Goal: Task Accomplishment & Management: Manage account settings

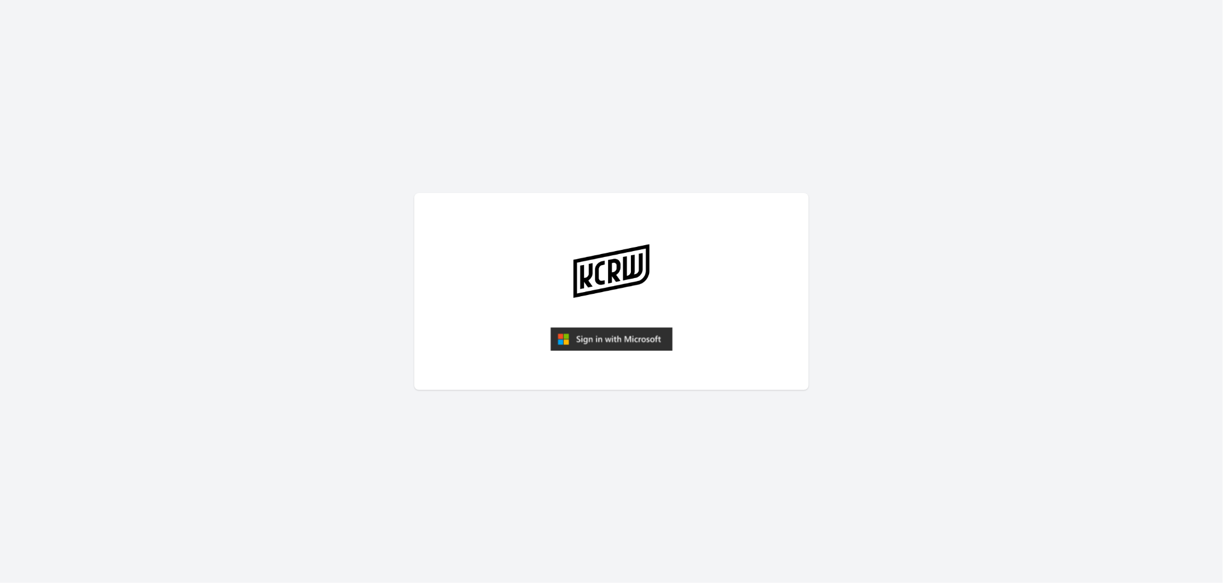
click at [630, 338] on img "submit" at bounding box center [611, 338] width 122 height 23
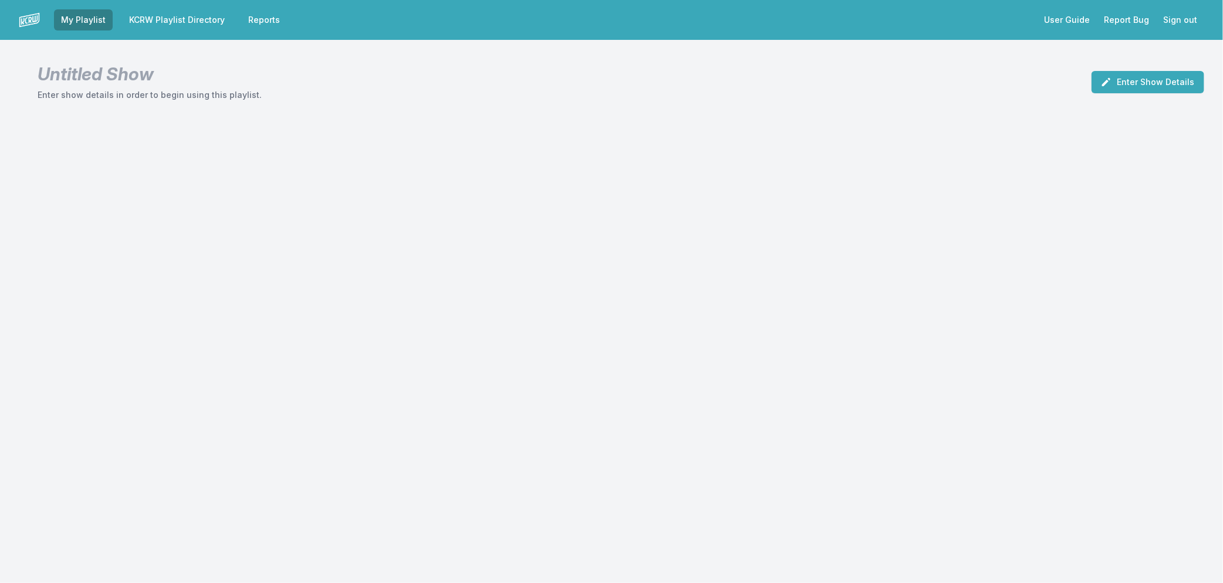
click at [161, 15] on link "KCRW Playlist Directory" at bounding box center [177, 19] width 110 height 21
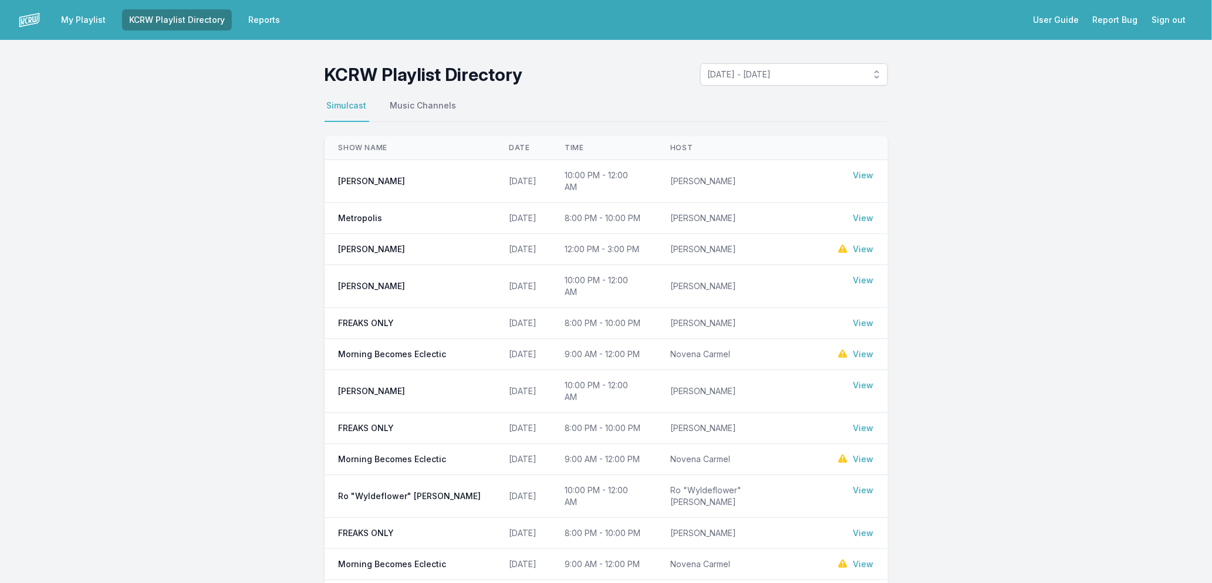
click at [866, 246] on link "View" at bounding box center [863, 250] width 21 height 12
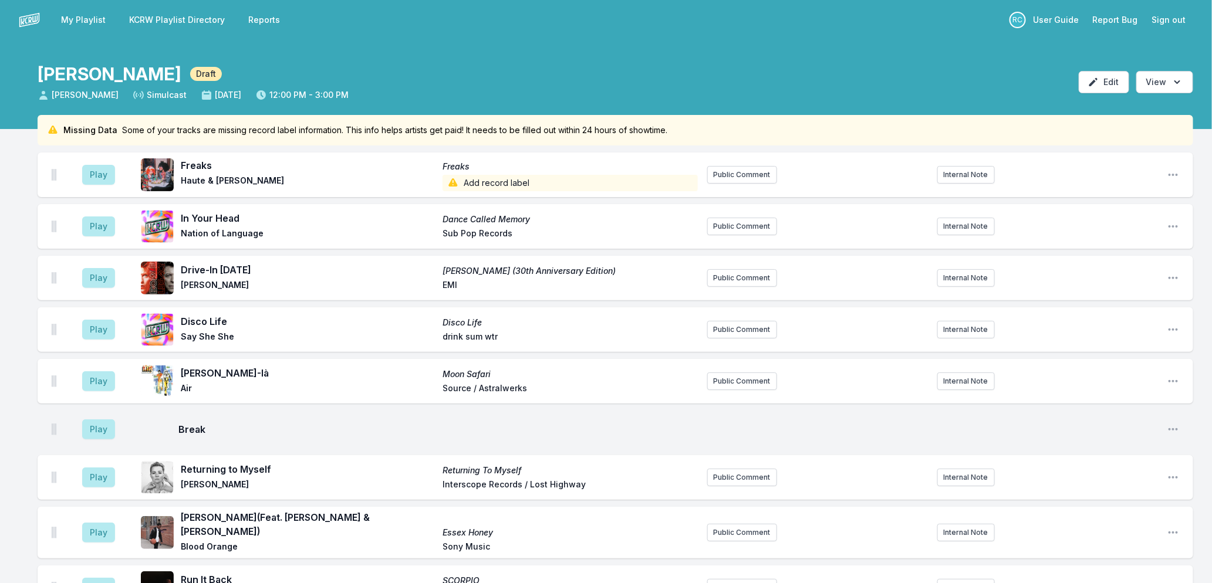
click at [87, 11] on link "My Playlist" at bounding box center [83, 19] width 59 height 21
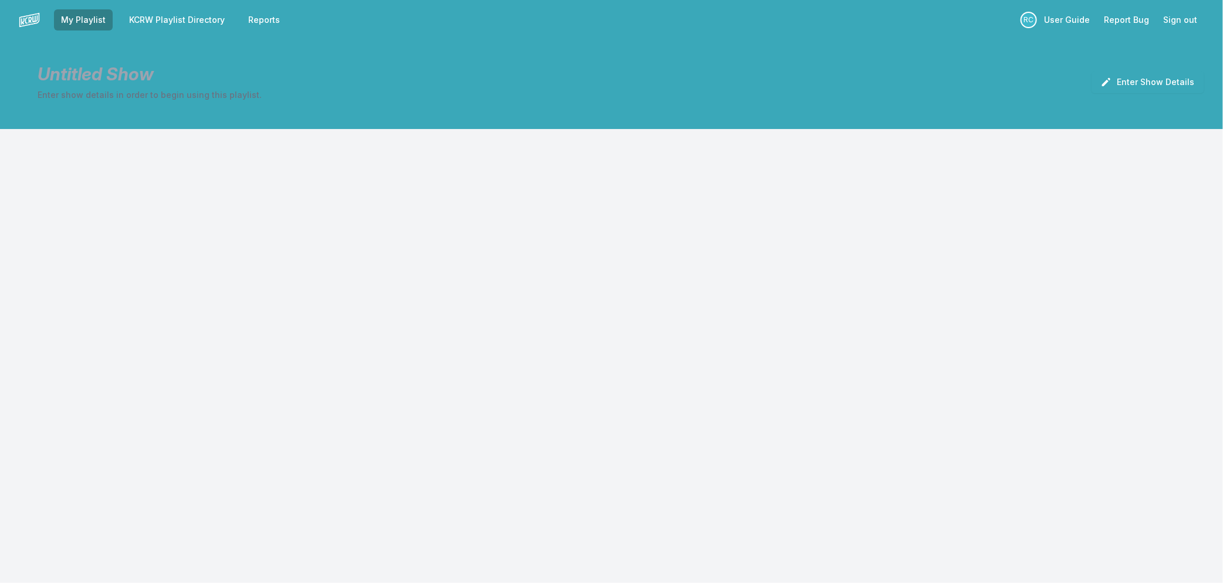
click at [1143, 69] on header "Untitled Show Enter show details in order to begin using this playlist. Enter S…" at bounding box center [611, 77] width 1223 height 75
click at [1143, 76] on button "Enter Show Details" at bounding box center [1147, 82] width 113 height 22
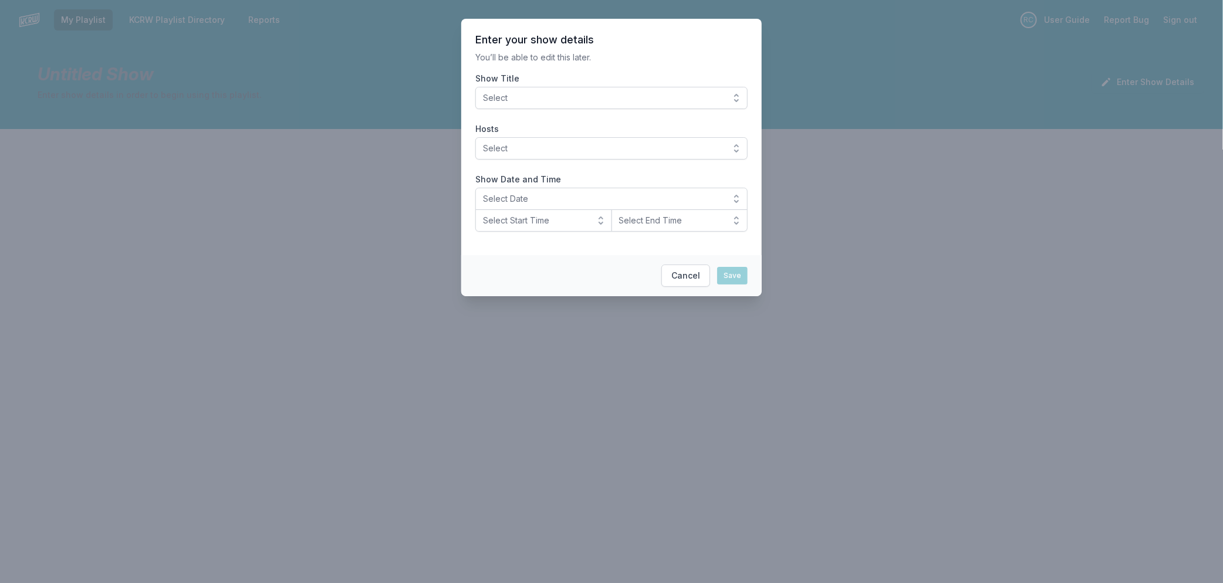
click at [578, 103] on span "Select" at bounding box center [603, 98] width 241 height 12
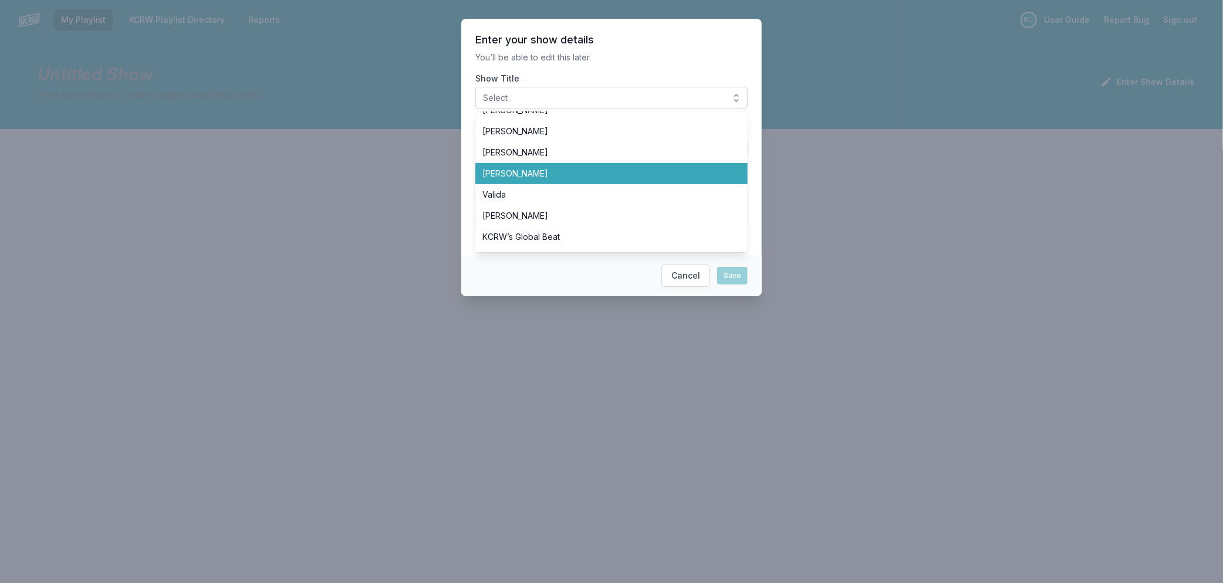
click at [518, 170] on span "Raul Campos" at bounding box center [604, 174] width 244 height 12
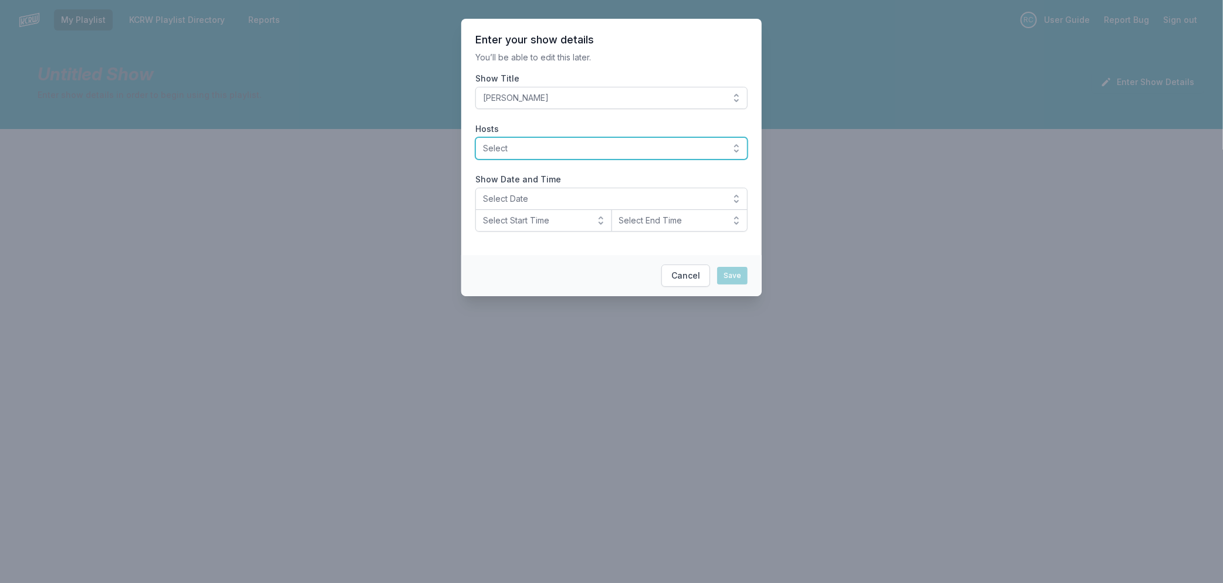
click at [521, 151] on span "Select" at bounding box center [603, 149] width 241 height 12
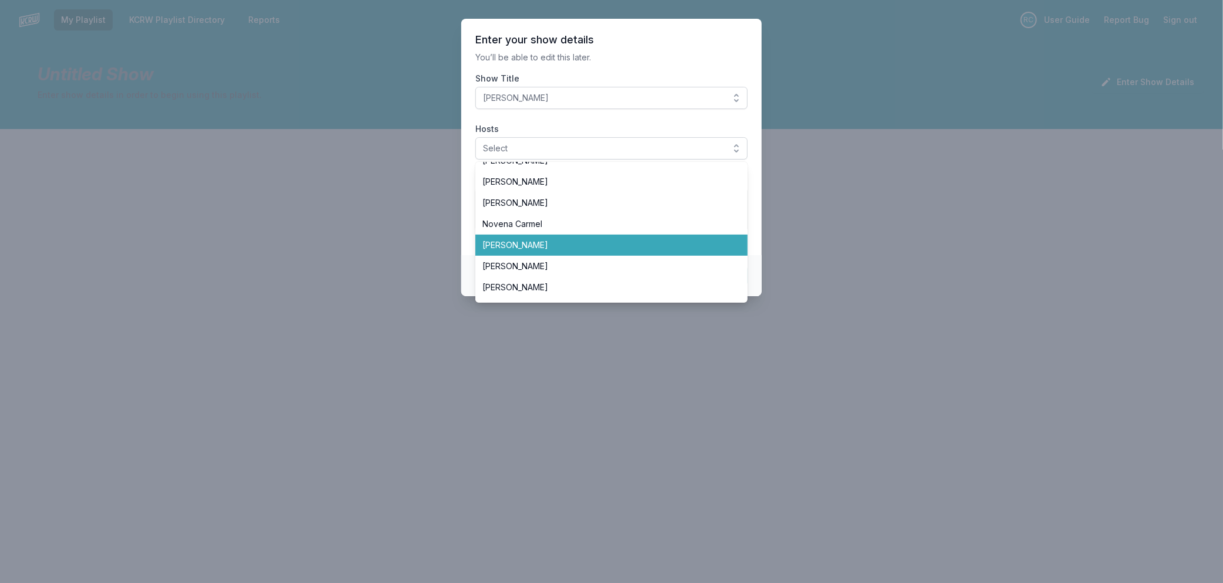
click at [640, 244] on span "Raul Campos" at bounding box center [604, 245] width 244 height 12
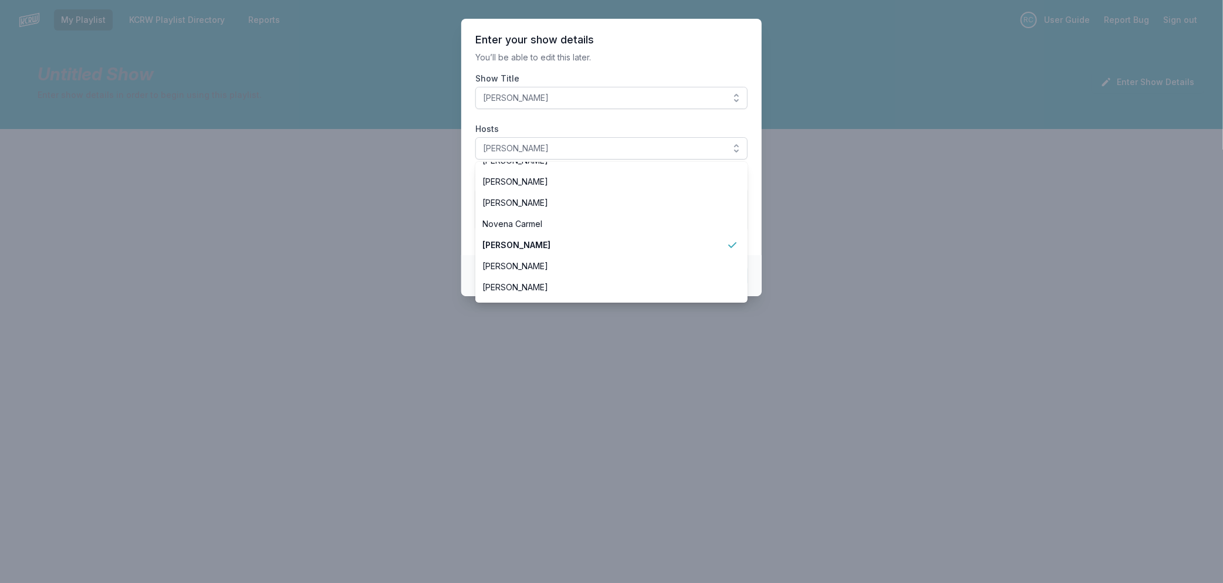
click at [471, 178] on section "Enter your show details You’ll be able to edit this later. Show Title Raul Camp…" at bounding box center [611, 137] width 300 height 236
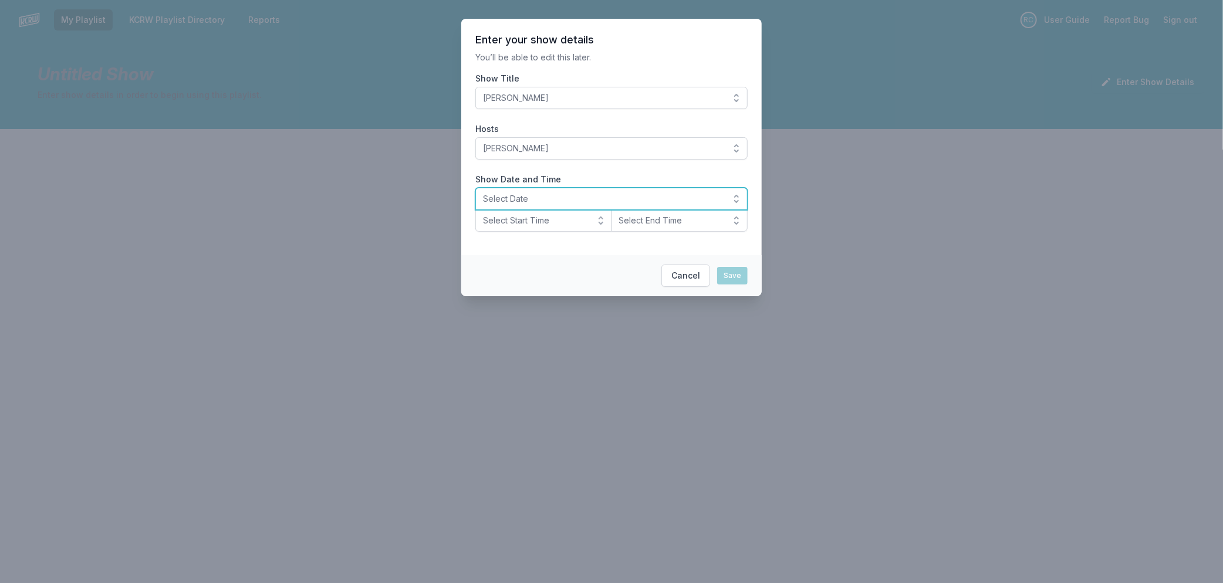
click at [509, 197] on span "Select Date" at bounding box center [603, 199] width 241 height 12
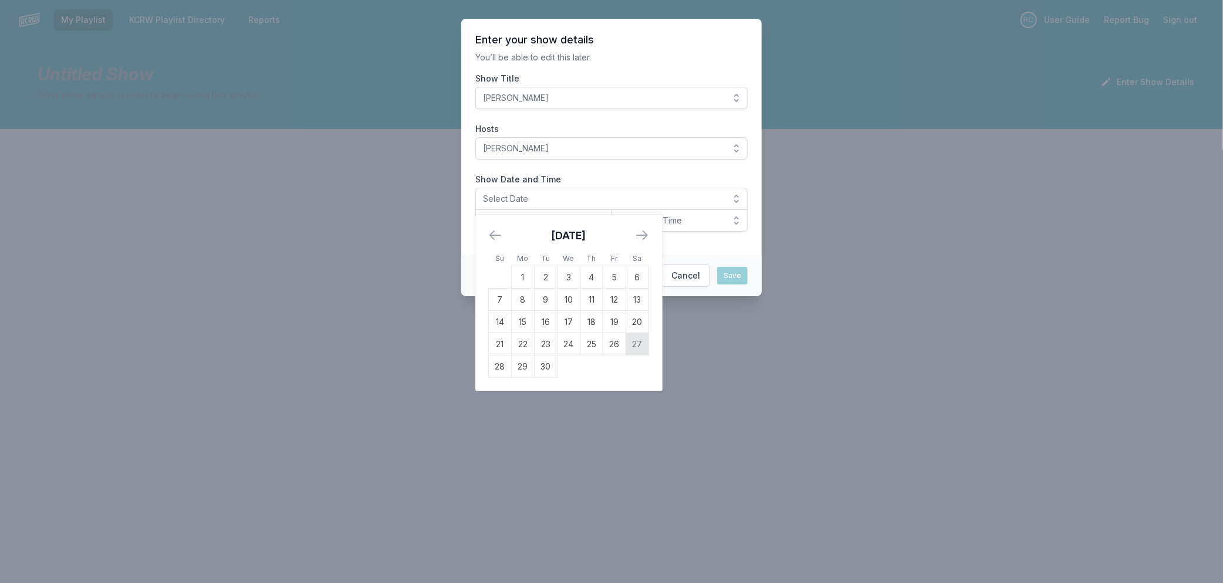
click at [632, 344] on td "27" at bounding box center [637, 344] width 23 height 22
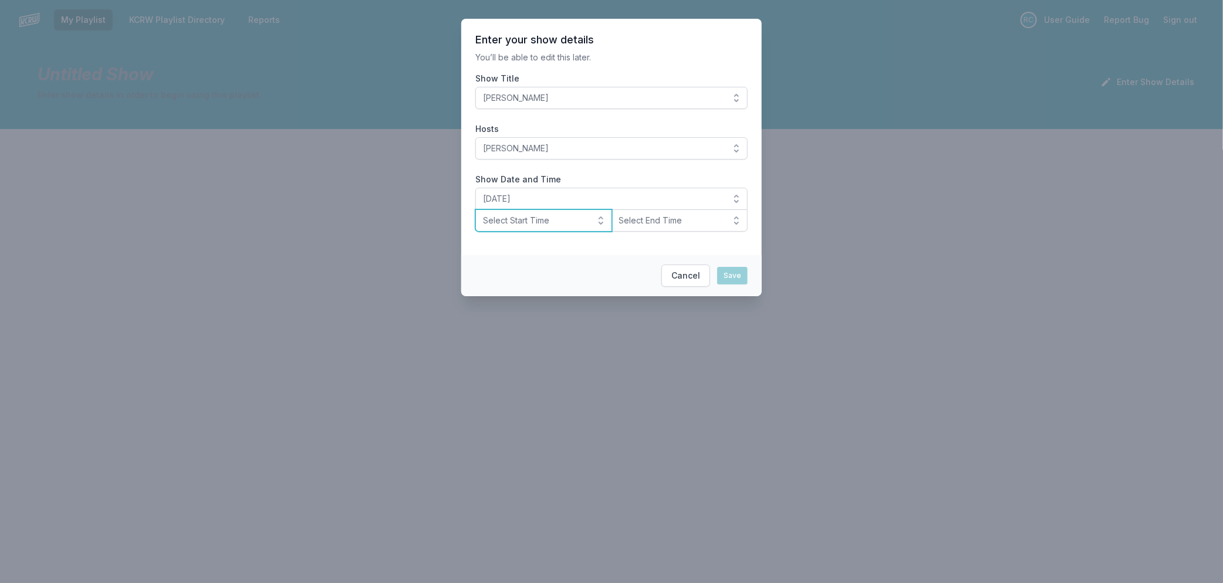
click at [552, 219] on span "Select Start Time" at bounding box center [535, 221] width 105 height 12
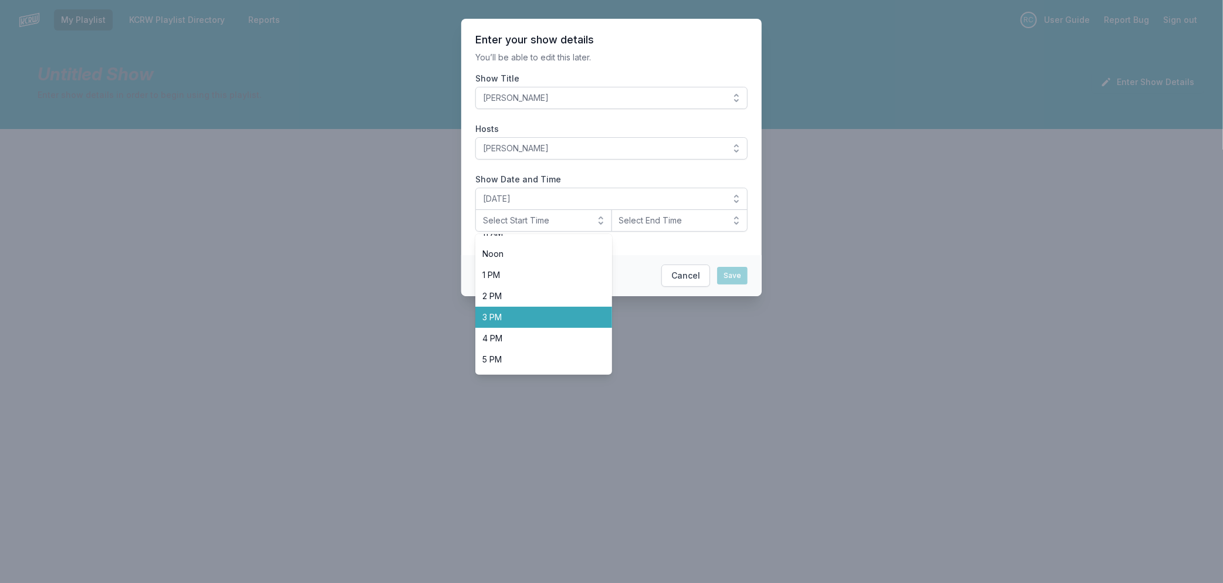
click at [553, 320] on span "3 PM" at bounding box center [536, 318] width 109 height 12
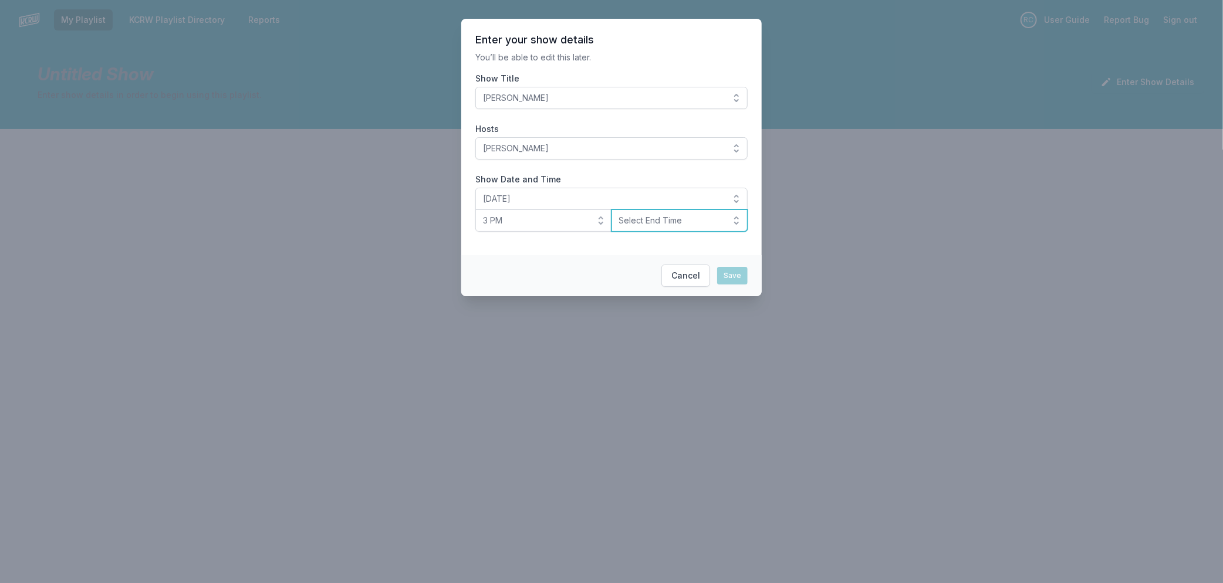
click at [662, 224] on span "Select End Time" at bounding box center [671, 221] width 105 height 12
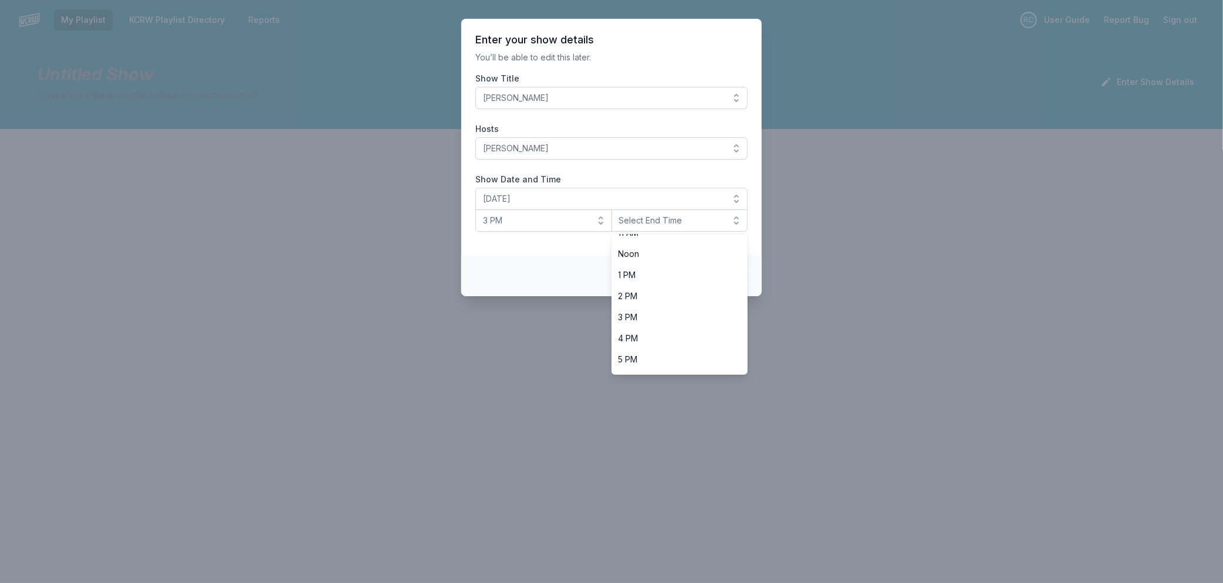
scroll to position [370, 0]
click at [673, 261] on span "6 PM" at bounding box center [672, 258] width 109 height 12
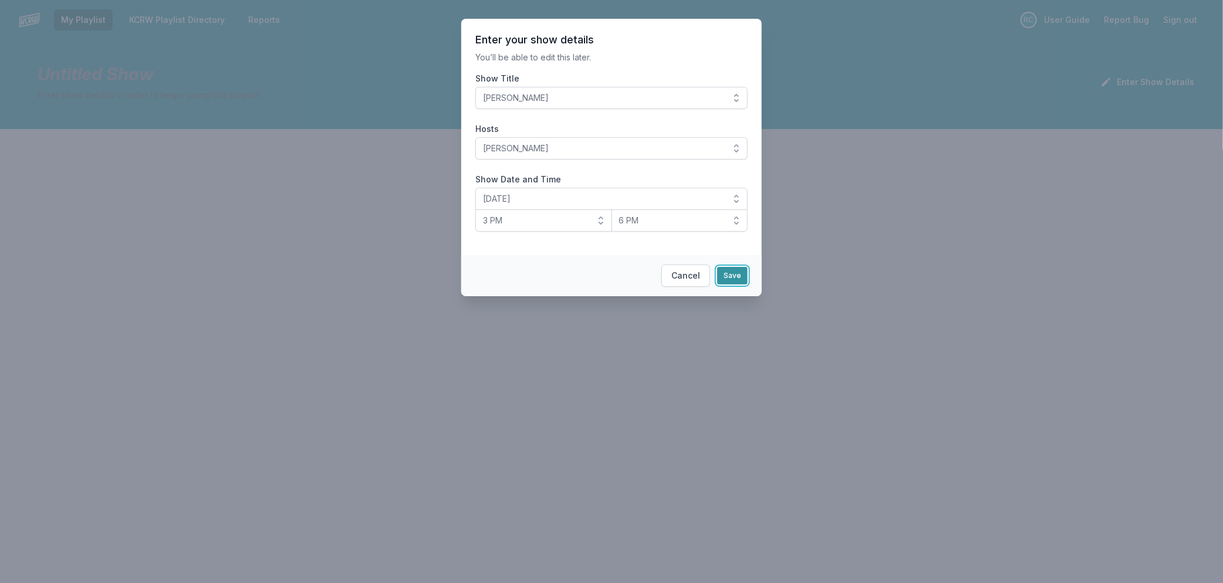
click at [724, 280] on button "Save" at bounding box center [732, 276] width 31 height 18
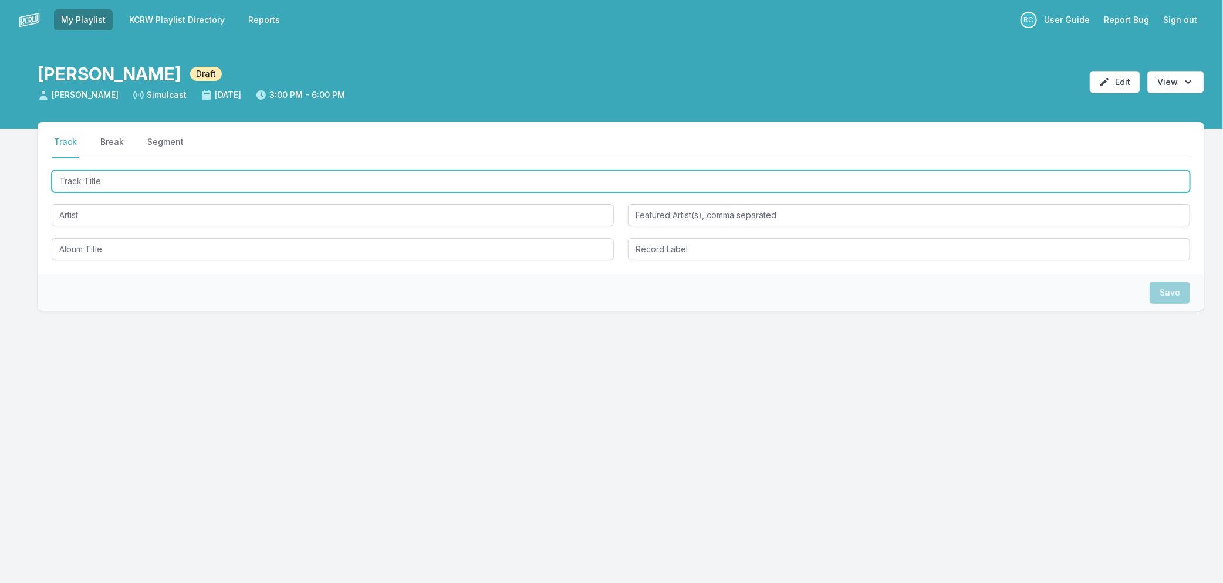
click at [117, 182] on input "Track Title" at bounding box center [621, 181] width 1138 height 22
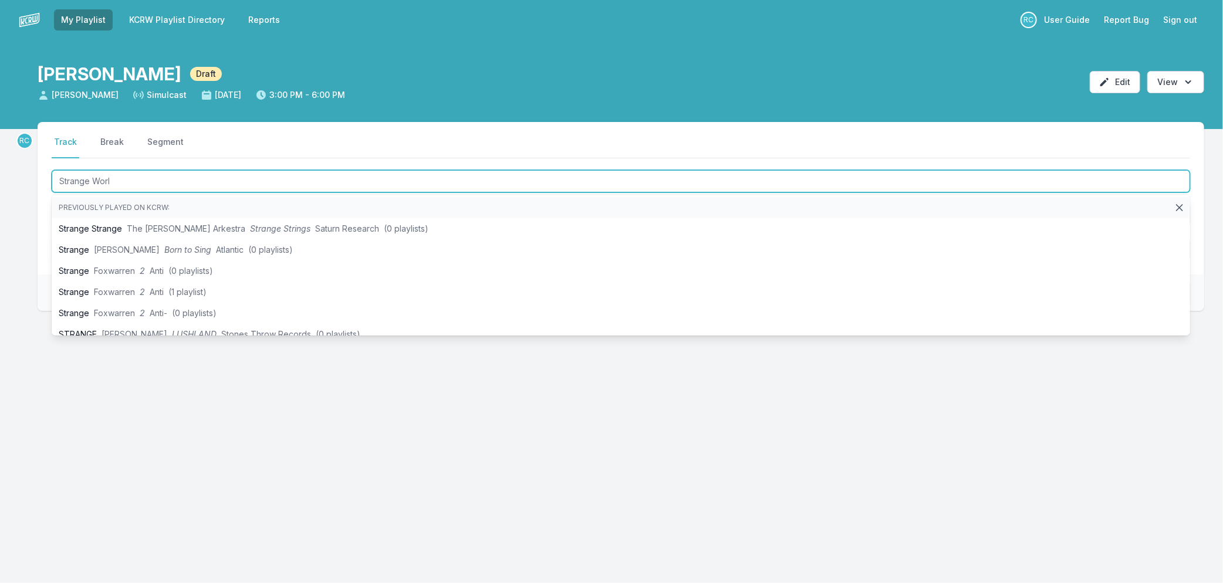
type input "Strange World"
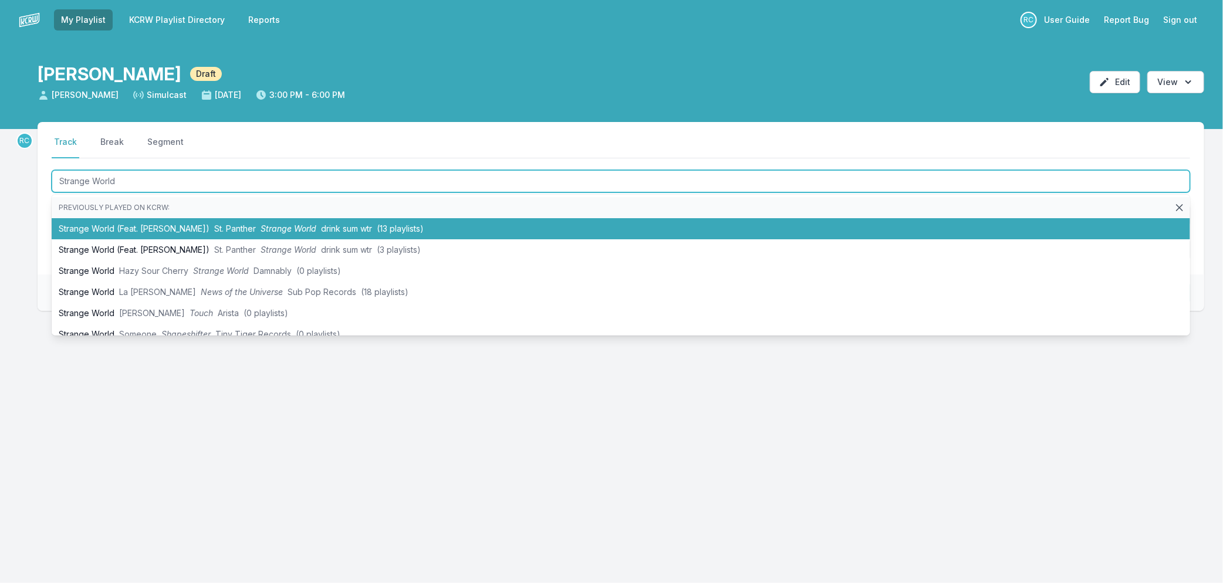
click at [214, 229] on span "St. Panther" at bounding box center [235, 229] width 42 height 10
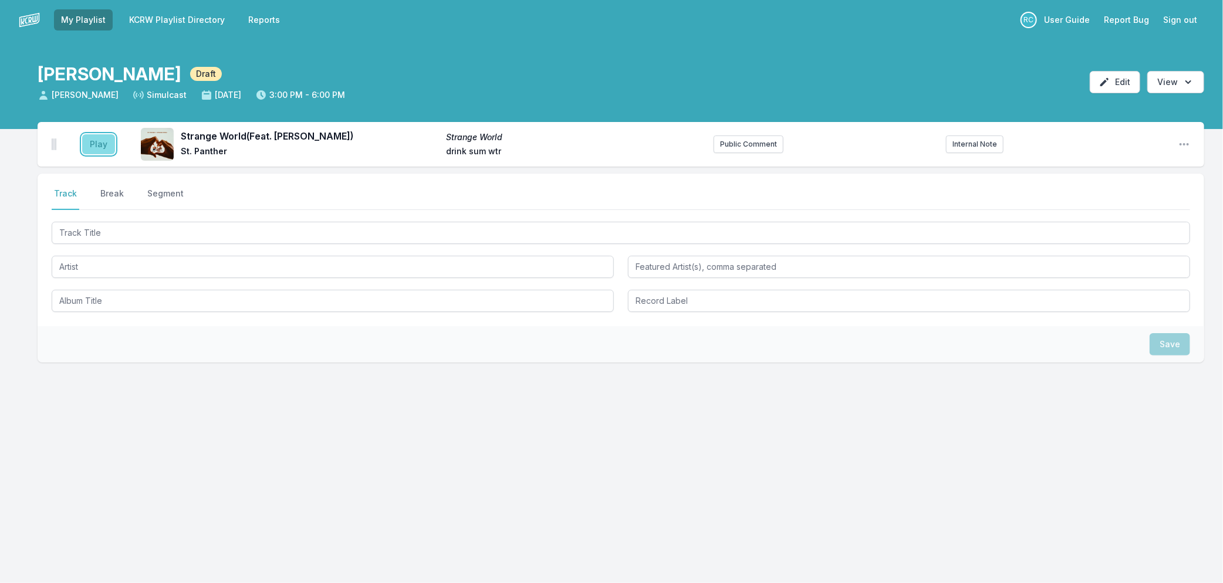
click at [90, 147] on button "Play" at bounding box center [98, 144] width 33 height 20
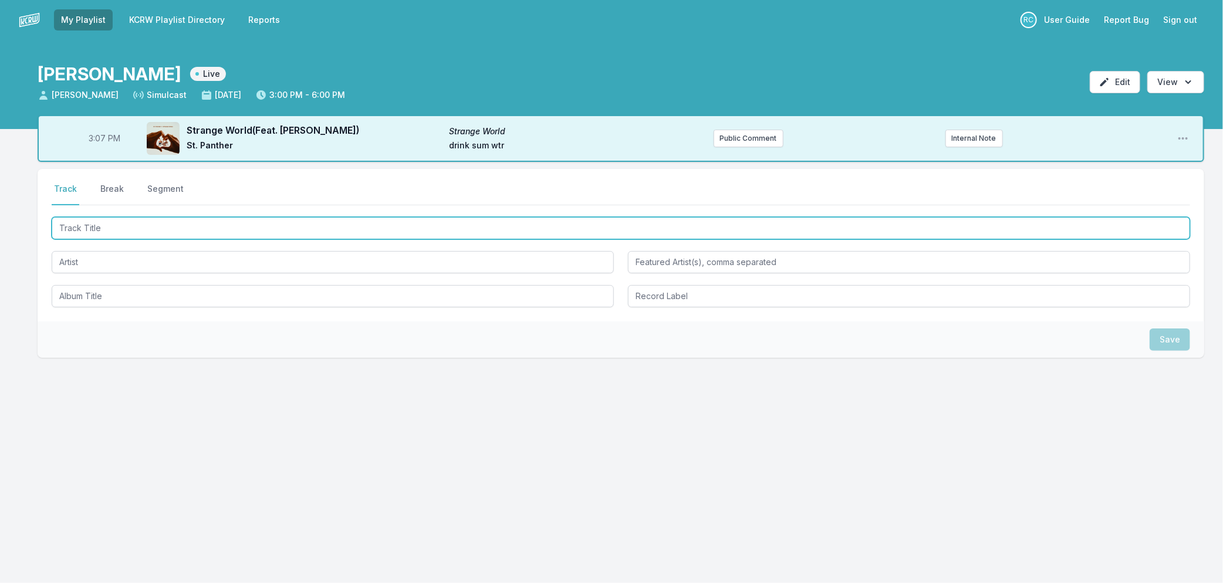
click at [185, 230] on input "Track Title" at bounding box center [621, 228] width 1138 height 22
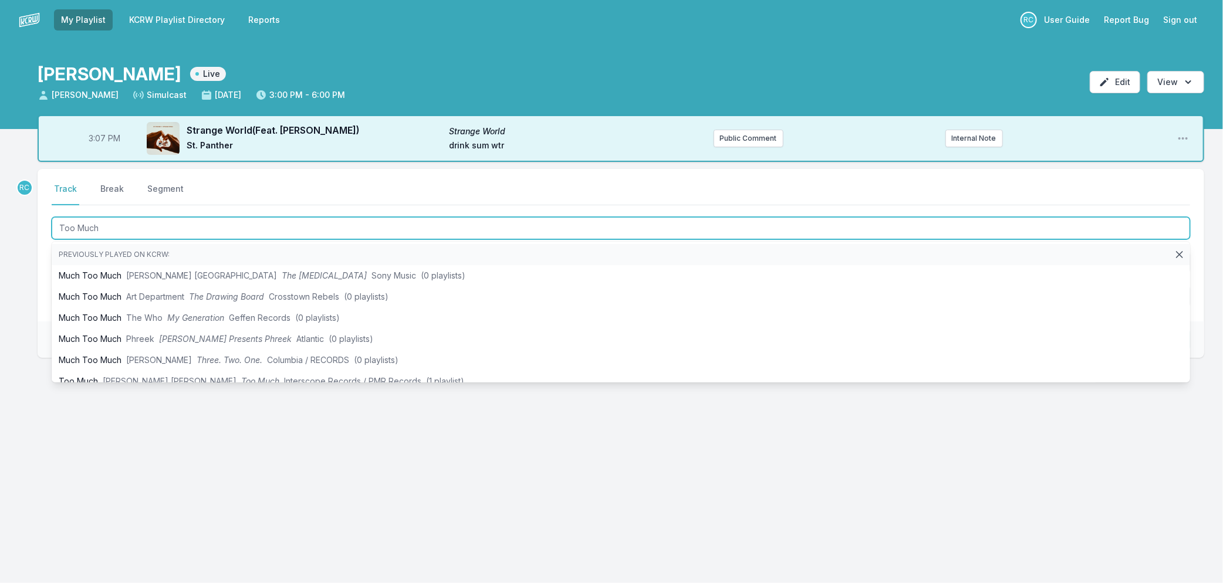
type input "Too Much"
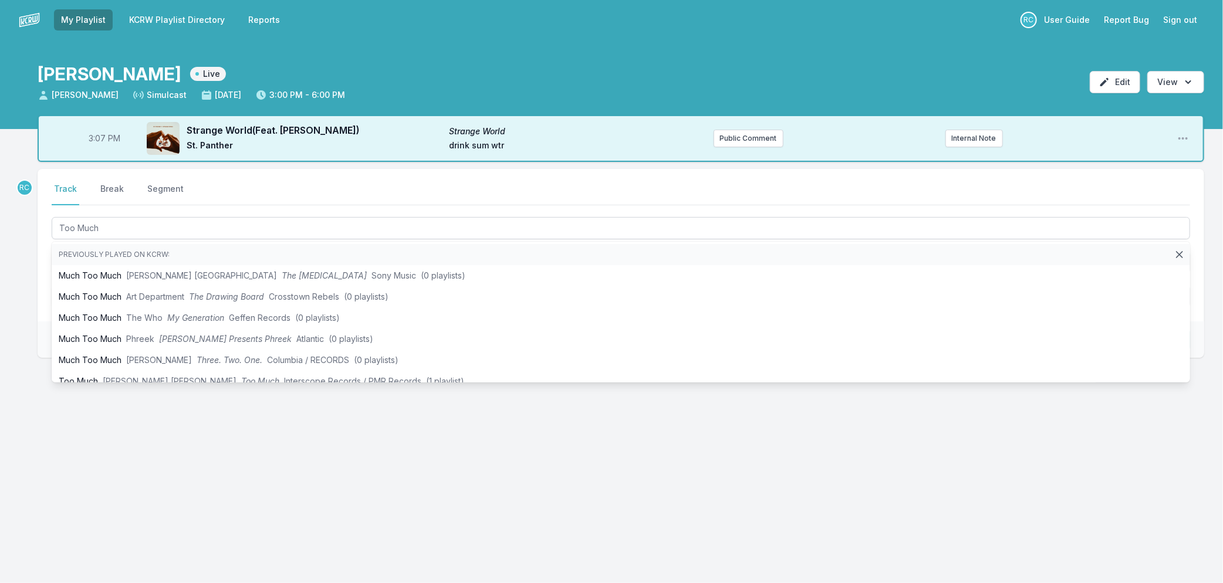
click at [18, 303] on div "3:07 PM Strange World (Feat. Rae Khalil) Strange World St. Panther drink sum wt…" at bounding box center [611, 293] width 1223 height 356
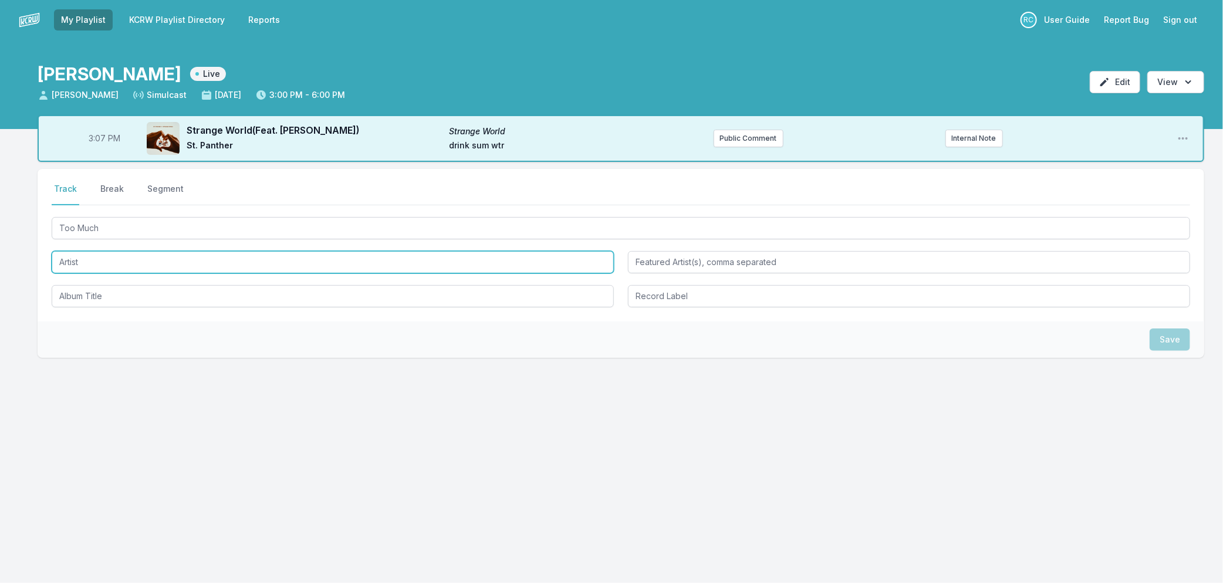
click at [110, 251] on input "Artist" at bounding box center [333, 262] width 562 height 22
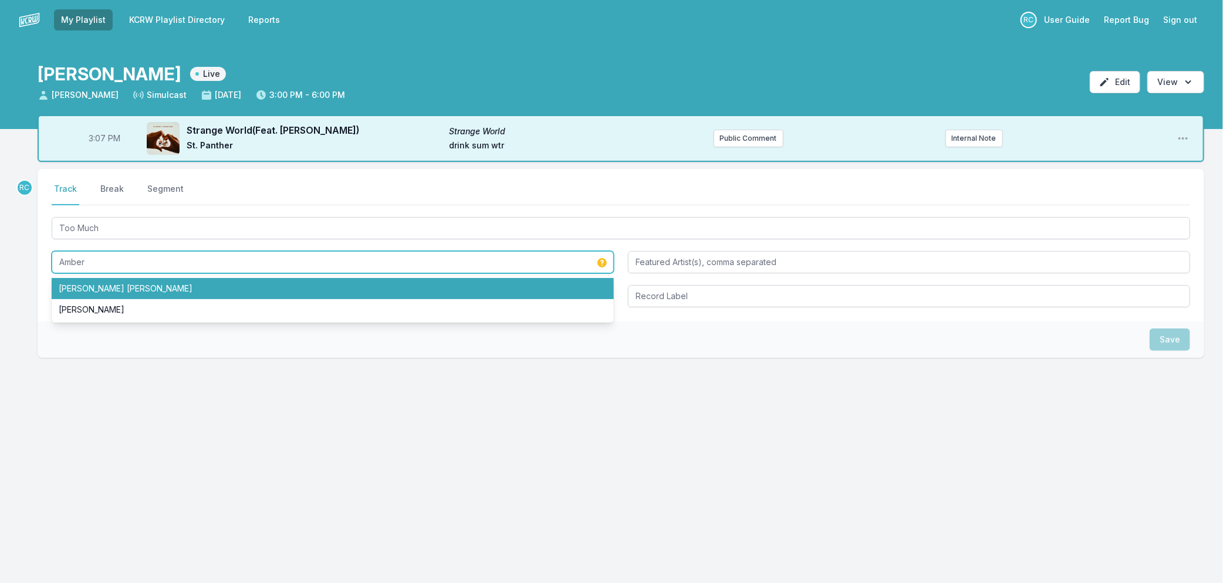
click at [68, 290] on li "Amber Mark" at bounding box center [333, 288] width 562 height 21
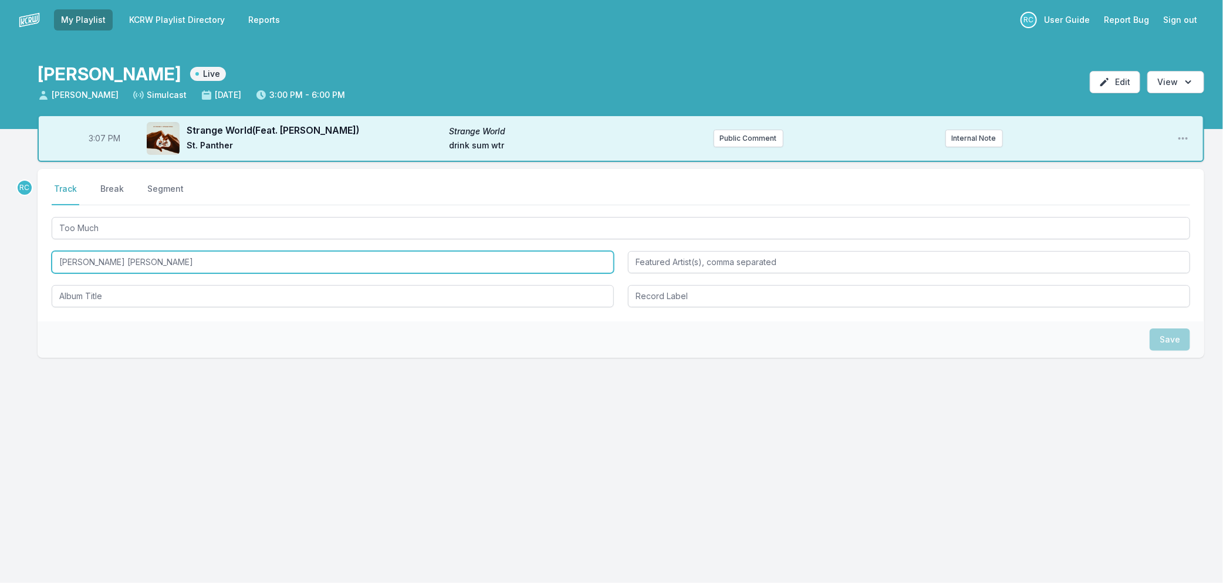
type input "Amber Mark"
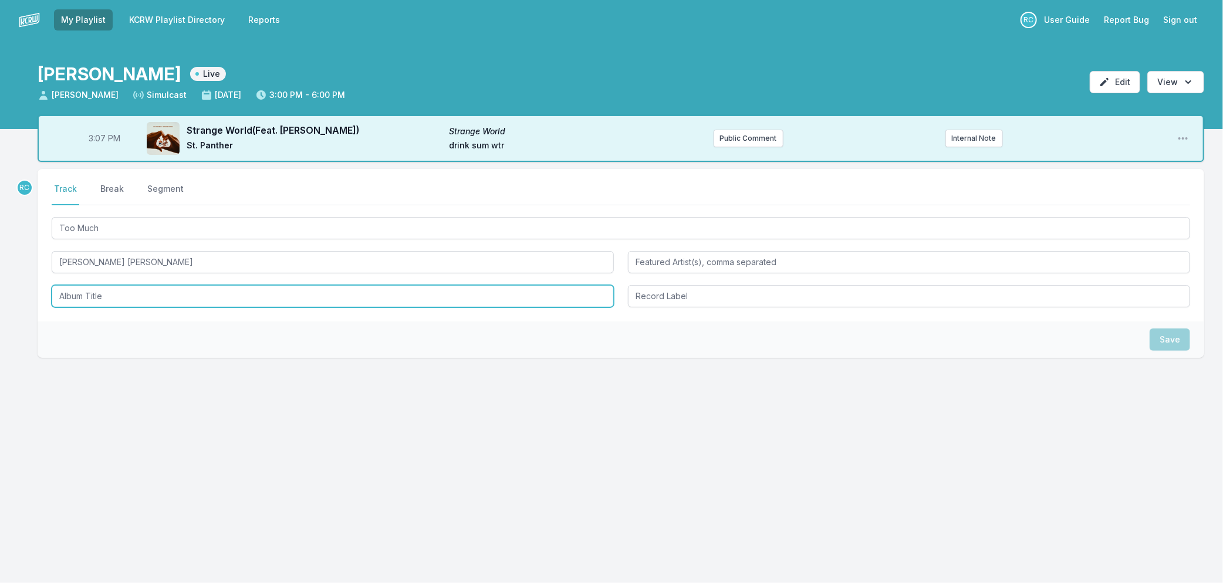
click at [136, 297] on input "Album Title" at bounding box center [333, 296] width 562 height 22
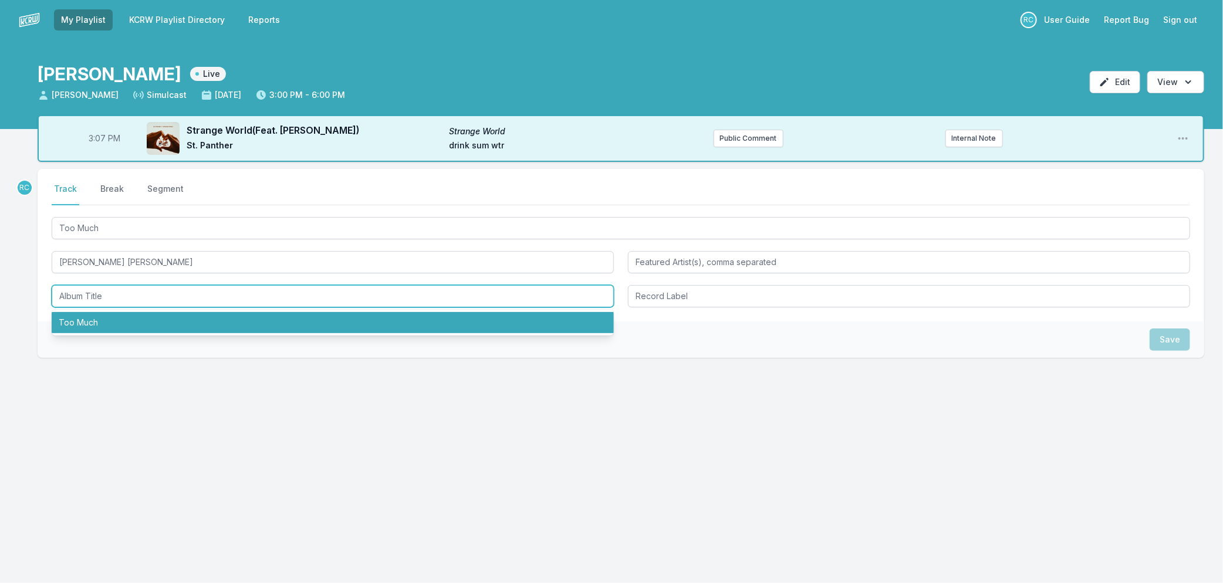
click at [91, 325] on li "Too Much" at bounding box center [333, 322] width 562 height 21
type input "Too Much"
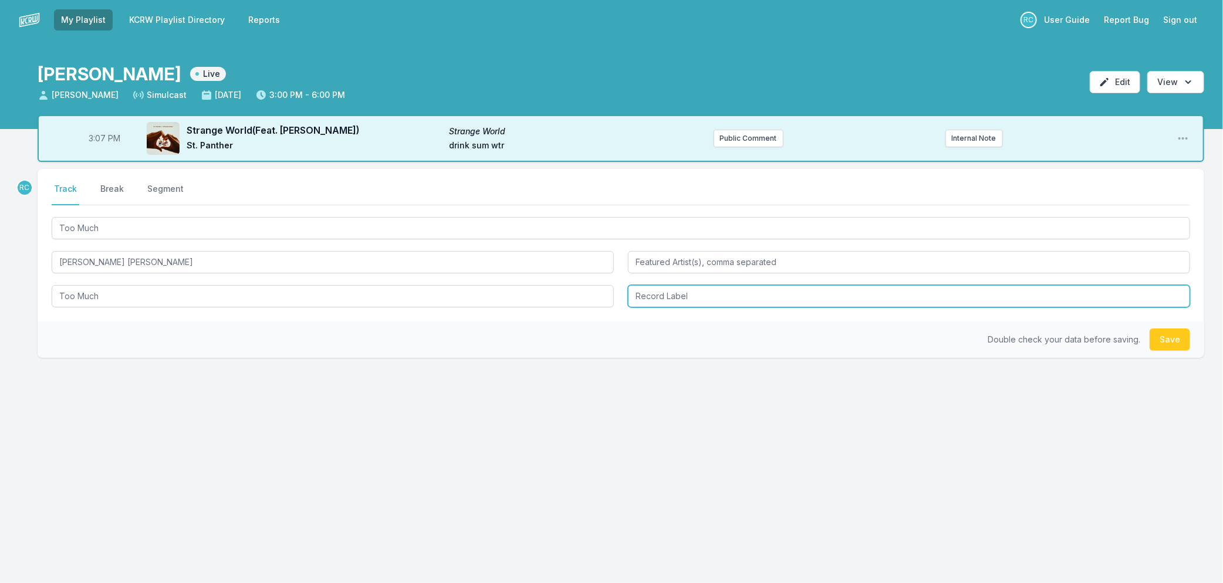
click at [646, 296] on input "Record Label" at bounding box center [909, 296] width 562 height 22
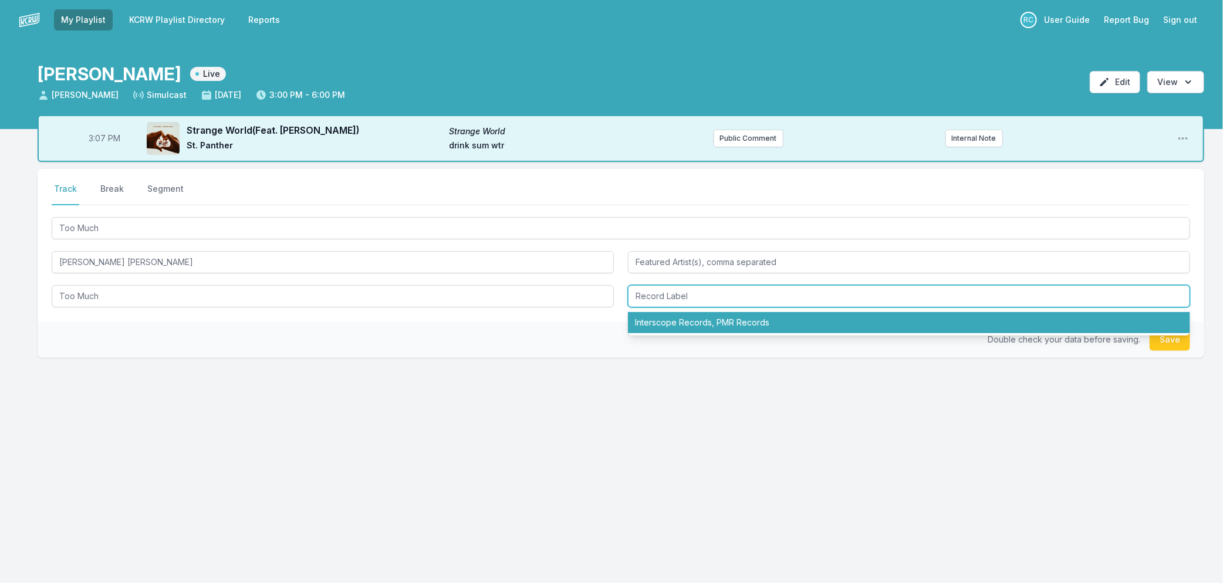
click at [670, 320] on li "Interscope Records, PMR Records" at bounding box center [909, 322] width 562 height 21
type input "Interscope Records, PMR Records"
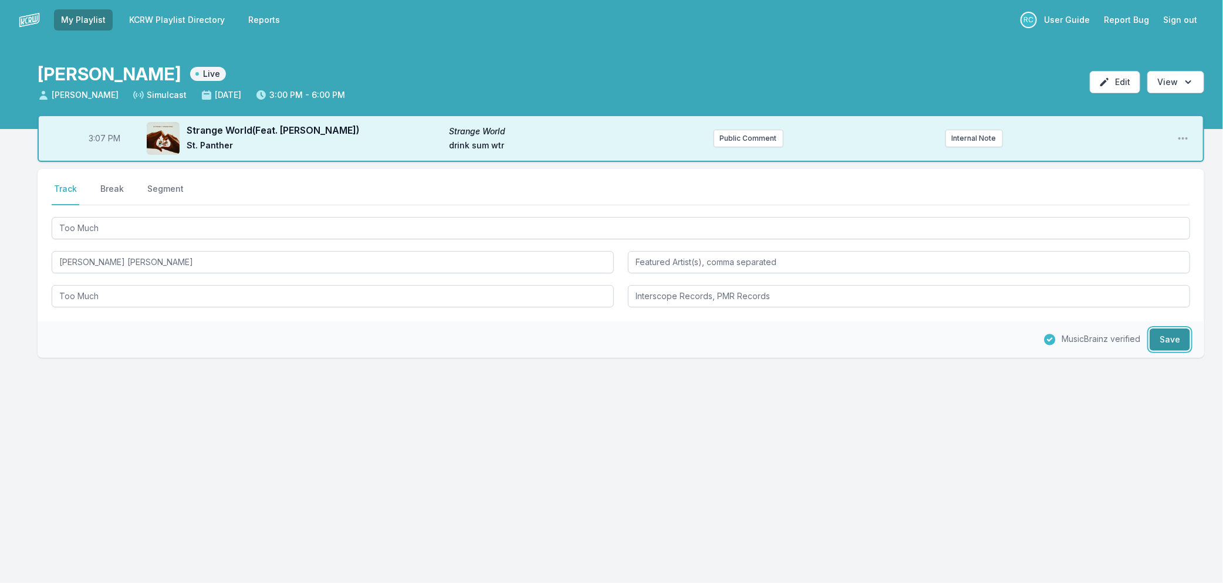
click at [1180, 338] on button "Save" at bounding box center [1170, 340] width 40 height 22
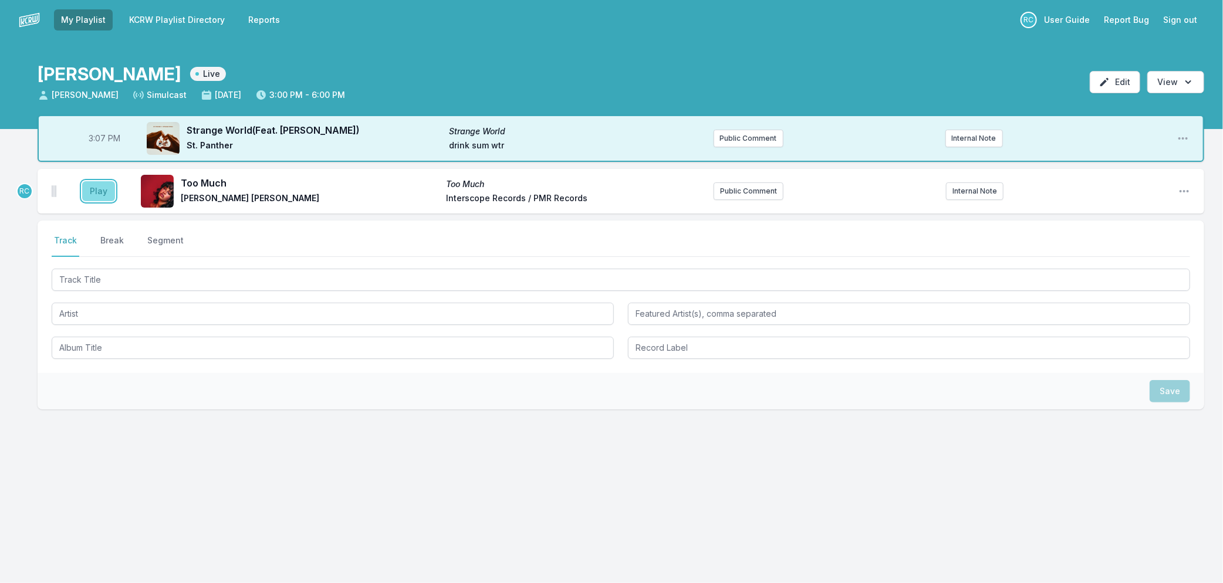
click at [102, 186] on button "Play" at bounding box center [98, 191] width 33 height 20
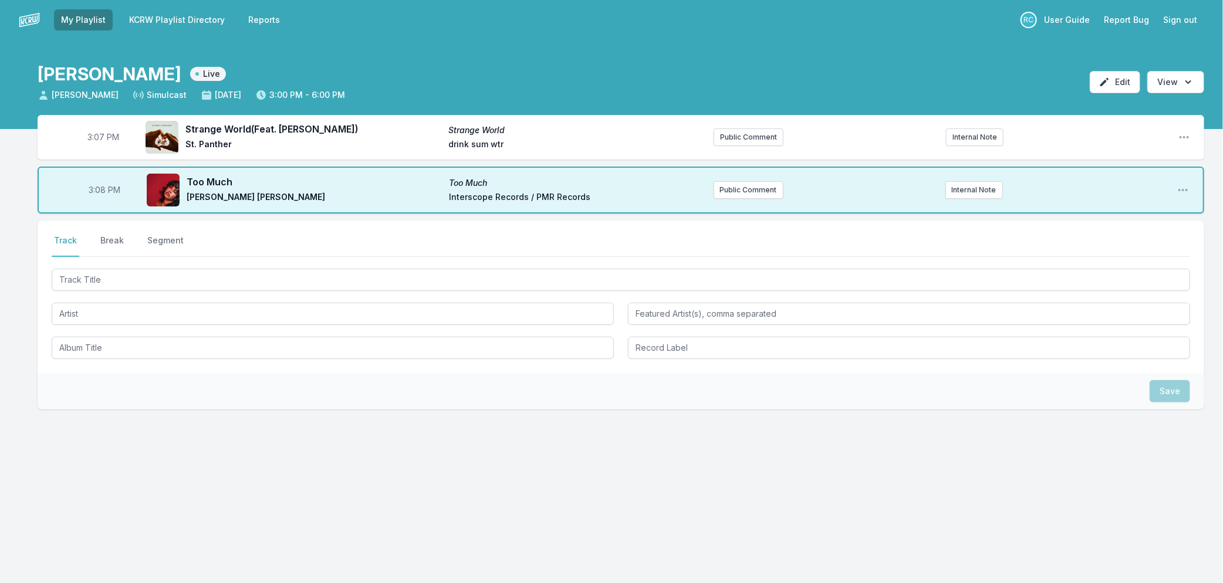
click at [100, 137] on span "3:07 PM" at bounding box center [103, 137] width 32 height 12
click at [100, 137] on input "15:07" at bounding box center [103, 137] width 66 height 22
type input "15:05"
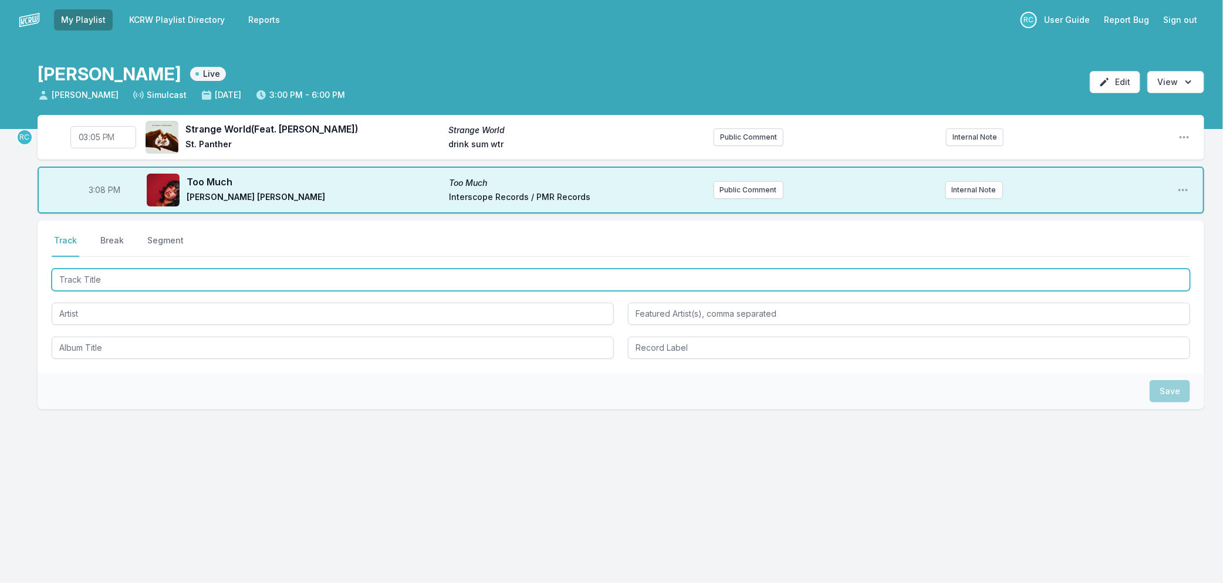
click at [162, 276] on input "Track Title" at bounding box center [621, 280] width 1138 height 22
click at [181, 279] on input "Track Title" at bounding box center [621, 280] width 1138 height 22
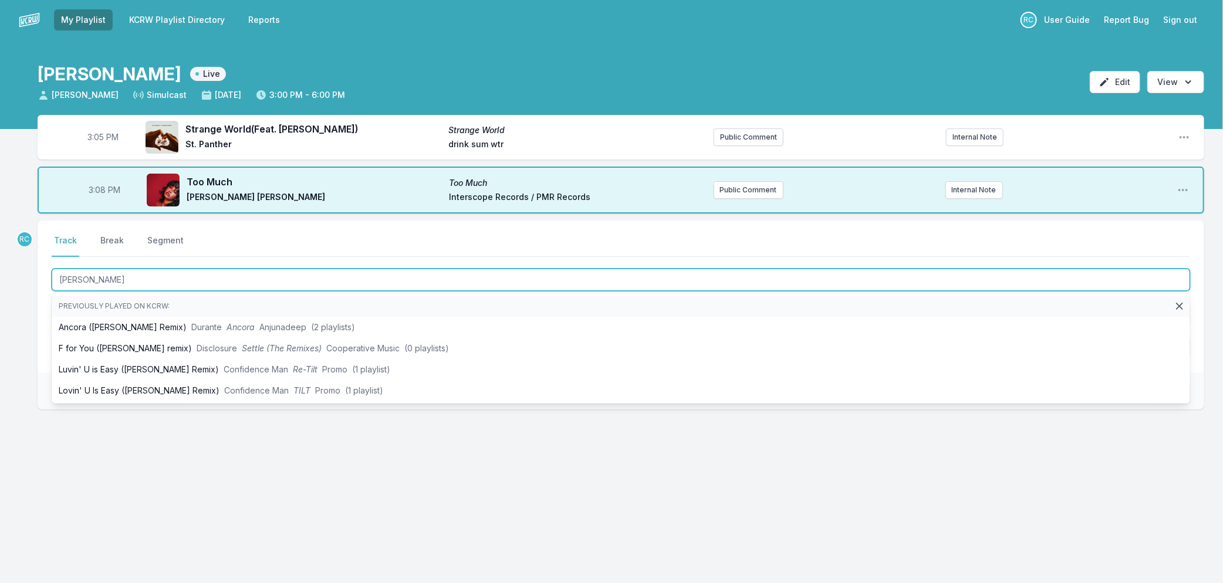
drag, startPoint x: 89, startPoint y: 280, endPoint x: -11, endPoint y: 283, distance: 99.8
click at [0, 283] on html "My Playlist KCRW Playlist Directory Reports RC User Guide Report Bug Sign out R…" at bounding box center [611, 291] width 1223 height 583
type input "My Melody"
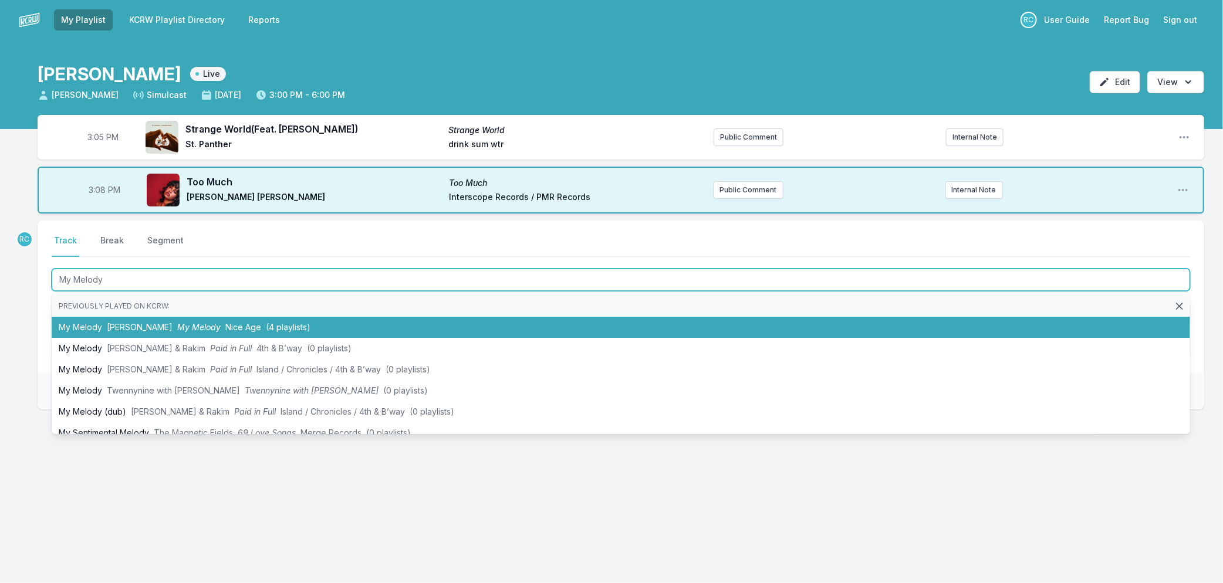
click at [106, 329] on li "My Melody TEED My Melody Nice Age (4 playlists)" at bounding box center [621, 327] width 1138 height 21
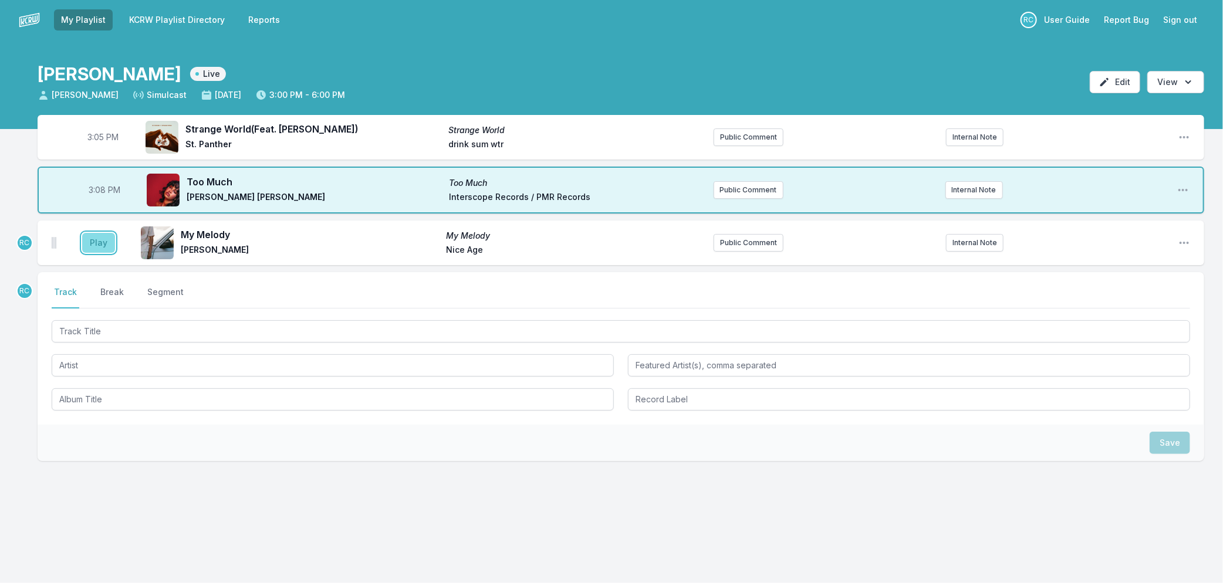
click at [91, 247] on button "Play" at bounding box center [98, 243] width 33 height 20
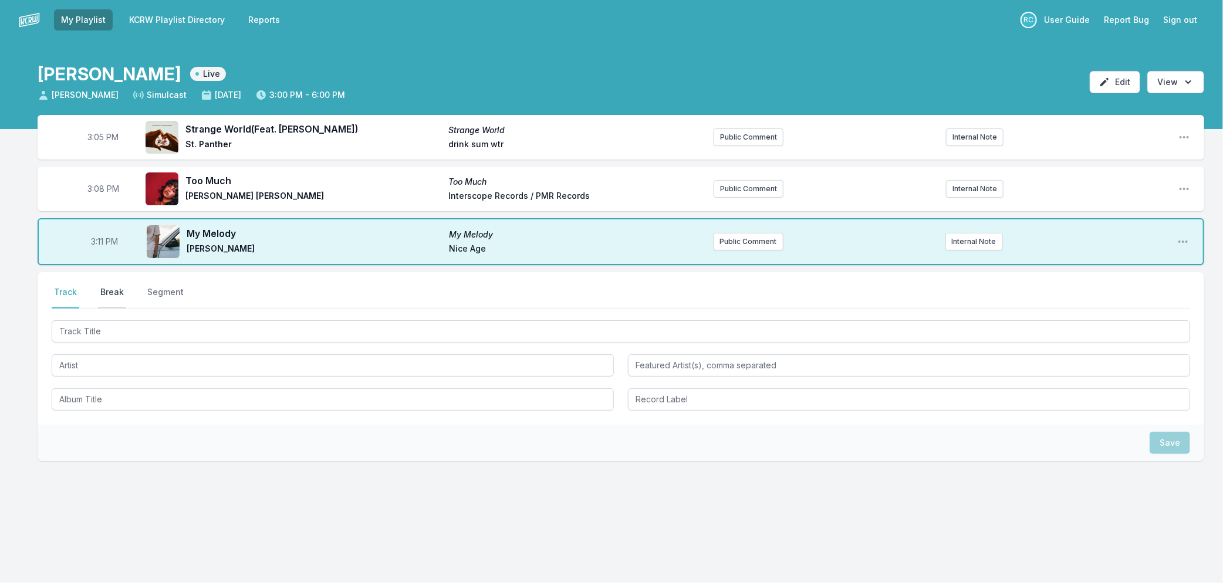
click at [116, 286] on button "Break" at bounding box center [112, 297] width 28 height 22
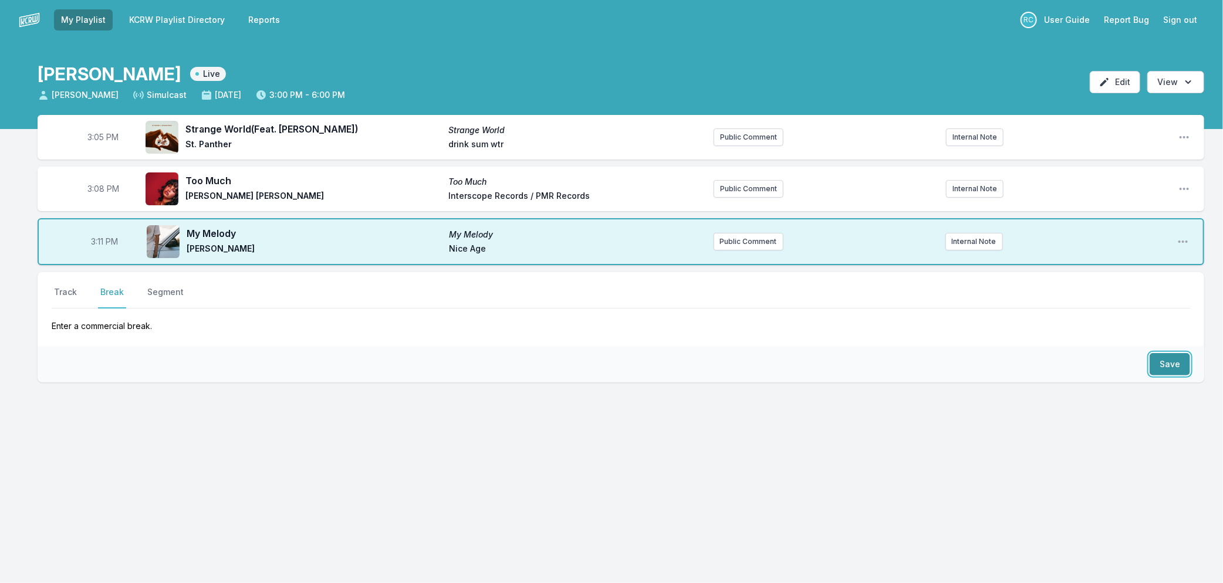
click at [1168, 367] on button "Save" at bounding box center [1170, 364] width 40 height 22
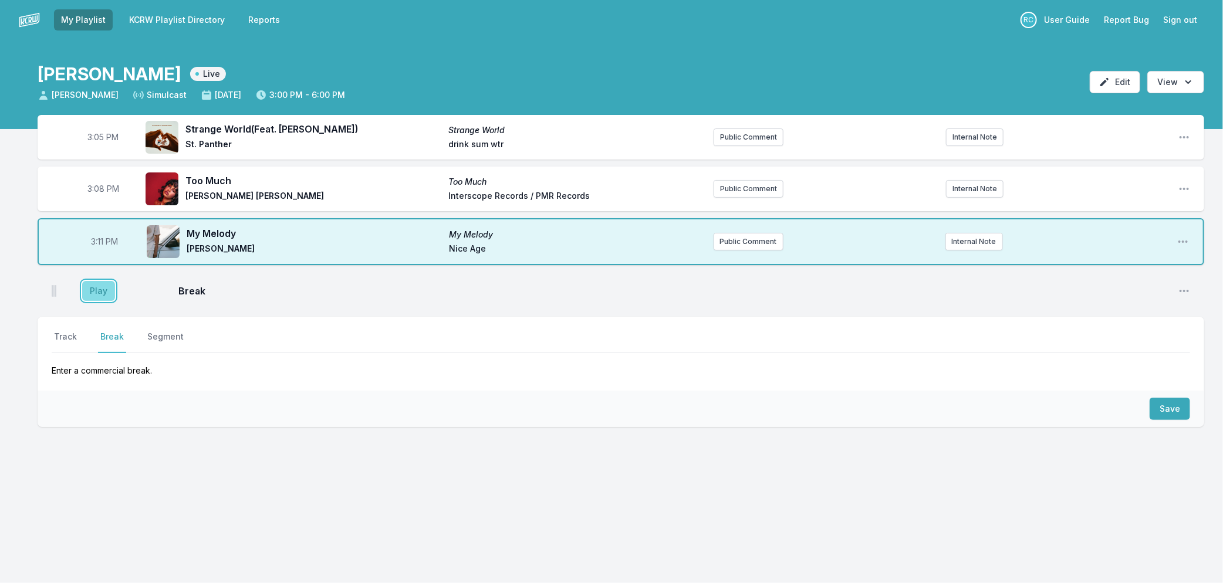
click at [96, 290] on button "Play" at bounding box center [98, 291] width 33 height 20
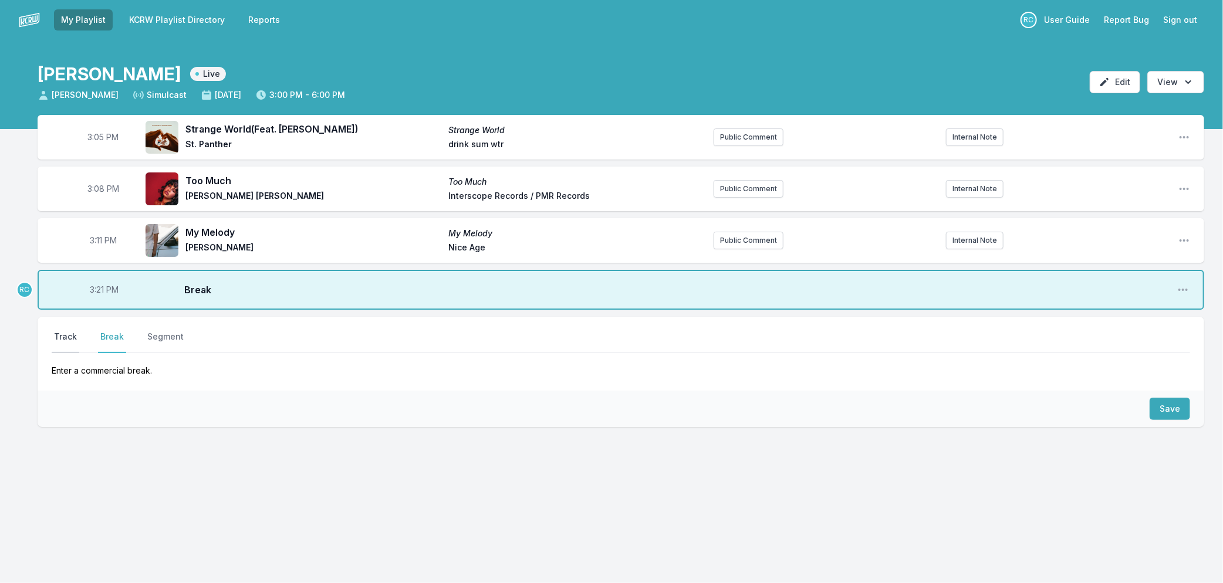
click at [72, 336] on button "Track" at bounding box center [66, 342] width 28 height 22
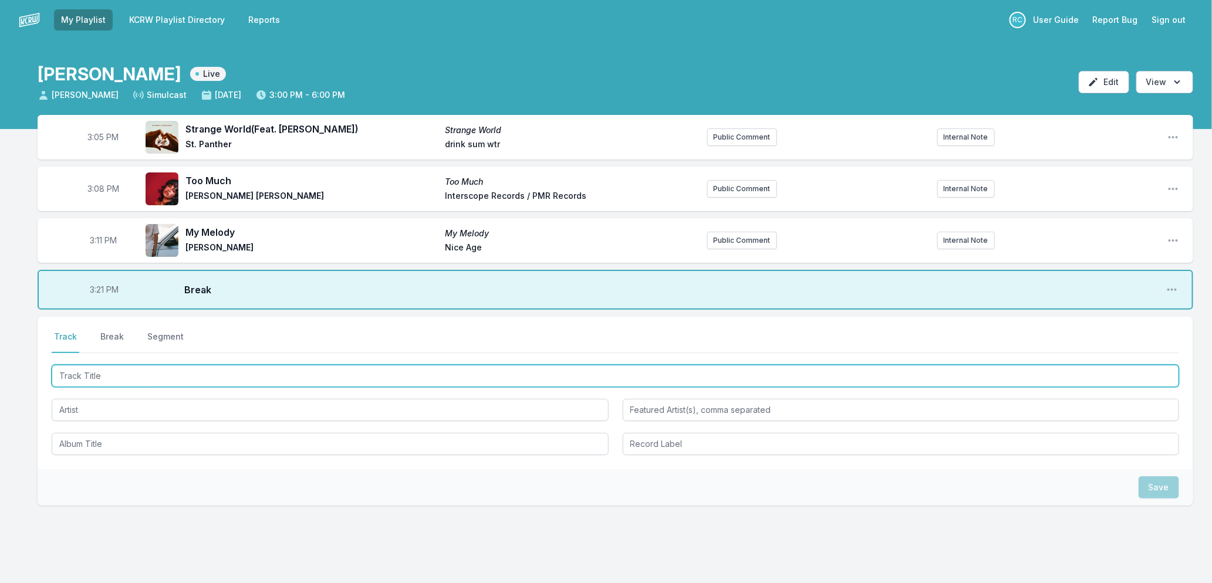
click at [283, 373] on input "Track Title" at bounding box center [615, 376] width 1127 height 22
type input "Dracula"
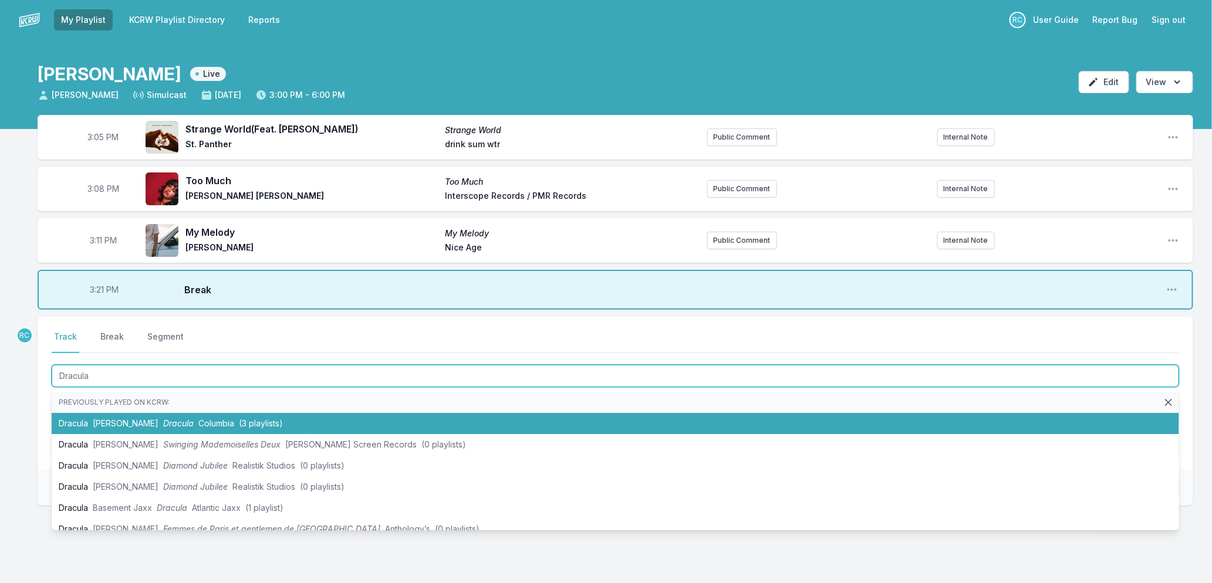
click at [204, 418] on span "Columbia" at bounding box center [216, 423] width 36 height 10
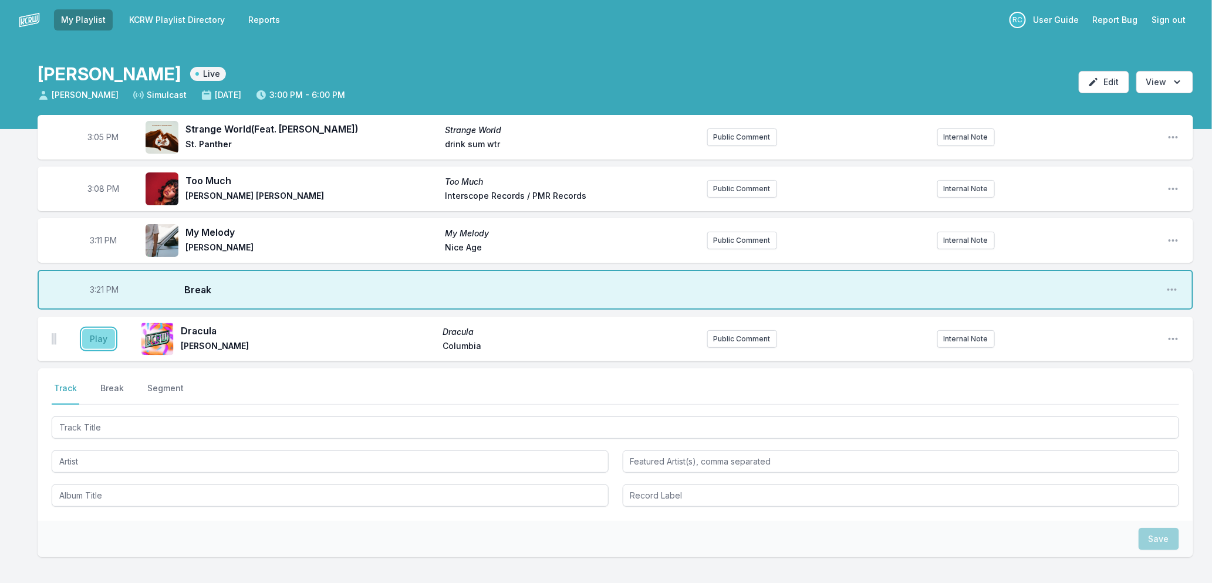
click at [98, 337] on button "Play" at bounding box center [98, 339] width 33 height 20
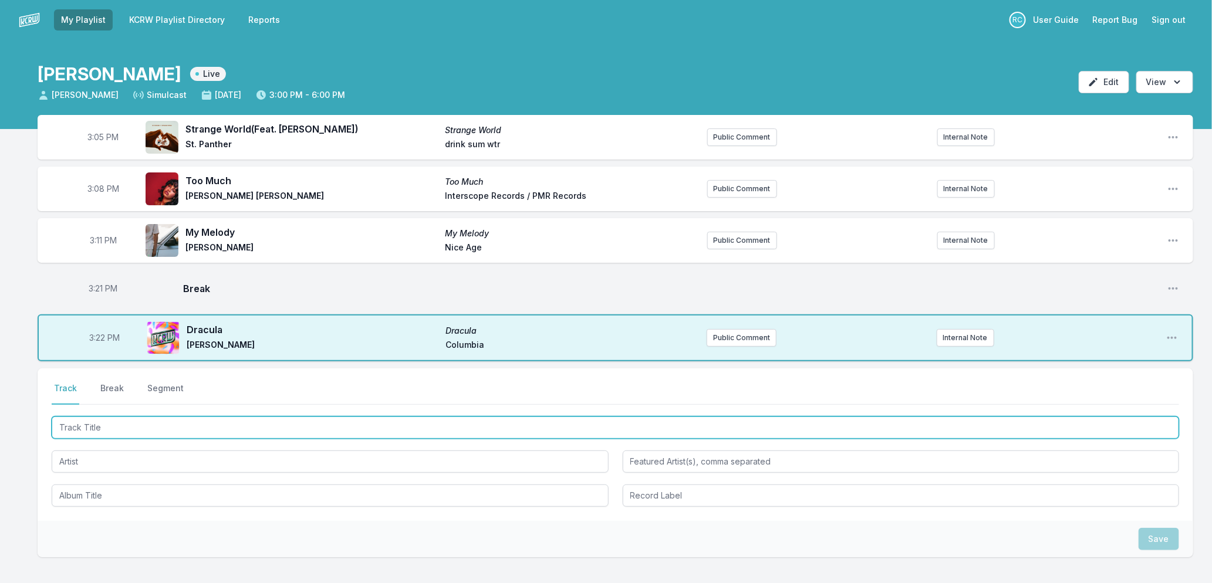
click at [192, 429] on input "Track Title" at bounding box center [615, 428] width 1127 height 22
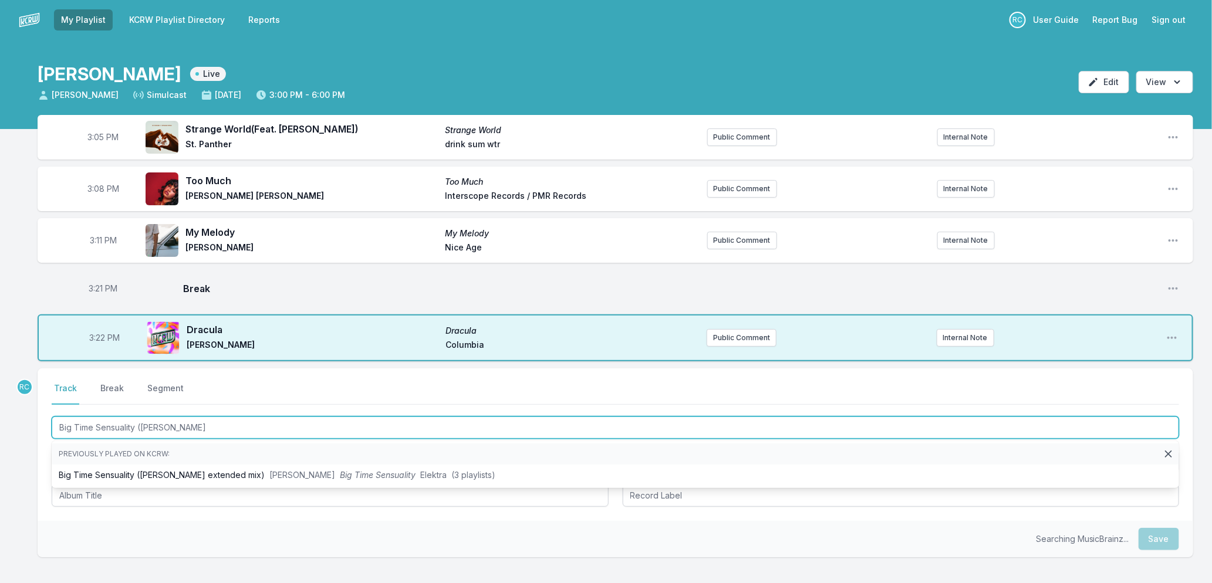
type input "Big Time Sensuality (Nelle"
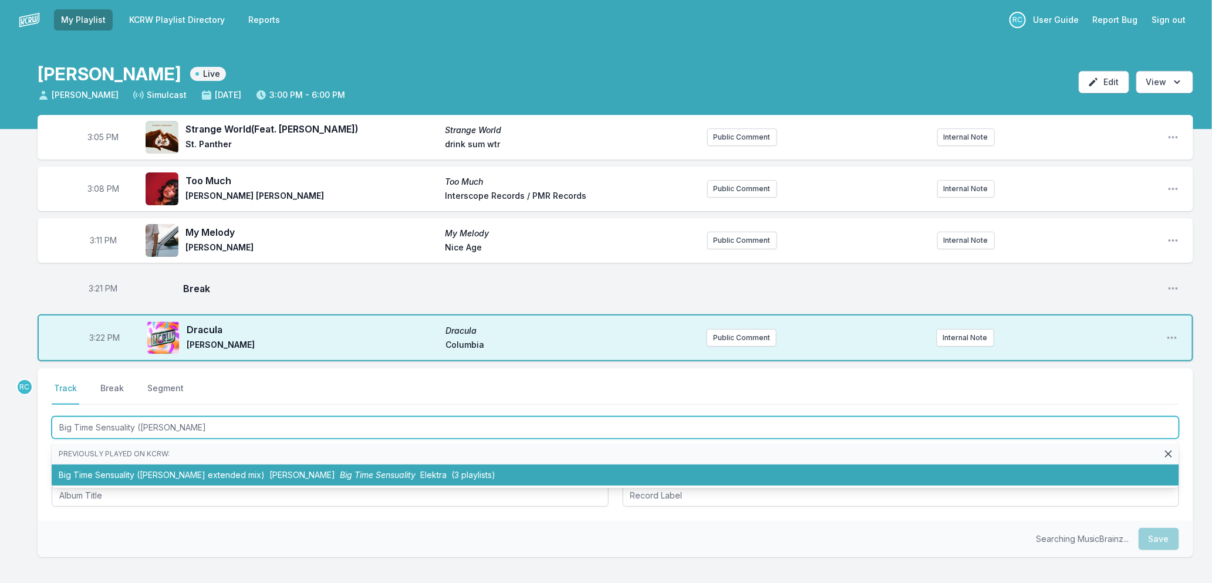
click at [285, 484] on li "Big Time Sensuality (Nellee Hooper extended mix) Björk Big Time Sensuality Elek…" at bounding box center [615, 475] width 1127 height 21
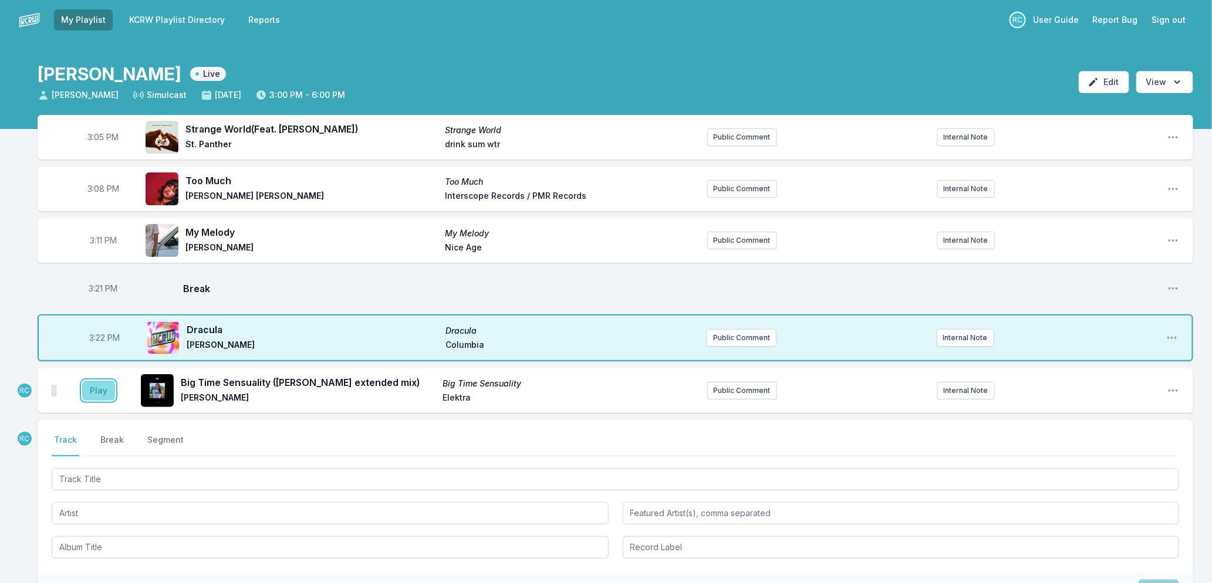
click at [92, 394] on button "Play" at bounding box center [98, 391] width 33 height 20
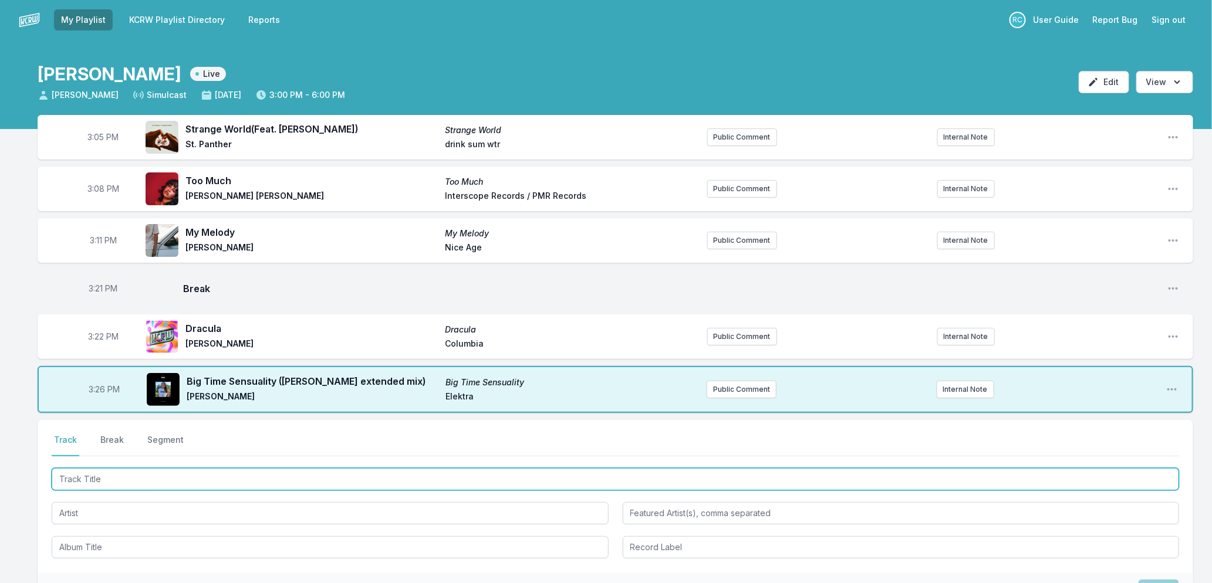
click at [145, 479] on input "Track Title" at bounding box center [615, 479] width 1127 height 22
type input "Giving Up The Air"
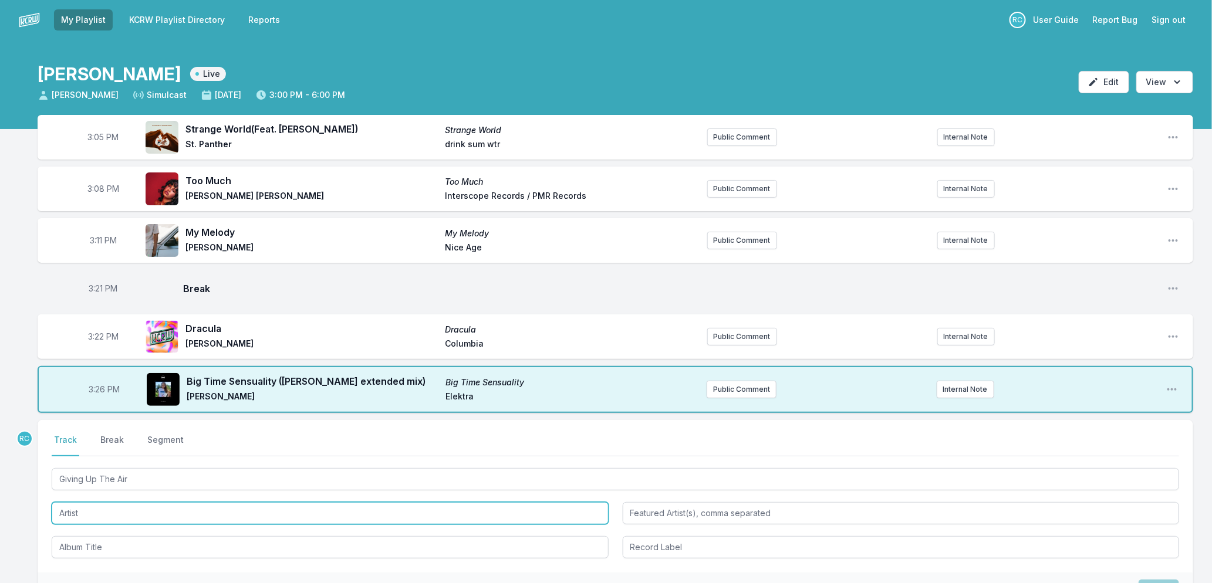
click at [151, 513] on input "Artist" at bounding box center [330, 513] width 557 height 22
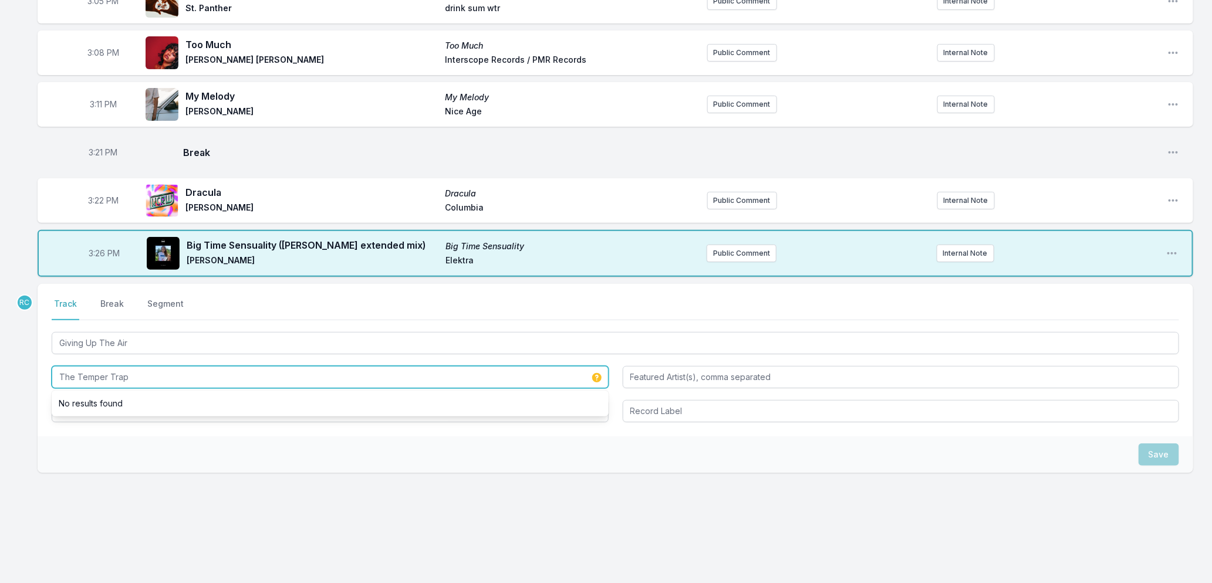
scroll to position [137, 0]
type input "The Temper Trap"
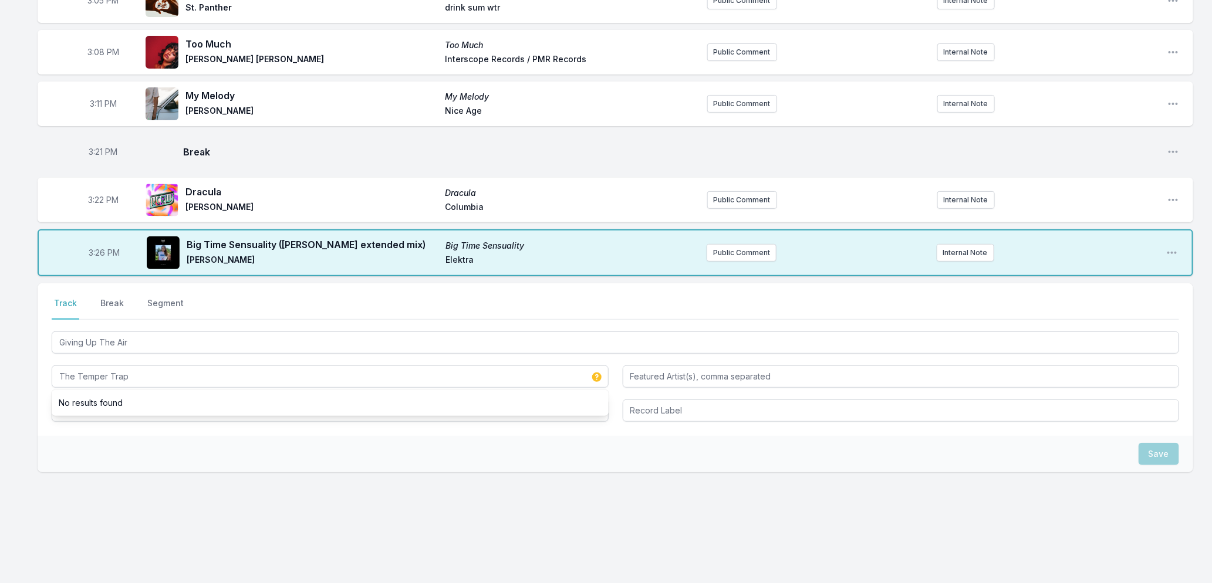
click at [124, 433] on div "Select a tab Track Break Segment Track Break Segment Giving Up The Air The Temp…" at bounding box center [615, 359] width 1155 height 153
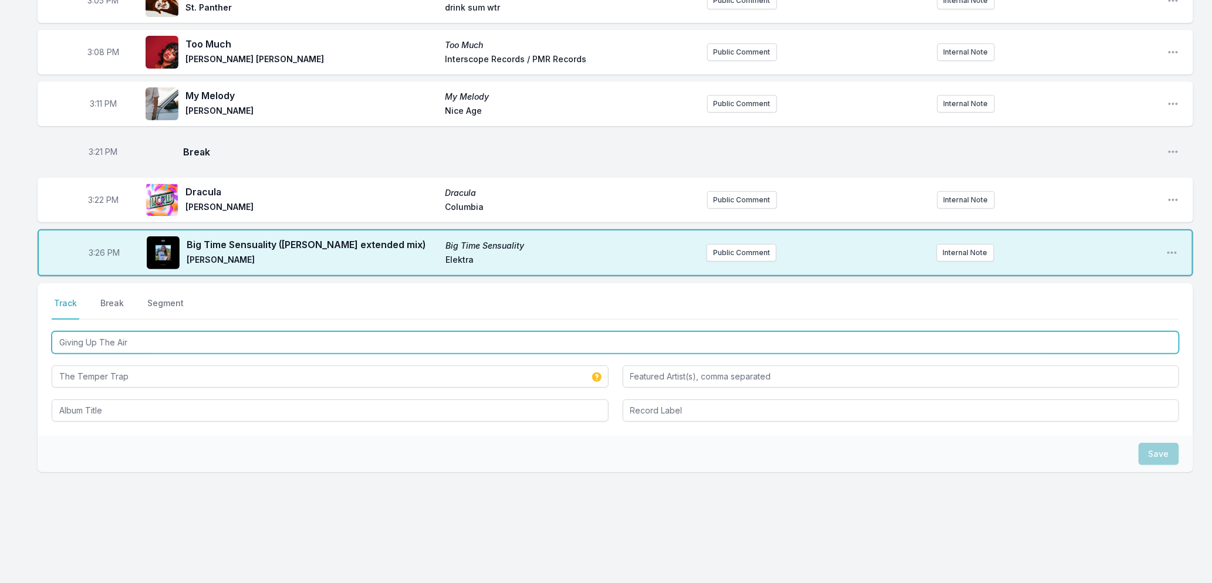
drag, startPoint x: 141, startPoint y: 343, endPoint x: -11, endPoint y: 322, distance: 154.0
click at [0, 322] on html "My Playlist KCRW Playlist Directory Reports RC User Guide Report Bug Sign out R…" at bounding box center [606, 224] width 1212 height 722
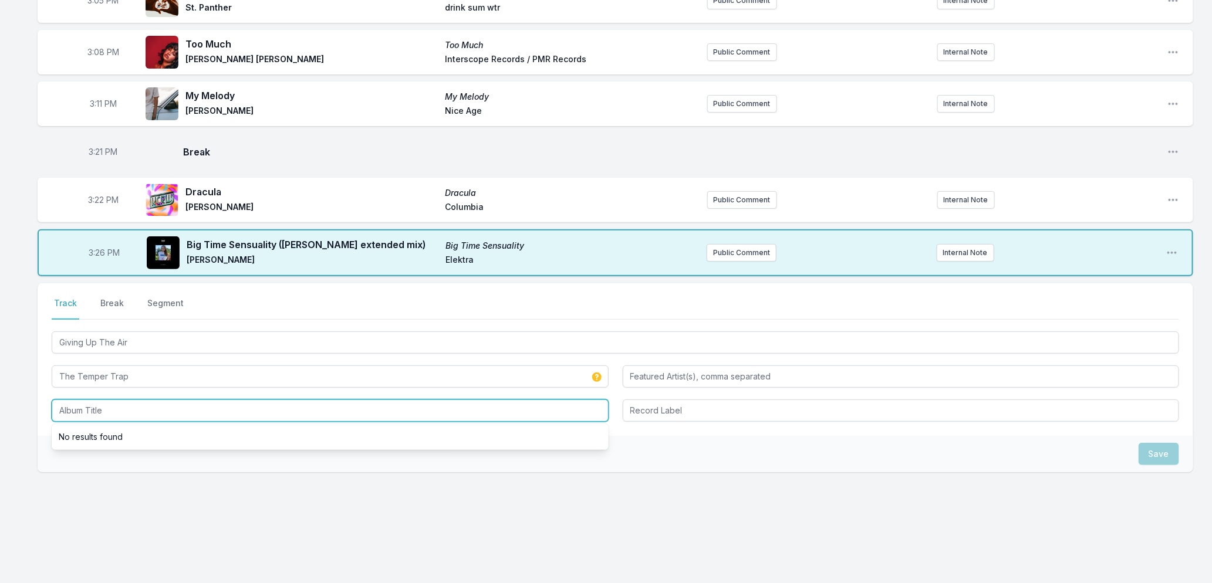
click at [113, 405] on input "Album Title" at bounding box center [330, 411] width 557 height 22
paste input "Giving Up The Air"
type input "Giving Up The Air"
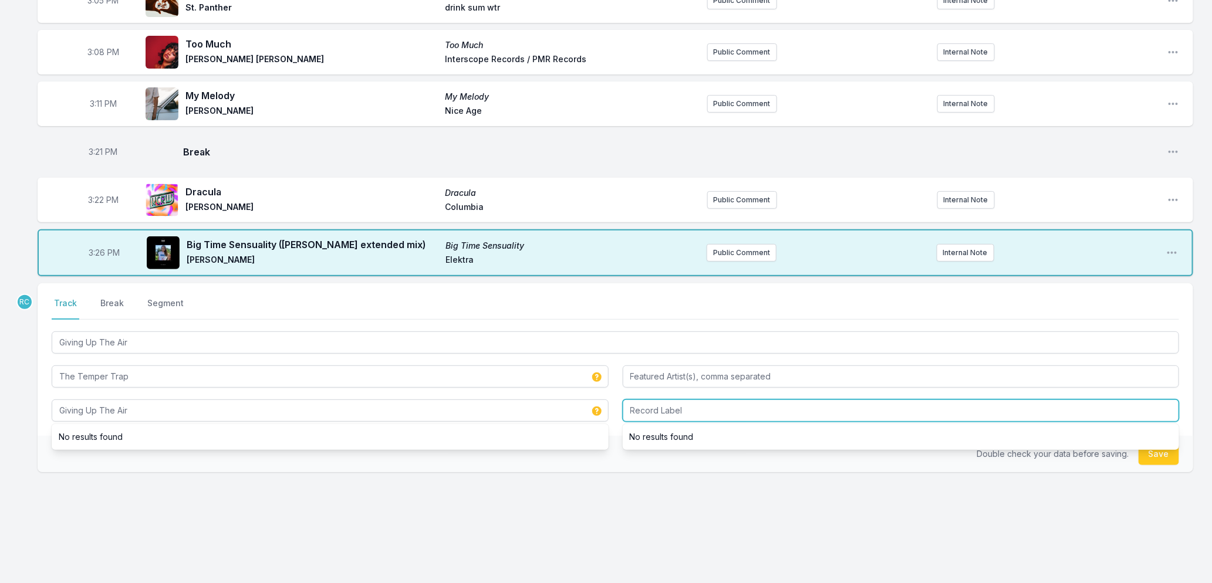
click at [708, 415] on input "Record Label" at bounding box center [901, 411] width 557 height 22
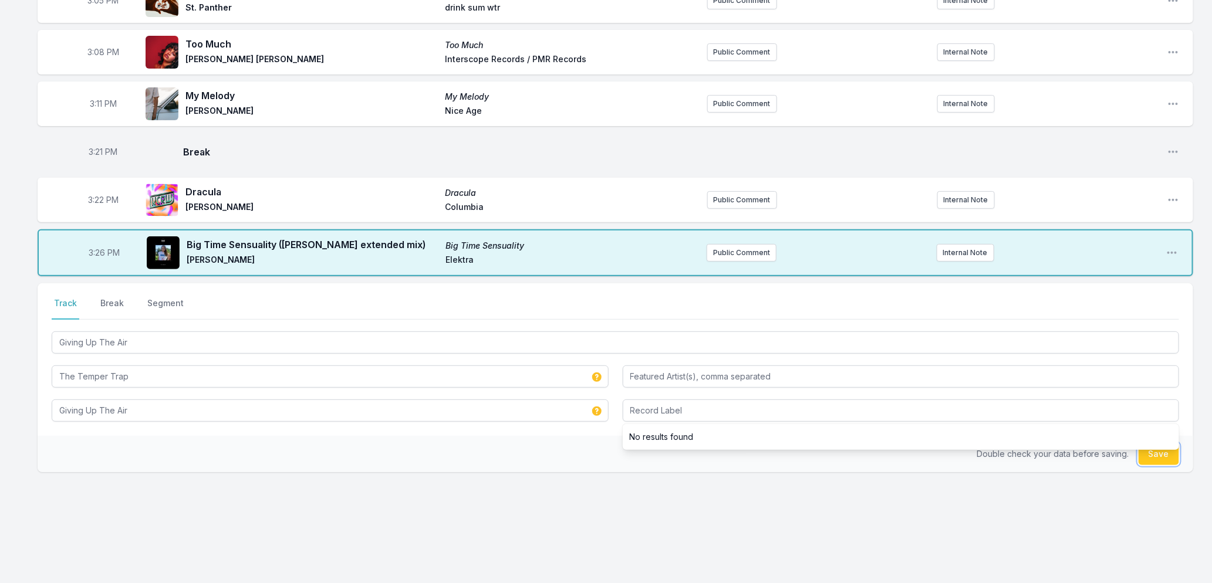
click at [1163, 457] on button "Save" at bounding box center [1158, 454] width 40 height 22
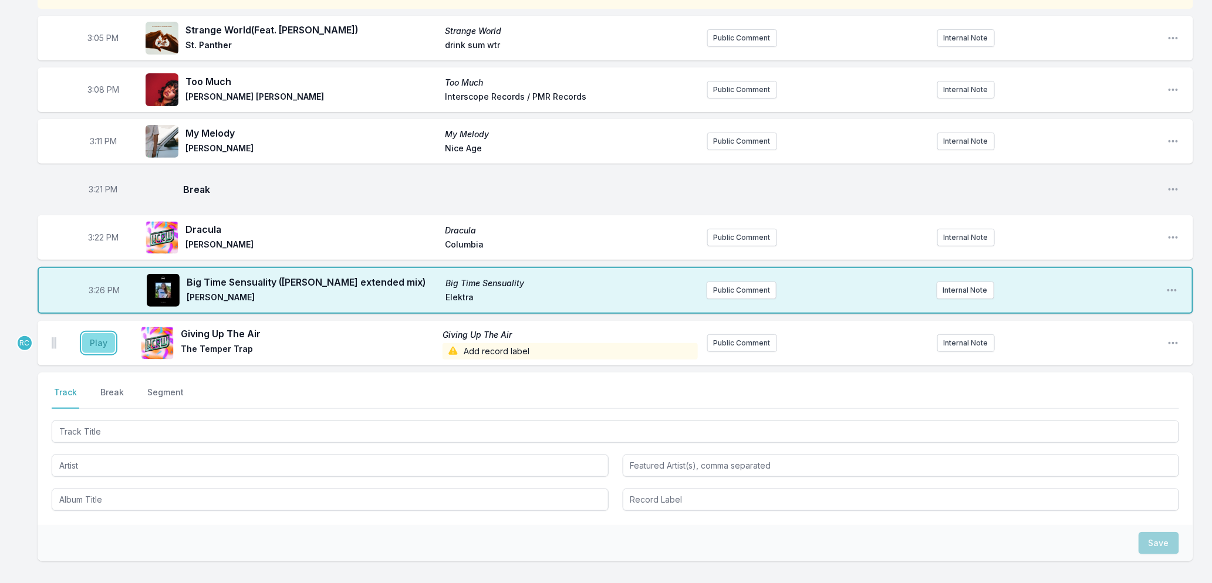
click at [100, 336] on button "Play" at bounding box center [98, 343] width 33 height 20
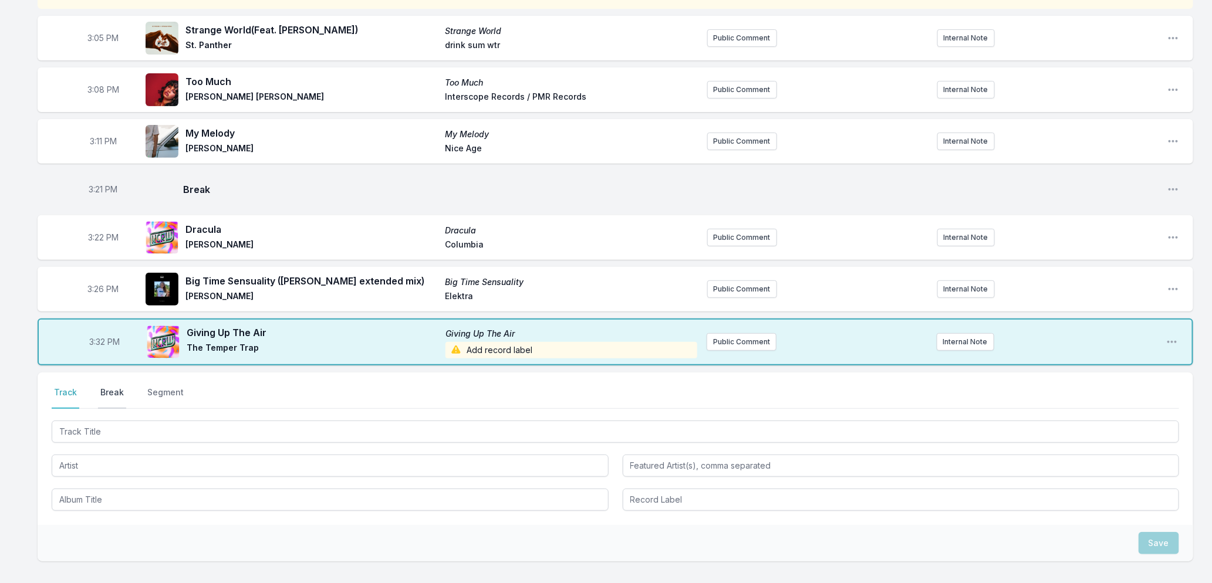
click at [109, 391] on button "Break" at bounding box center [112, 398] width 28 height 22
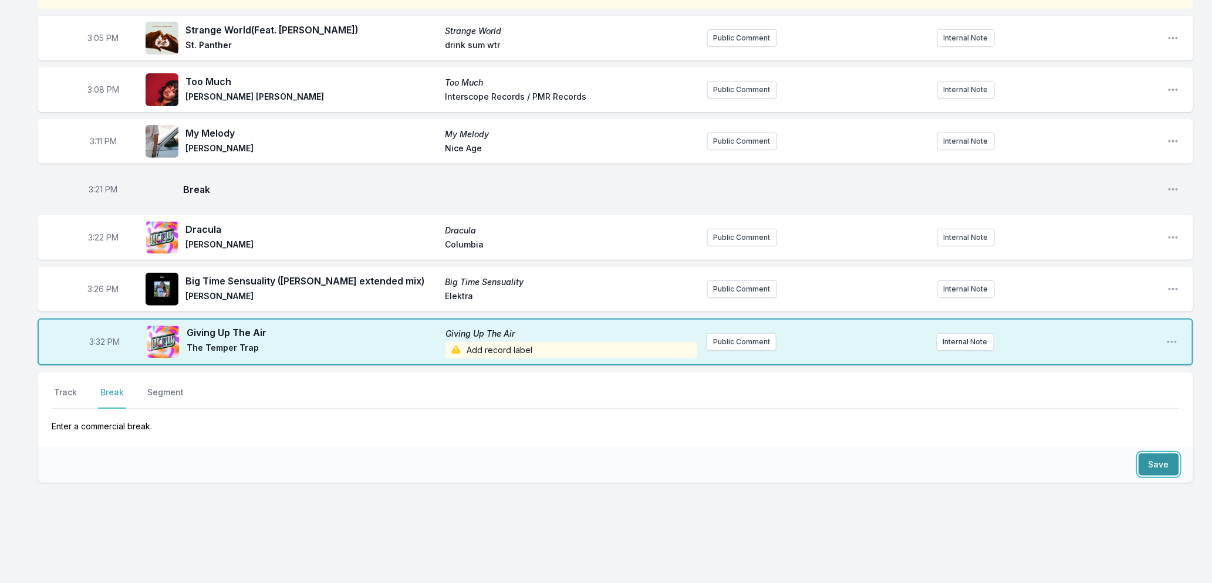
click at [1167, 472] on button "Save" at bounding box center [1158, 465] width 40 height 22
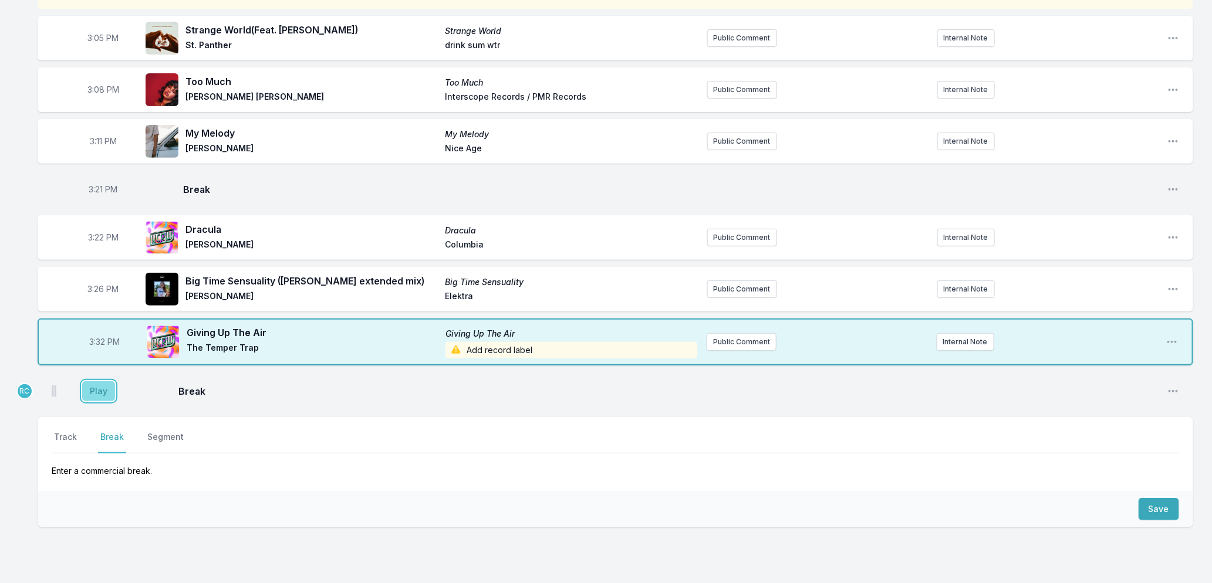
click at [97, 389] on button "Play" at bounding box center [98, 391] width 33 height 20
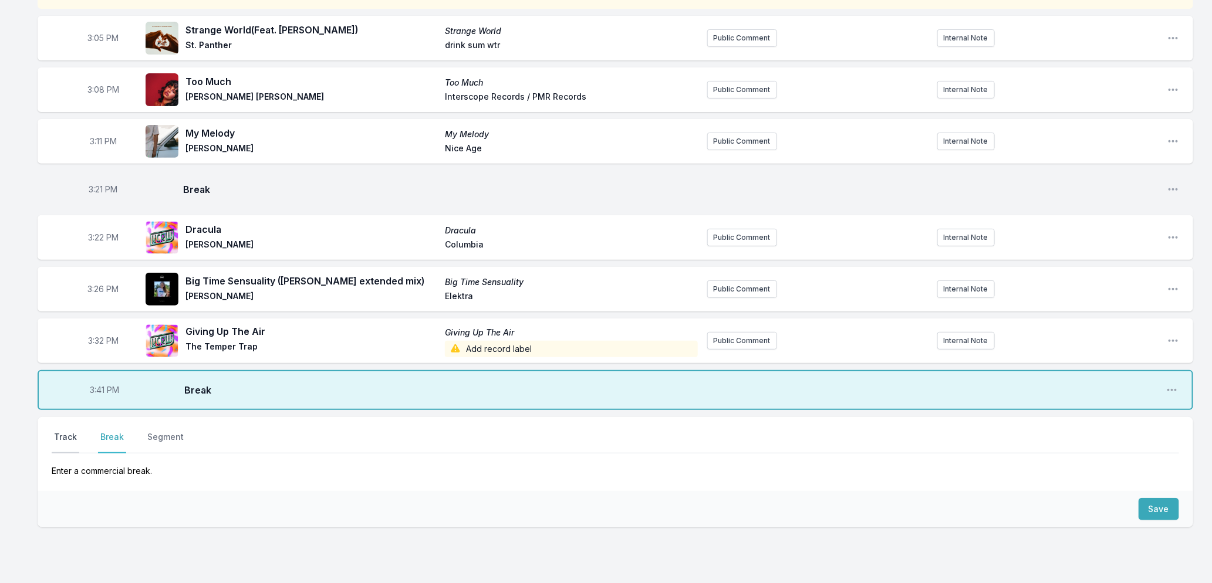
click at [66, 434] on button "Track" at bounding box center [66, 442] width 28 height 22
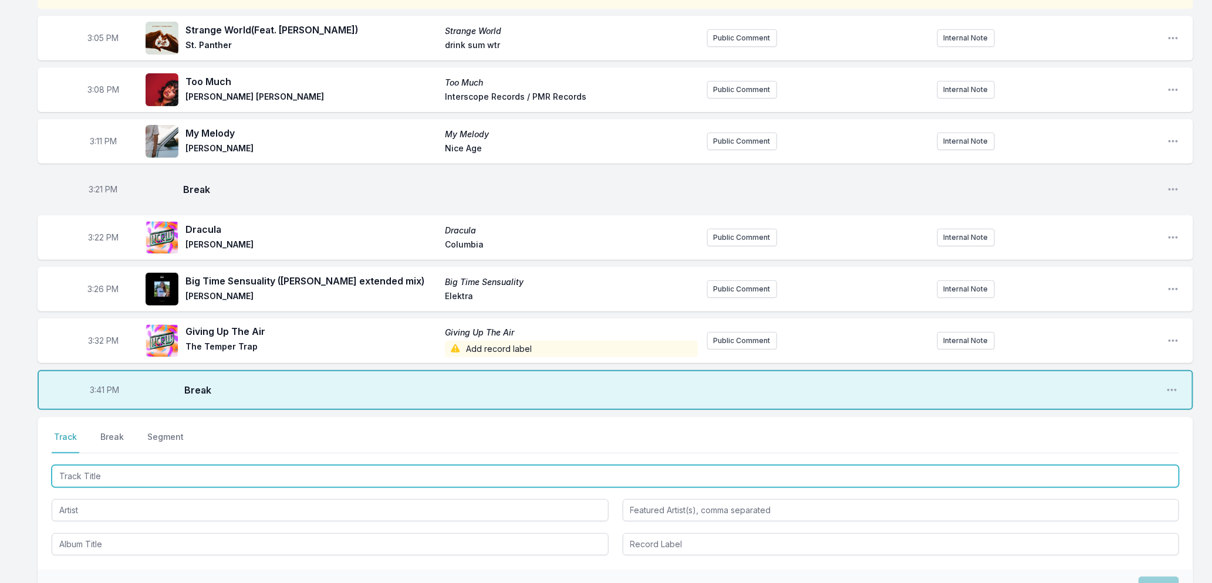
click at [227, 480] on input "Track Title" at bounding box center [615, 476] width 1127 height 22
type input "O Xan"
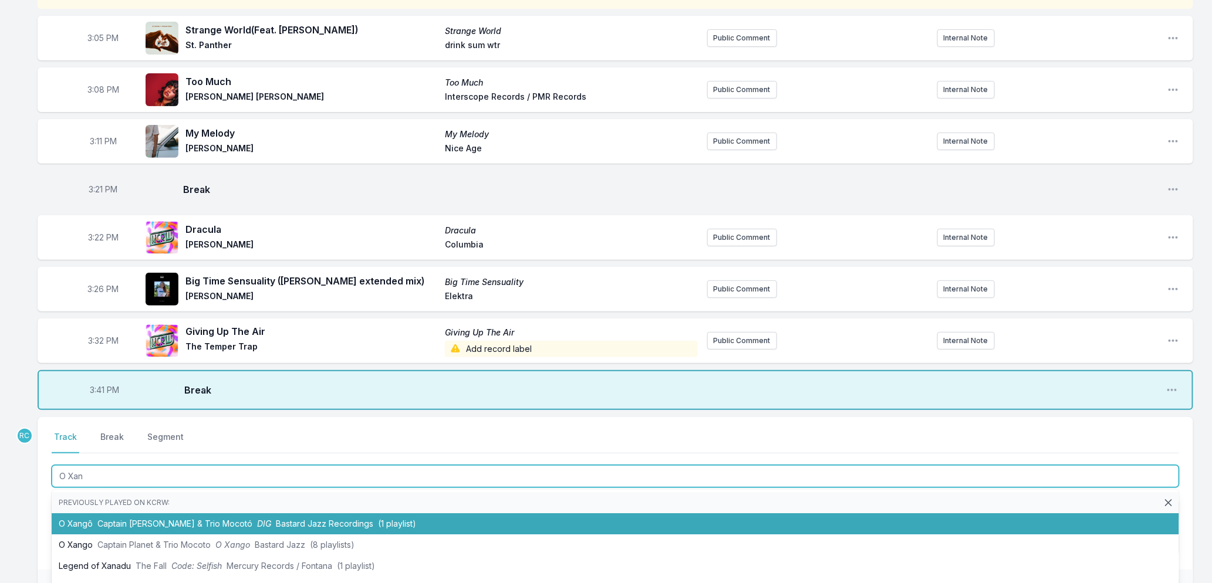
click at [218, 526] on li "O Xangô Captain Planet & Trio Mocotó DIG Bastard Jazz Recordings (1 playlist)" at bounding box center [615, 523] width 1127 height 21
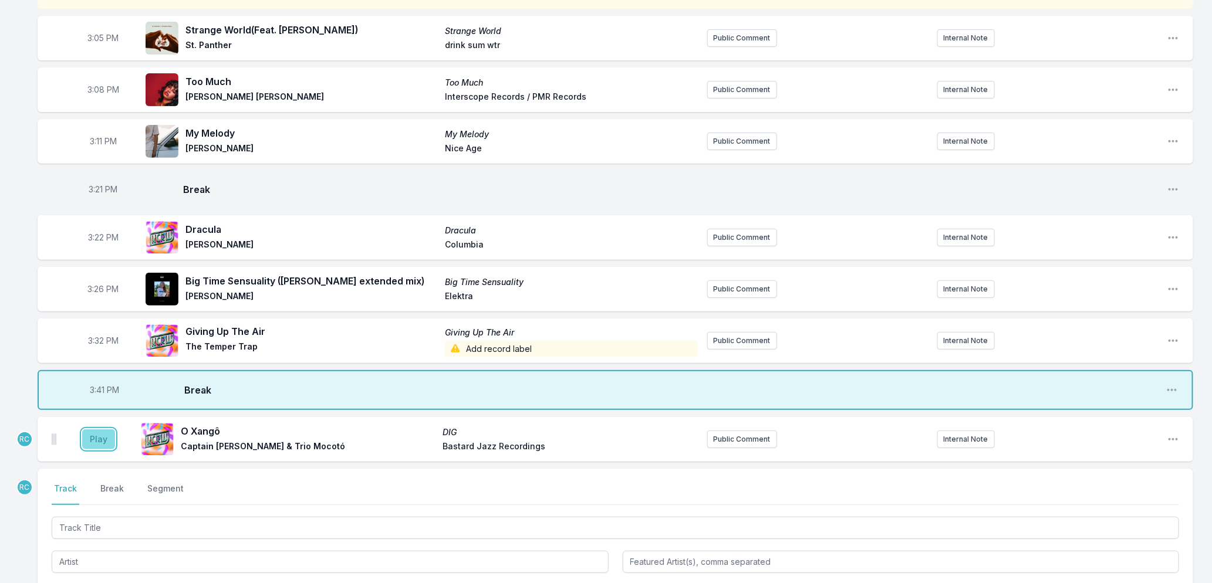
click at [102, 437] on button "Play" at bounding box center [98, 440] width 33 height 20
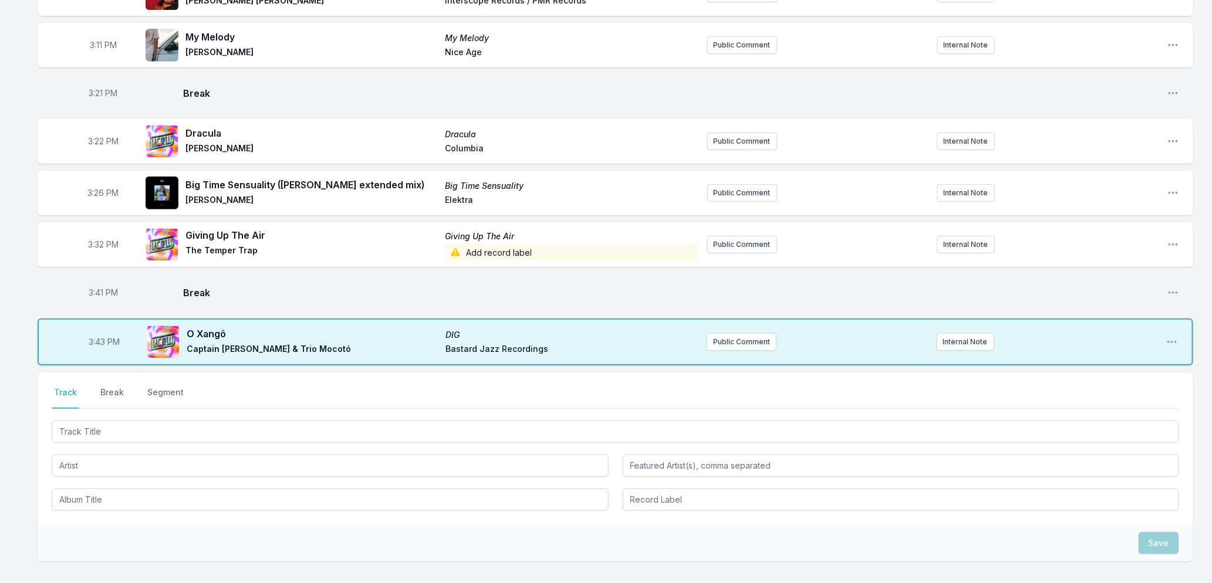
scroll to position [322, 0]
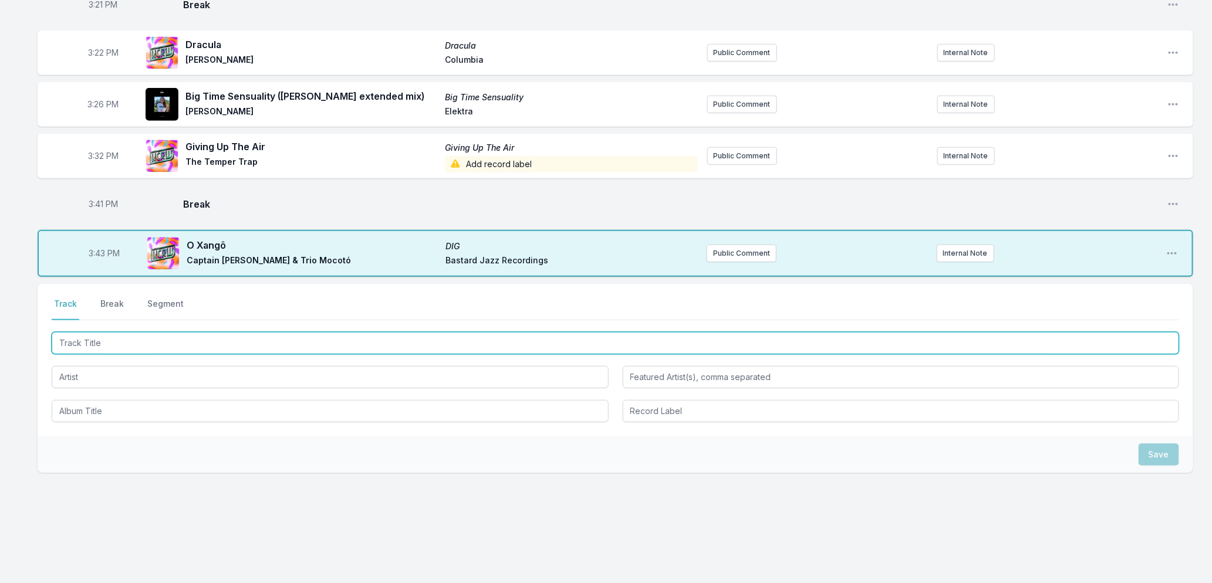
click at [218, 344] on input "Track Title" at bounding box center [615, 343] width 1127 height 22
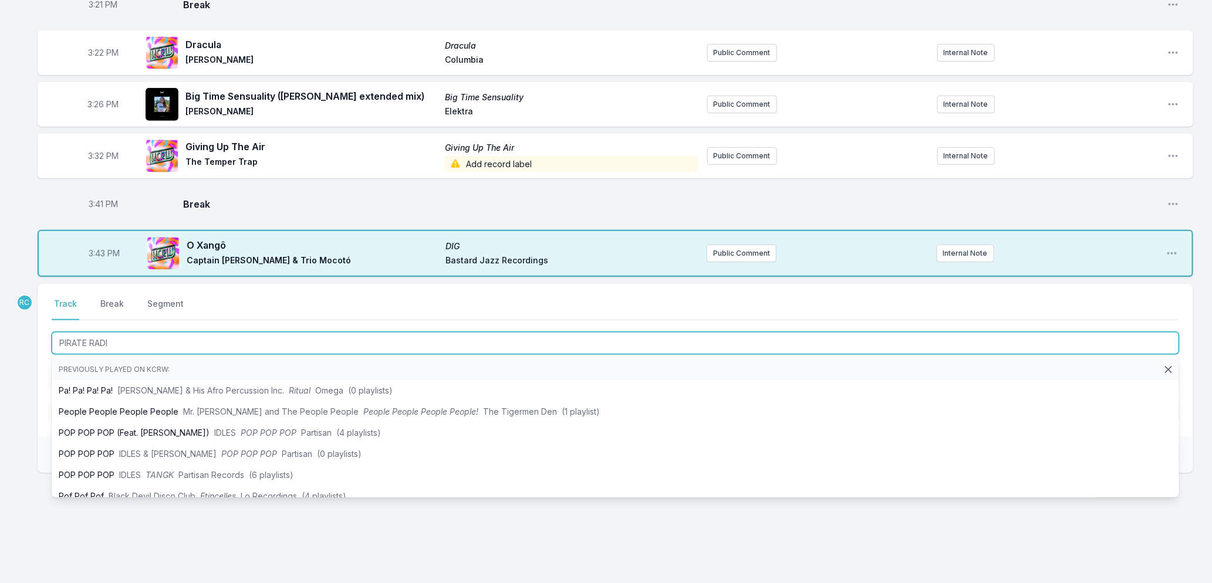
type input "PIRATE RADIO"
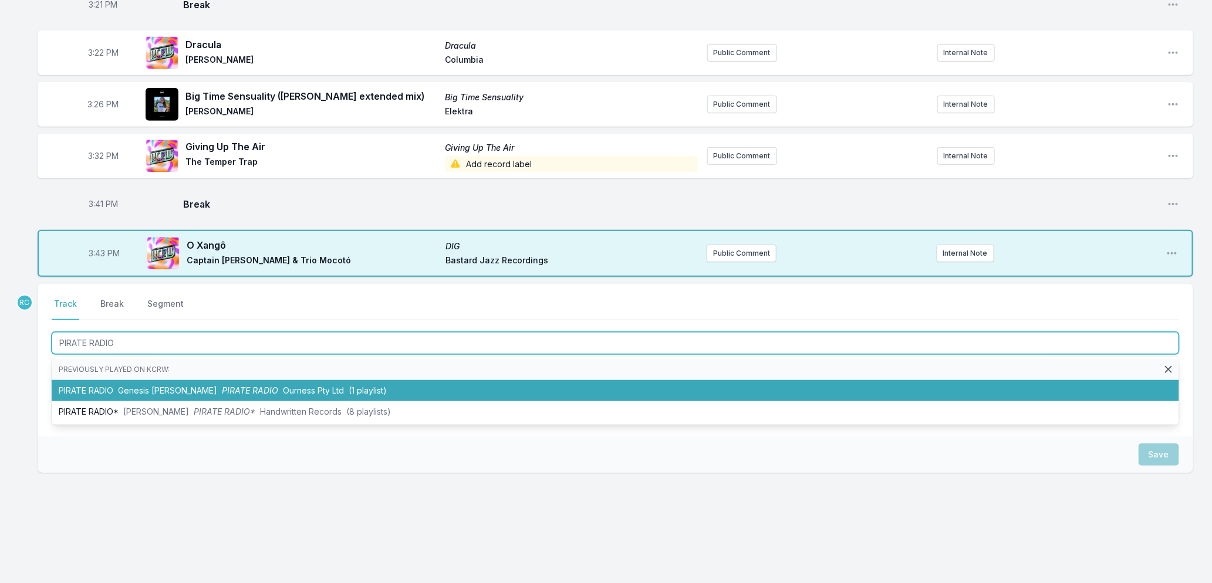
click at [286, 386] on span "Ourness Pty Ltd" at bounding box center [313, 391] width 61 height 10
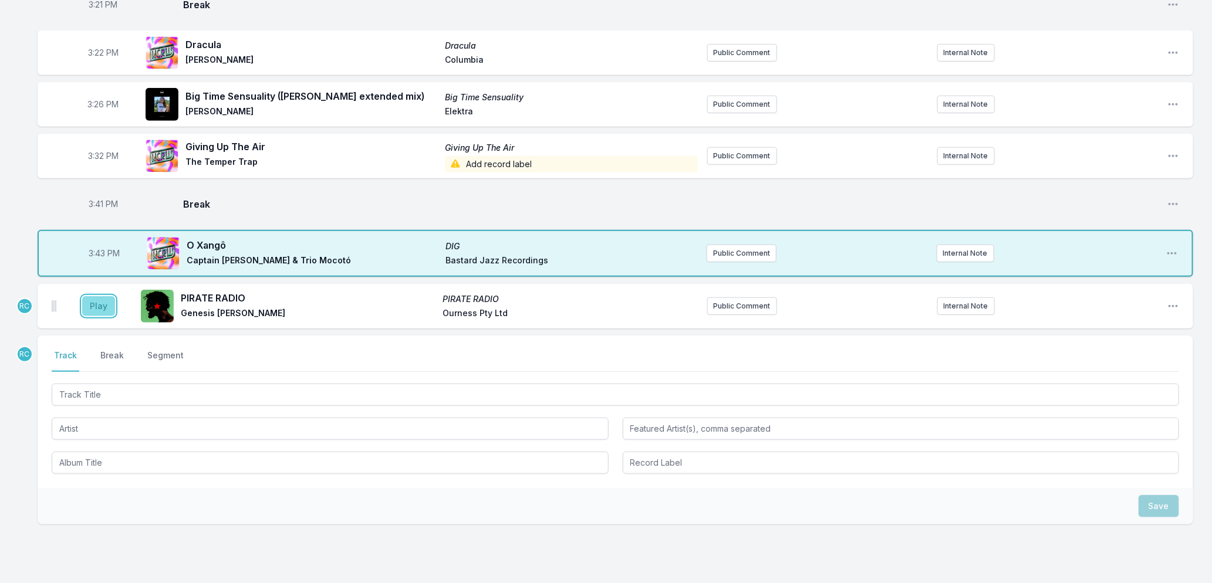
click at [102, 303] on button "Play" at bounding box center [98, 306] width 33 height 20
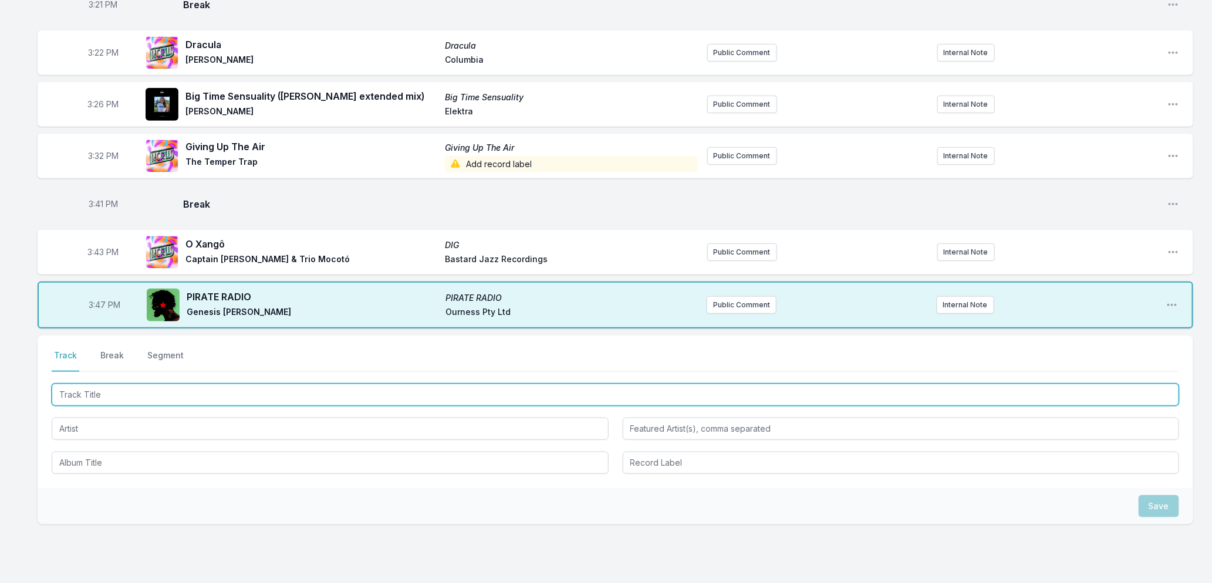
click at [294, 394] on input "Track Title" at bounding box center [615, 395] width 1127 height 22
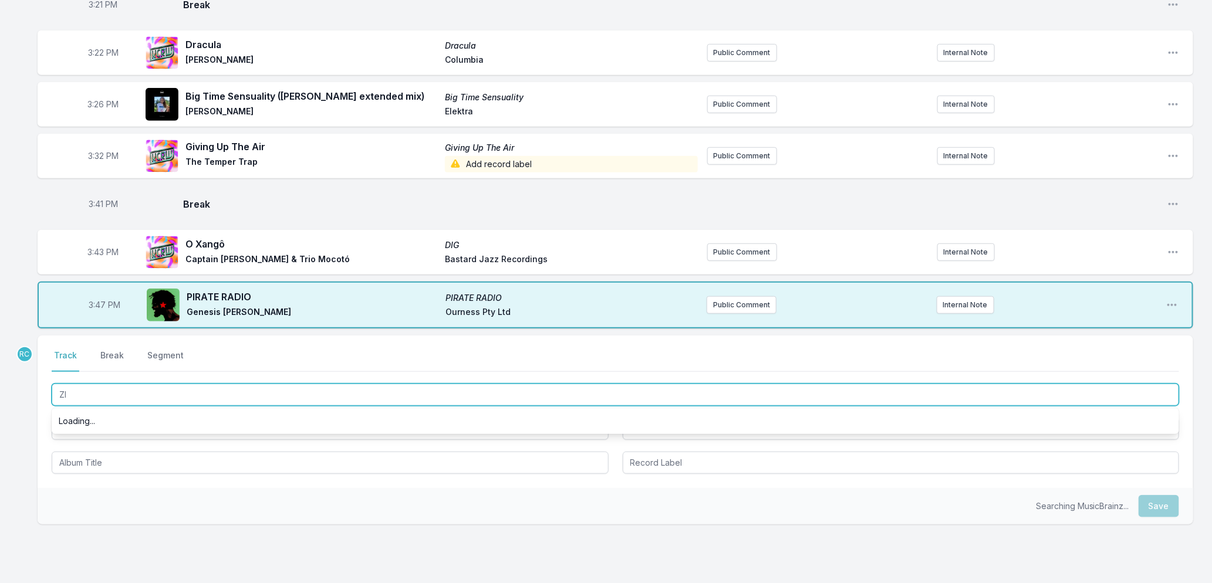
type input "Z"
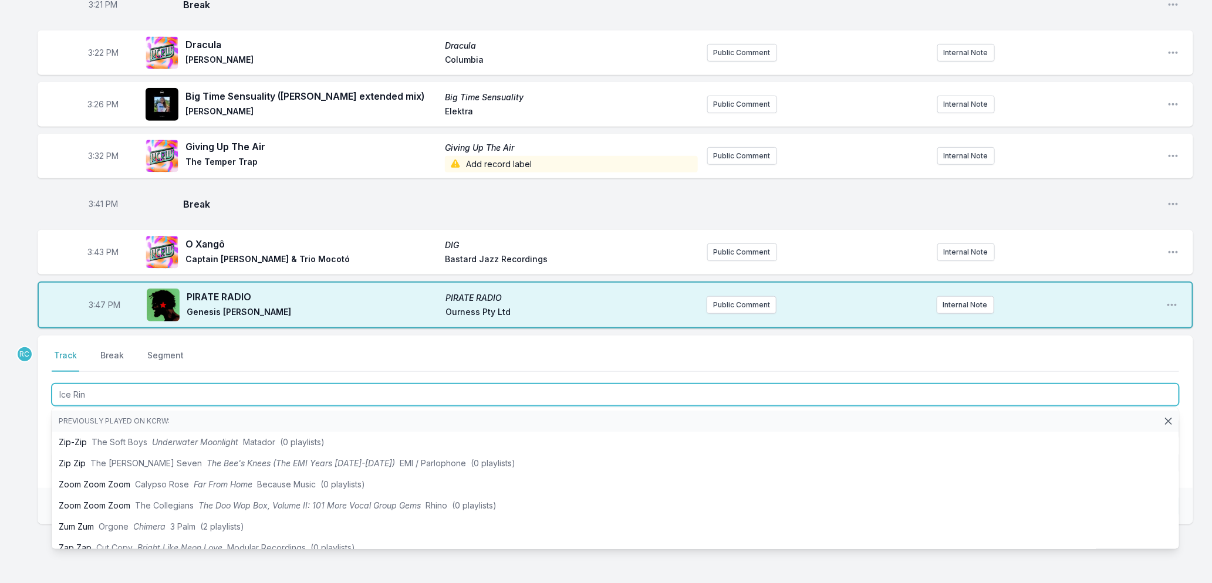
type input "Ice Rink"
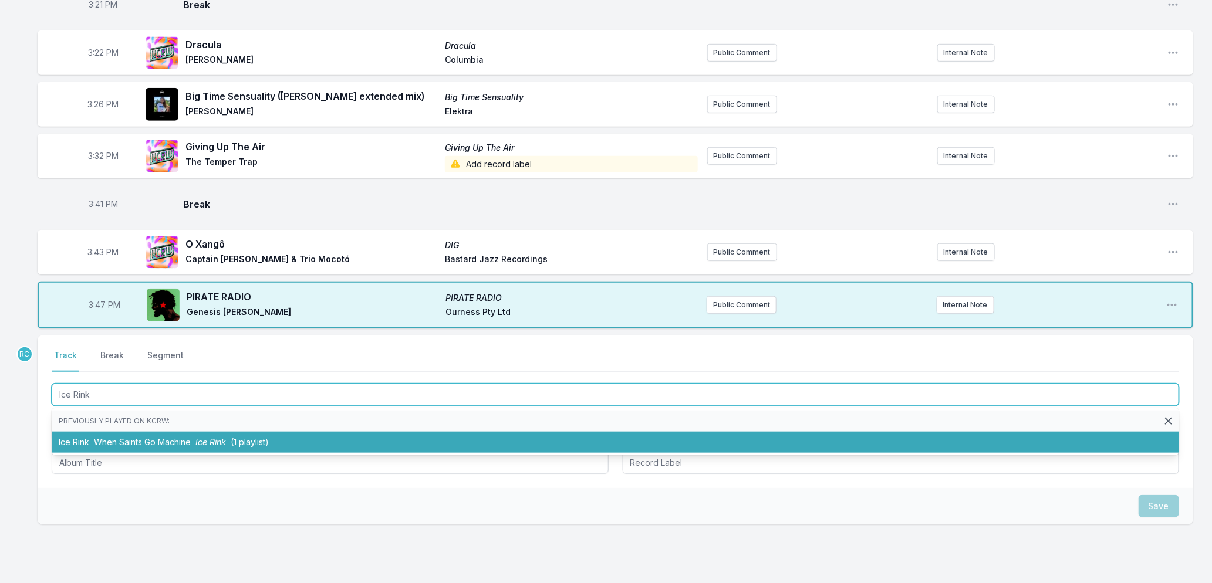
click at [219, 437] on span "Ice Rink" at bounding box center [210, 442] width 31 height 10
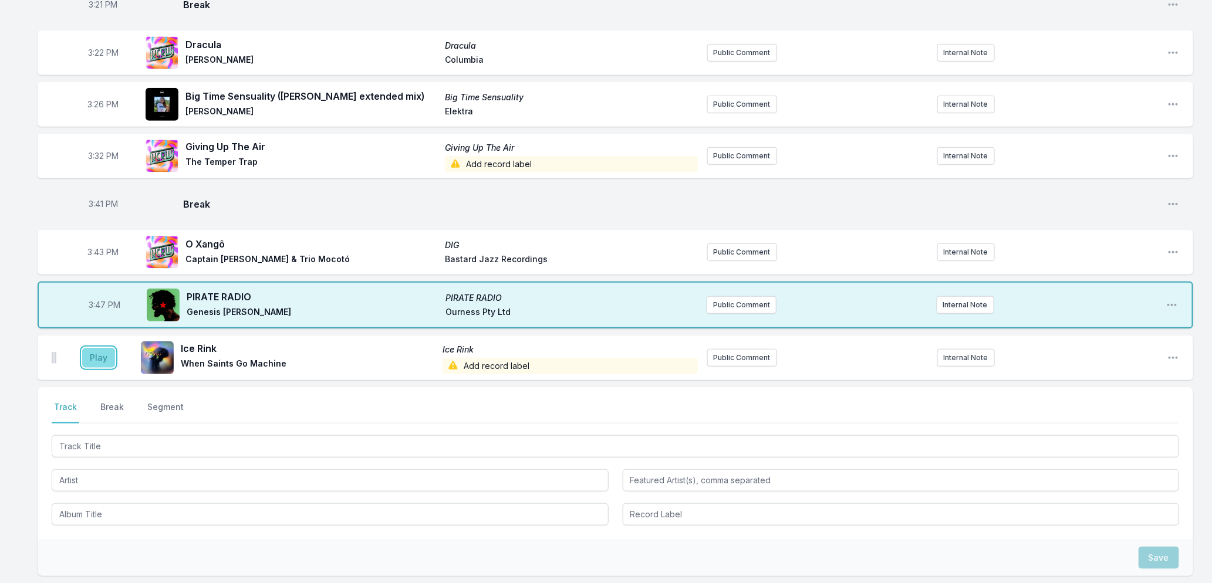
click at [87, 351] on button "Play" at bounding box center [98, 358] width 33 height 20
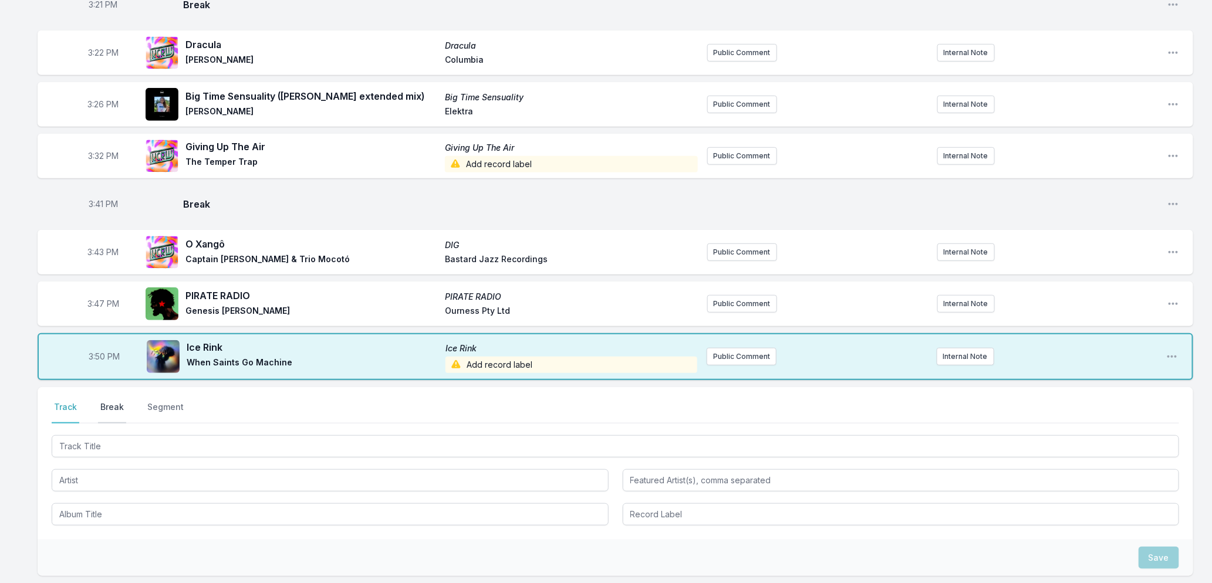
click at [109, 401] on button "Break" at bounding box center [112, 412] width 28 height 22
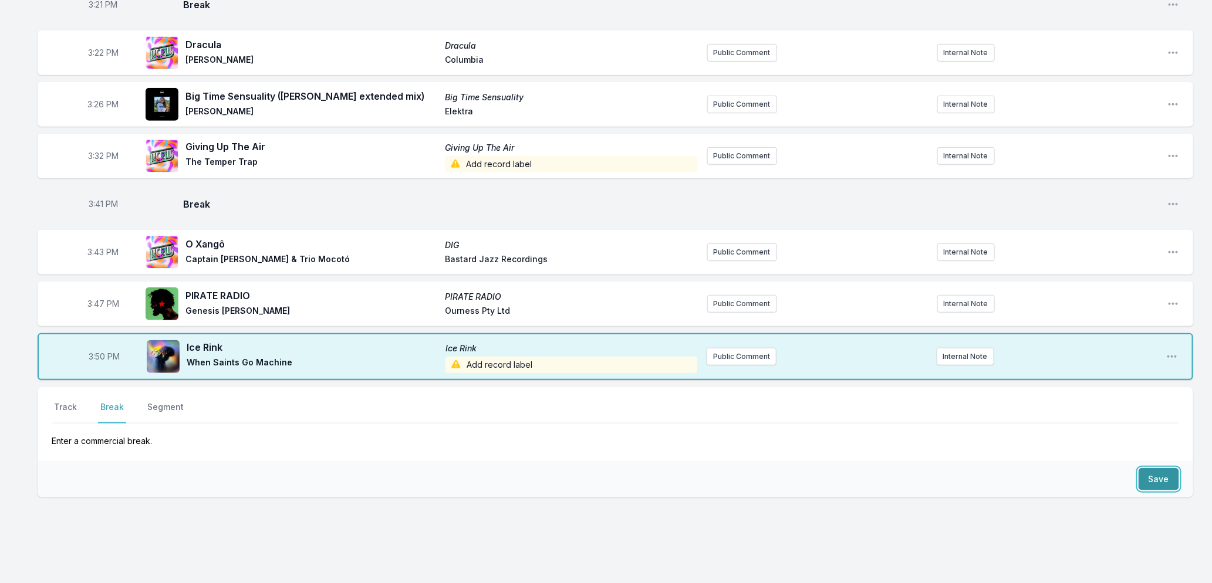
click at [1154, 480] on button "Save" at bounding box center [1158, 479] width 40 height 22
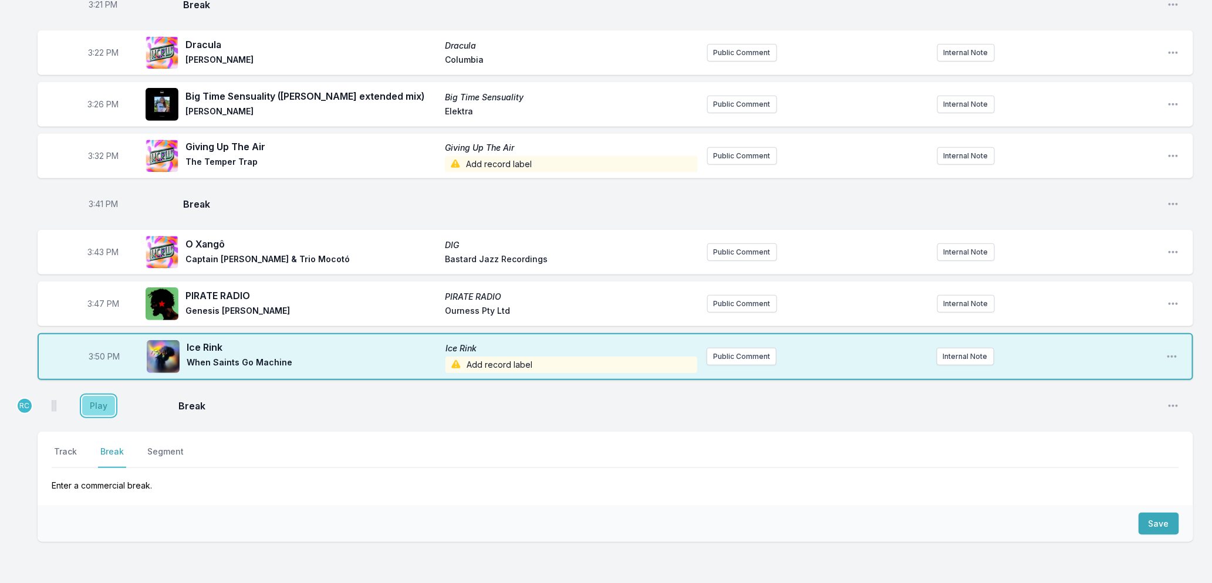
click at [94, 405] on button "Play" at bounding box center [98, 406] width 33 height 20
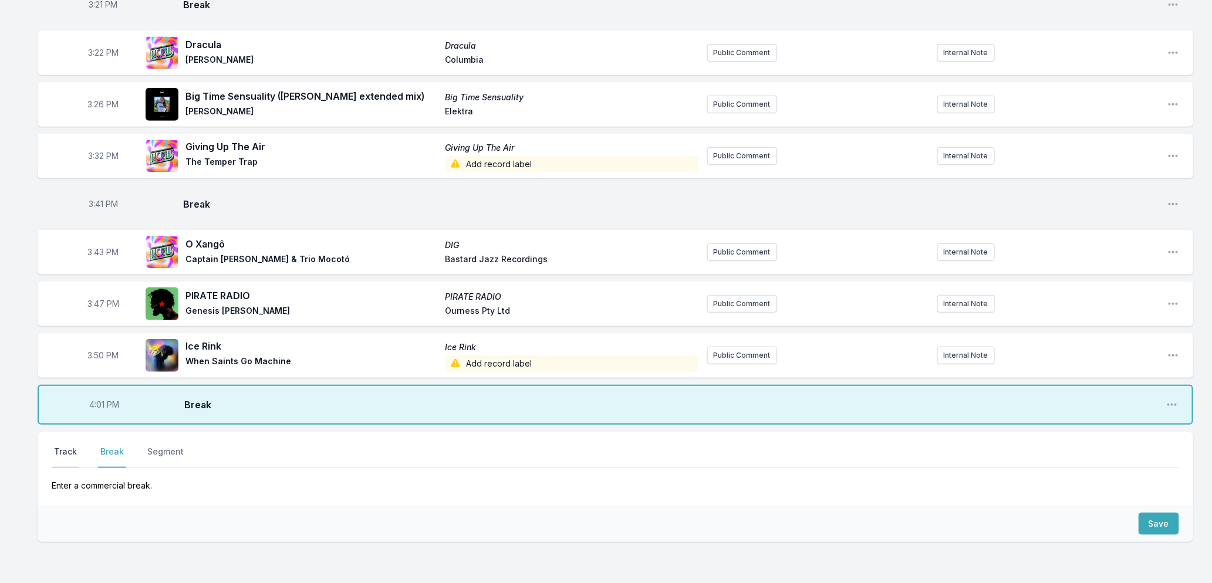
click at [65, 450] on button "Track" at bounding box center [66, 457] width 28 height 22
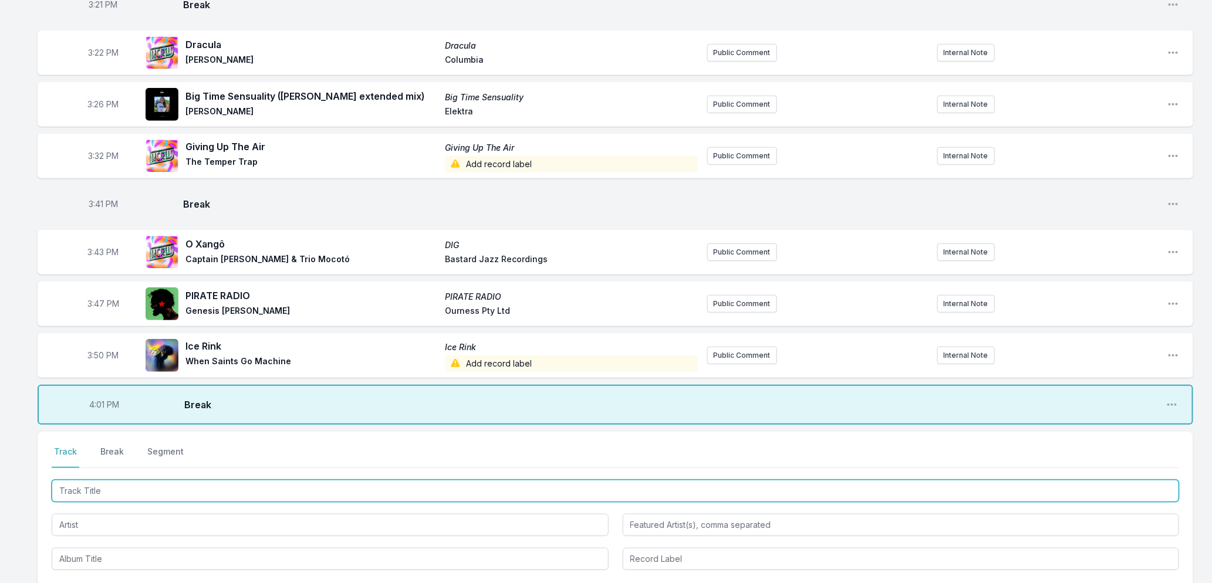
click at [173, 489] on input "Track Title" at bounding box center [615, 491] width 1127 height 22
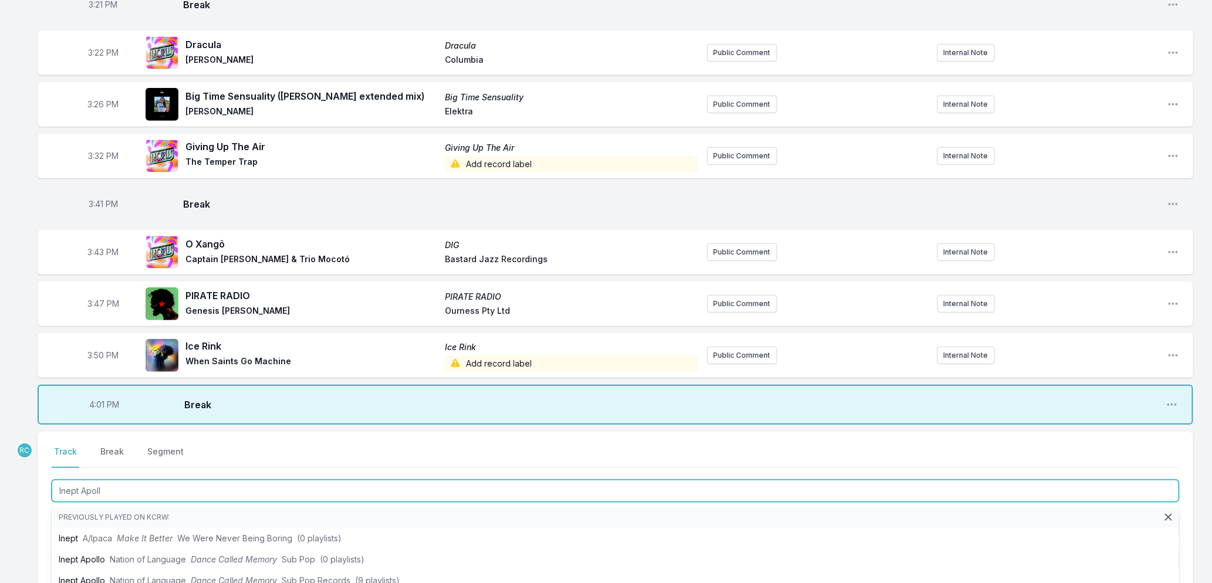
type input "Inept Apollo"
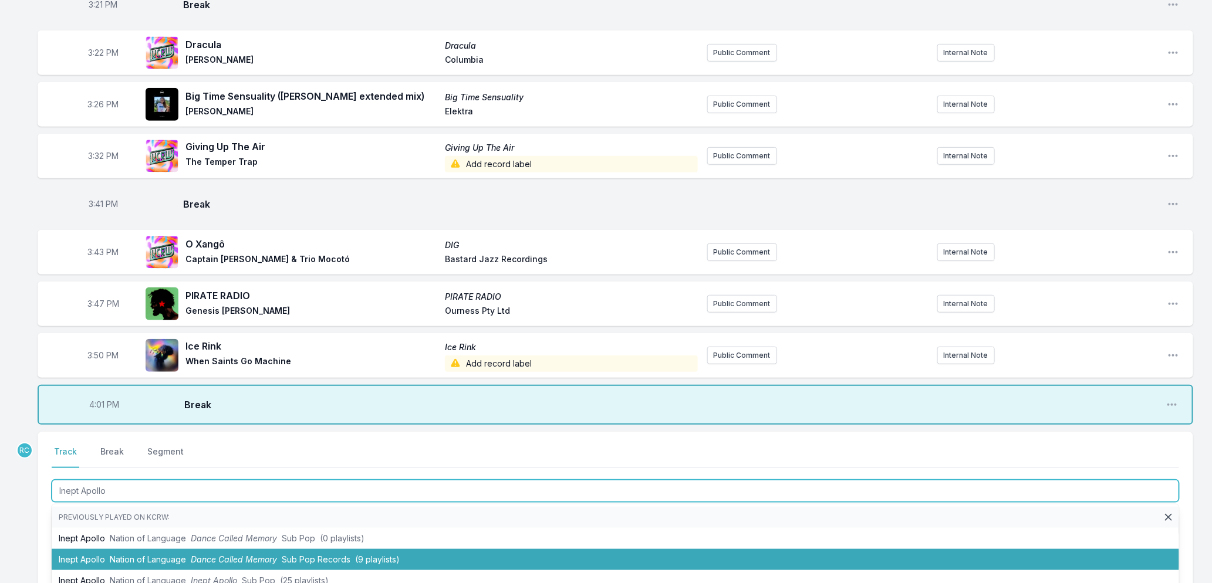
click at [358, 559] on span "(9 playlists)" at bounding box center [377, 560] width 45 height 10
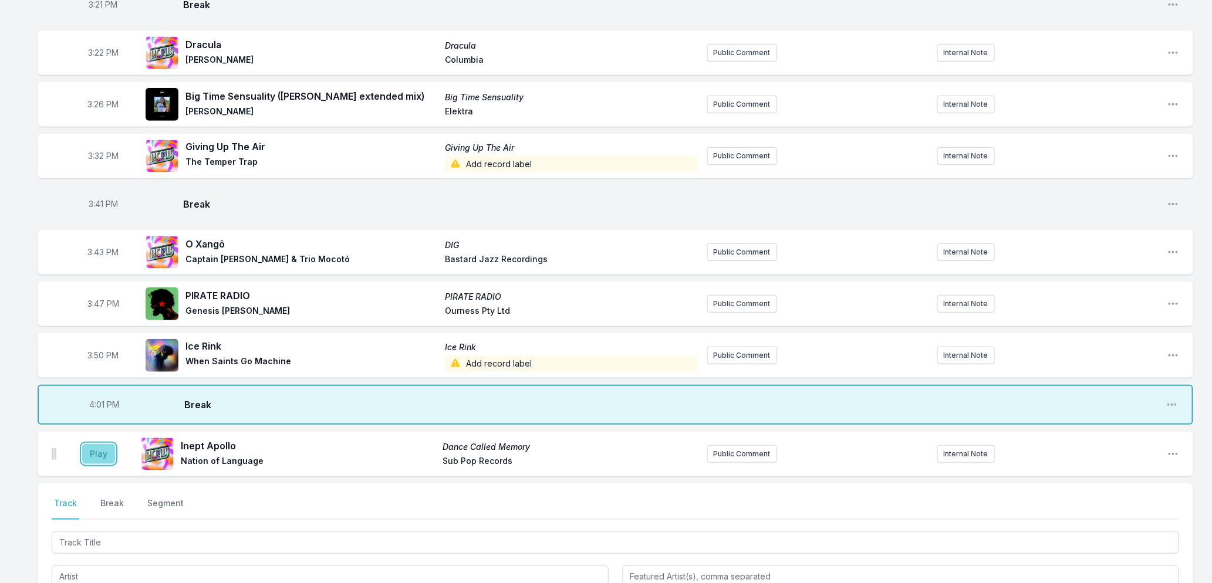
click at [107, 452] on button "Play" at bounding box center [98, 454] width 33 height 20
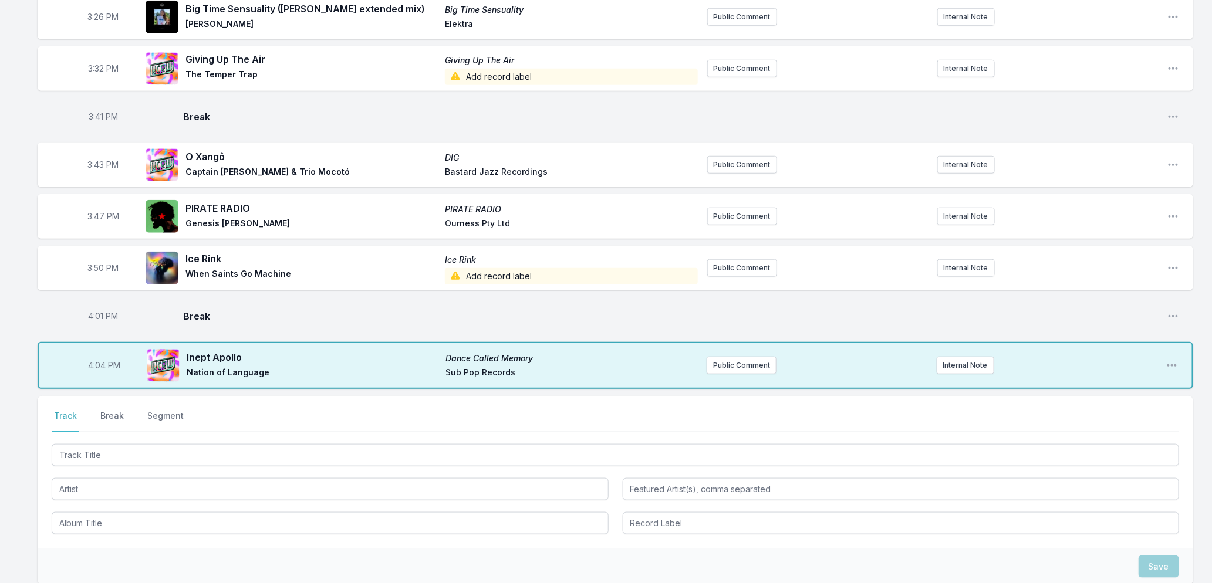
scroll to position [518, 0]
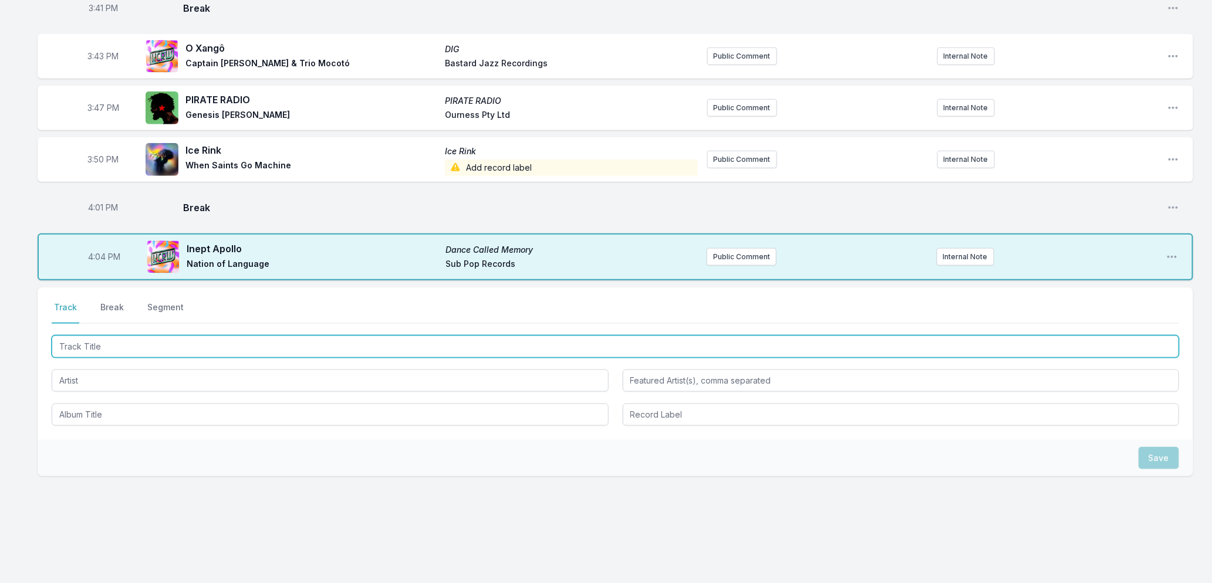
click at [128, 345] on input "Track Title" at bounding box center [615, 347] width 1127 height 22
type input "New Distraction"
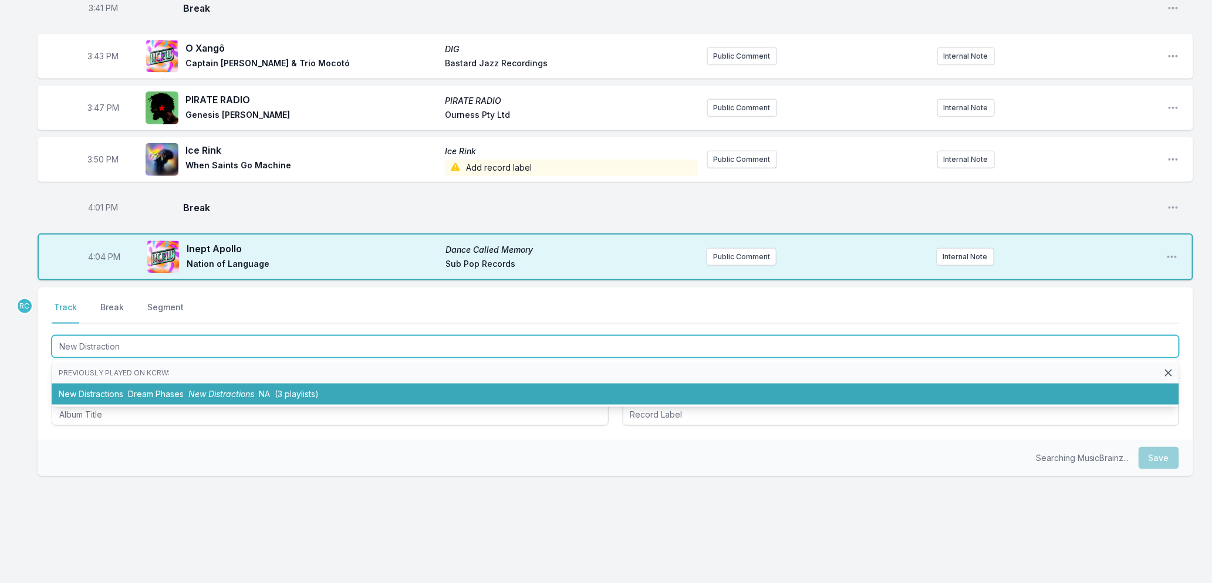
click at [202, 394] on span "New Distractions" at bounding box center [221, 394] width 66 height 10
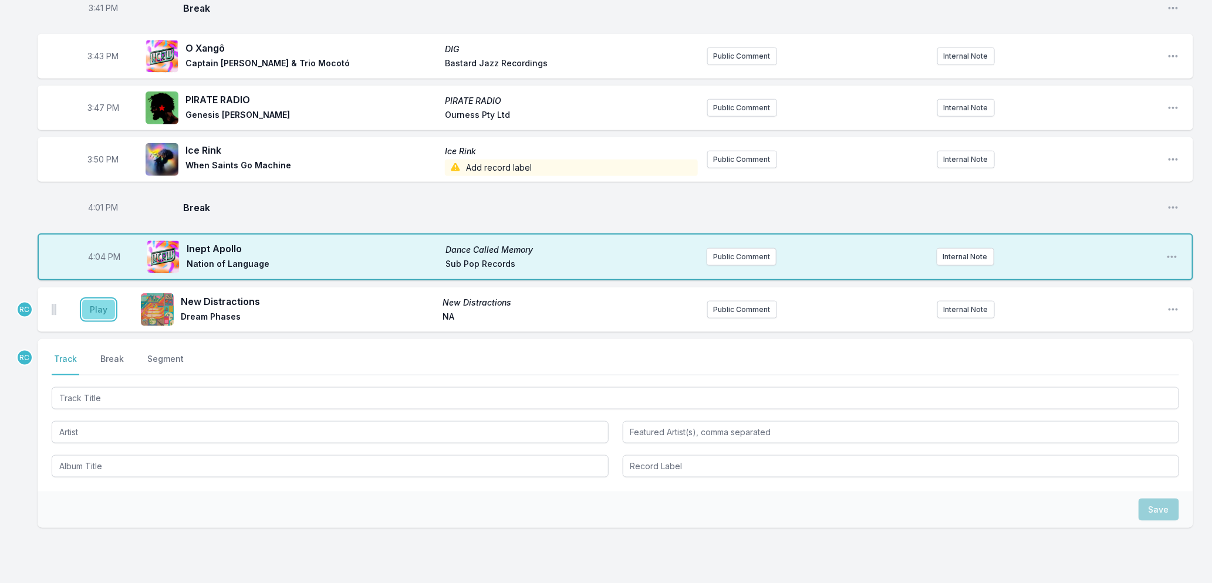
click at [98, 313] on button "Play" at bounding box center [98, 310] width 33 height 20
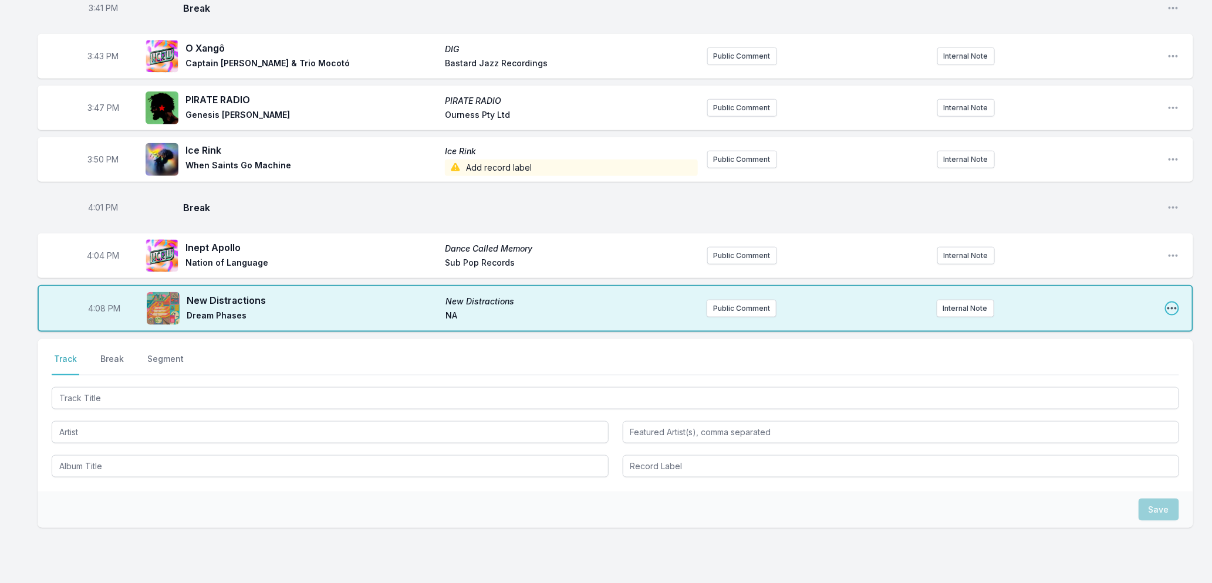
click at [1174, 305] on icon "Open playlist item options" at bounding box center [1172, 309] width 12 height 12
click at [1061, 368] on button "Delete Entry" at bounding box center [1111, 374] width 131 height 21
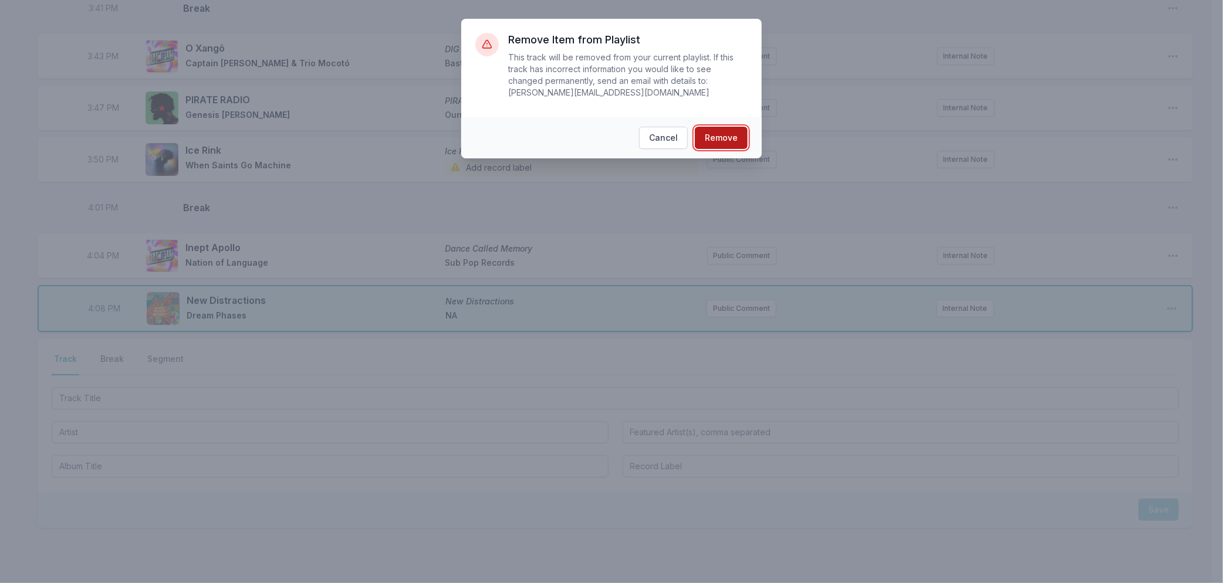
click at [716, 140] on button "Remove" at bounding box center [721, 138] width 53 height 22
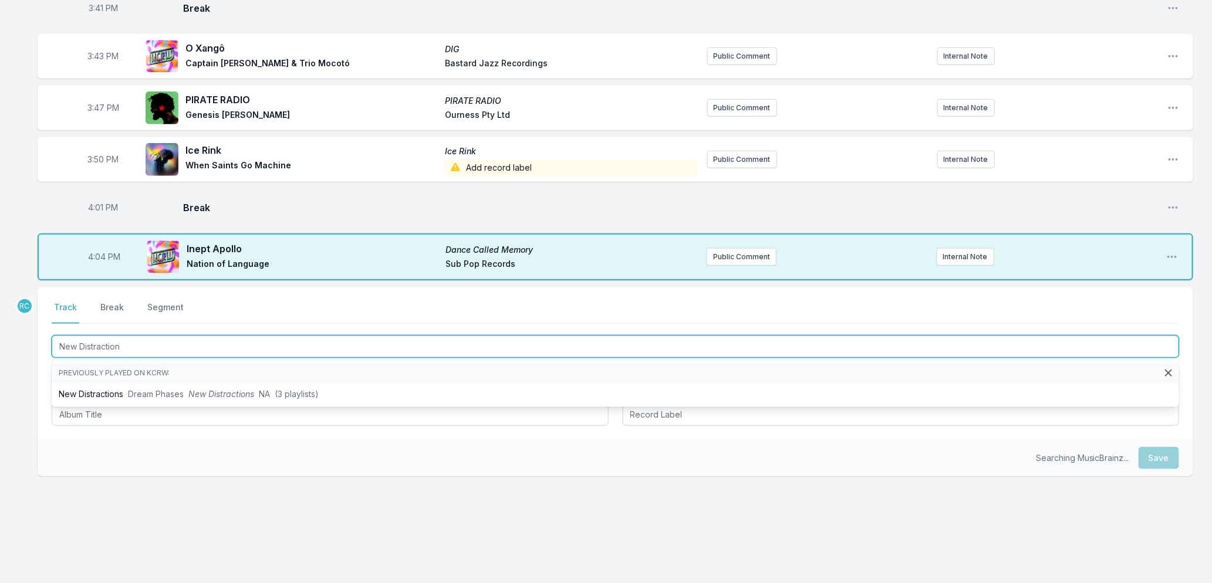
type input "New Distraction"
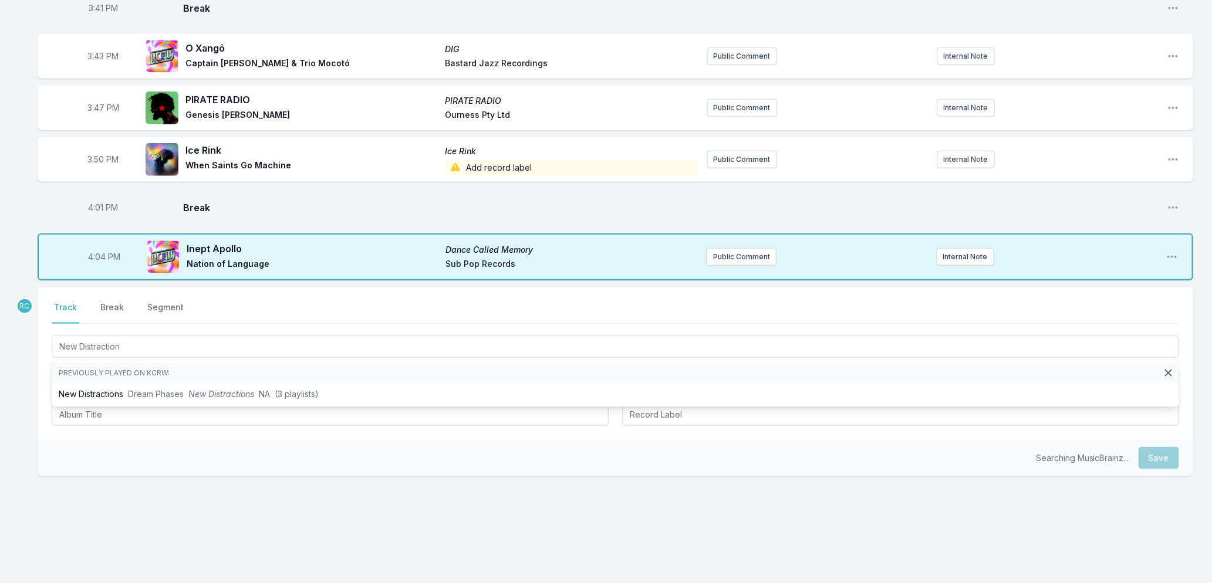
click at [79, 453] on div "Searching MusicBrainz... Save" at bounding box center [615, 458] width 1155 height 36
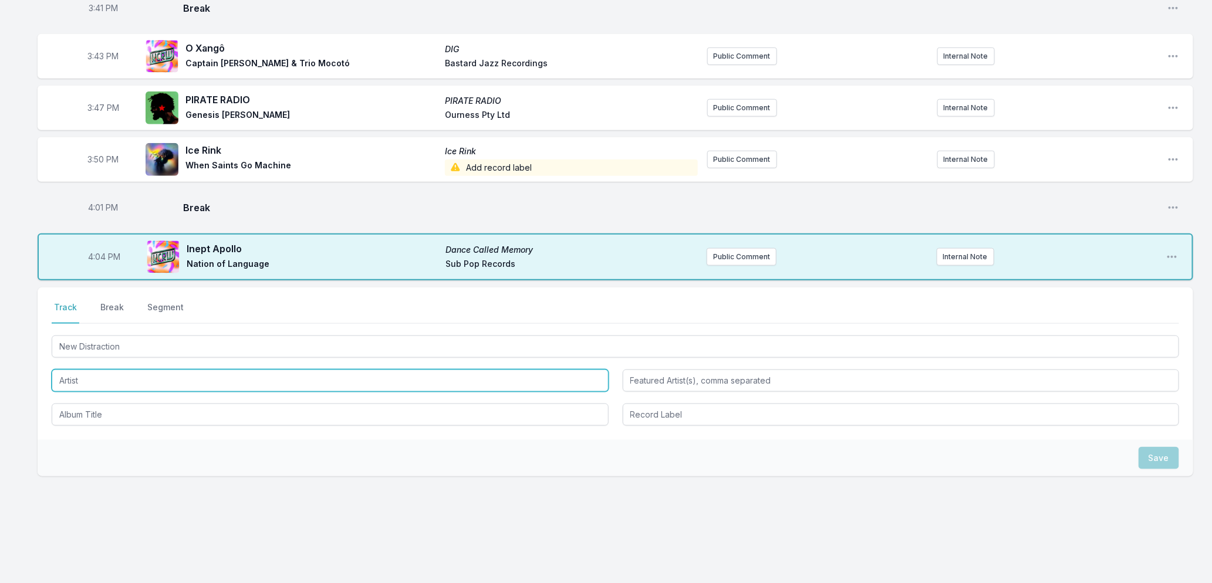
click at [94, 378] on input "Artist" at bounding box center [330, 381] width 557 height 22
type input "fanclubwallet"
click at [95, 453] on div "Save" at bounding box center [615, 458] width 1155 height 36
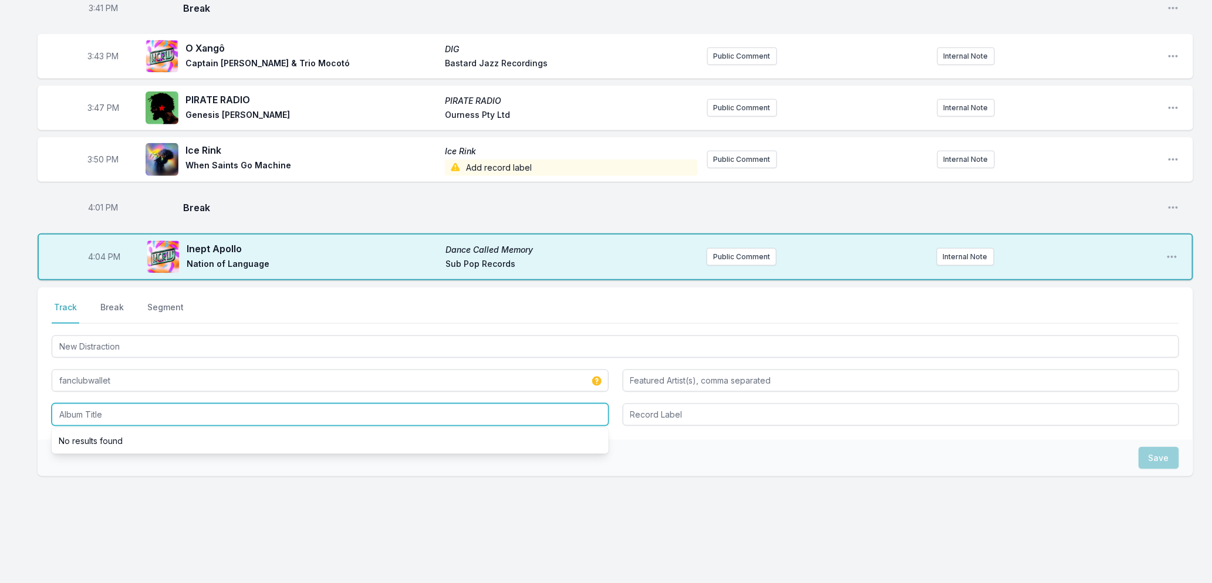
click at [106, 407] on input "Album Title" at bounding box center [330, 415] width 557 height 22
type input "Living While Dying"
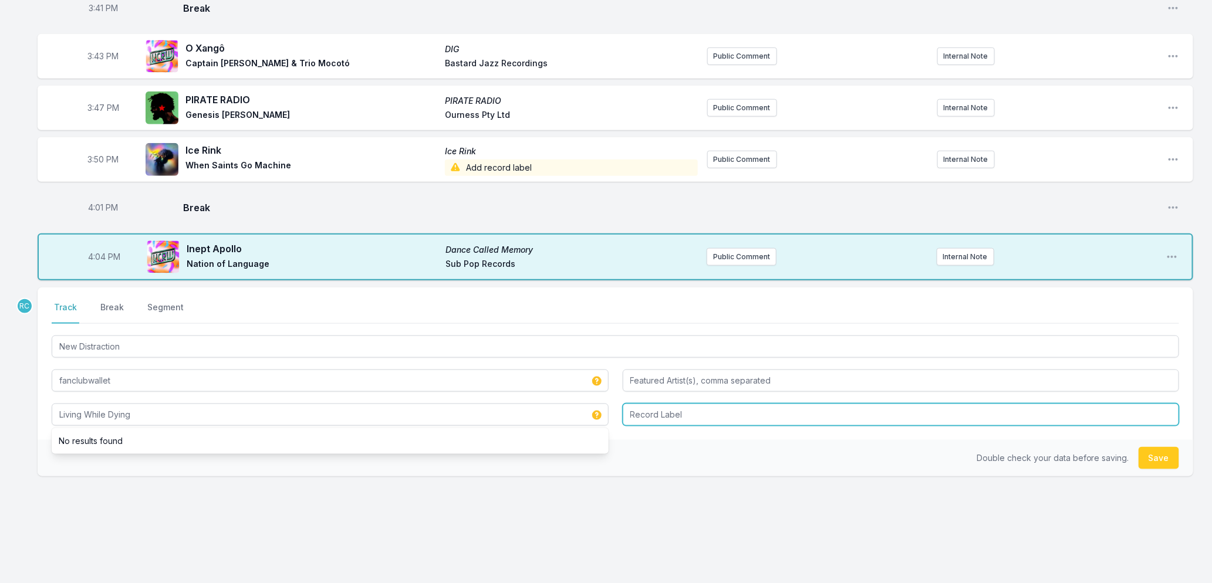
click at [644, 412] on input "Record Label" at bounding box center [901, 415] width 557 height 22
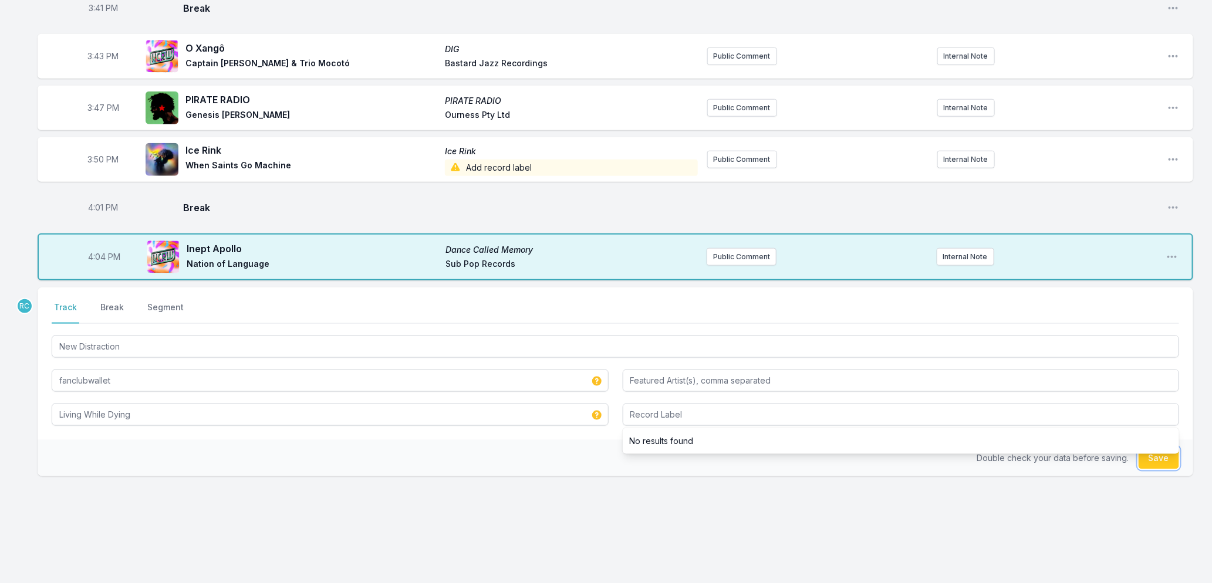
click at [1145, 459] on button "Save" at bounding box center [1158, 458] width 40 height 22
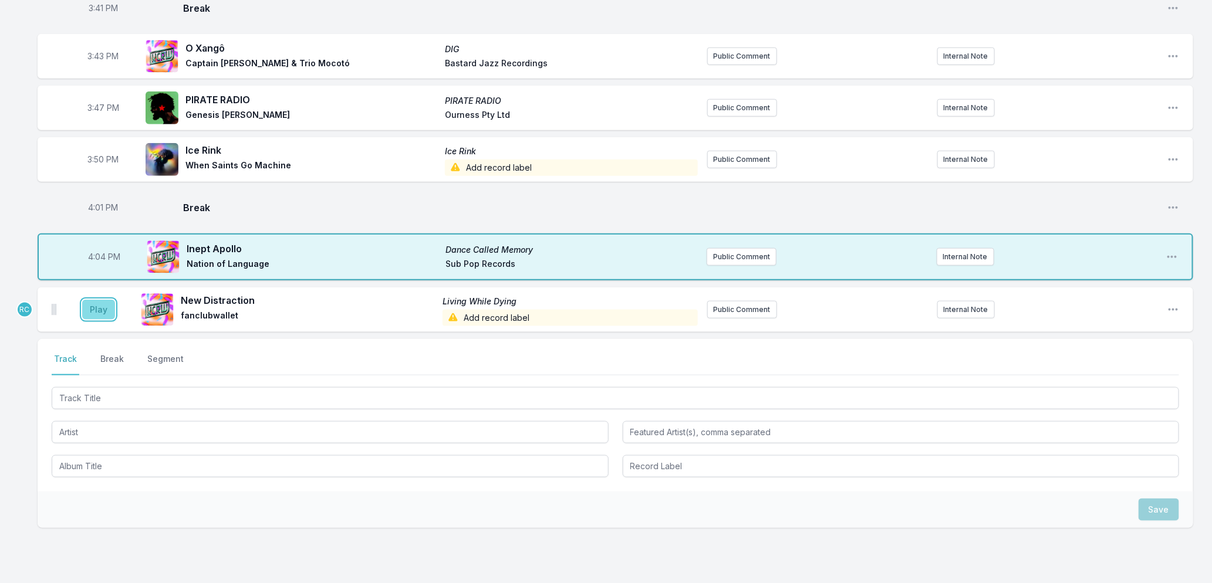
click at [102, 307] on button "Play" at bounding box center [98, 310] width 33 height 20
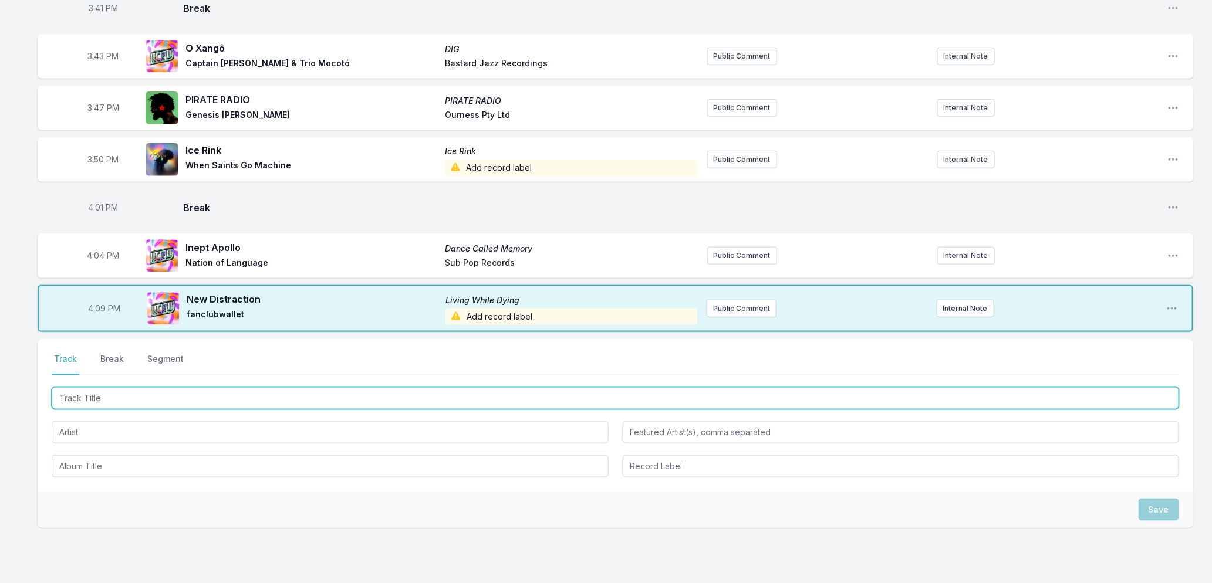
click at [157, 401] on input "Track Title" at bounding box center [615, 398] width 1127 height 22
type input "Gimme A Reason"
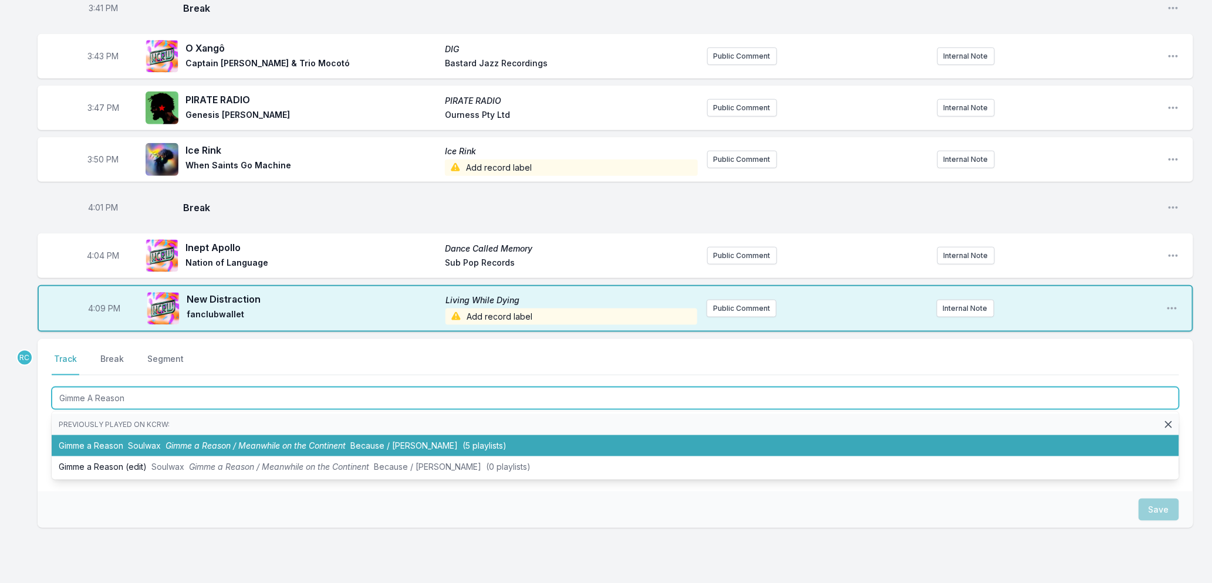
click at [192, 448] on span "Gimme a Reason / Meanwhile on the Continent" at bounding box center [255, 446] width 180 height 10
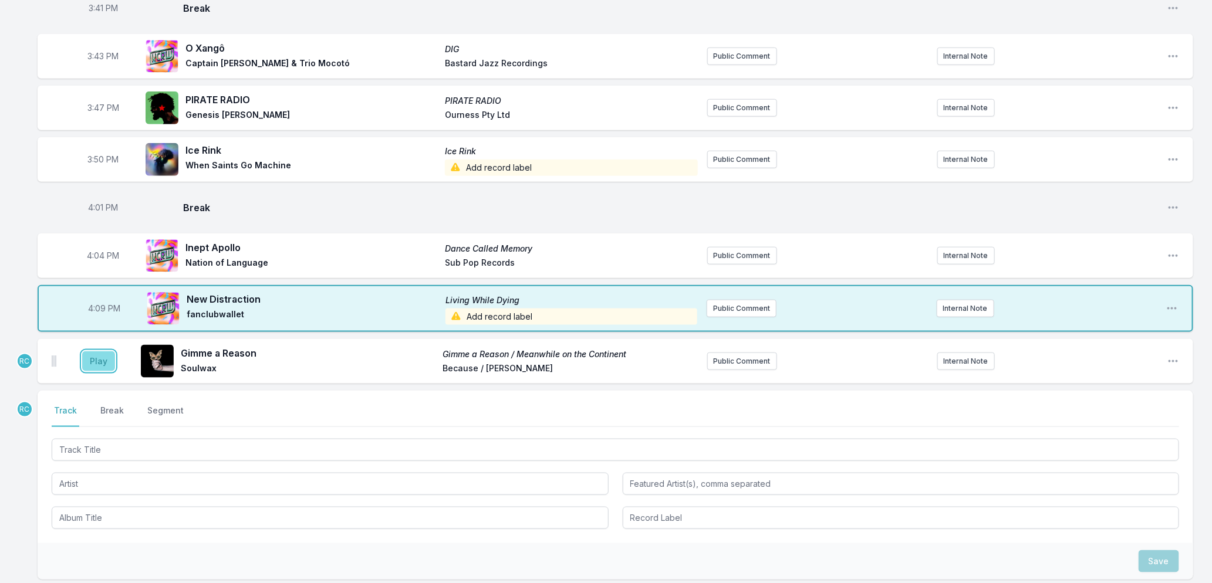
click at [101, 363] on button "Play" at bounding box center [98, 361] width 33 height 20
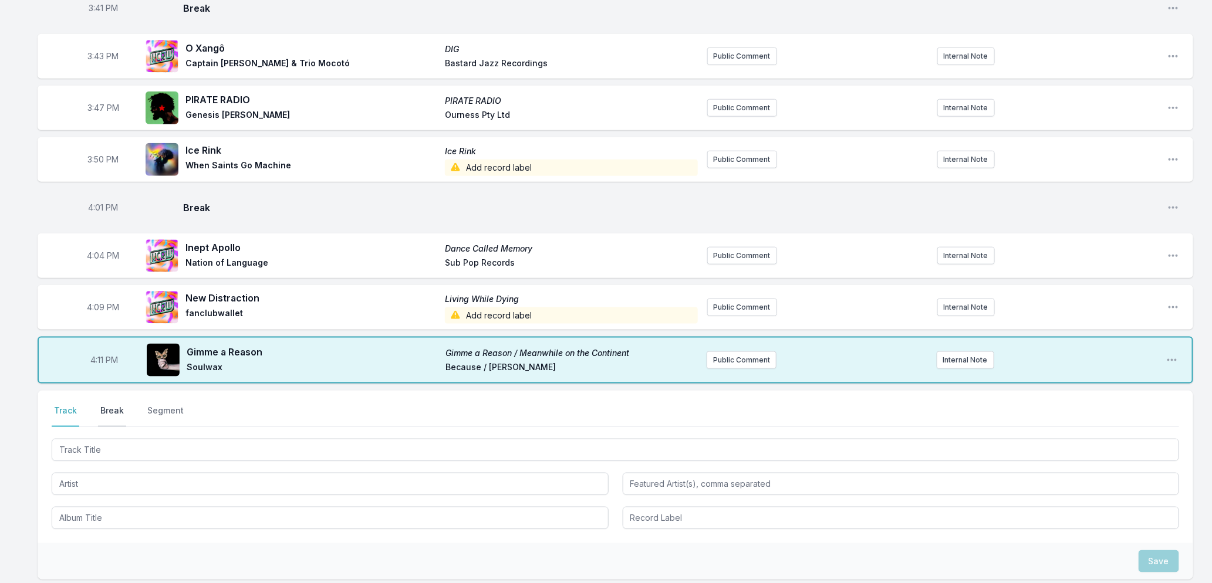
click at [107, 408] on button "Break" at bounding box center [112, 416] width 28 height 22
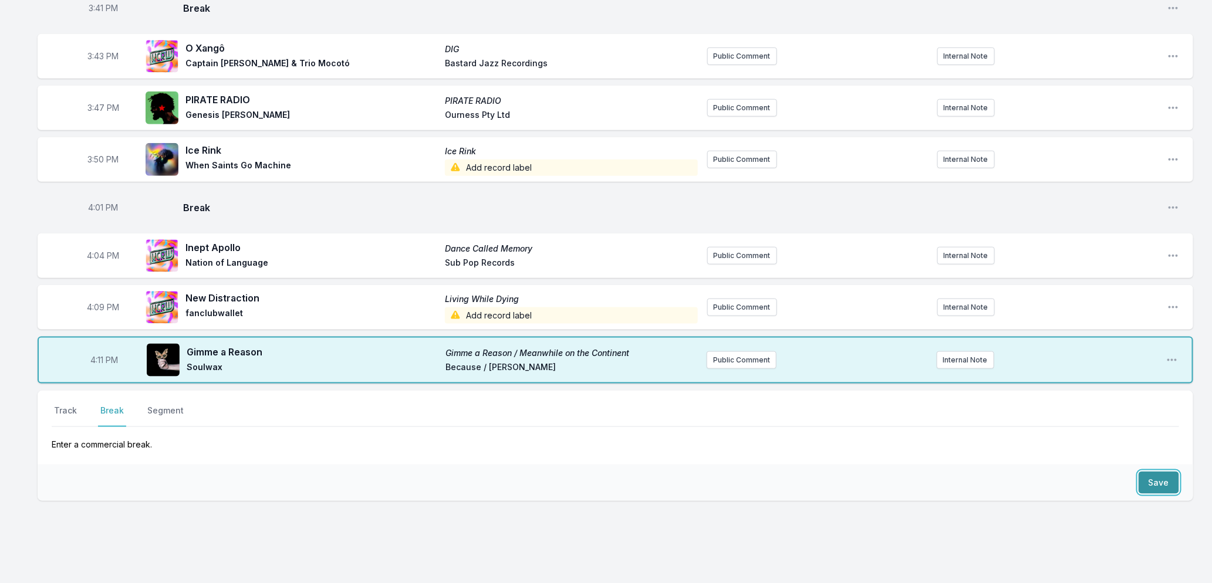
click at [1147, 483] on button "Save" at bounding box center [1158, 483] width 40 height 22
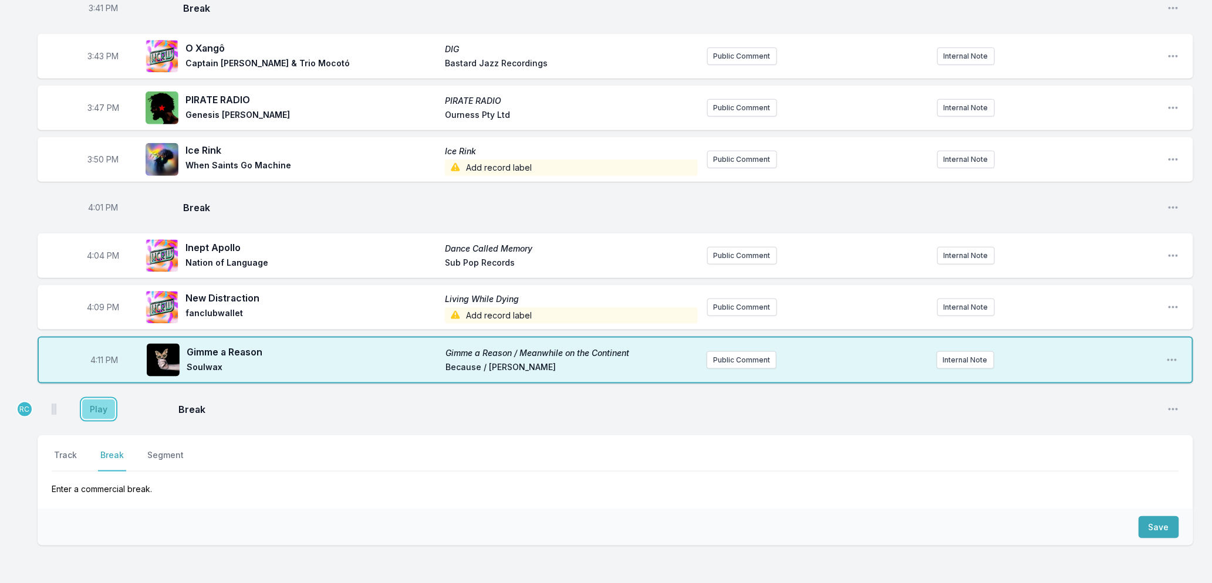
click at [106, 407] on button "Play" at bounding box center [98, 410] width 33 height 20
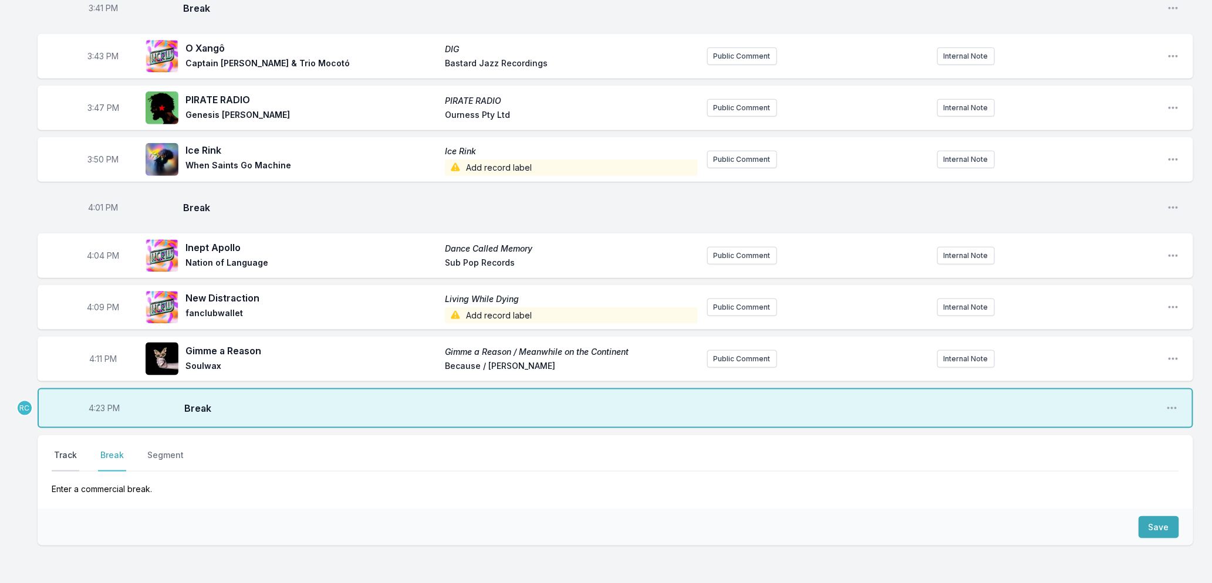
click at [68, 455] on button "Track" at bounding box center [66, 460] width 28 height 22
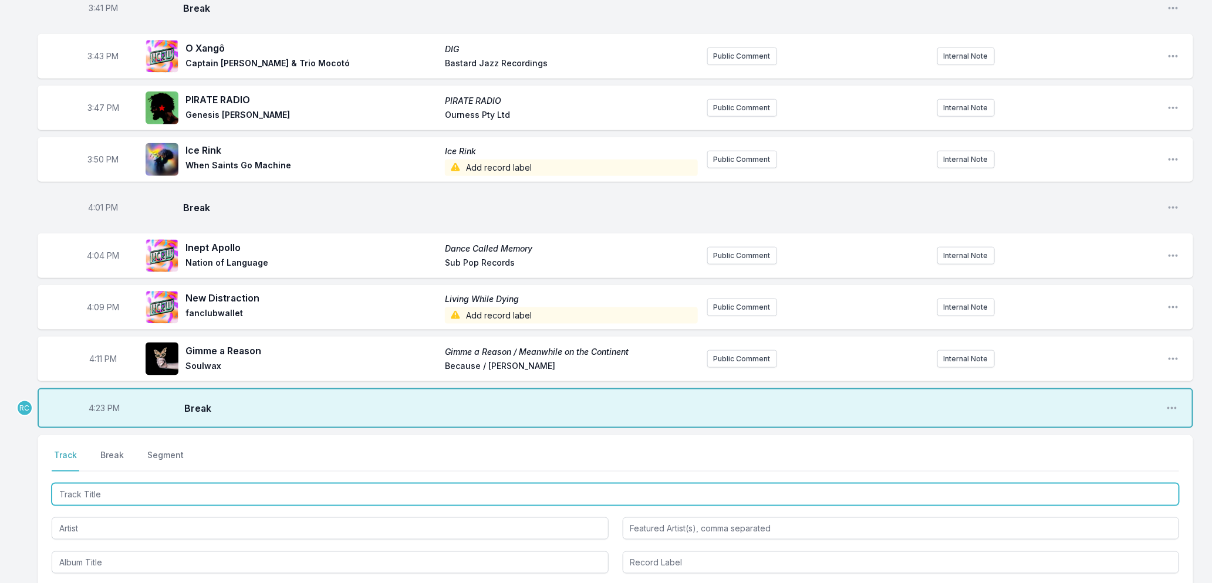
click at [80, 497] on input "Track Title" at bounding box center [615, 495] width 1127 height 22
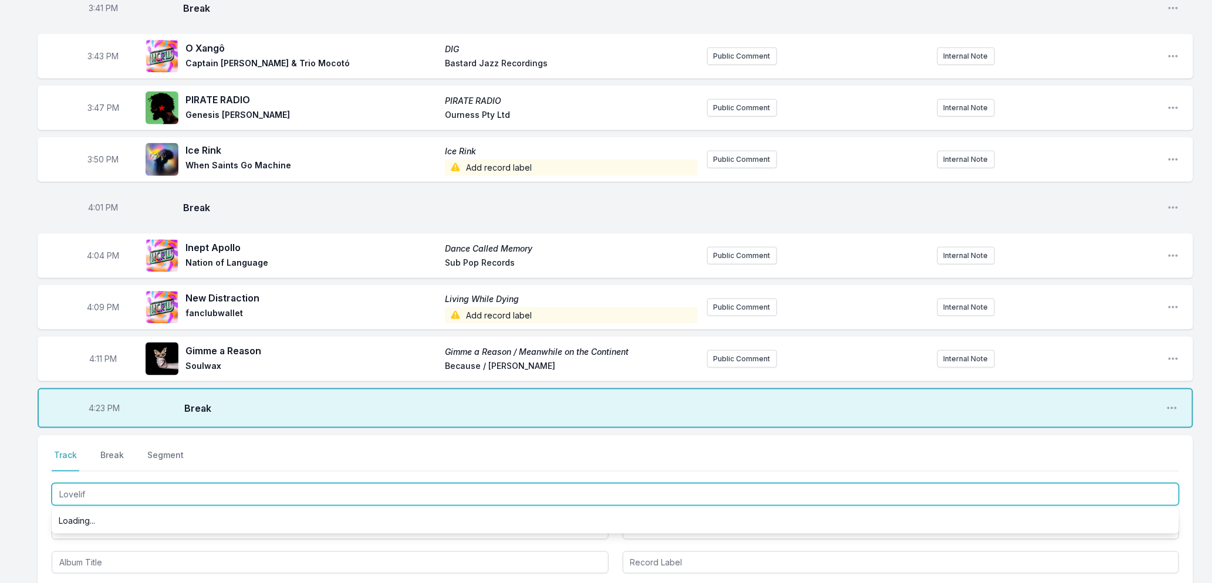
type input "Lovelife"
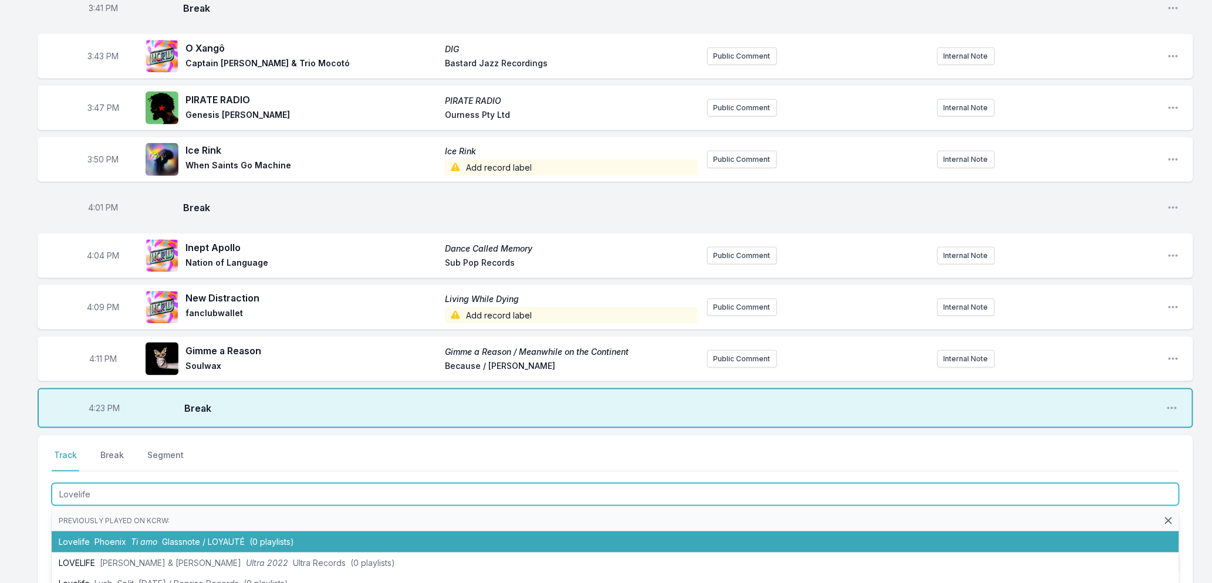
click at [150, 543] on span "Ti amo" at bounding box center [144, 542] width 26 height 10
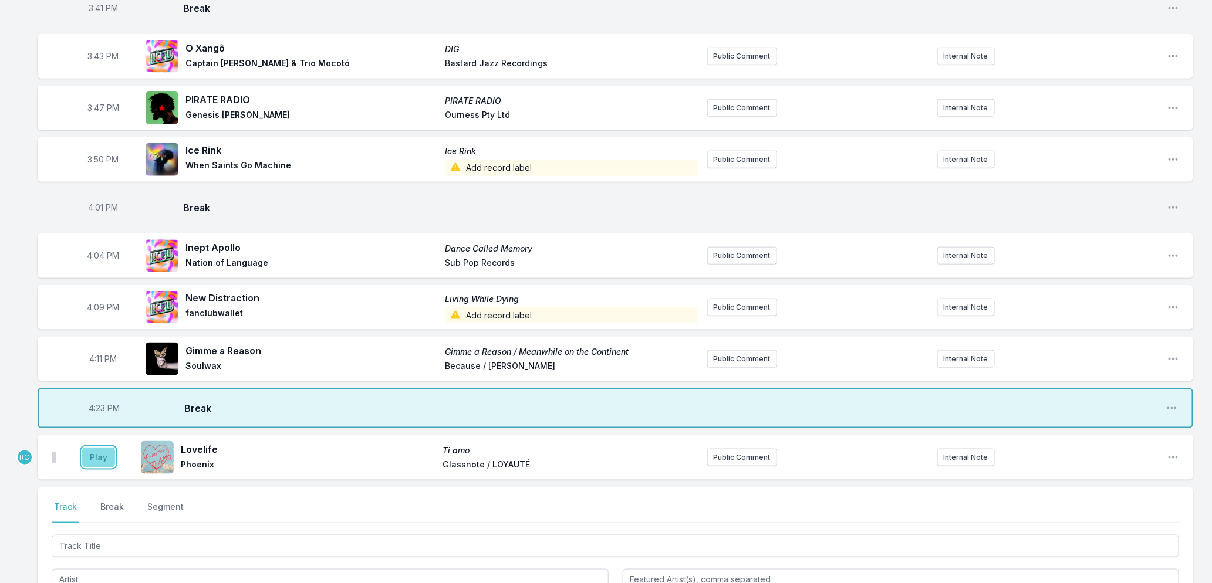
click at [90, 458] on button "Play" at bounding box center [98, 458] width 33 height 20
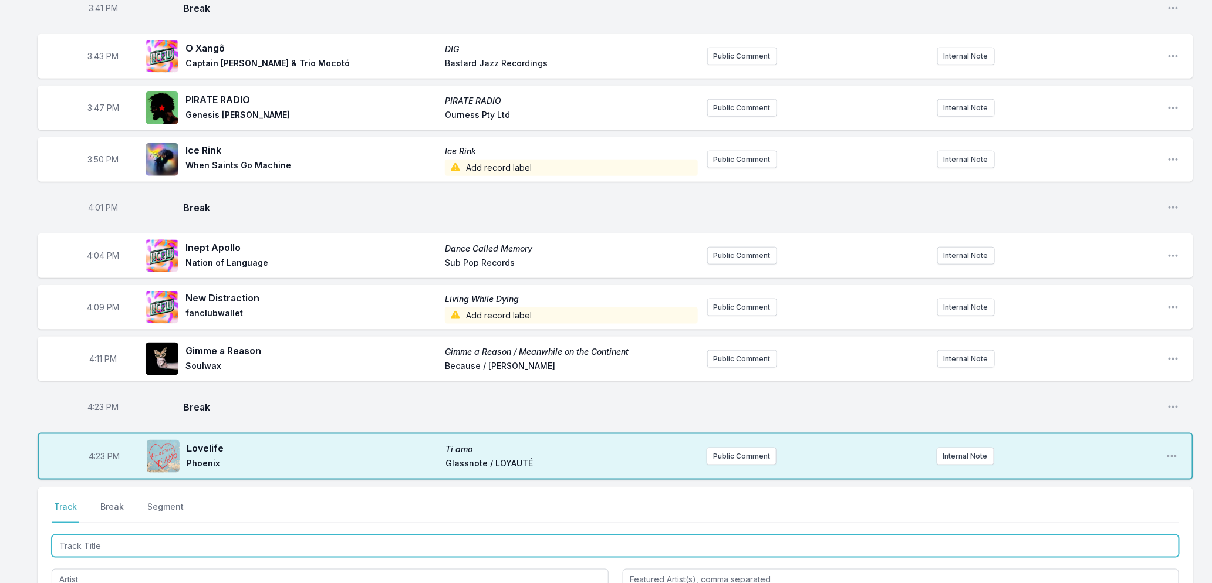
click at [216, 549] on input "Track Title" at bounding box center [615, 546] width 1127 height 22
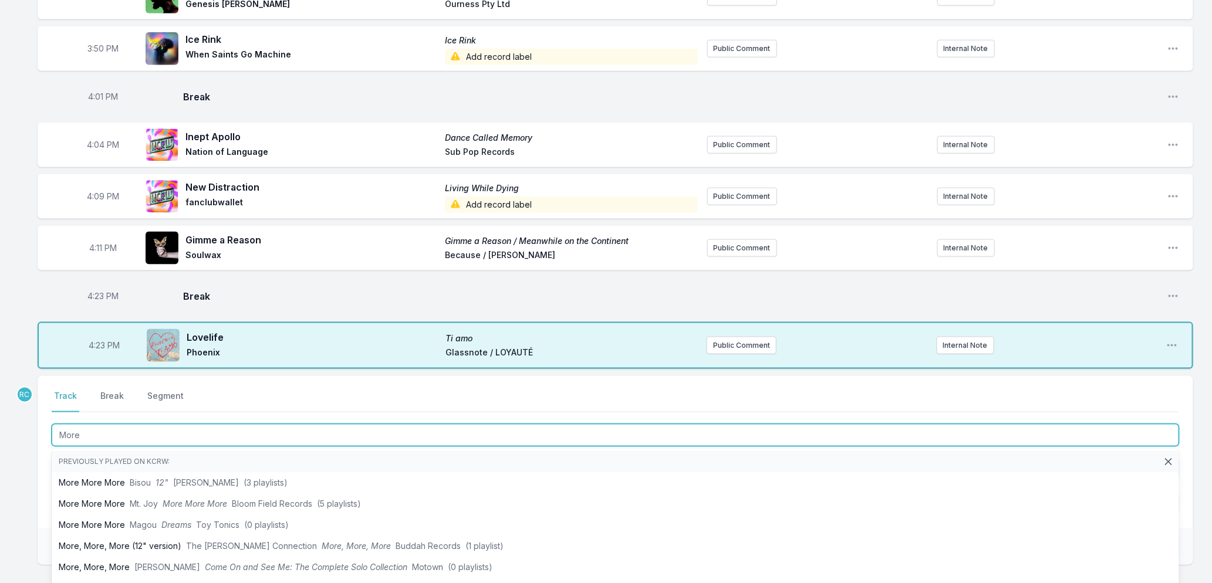
scroll to position [721, 0]
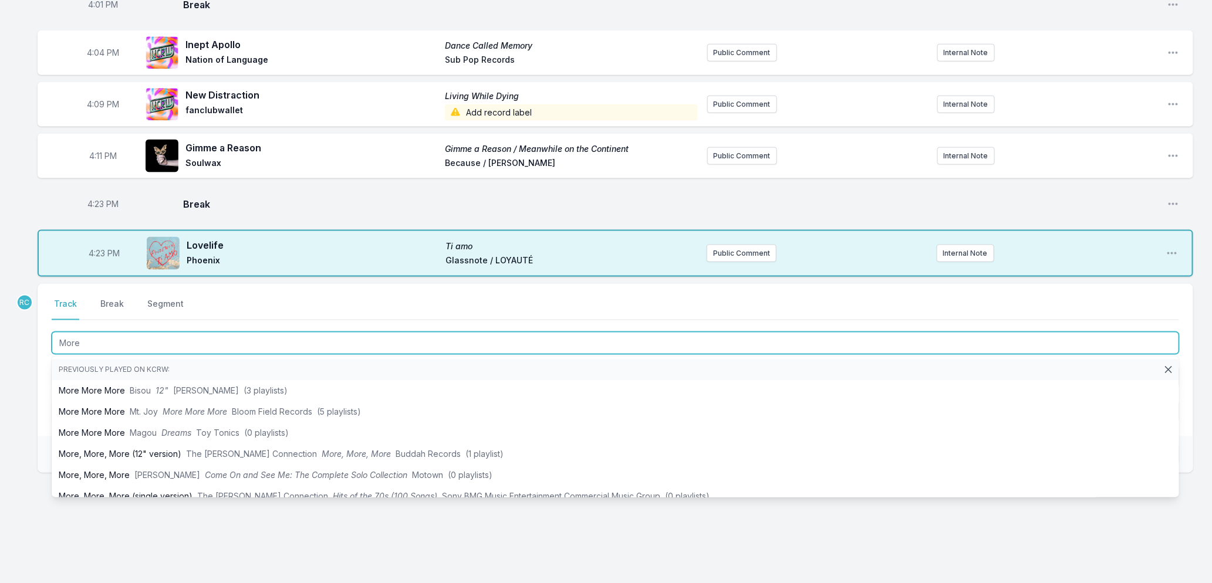
type input "More"
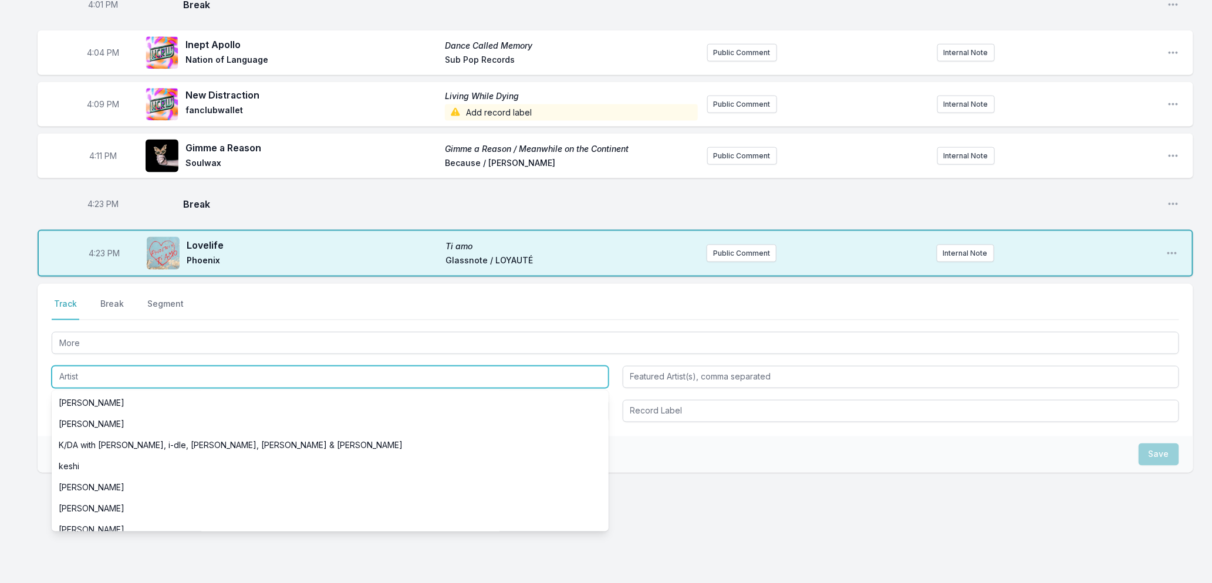
click at [115, 367] on input "Artist" at bounding box center [330, 377] width 557 height 22
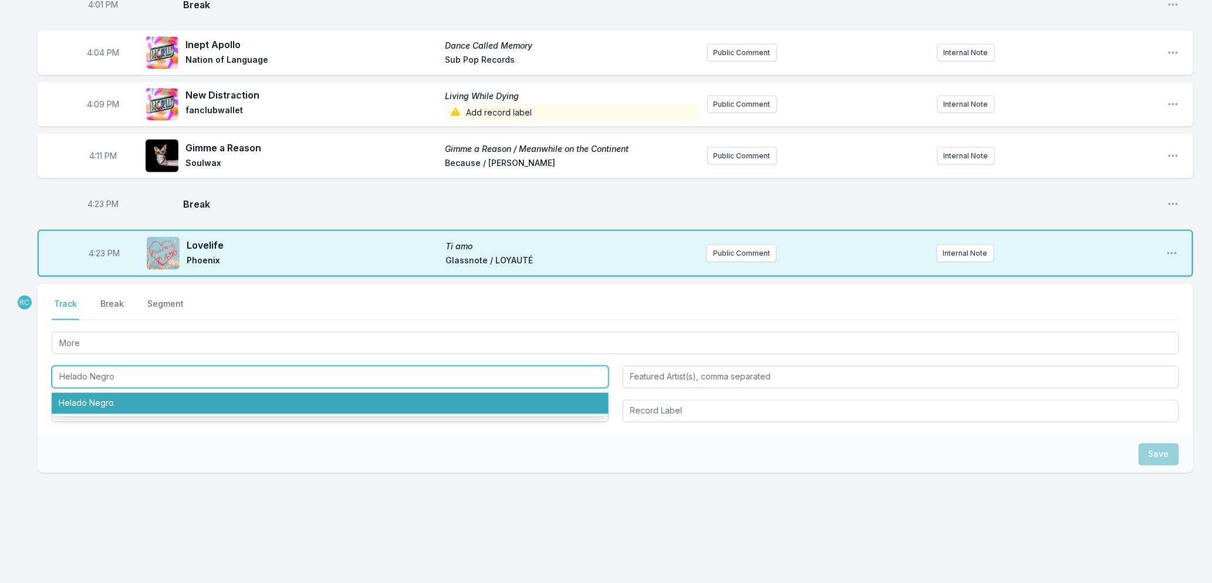
click at [112, 403] on li "Helado Negro" at bounding box center [330, 403] width 557 height 21
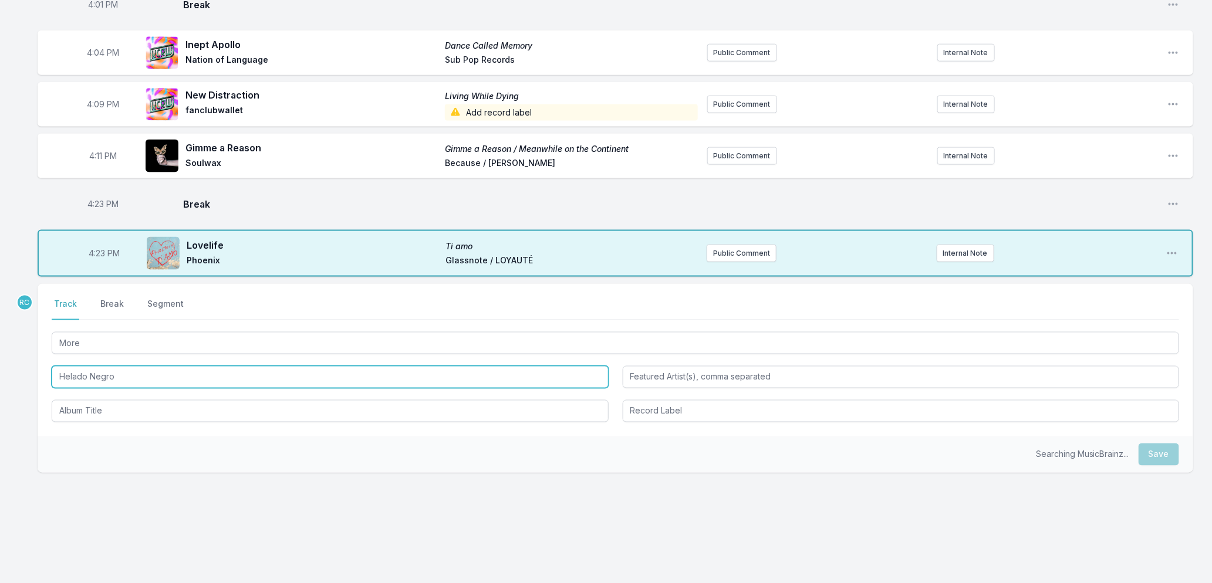
type input "Helado Negro"
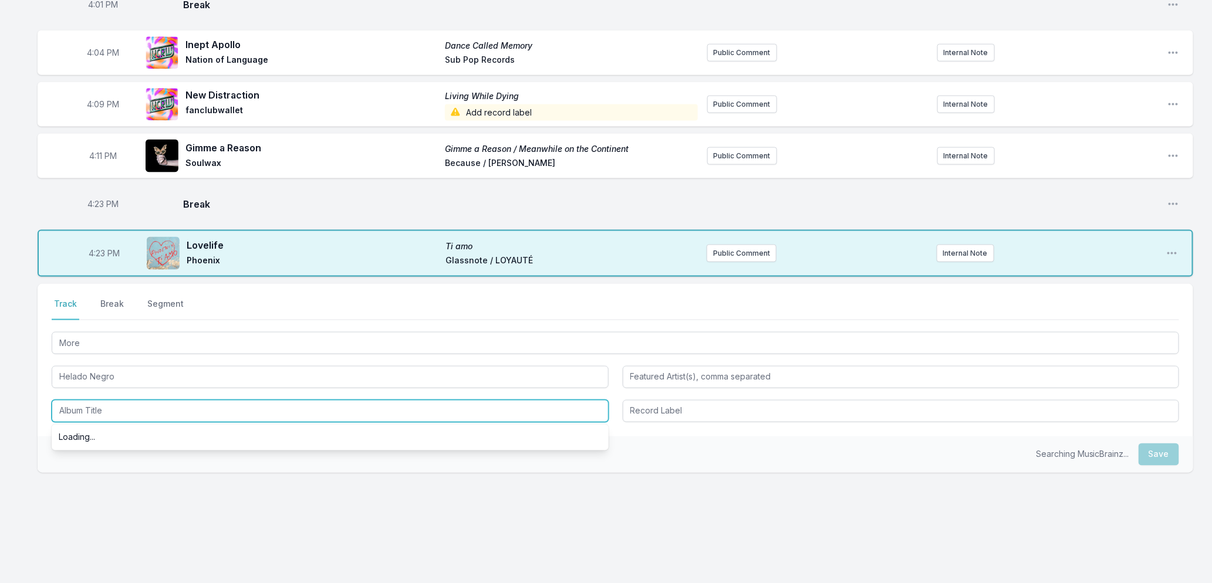
click at [116, 413] on input "Album Title" at bounding box center [330, 411] width 557 height 22
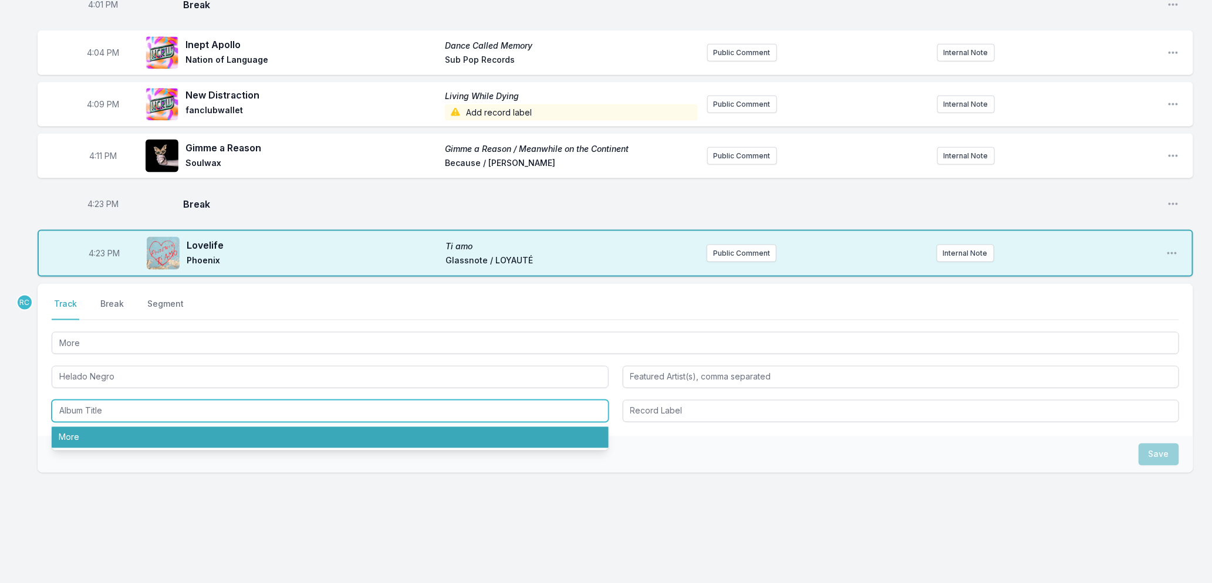
click at [113, 433] on li "More" at bounding box center [330, 437] width 557 height 21
type input "More"
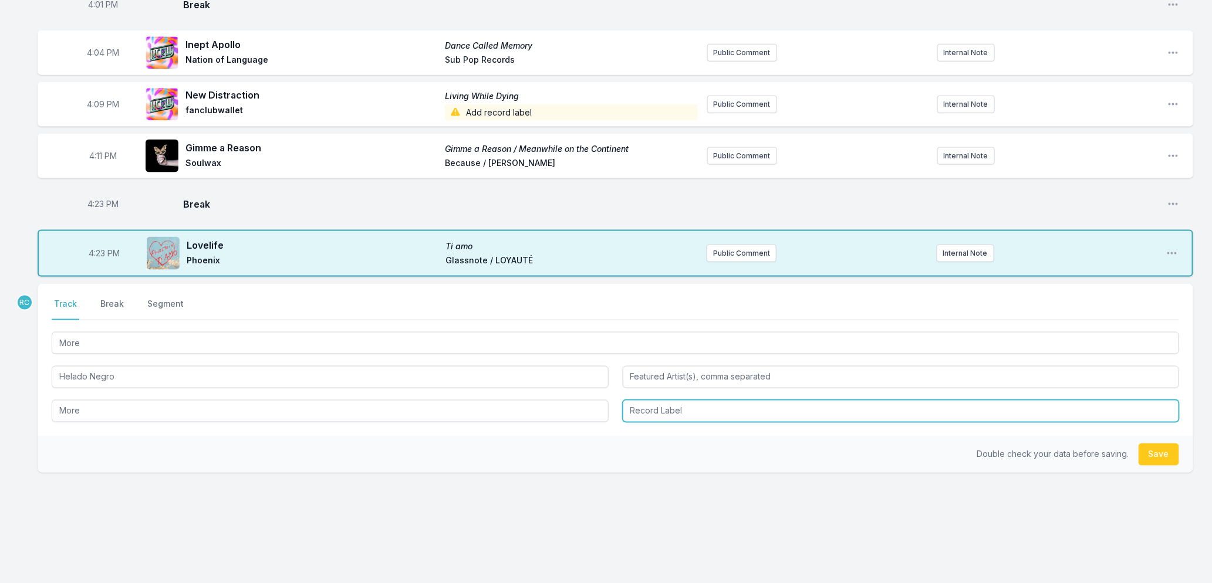
click at [661, 407] on input "Record Label" at bounding box center [901, 411] width 557 height 22
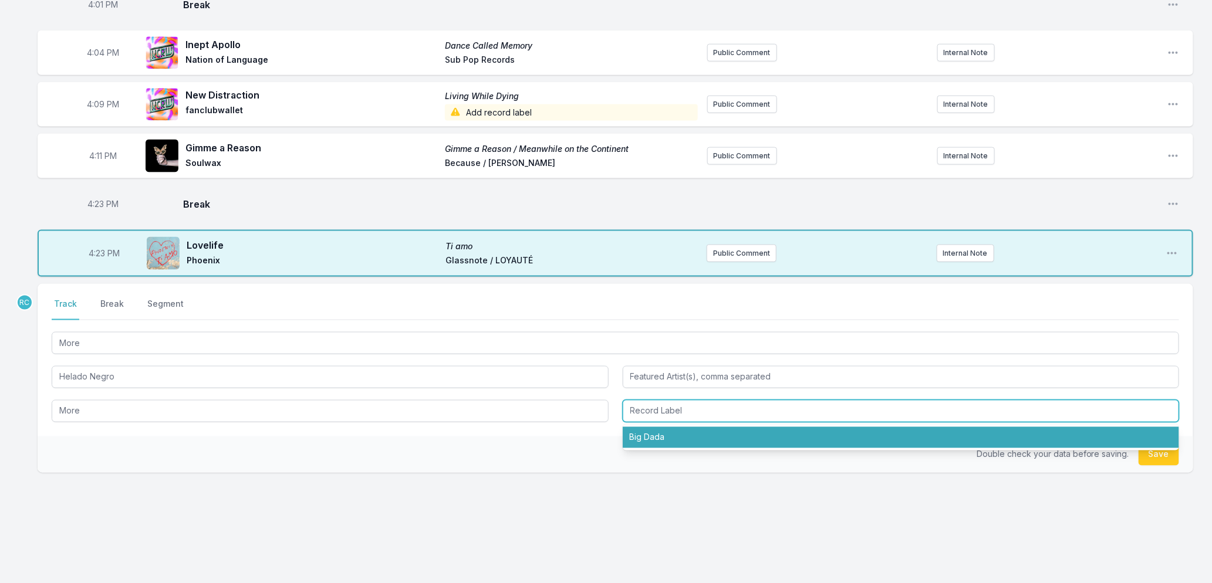
click at [653, 437] on li "Big Dada" at bounding box center [901, 437] width 557 height 21
type input "Big Dada"
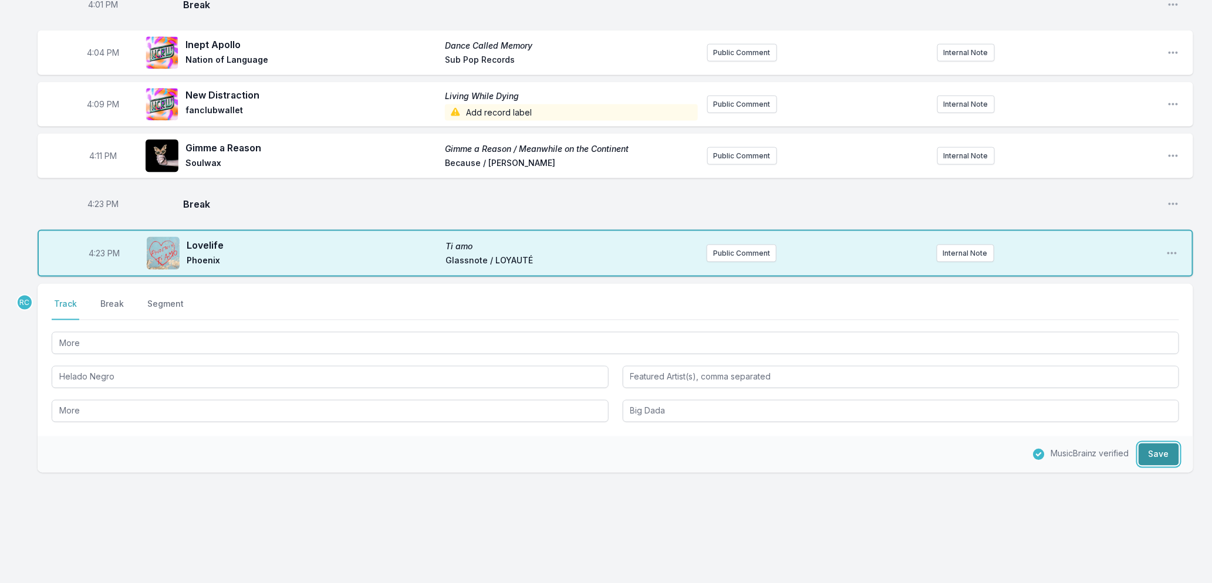
click at [1149, 459] on button "Save" at bounding box center [1158, 455] width 40 height 22
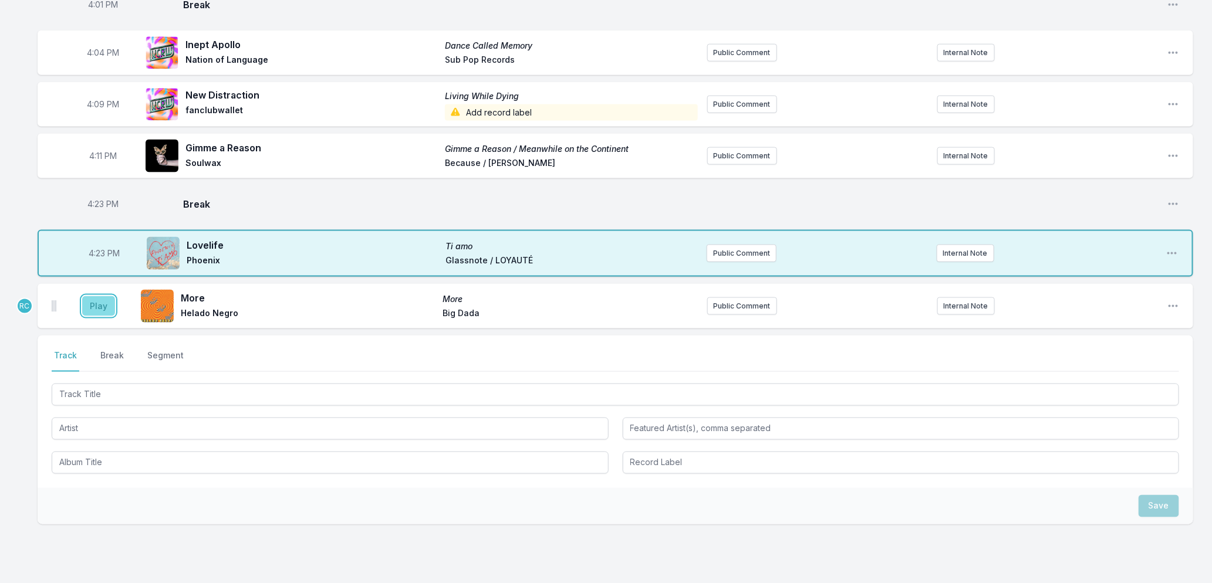
click at [94, 310] on button "Play" at bounding box center [98, 306] width 33 height 20
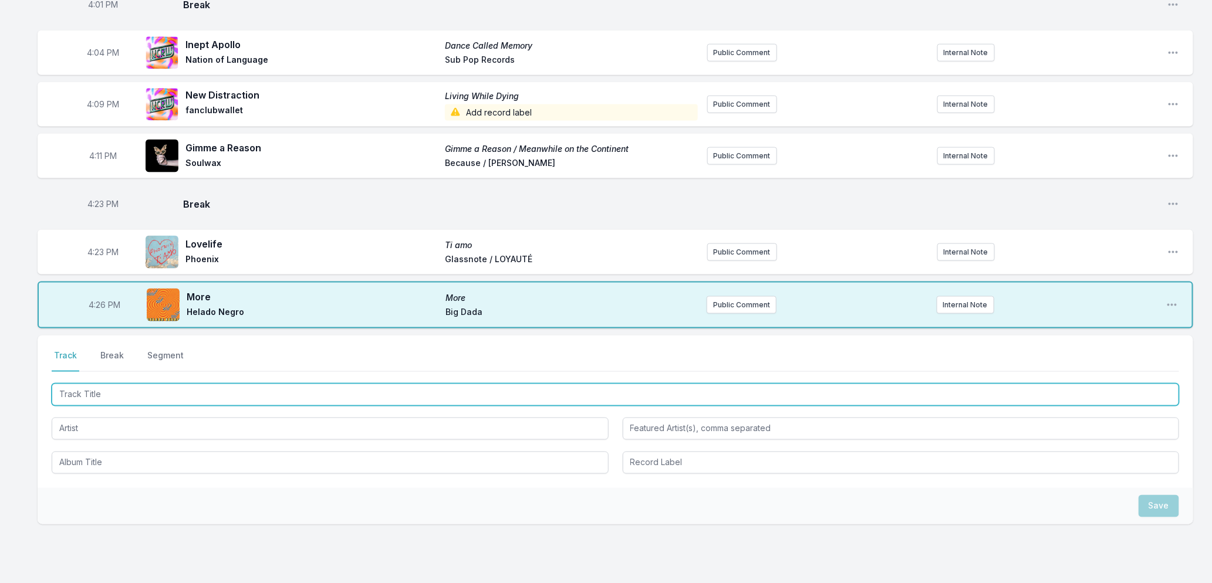
click at [184, 396] on input "Track Title" at bounding box center [615, 395] width 1127 height 22
type input "Tanana"
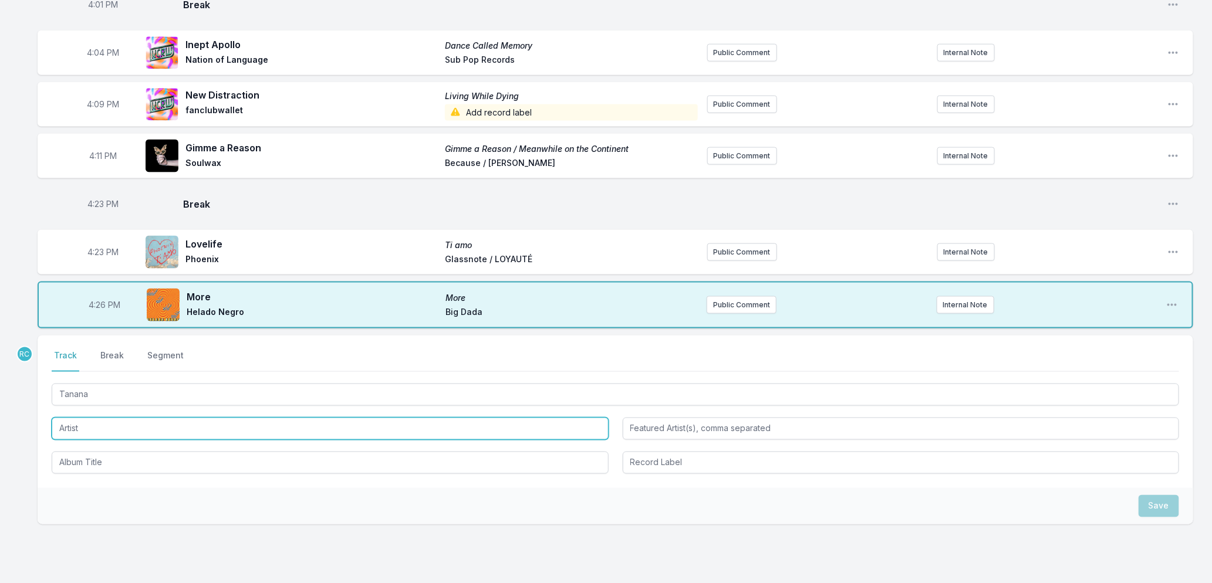
click at [177, 435] on input "Artist" at bounding box center [330, 429] width 557 height 22
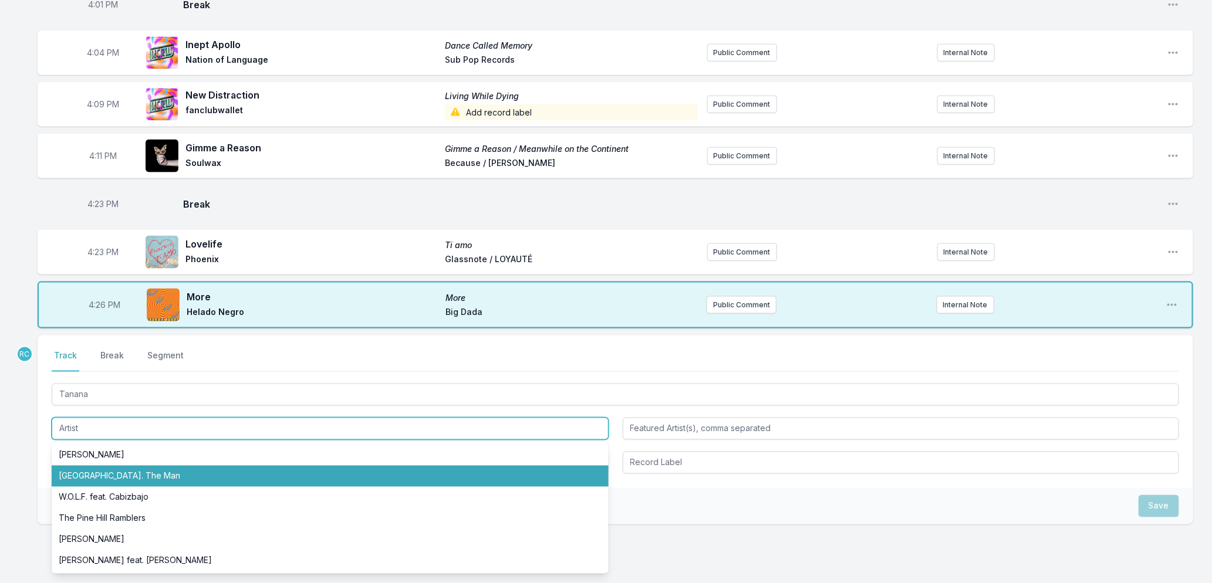
click at [167, 466] on li "Portugal. The Man" at bounding box center [330, 476] width 557 height 21
type input "Portugal. The Man"
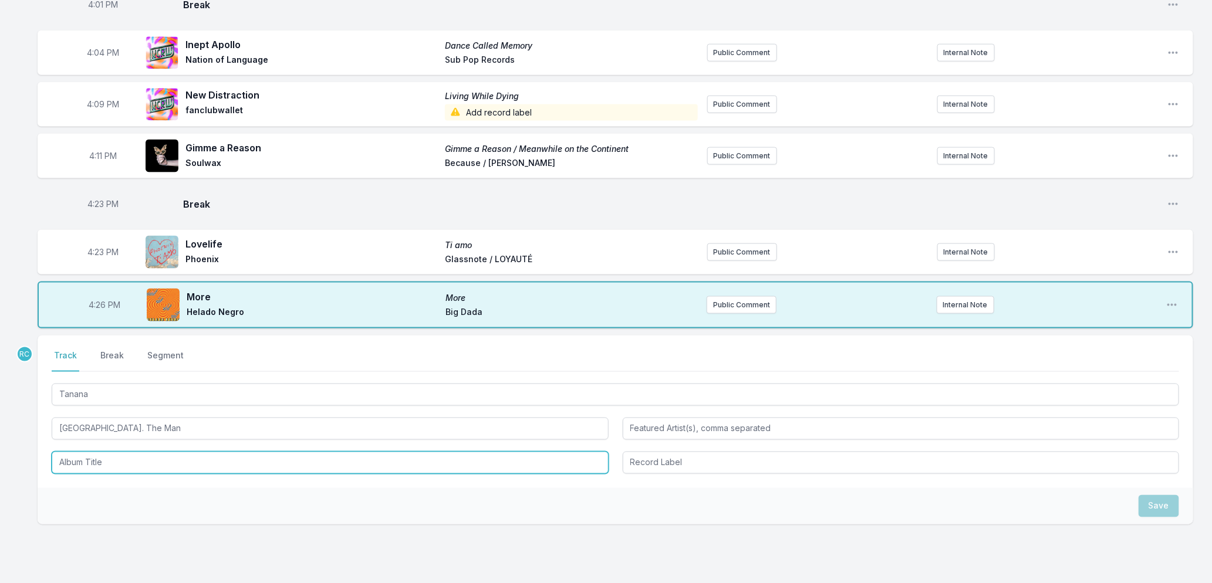
click at [123, 467] on input "Album Title" at bounding box center [330, 463] width 557 height 22
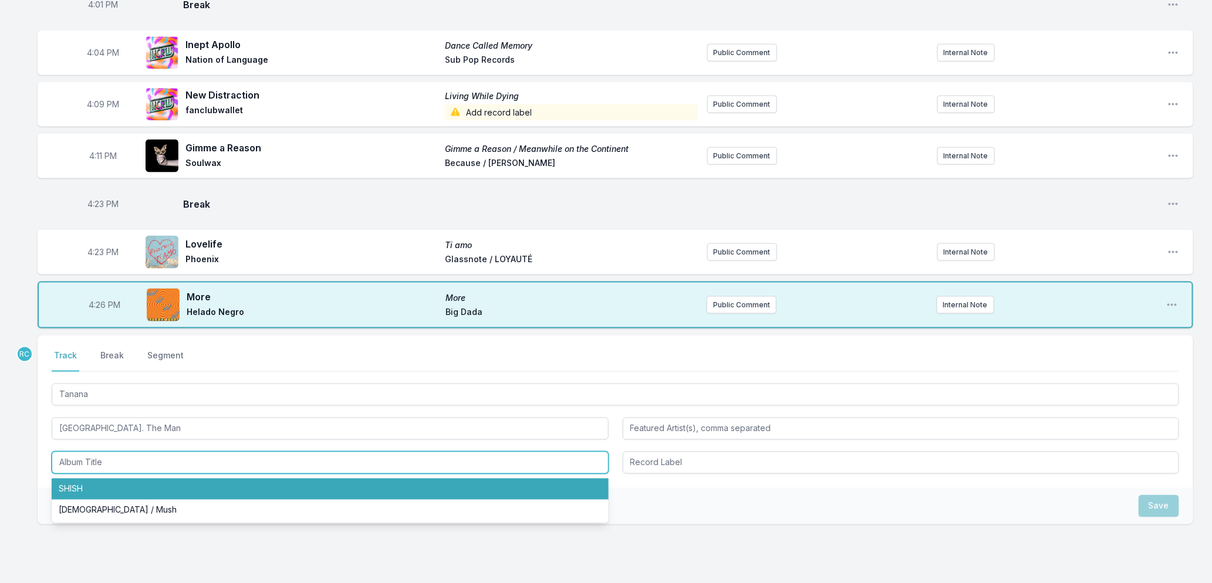
click at [130, 491] on li "SHISH" at bounding box center [330, 489] width 557 height 21
type input "SHISH"
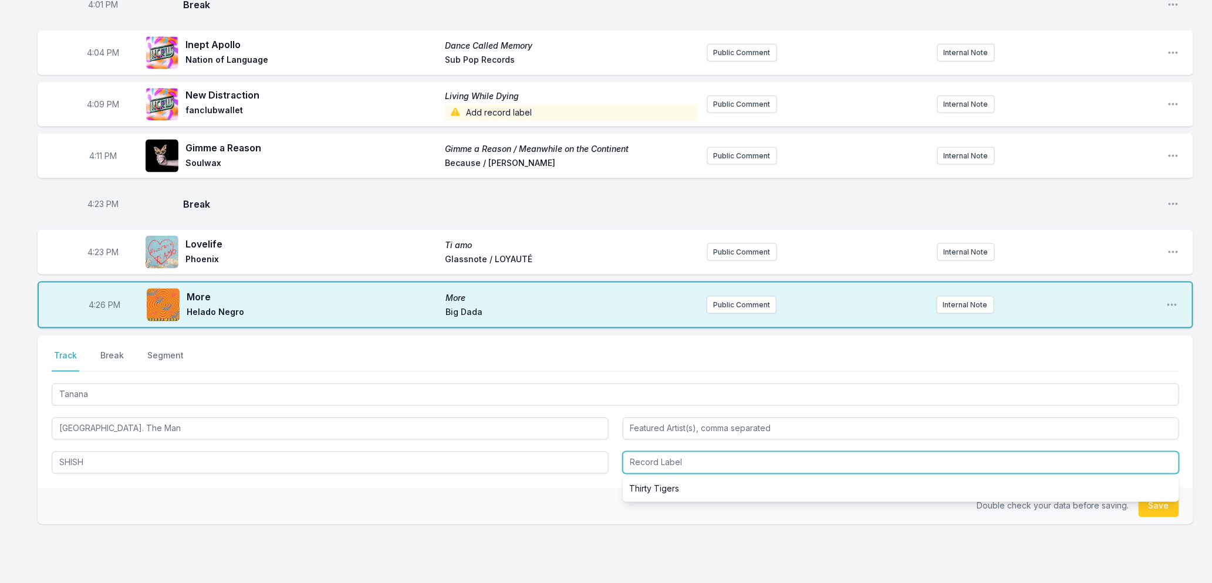
click at [680, 458] on input "Record Label" at bounding box center [901, 463] width 557 height 22
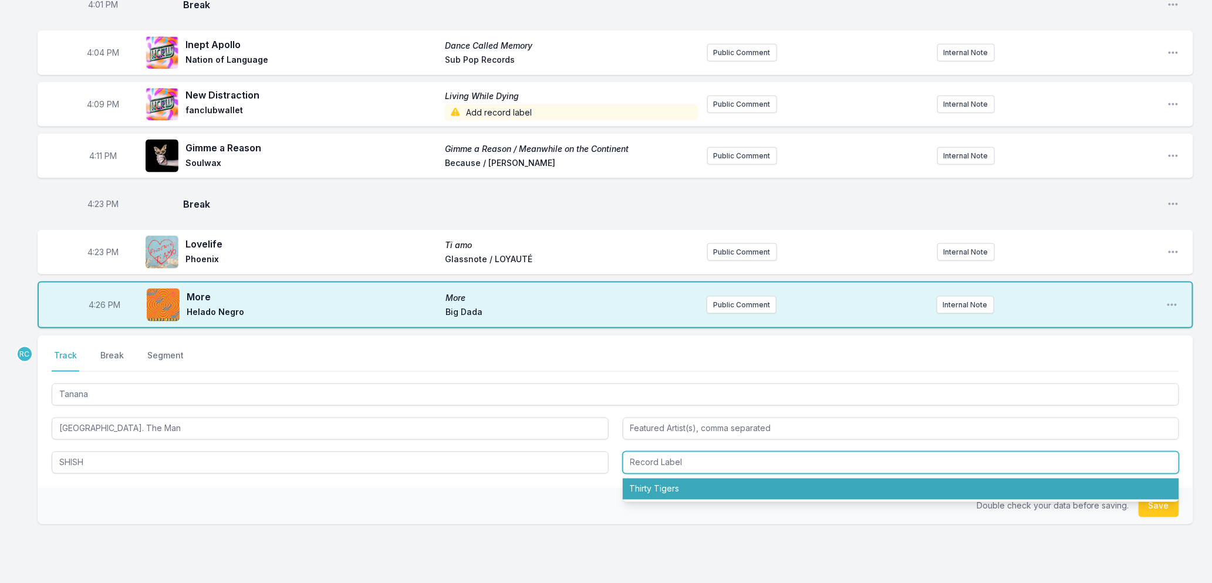
click at [674, 489] on li "Thirty Tigers" at bounding box center [901, 489] width 557 height 21
type input "Thirty Tigers"
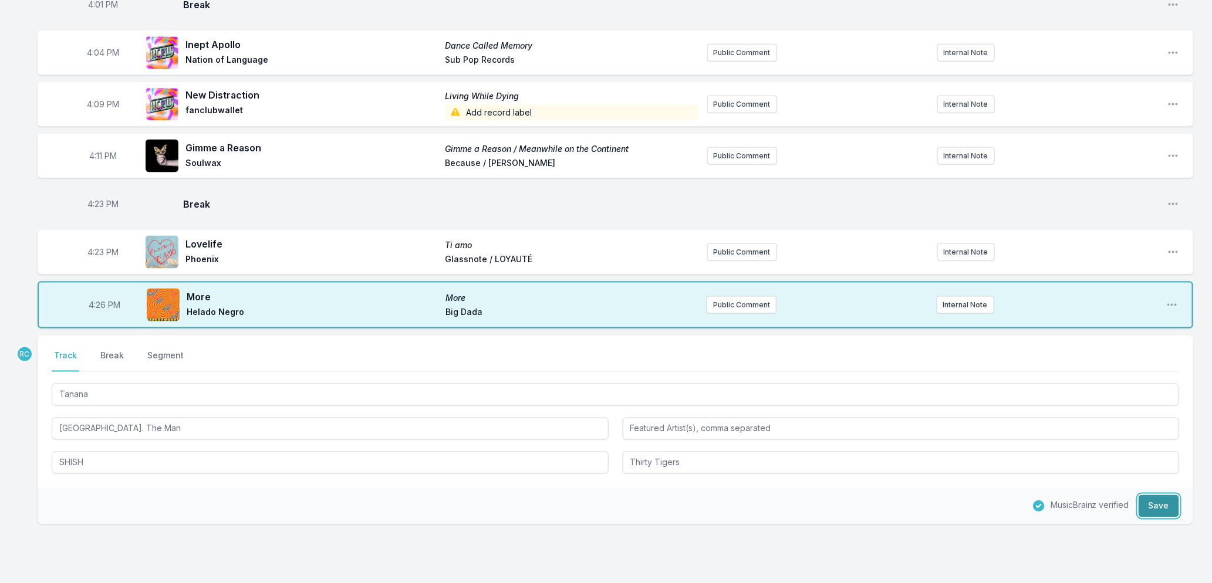
click at [1167, 505] on button "Save" at bounding box center [1158, 506] width 40 height 22
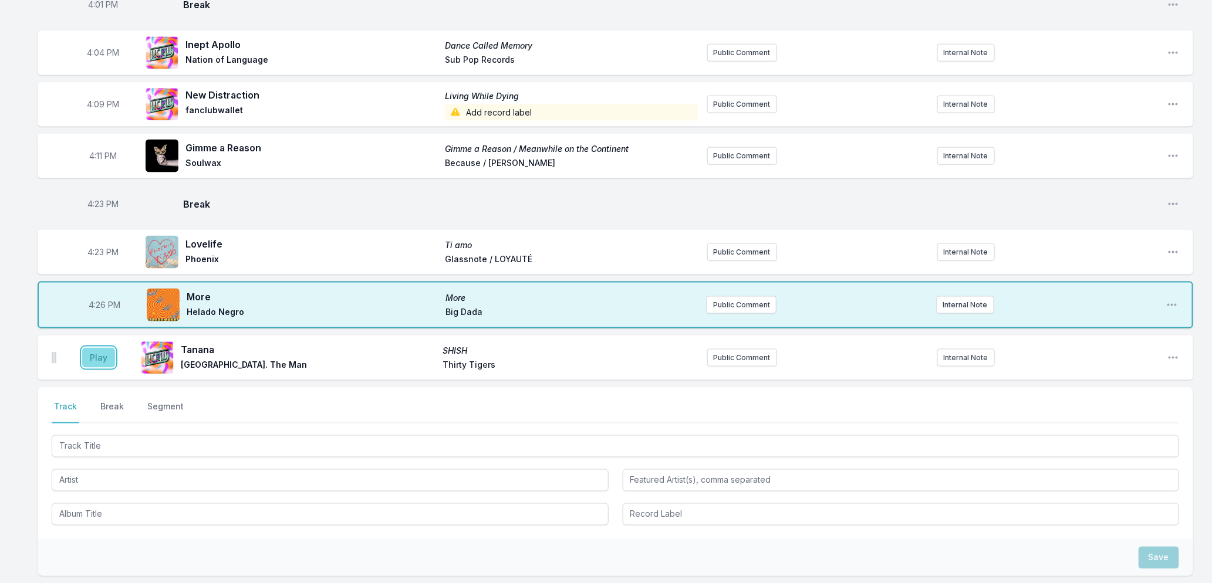
click at [86, 356] on button "Play" at bounding box center [98, 358] width 33 height 20
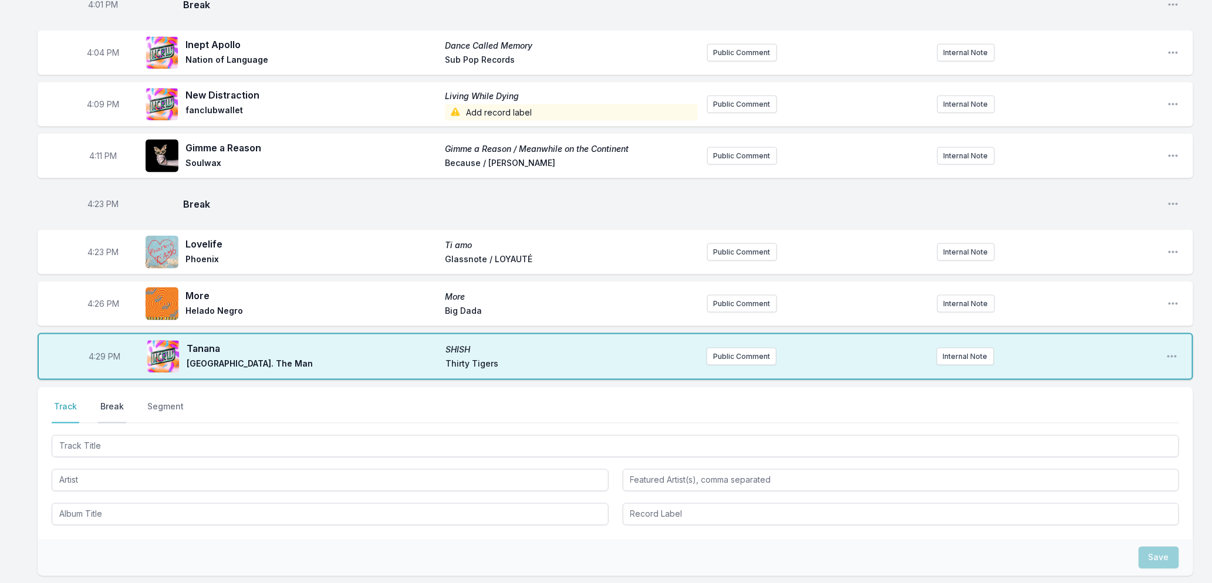
click at [100, 405] on button "Break" at bounding box center [112, 412] width 28 height 22
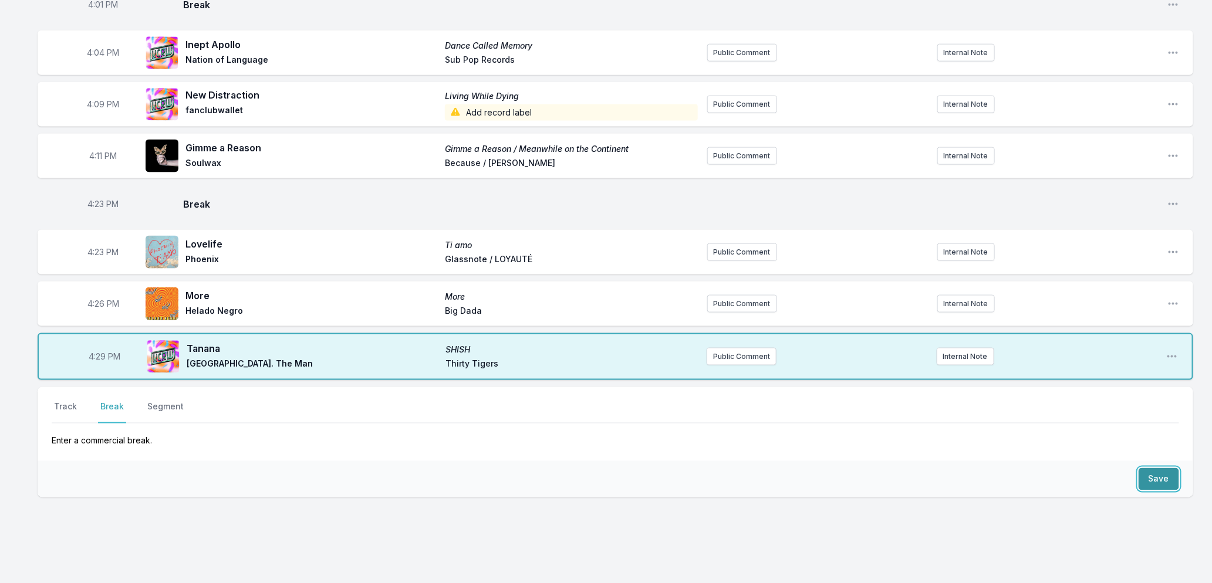
click at [1164, 482] on button "Save" at bounding box center [1158, 479] width 40 height 22
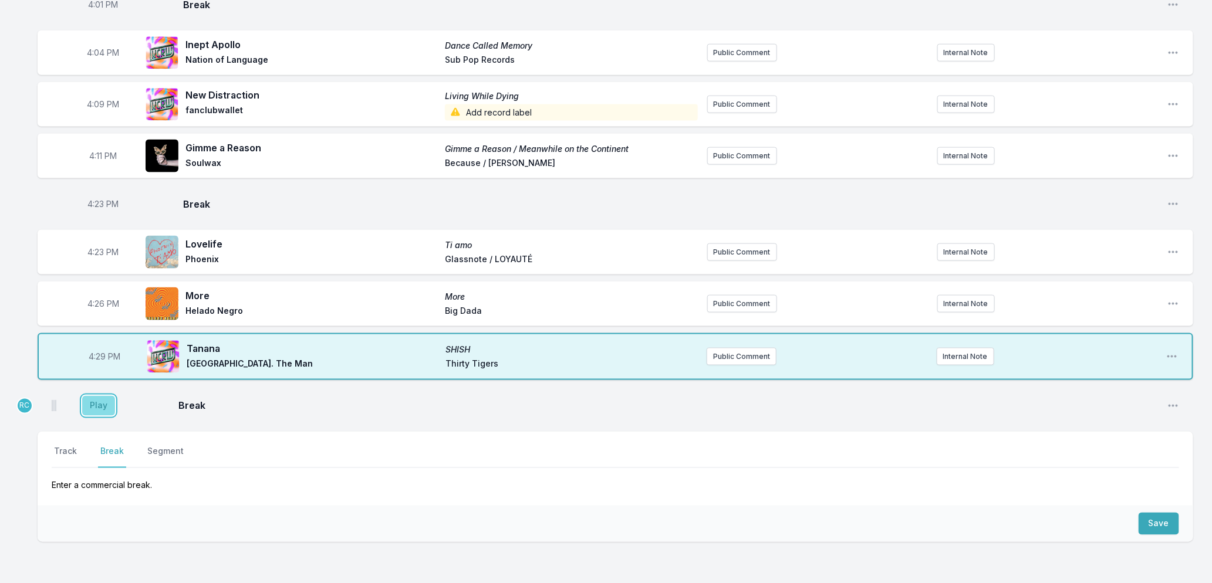
click at [102, 404] on button "Play" at bounding box center [98, 406] width 33 height 20
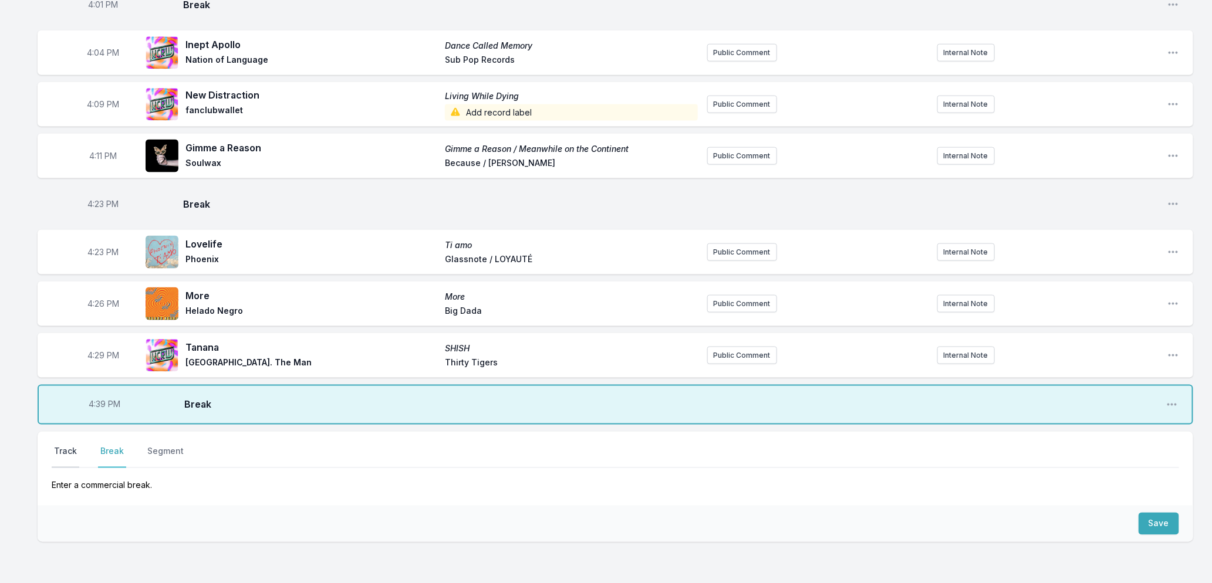
click at [65, 448] on button "Track" at bounding box center [66, 457] width 28 height 22
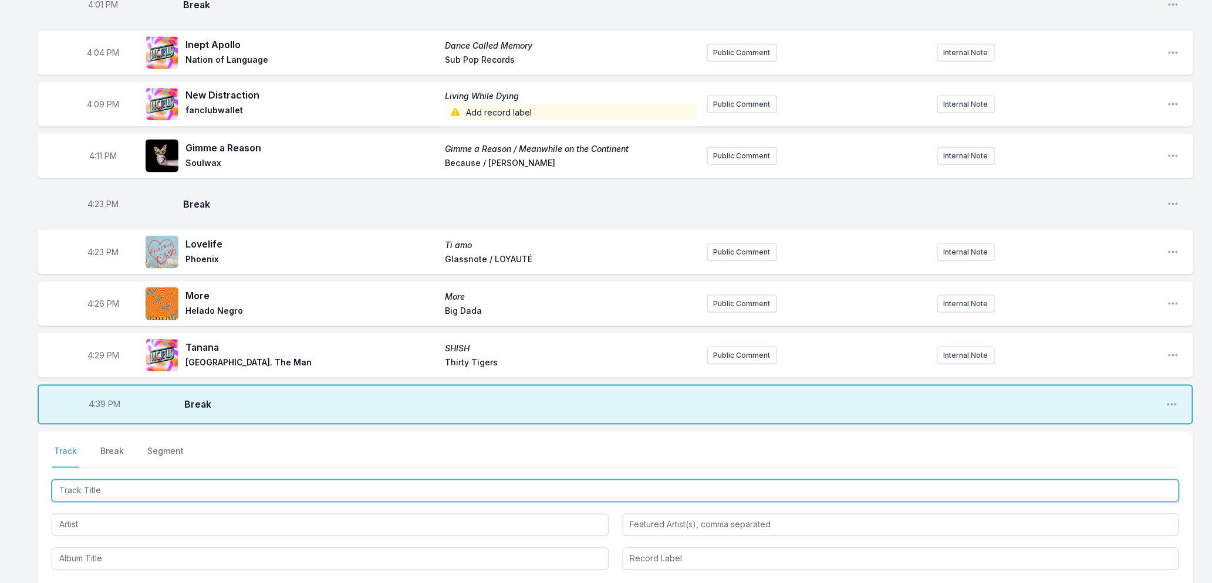
click at [228, 486] on input "Track Title" at bounding box center [615, 491] width 1127 height 22
type input "Wallpaper"
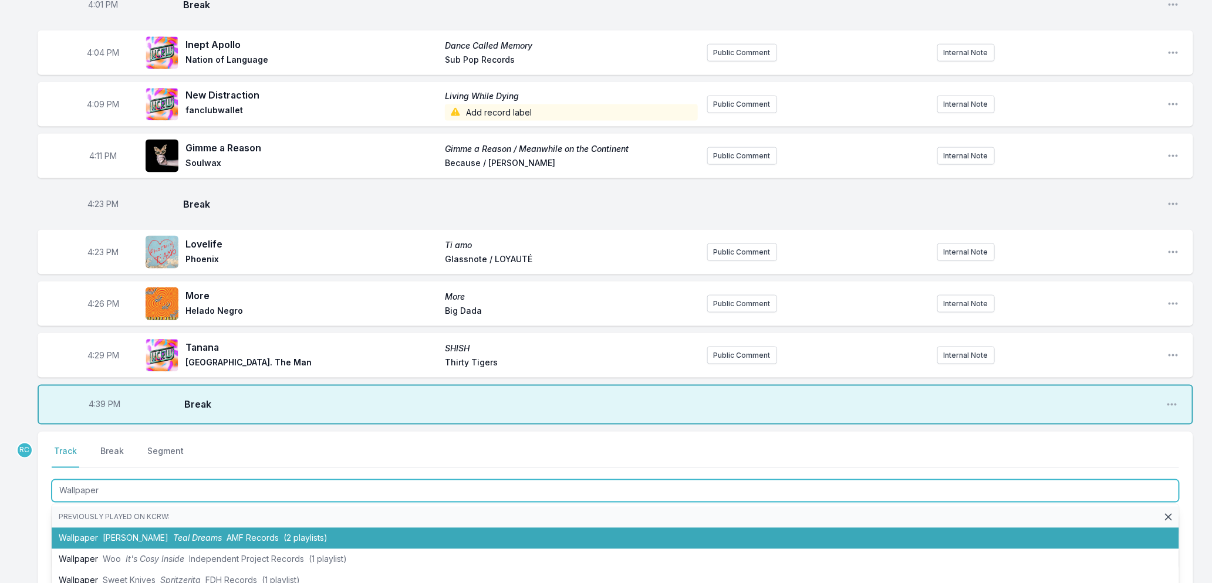
click at [173, 535] on span "Teal Dreams" at bounding box center [197, 538] width 49 height 10
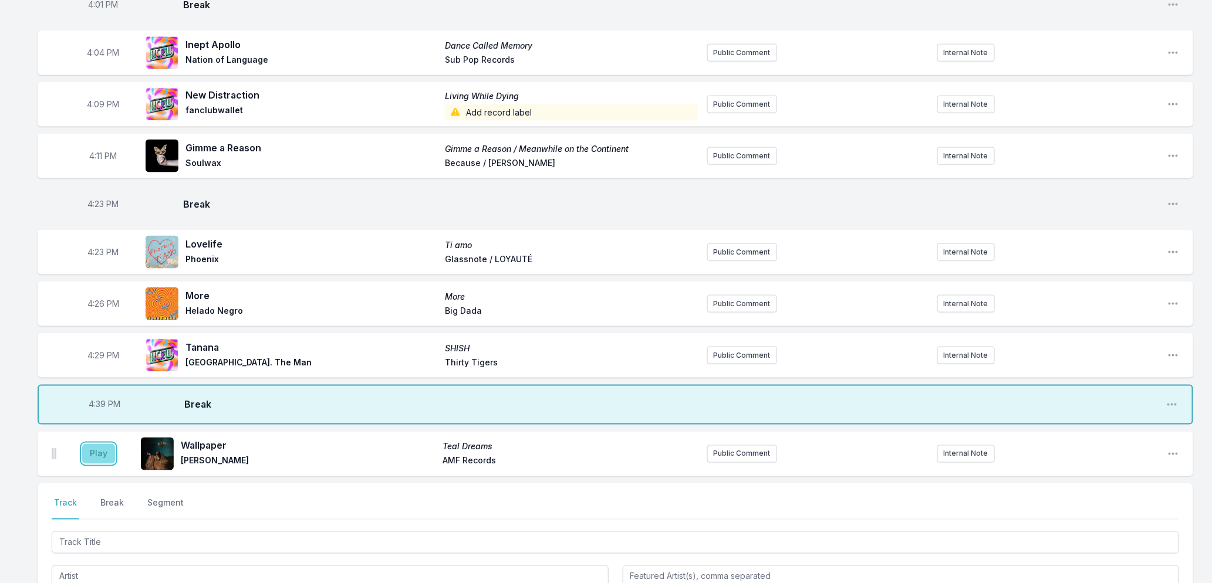
click at [90, 454] on button "Play" at bounding box center [98, 454] width 33 height 20
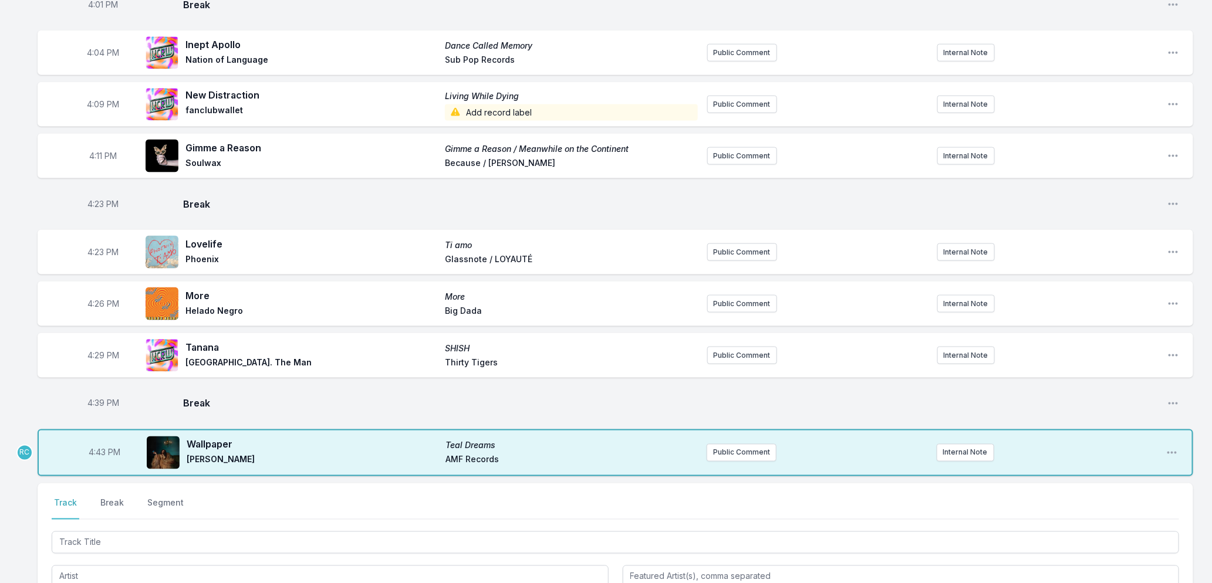
click at [100, 449] on span "4:43 PM" at bounding box center [105, 453] width 32 height 12
click at [100, 449] on input "16:43" at bounding box center [105, 453] width 66 height 22
type input "16:41"
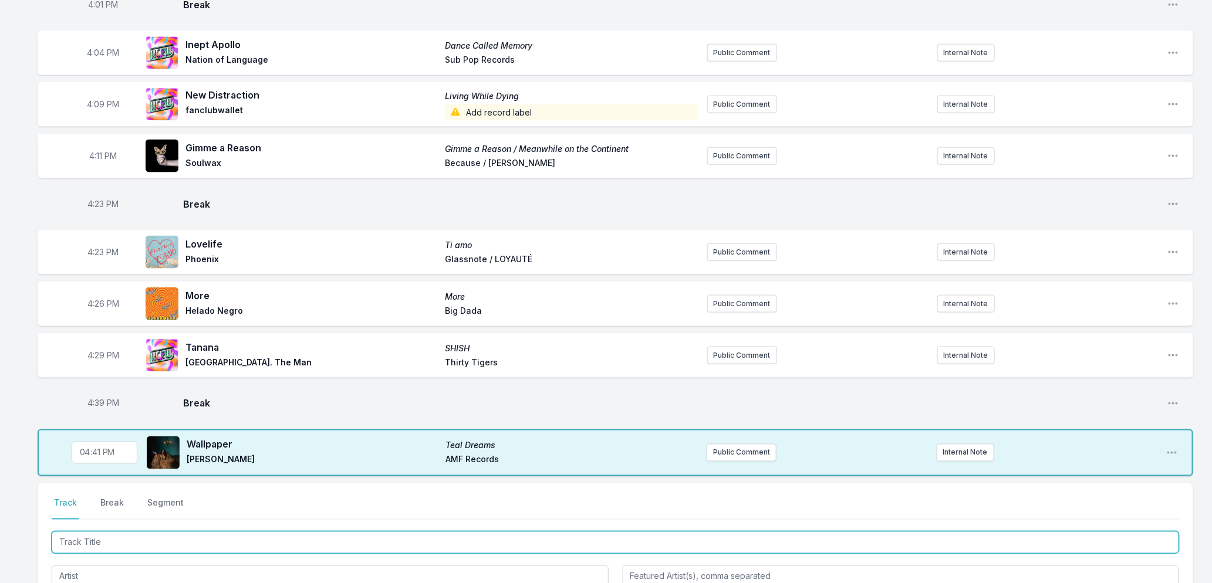
click at [120, 540] on input "Track Title" at bounding box center [615, 543] width 1127 height 22
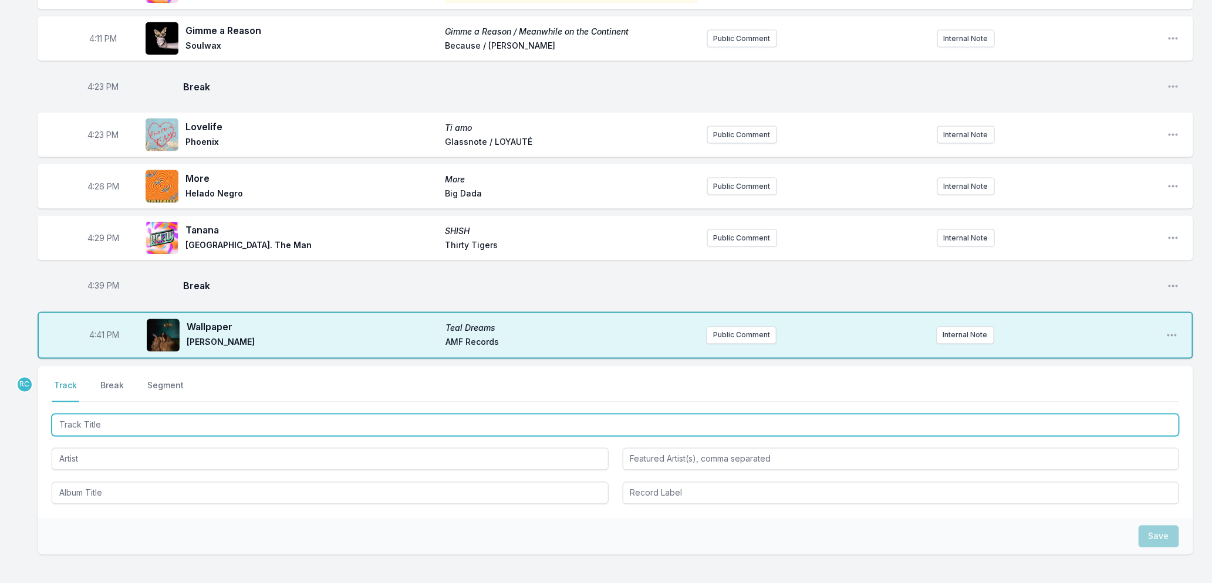
scroll to position [920, 0]
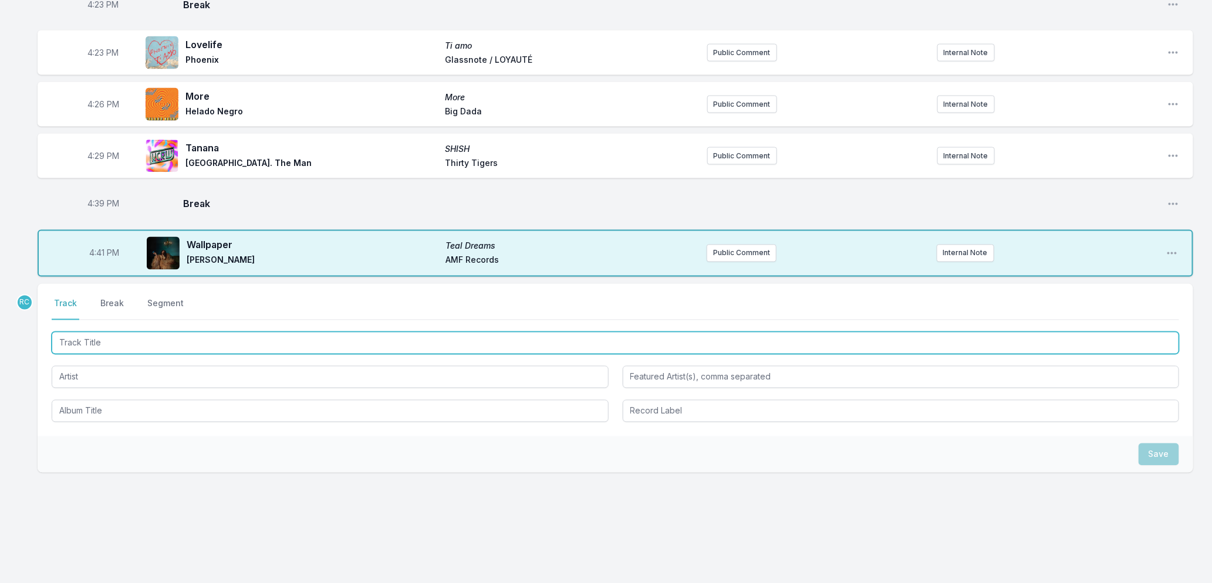
click at [225, 343] on input "Track Title" at bounding box center [615, 343] width 1127 height 22
type input "Maybe Next Saturday (Juzz Remix)"
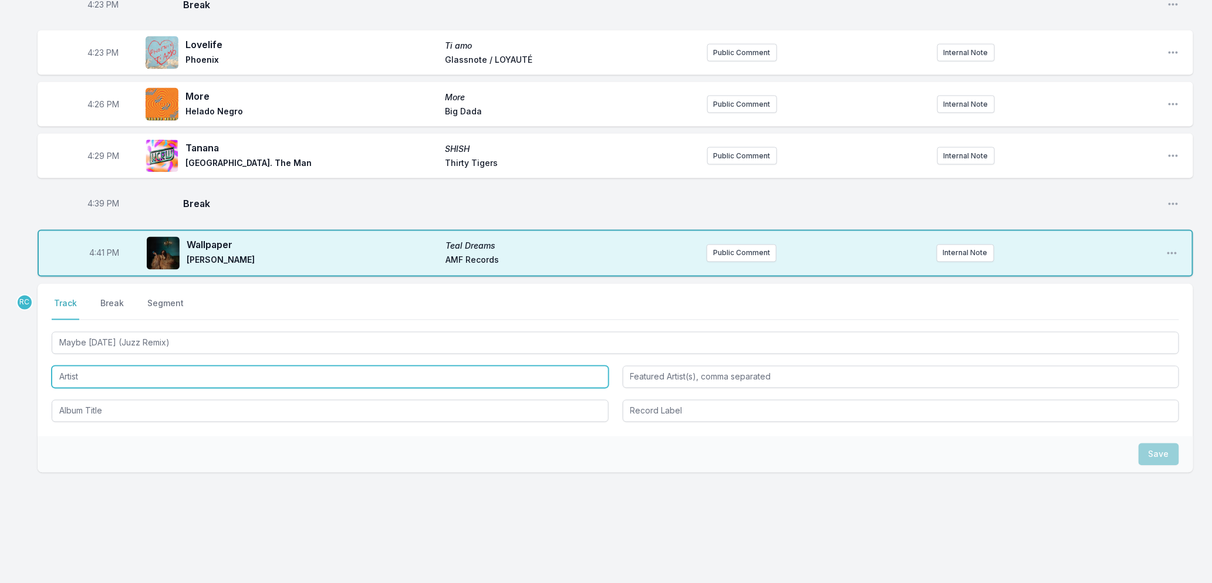
click at [191, 367] on input "Artist" at bounding box center [330, 377] width 557 height 22
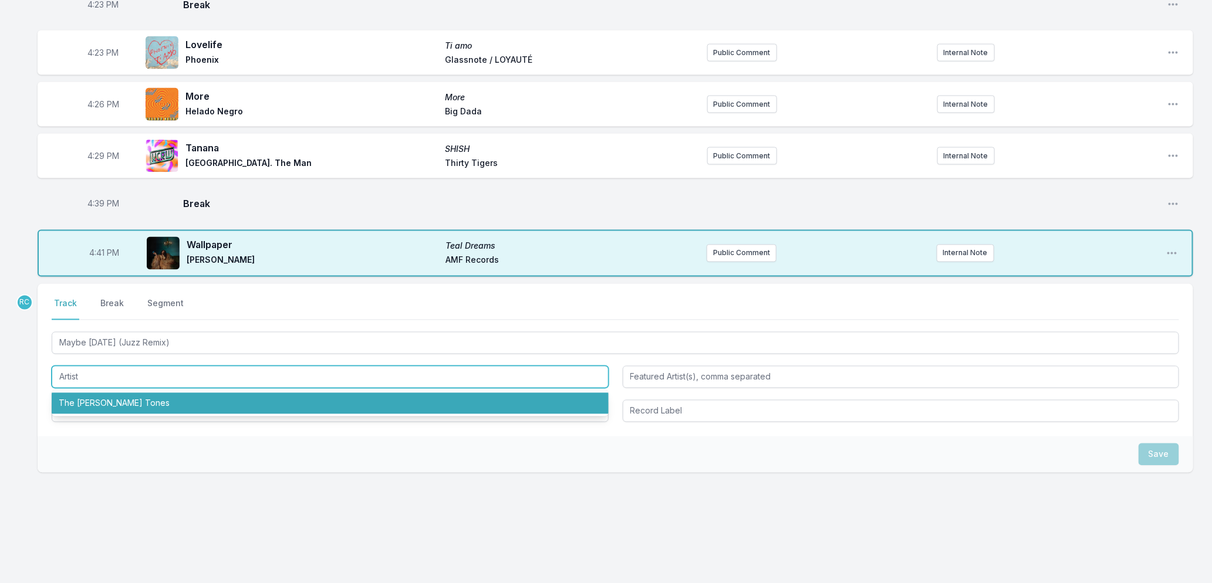
click at [125, 400] on li "The Pinker Tones" at bounding box center [330, 403] width 557 height 21
type input "The Pinker Tones"
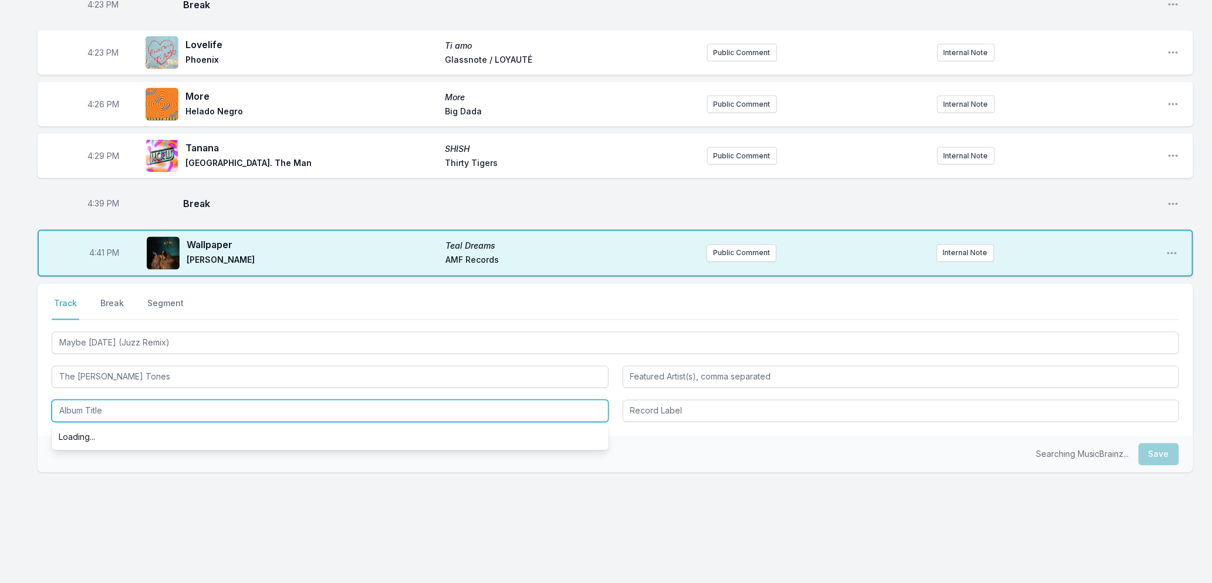
click at [126, 409] on input "Album Title" at bounding box center [330, 411] width 557 height 22
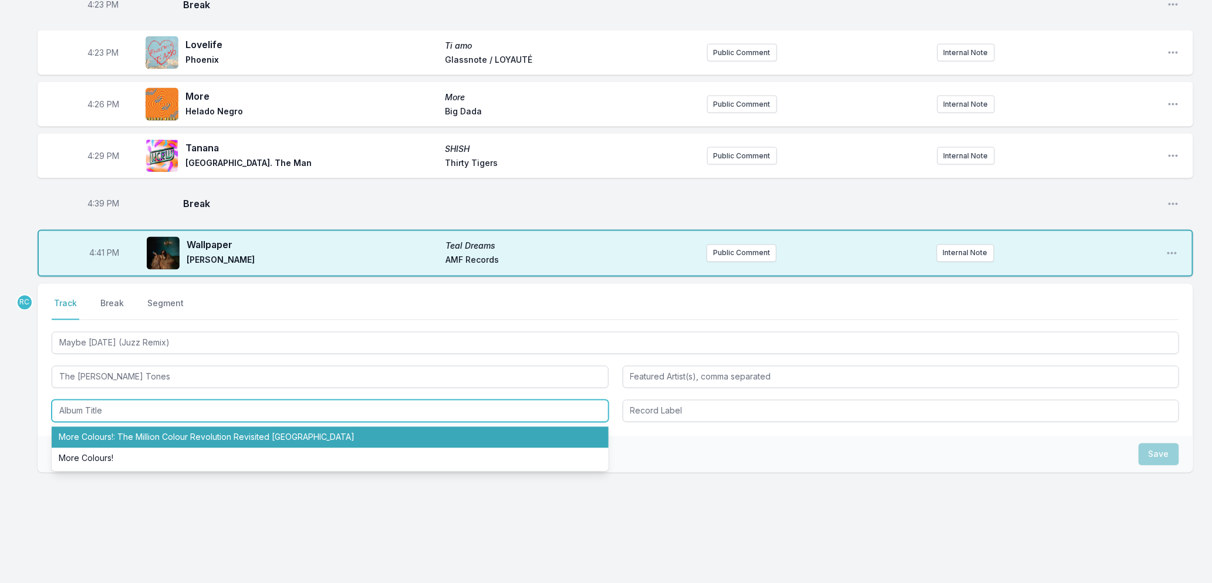
click at [133, 430] on li "More Colours!: The Million Colour Revolution Revisited Twice" at bounding box center [330, 437] width 557 height 21
type input "More Colours!: The Million Colour Revolution Revisited Twice"
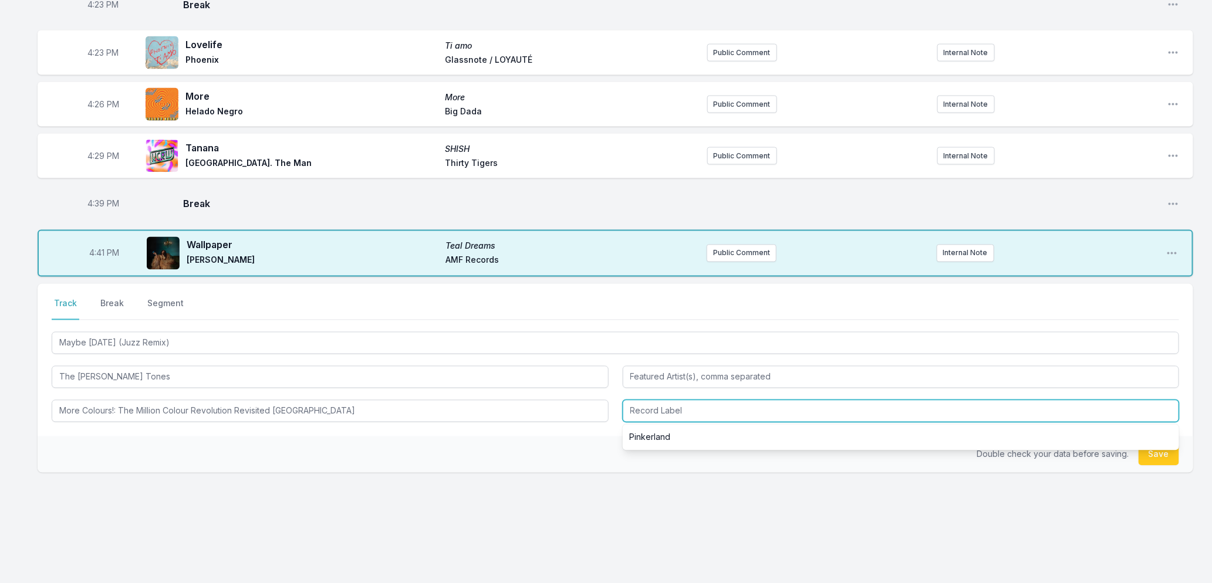
click at [693, 407] on input "Record Label" at bounding box center [901, 411] width 557 height 22
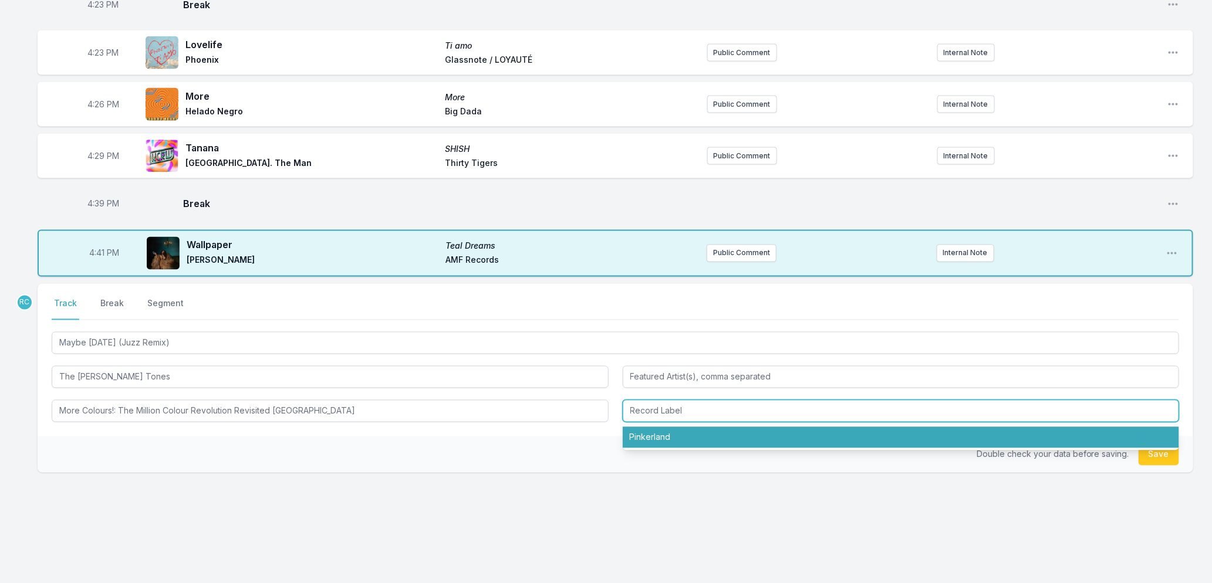
click at [671, 441] on li "Pinkerland" at bounding box center [901, 437] width 557 height 21
type input "Pinkerland"
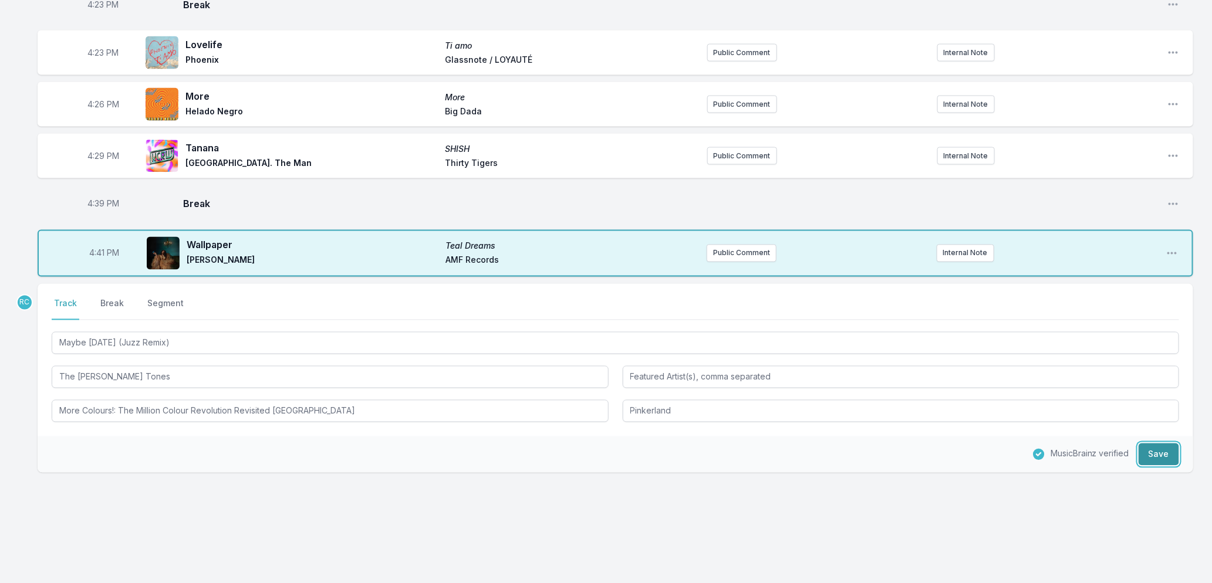
click at [1151, 459] on button "Save" at bounding box center [1158, 455] width 40 height 22
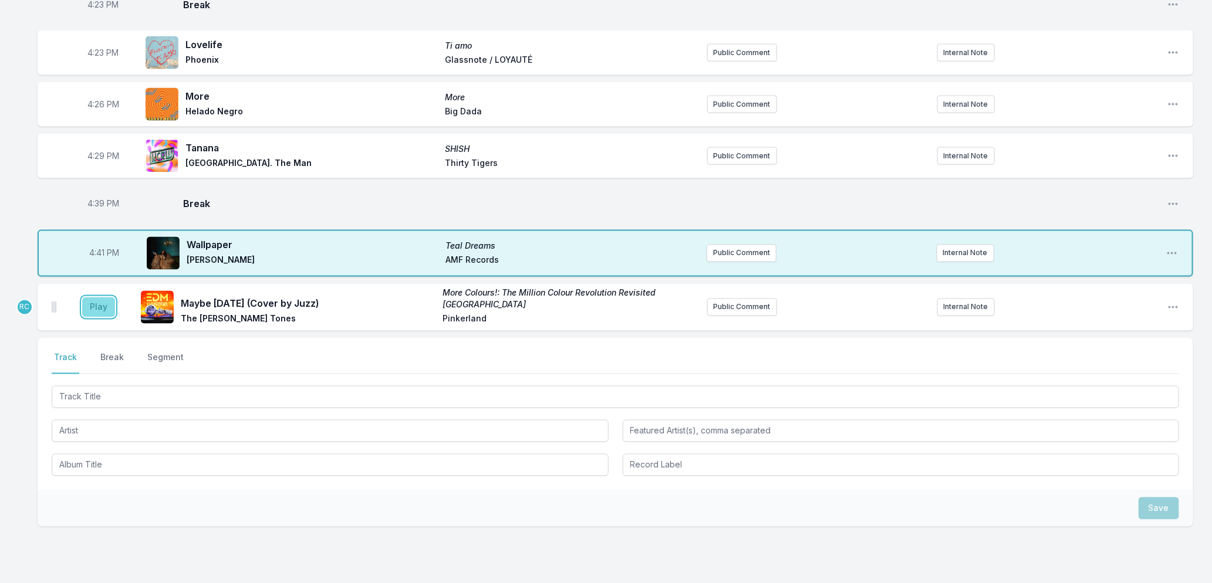
click at [97, 303] on button "Play" at bounding box center [98, 308] width 33 height 20
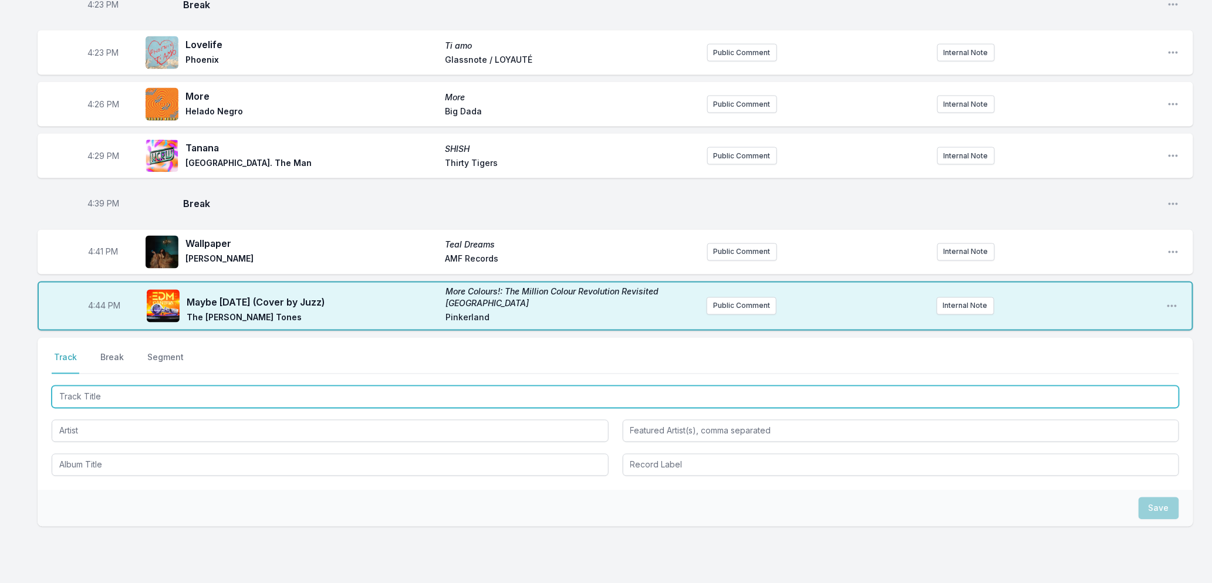
click at [161, 386] on input "Track Title" at bounding box center [615, 397] width 1127 height 22
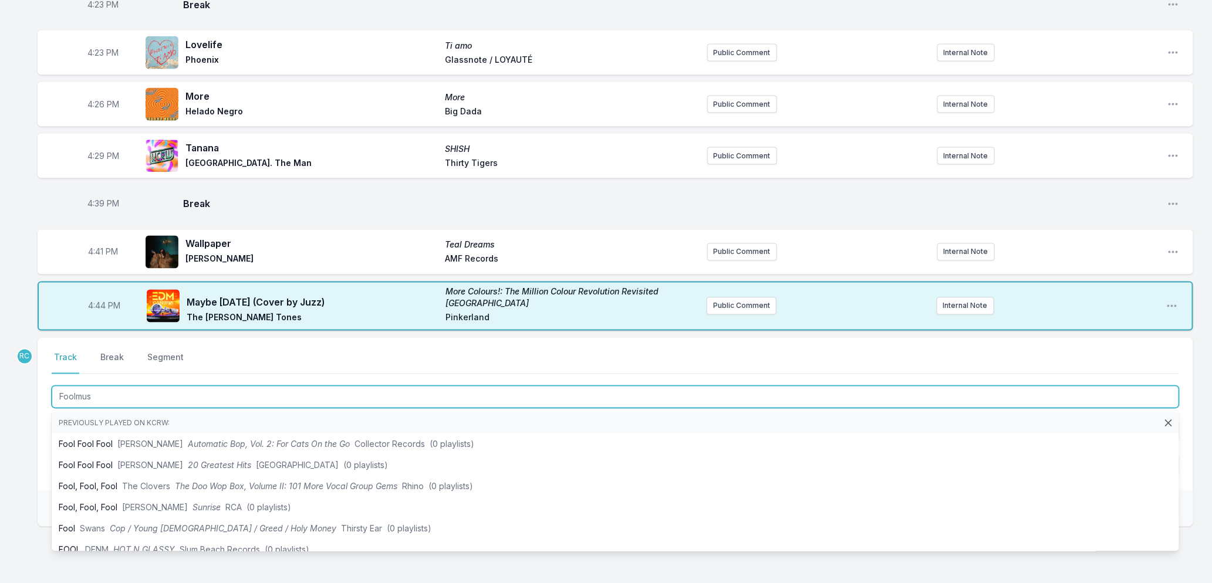
type input "Foolmuse"
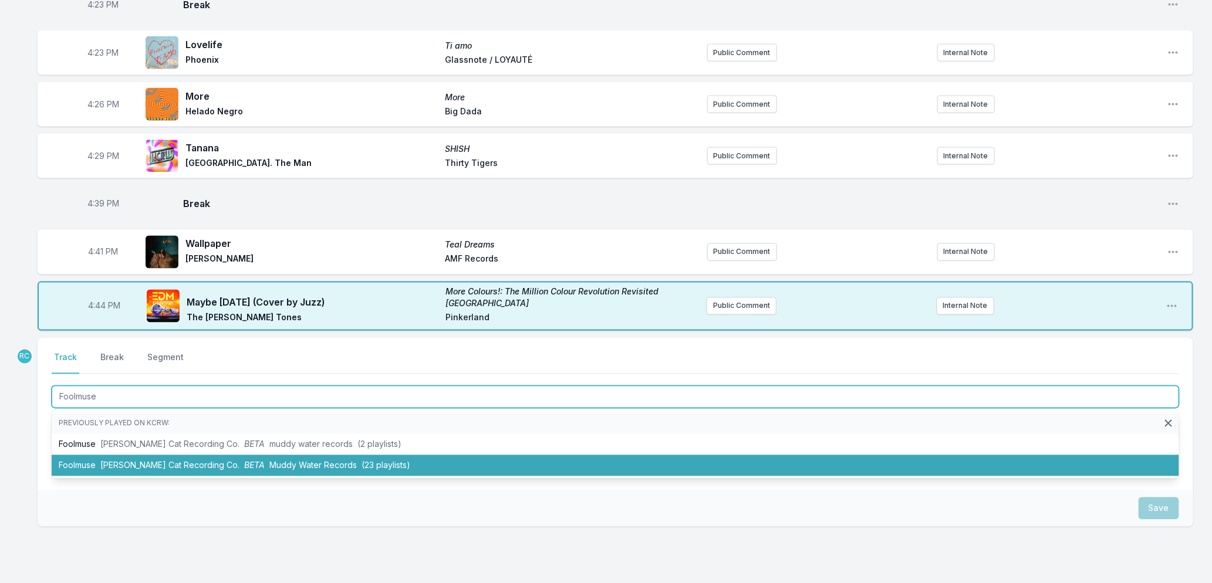
click at [187, 461] on span "Peter Cat Recording Co." at bounding box center [169, 466] width 139 height 10
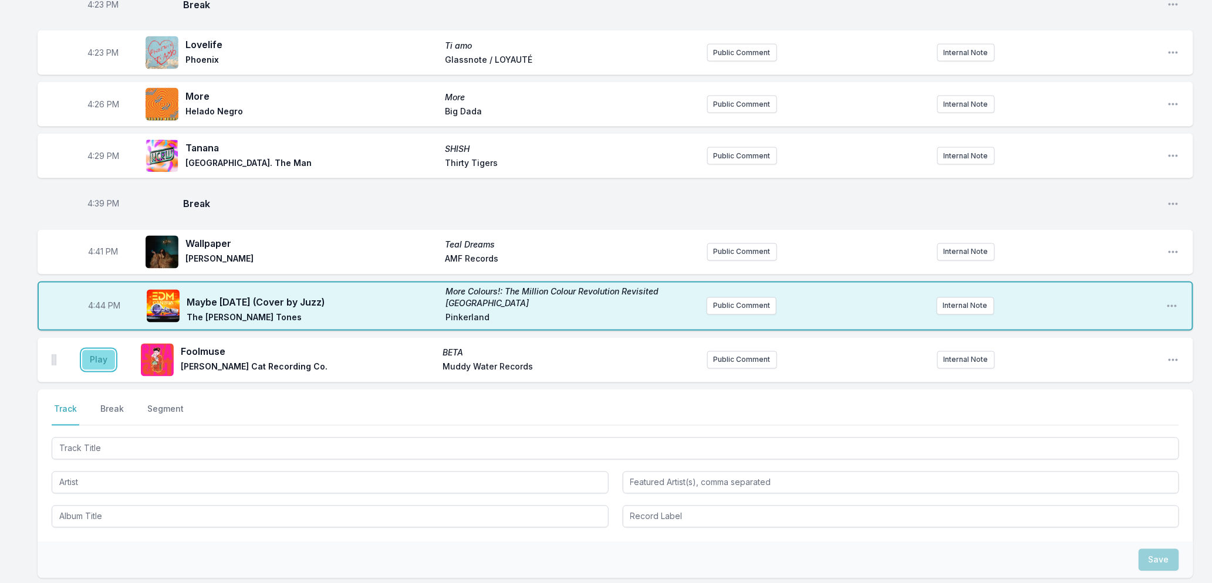
click at [97, 356] on button "Play" at bounding box center [98, 360] width 33 height 20
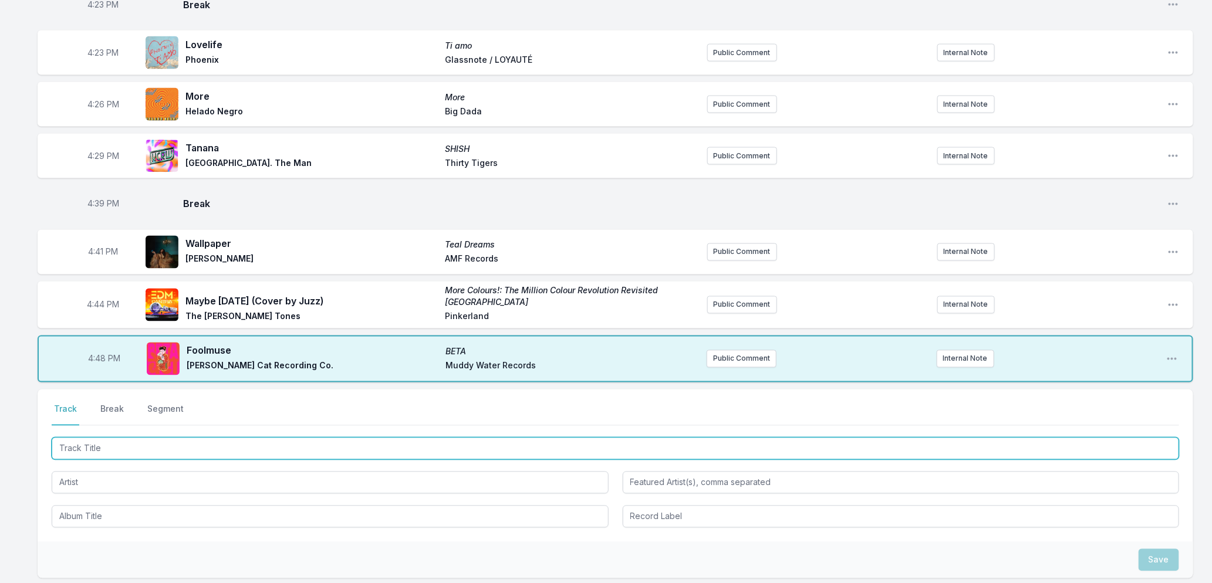
click at [173, 438] on input "Track Title" at bounding box center [615, 449] width 1127 height 22
type input "I Wish I Didn't Waste Your Time"
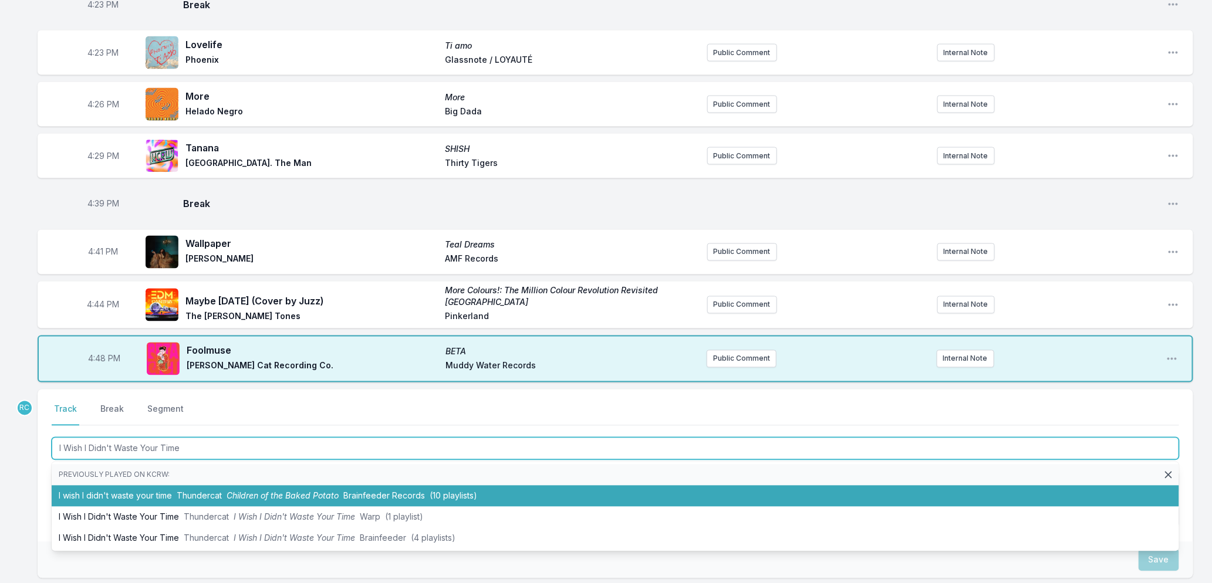
click at [160, 488] on li "I wish I didn't waste your time Thundercat Children of the Baked Potato Brainfe…" at bounding box center [615, 496] width 1127 height 21
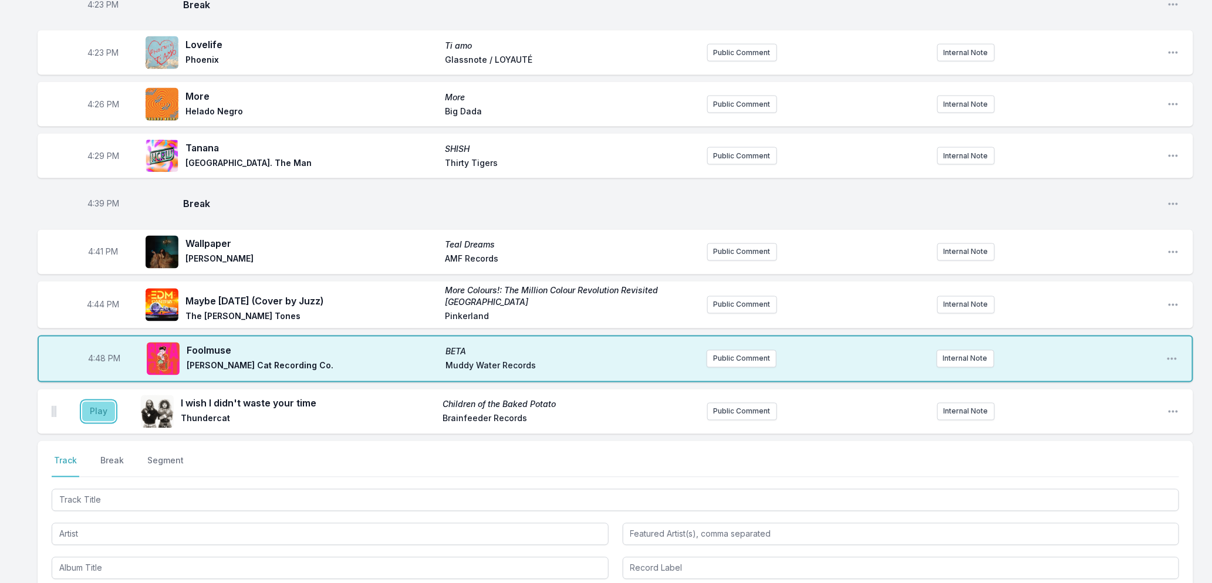
click at [96, 407] on button "Play" at bounding box center [98, 412] width 33 height 20
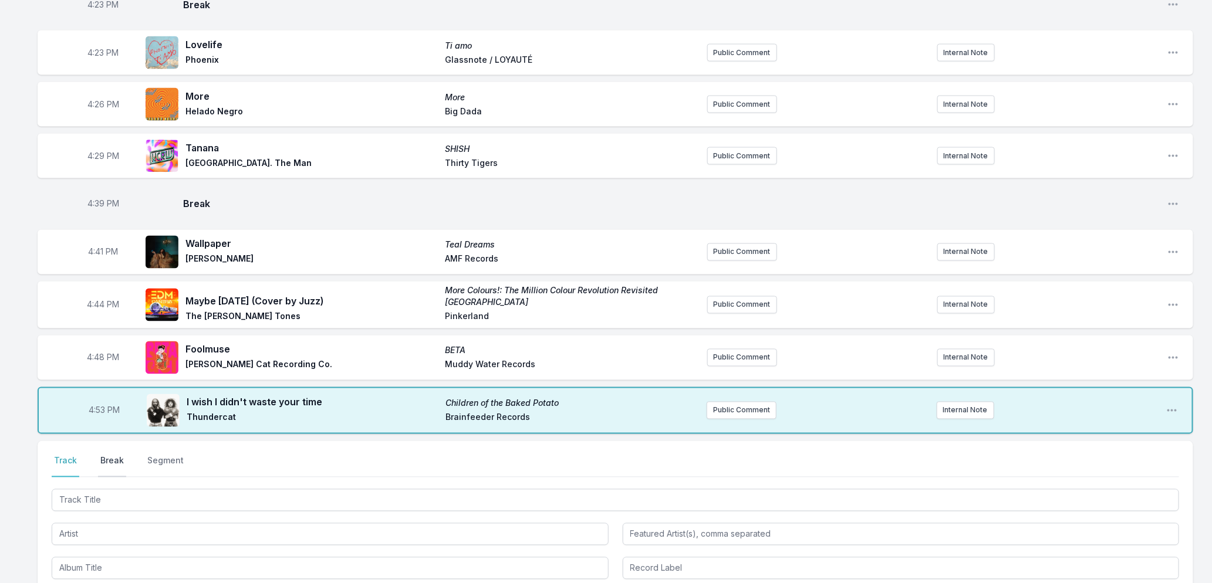
click at [113, 455] on button "Break" at bounding box center [112, 466] width 28 height 22
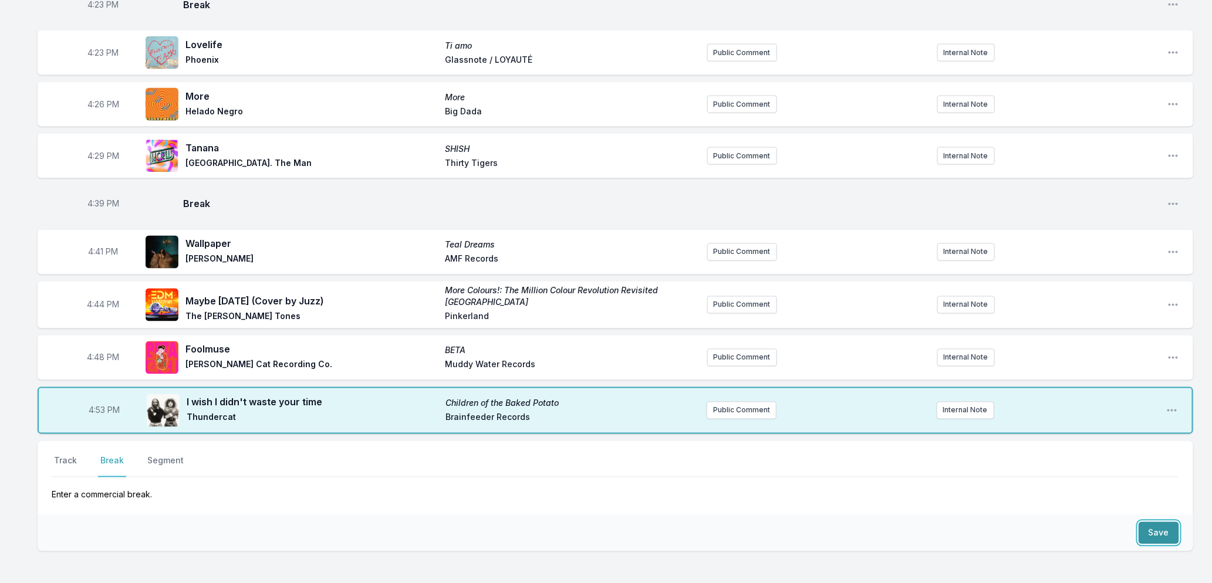
click at [1158, 523] on button "Save" at bounding box center [1158, 533] width 40 height 22
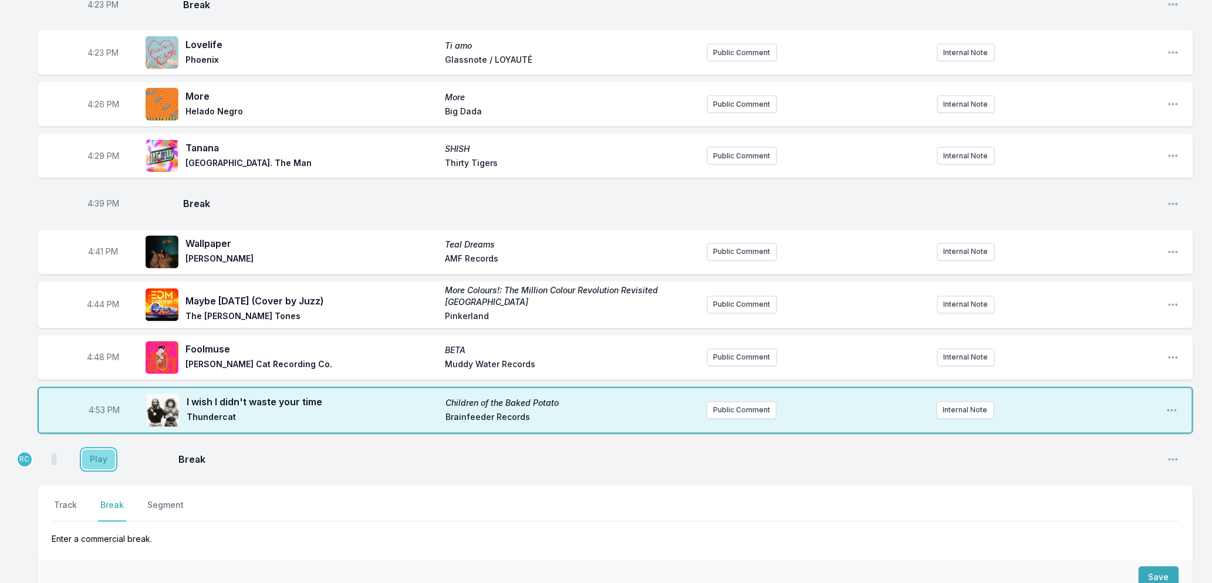
click at [94, 461] on button "Play" at bounding box center [98, 460] width 33 height 20
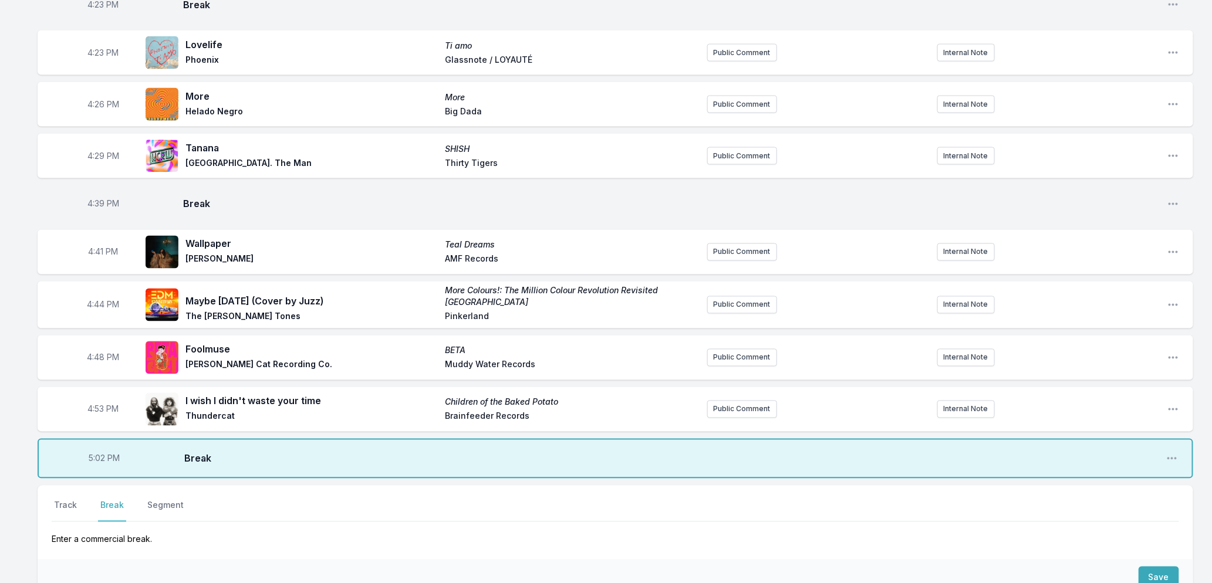
click at [99, 454] on span "5:02 PM" at bounding box center [104, 459] width 31 height 12
click at [99, 454] on input "17:02" at bounding box center [105, 459] width 66 height 22
type input "17:01"
click at [67, 501] on button "Track" at bounding box center [66, 511] width 28 height 22
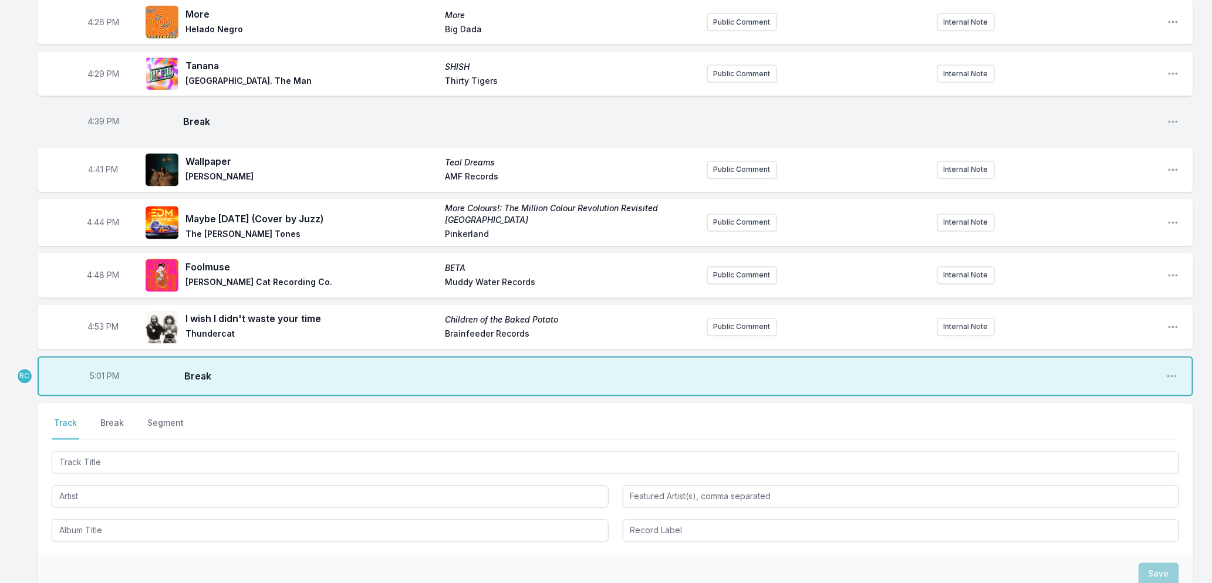
scroll to position [1120, 0]
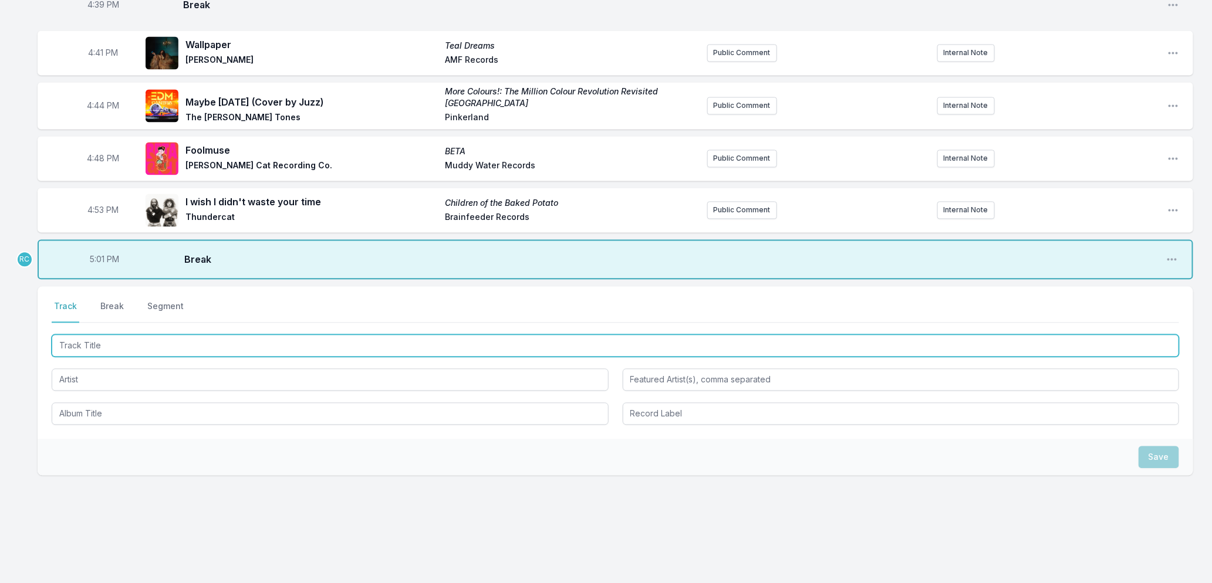
click at [131, 345] on input "Track Title" at bounding box center [615, 345] width 1127 height 22
click at [107, 344] on input "On" at bounding box center [615, 345] width 1127 height 22
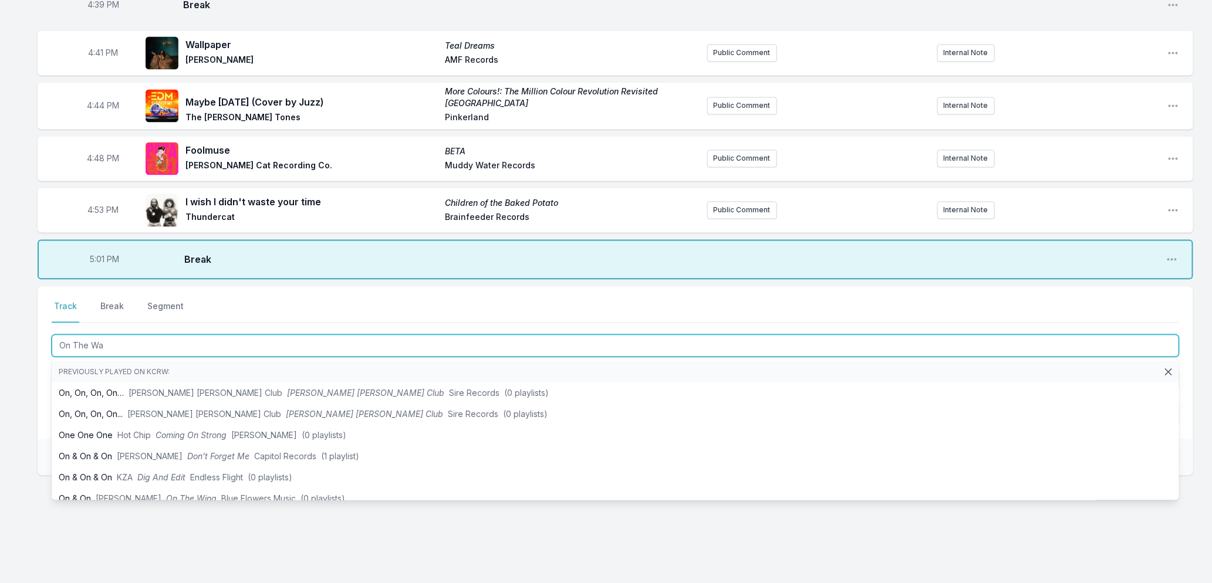
type input "On The Way"
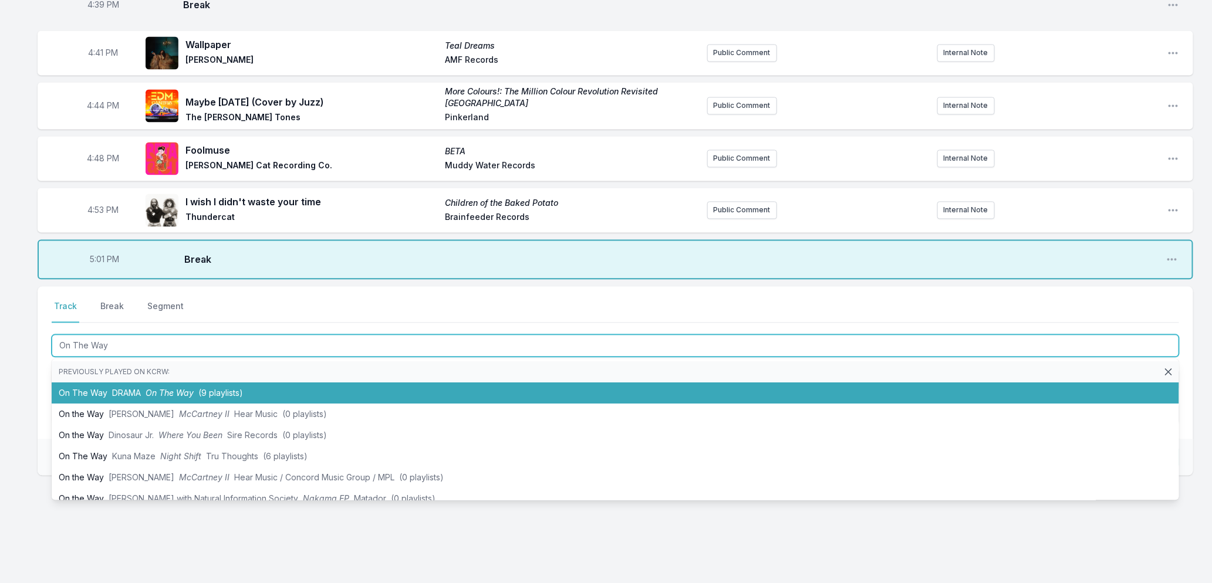
click at [113, 391] on span "DRAMA" at bounding box center [126, 393] width 29 height 10
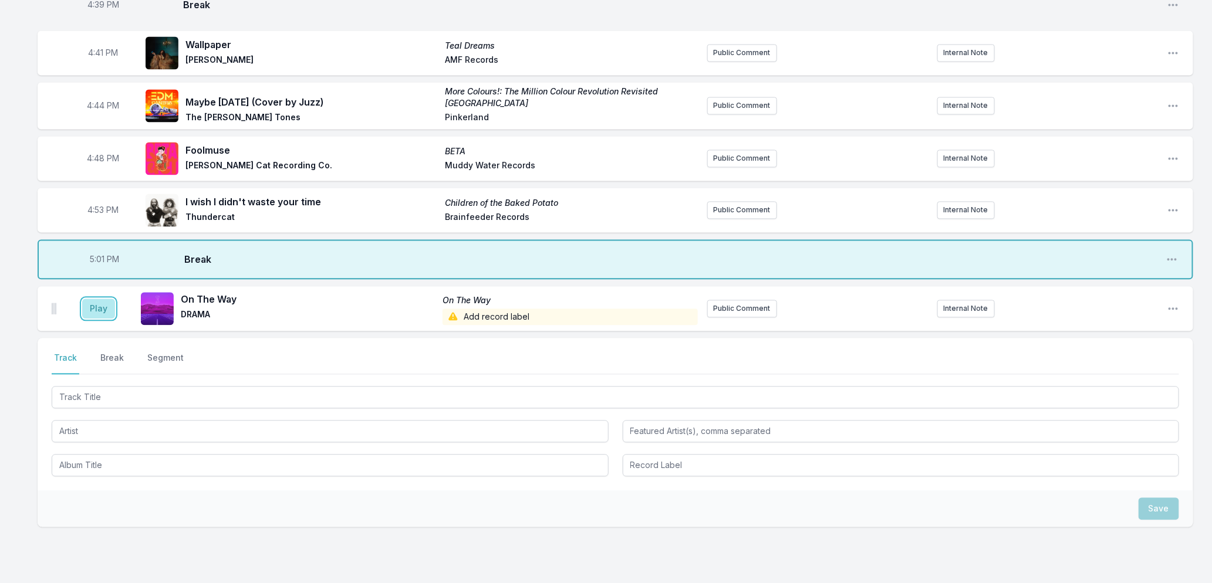
drag, startPoint x: 94, startPoint y: 304, endPoint x: 136, endPoint y: 302, distance: 41.7
click at [96, 306] on button "Play" at bounding box center [98, 309] width 33 height 20
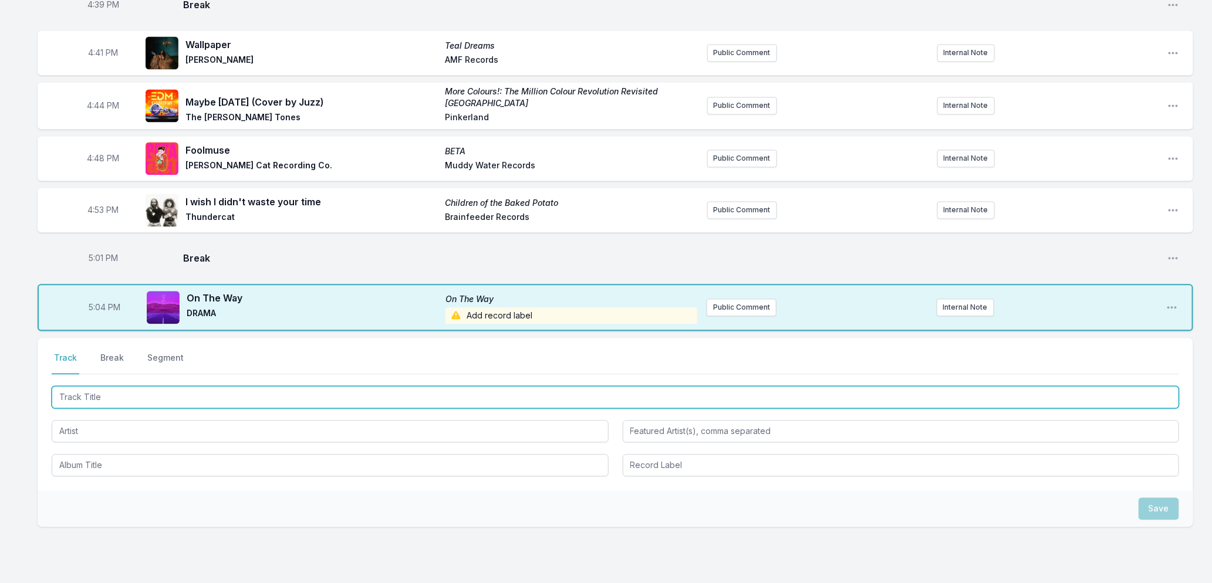
click at [150, 392] on input "Track Title" at bounding box center [615, 397] width 1127 height 22
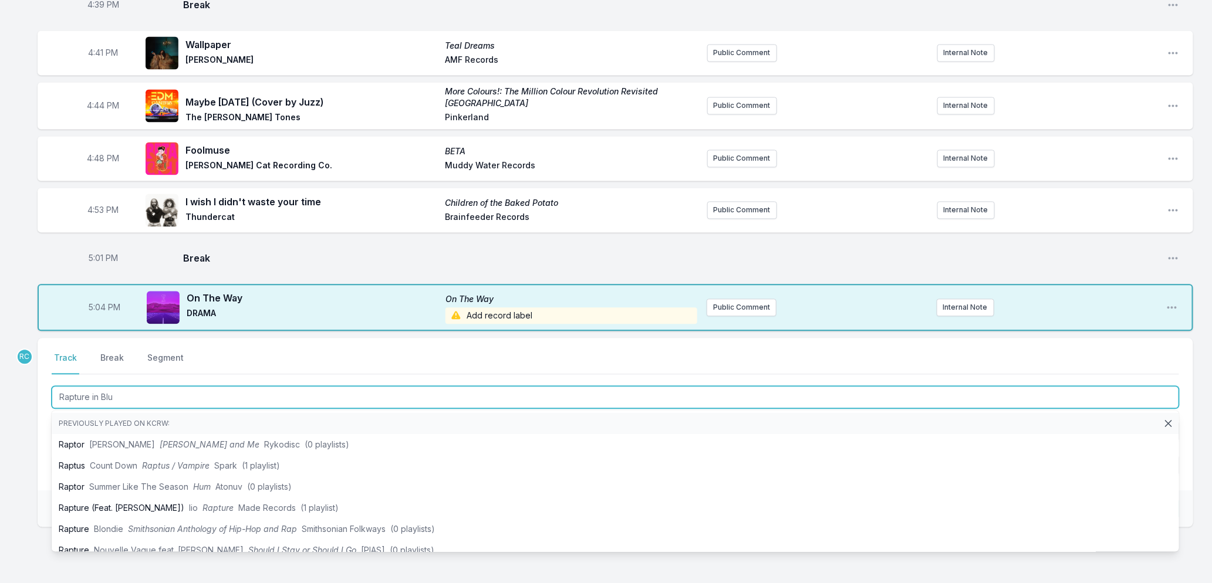
type input "Rapture in Blue"
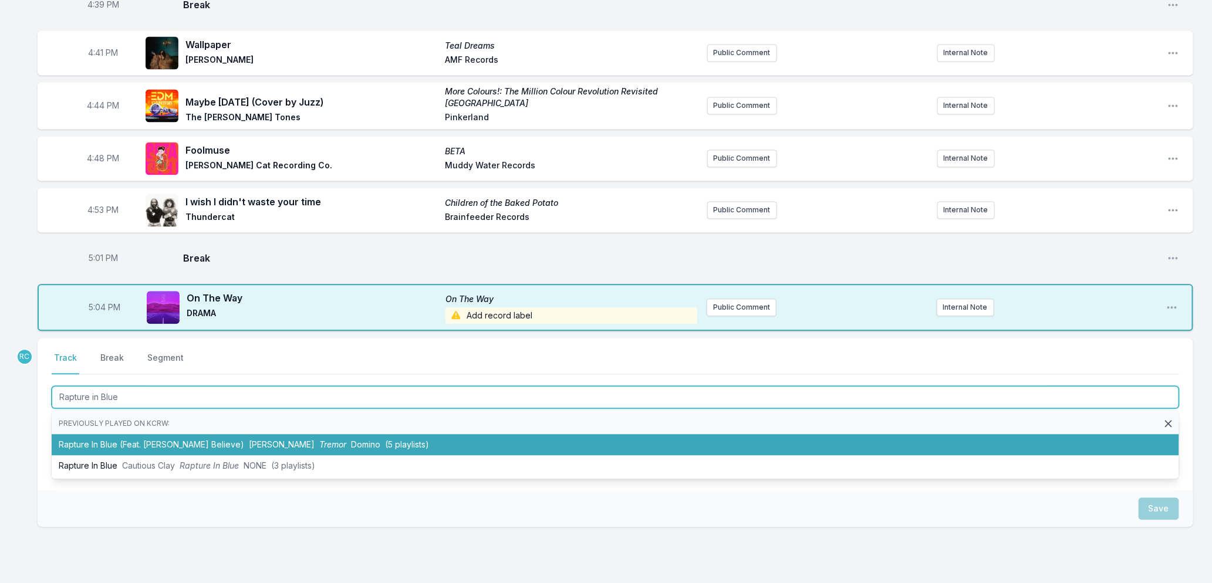
click at [319, 442] on span "Tremor" at bounding box center [332, 445] width 27 height 10
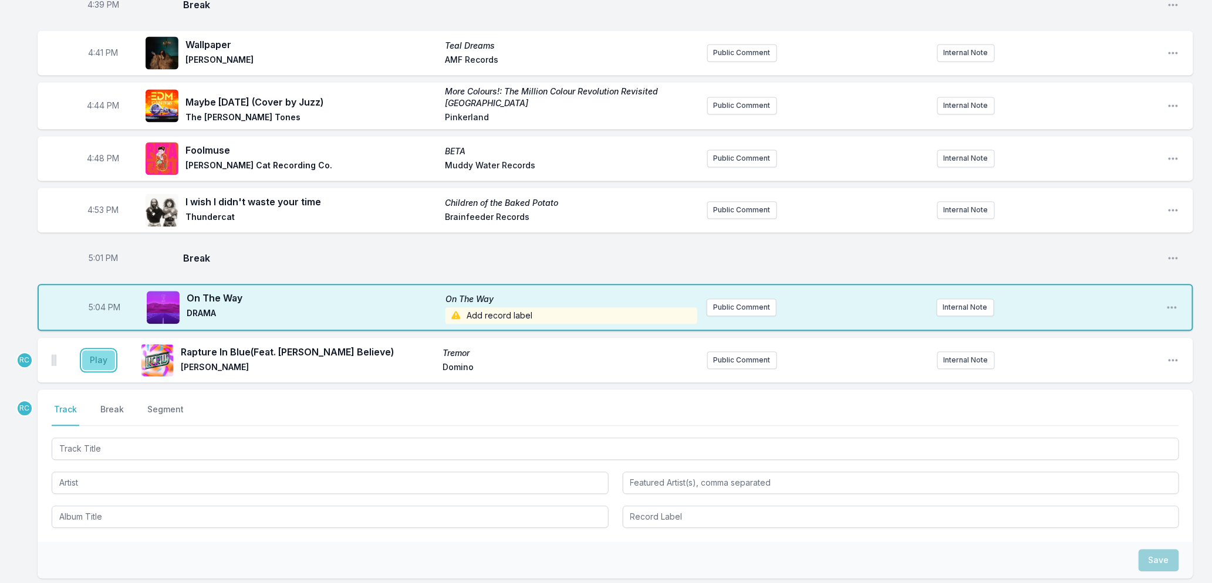
click at [104, 356] on button "Play" at bounding box center [98, 360] width 33 height 20
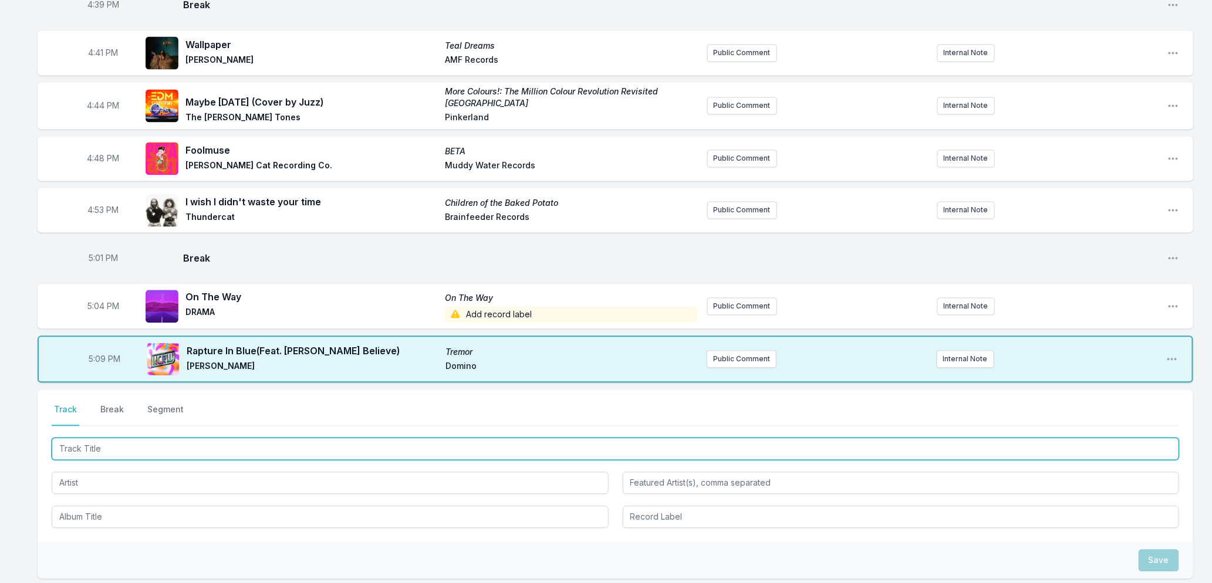
click at [93, 446] on input "Track Title" at bounding box center [615, 449] width 1127 height 22
type input "Paradise"
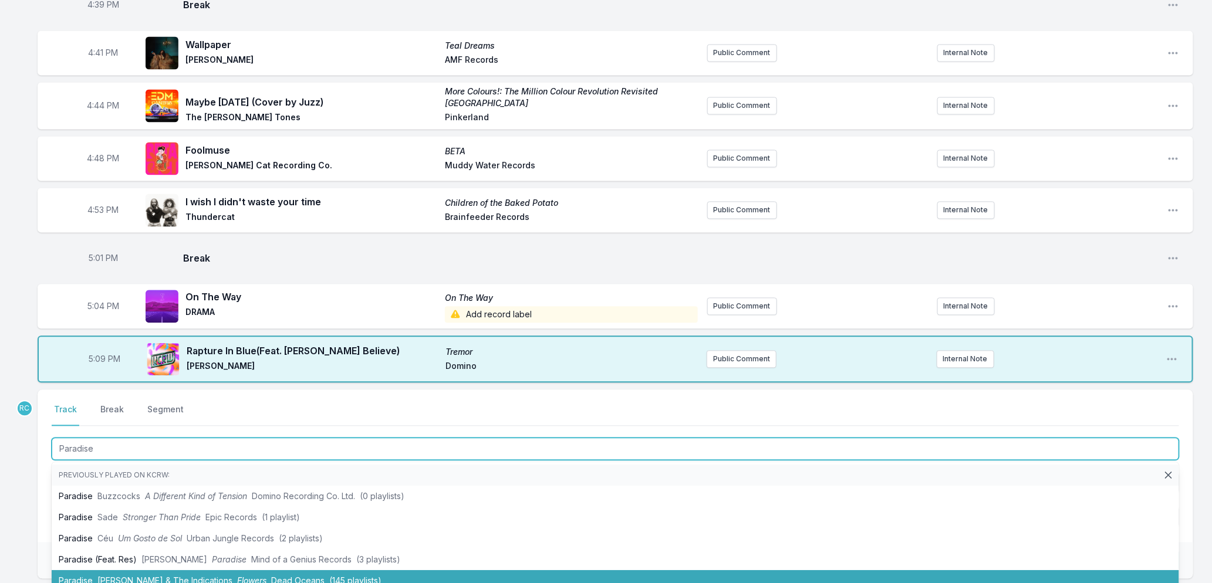
click at [215, 570] on li "Paradise Durand Jones & The Indications Flowers Dead Oceans (145 playlists)" at bounding box center [615, 580] width 1127 height 21
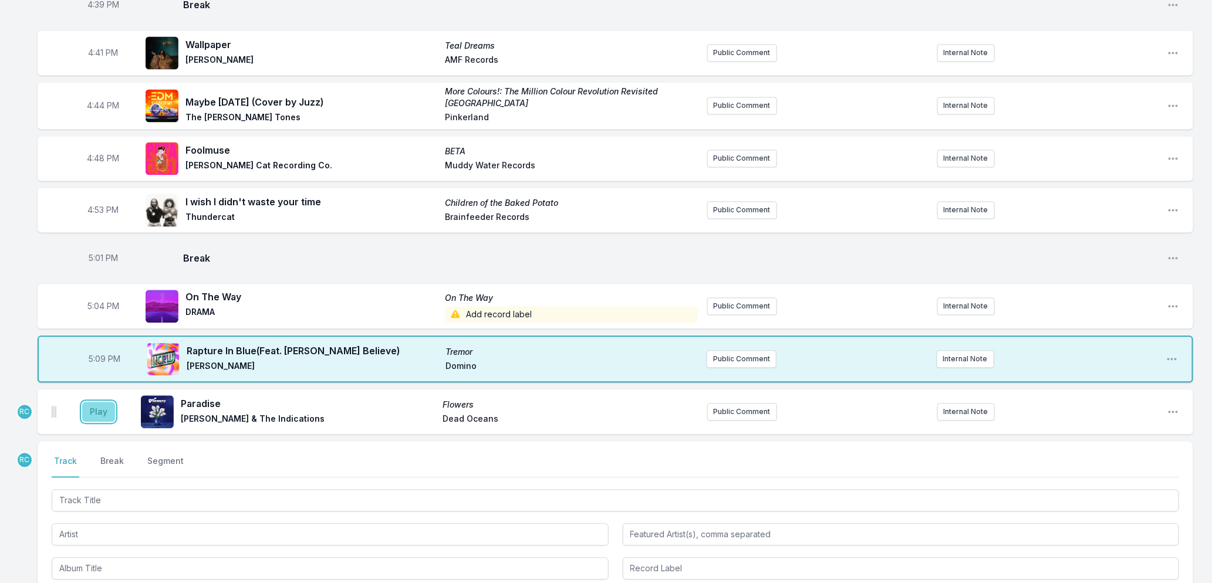
click at [95, 405] on button "Play" at bounding box center [98, 412] width 33 height 20
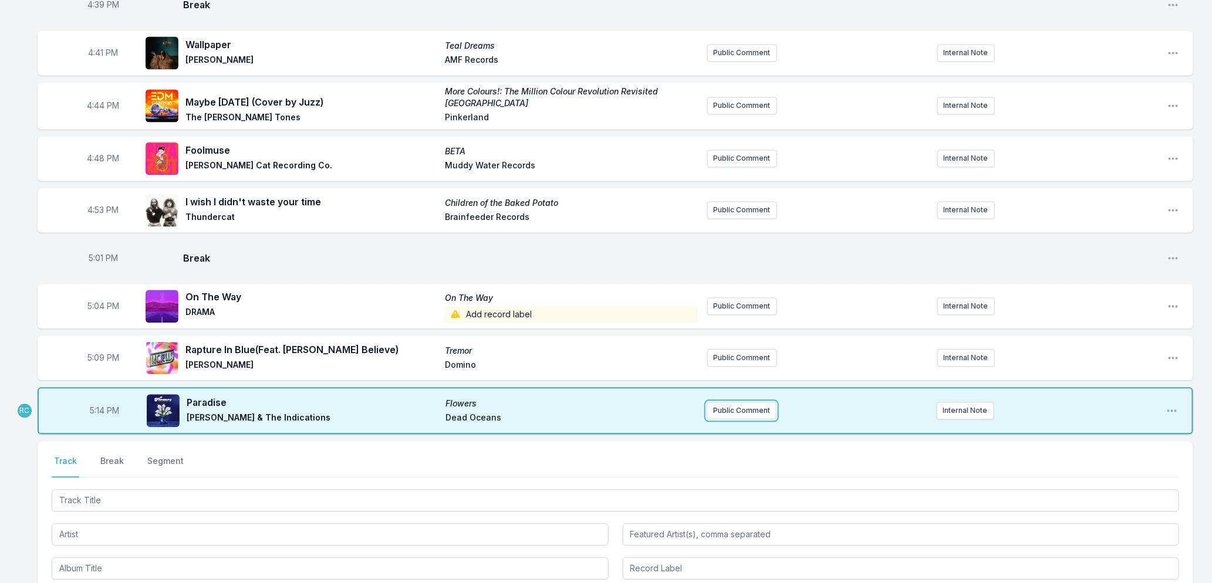
click at [744, 405] on button "Public Comment" at bounding box center [742, 411] width 70 height 18
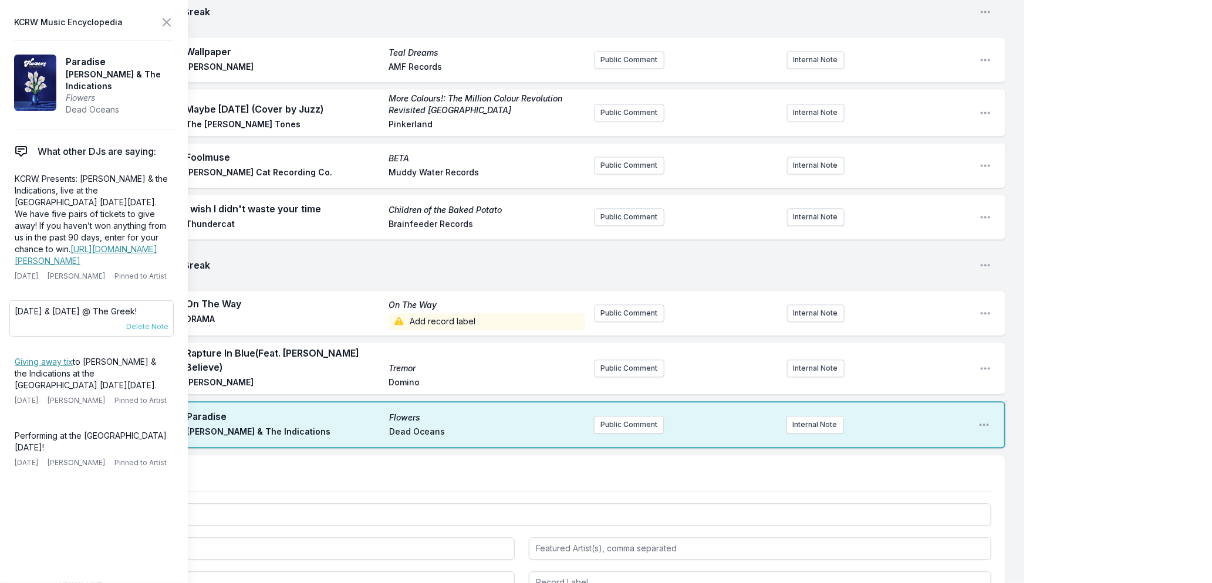
drag, startPoint x: 155, startPoint y: 343, endPoint x: 15, endPoint y: 345, distance: 139.7
click at [15, 317] on p "October 9th & 10th @ The Greek!" at bounding box center [92, 312] width 154 height 12
copy p "October 9th & 10th @ The Greek!"
click at [625, 416] on button "Public Comment" at bounding box center [629, 425] width 70 height 18
click at [162, 20] on icon at bounding box center [167, 22] width 14 height 14
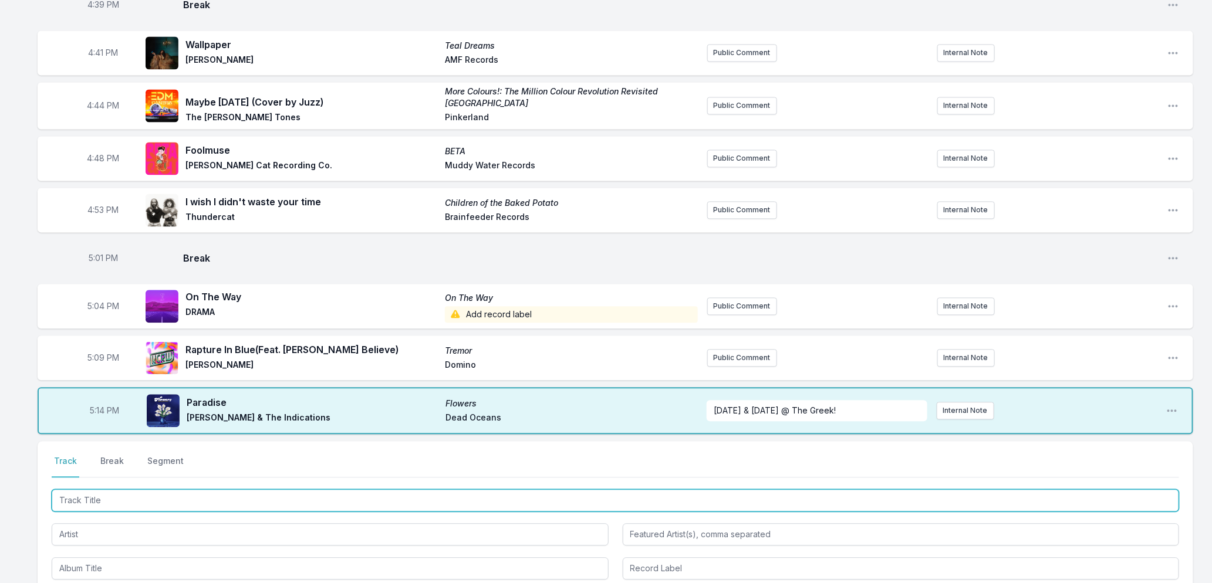
click at [228, 492] on input "Track Title" at bounding box center [615, 500] width 1127 height 22
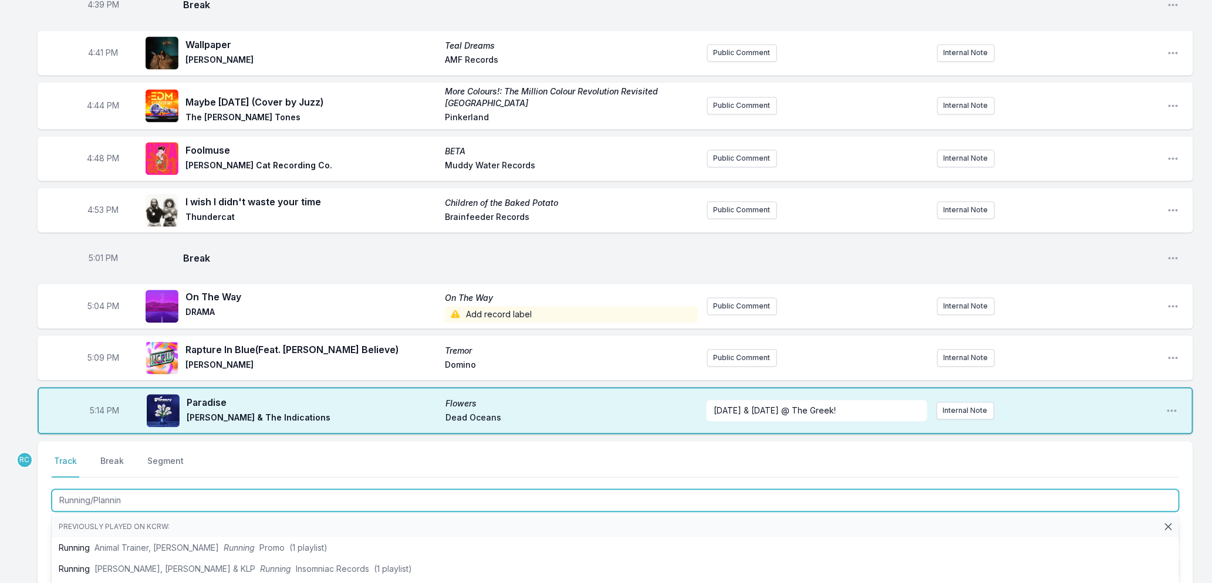
type input "Running/Planning"
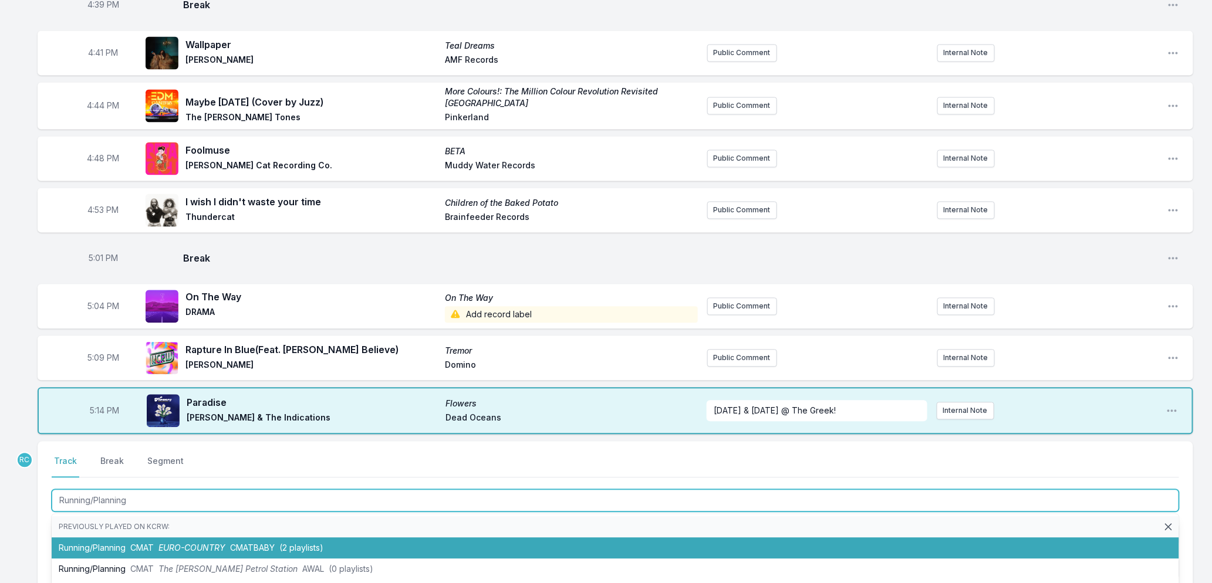
click at [232, 544] on span "CMATBABY" at bounding box center [252, 548] width 45 height 10
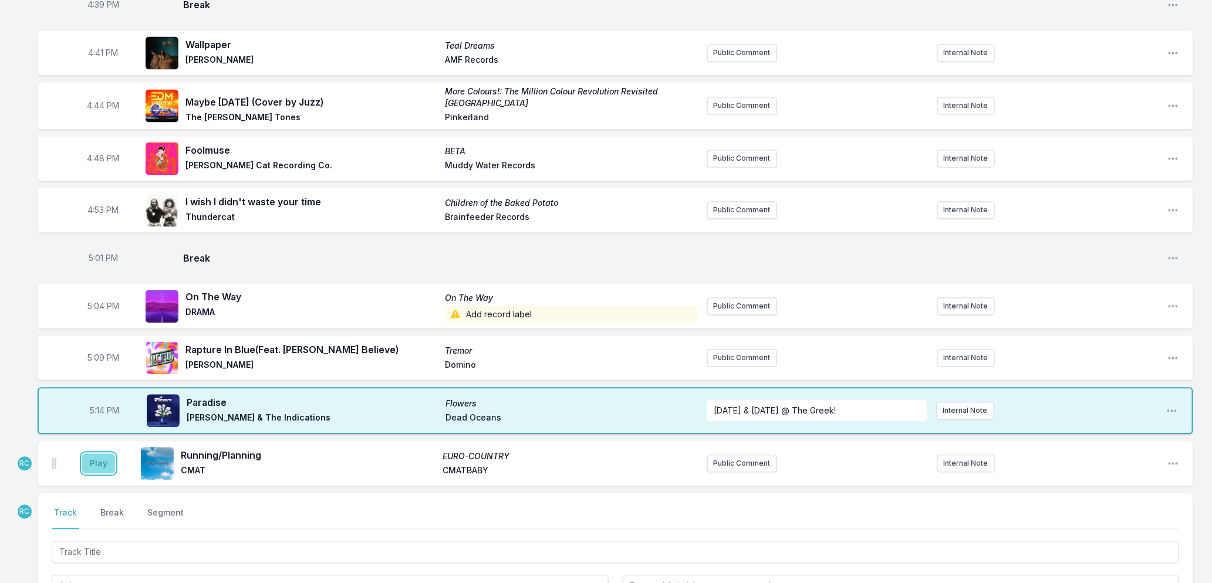
click at [96, 461] on button "Play" at bounding box center [98, 464] width 33 height 20
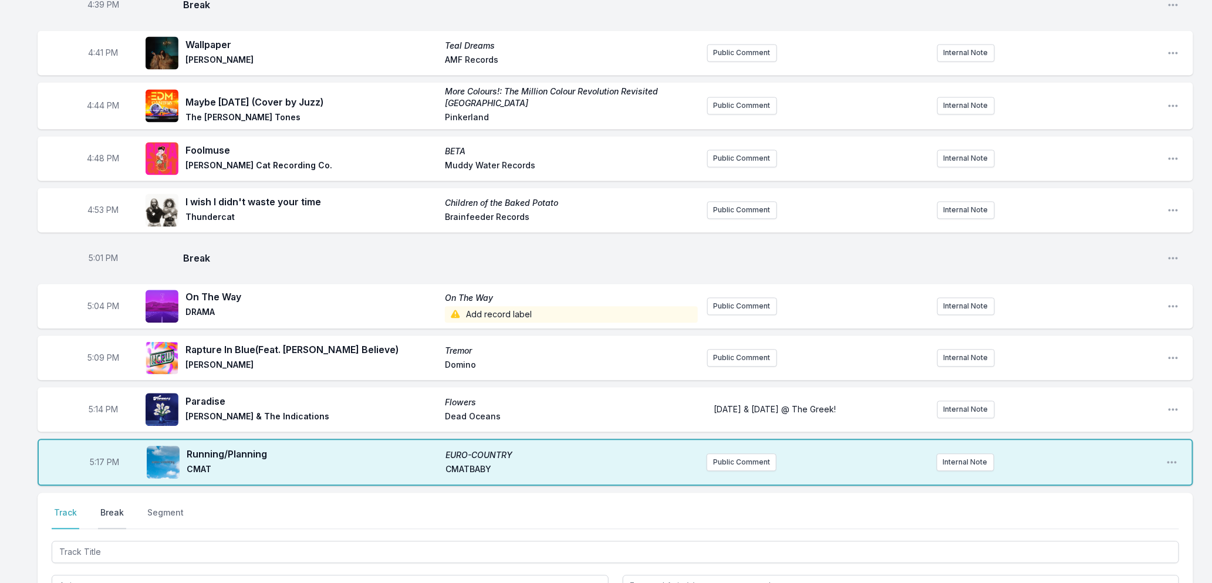
click at [106, 509] on button "Break" at bounding box center [112, 518] width 28 height 22
click at [1146, 577] on button "Save" at bounding box center [1158, 585] width 40 height 22
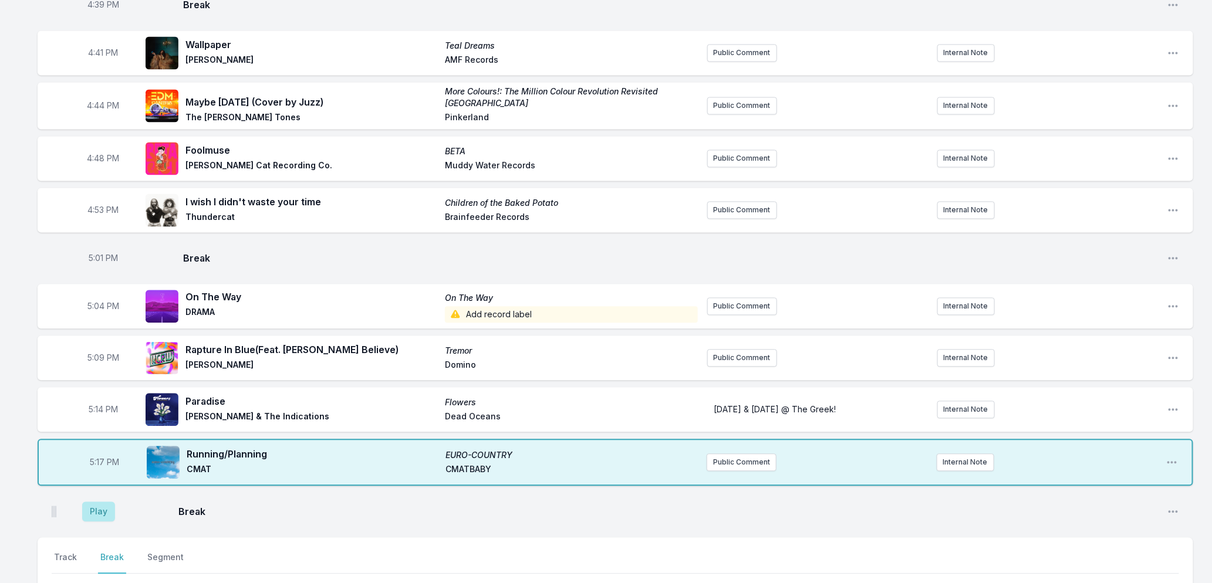
scroll to position [1292, 0]
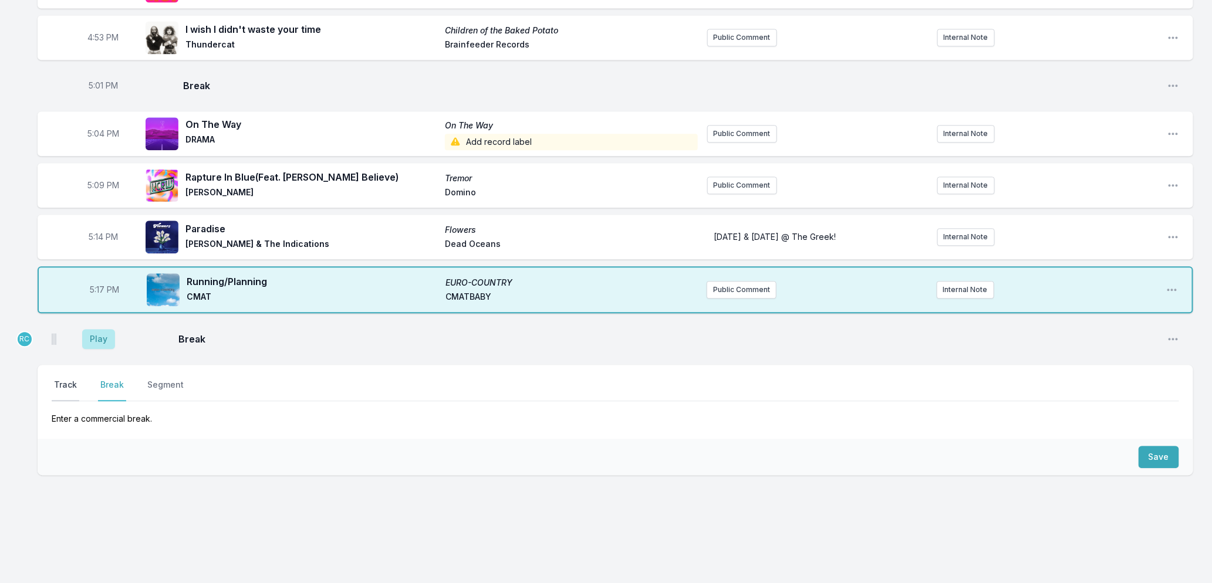
click at [53, 379] on button "Track" at bounding box center [66, 390] width 28 height 22
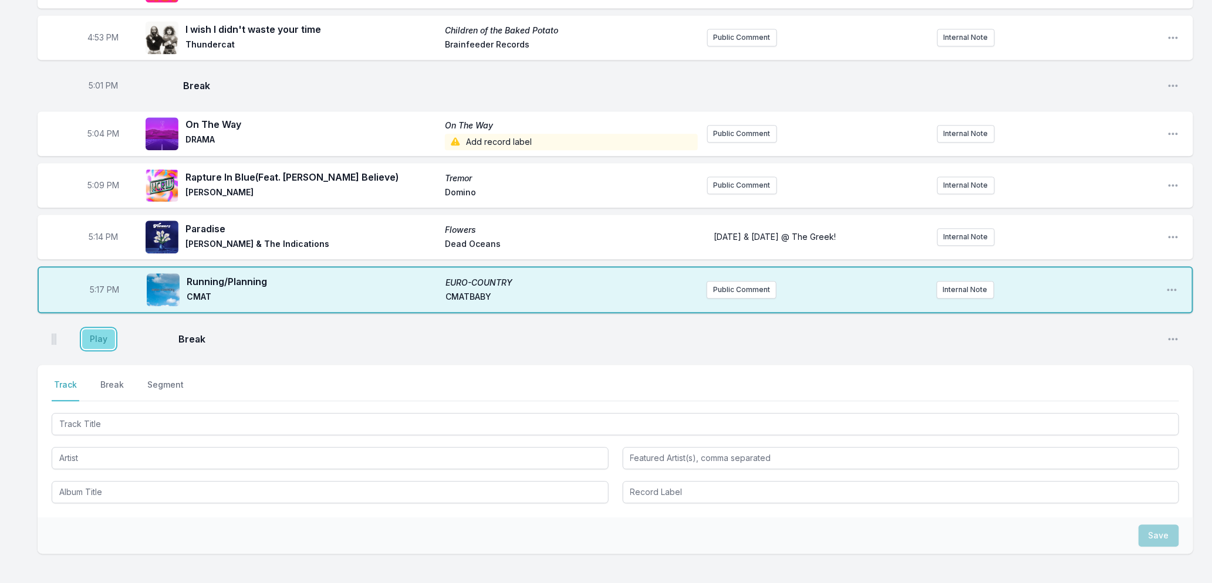
click at [90, 337] on button "Play" at bounding box center [98, 339] width 33 height 20
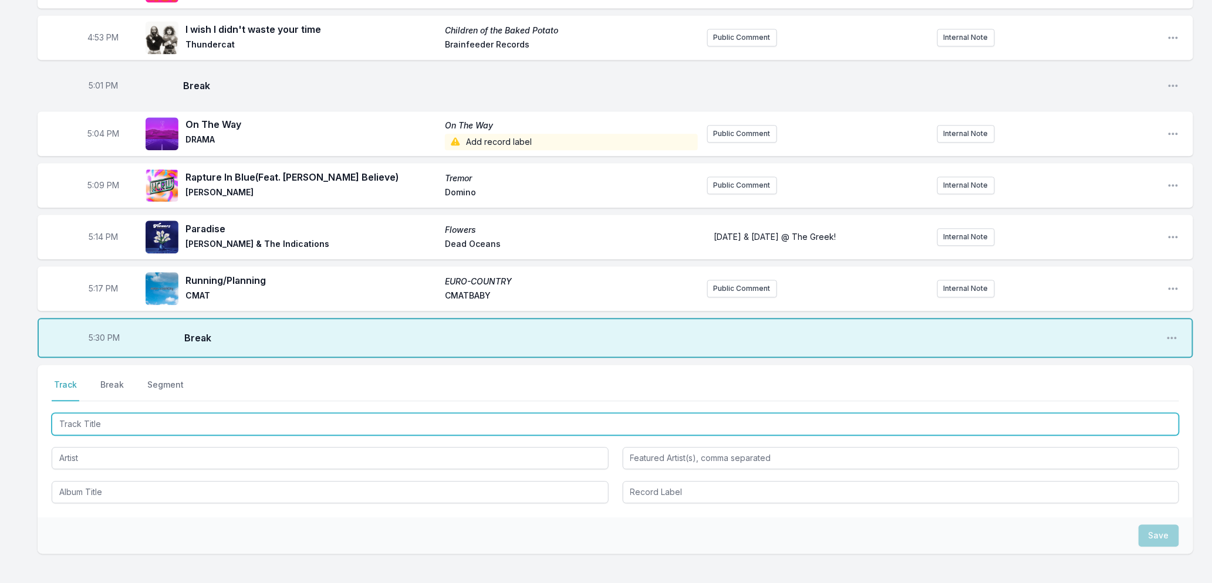
click at [88, 417] on input "Track Title" at bounding box center [615, 424] width 1127 height 22
type input "Ain't Nobody"
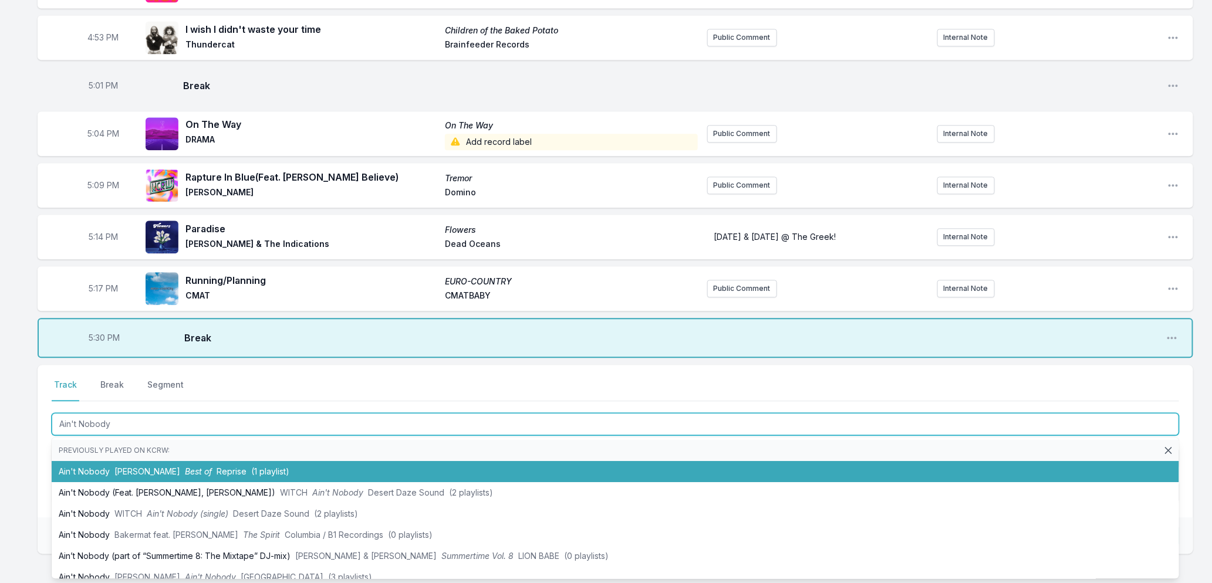
click at [144, 467] on span "Chaka Khan" at bounding box center [147, 472] width 66 height 10
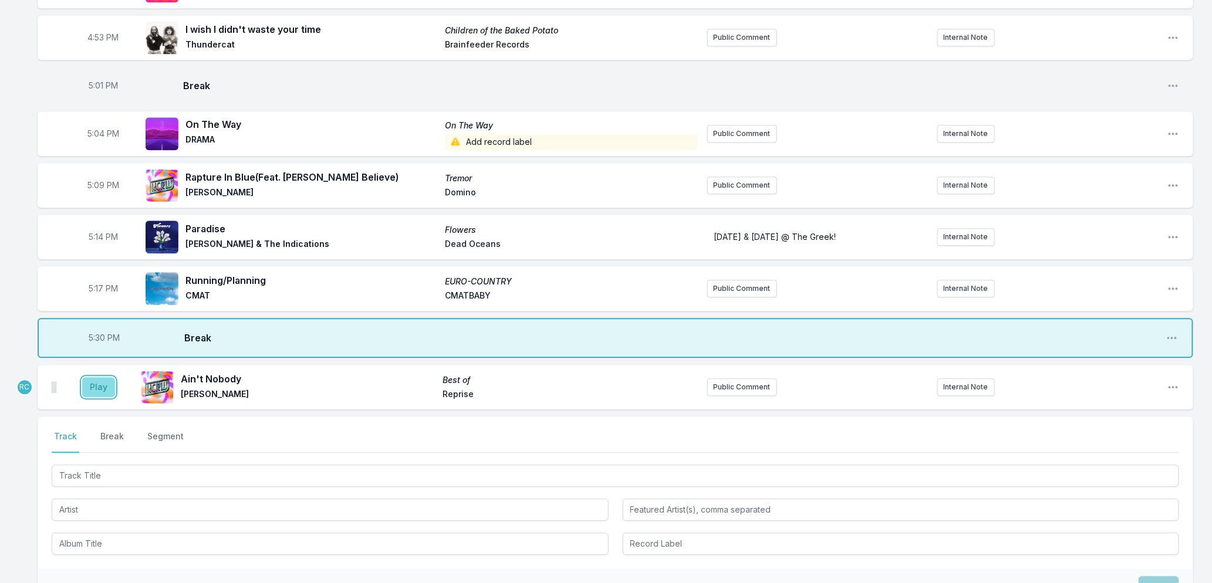
click at [94, 377] on button "Play" at bounding box center [98, 387] width 33 height 20
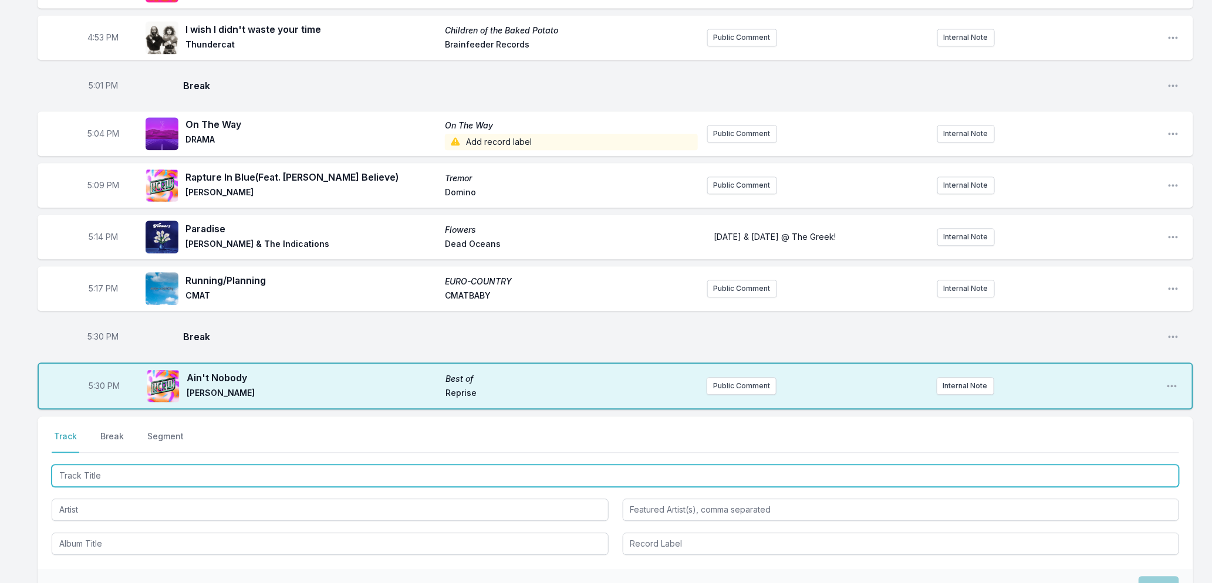
click at [141, 471] on input "Track Title" at bounding box center [615, 476] width 1127 height 22
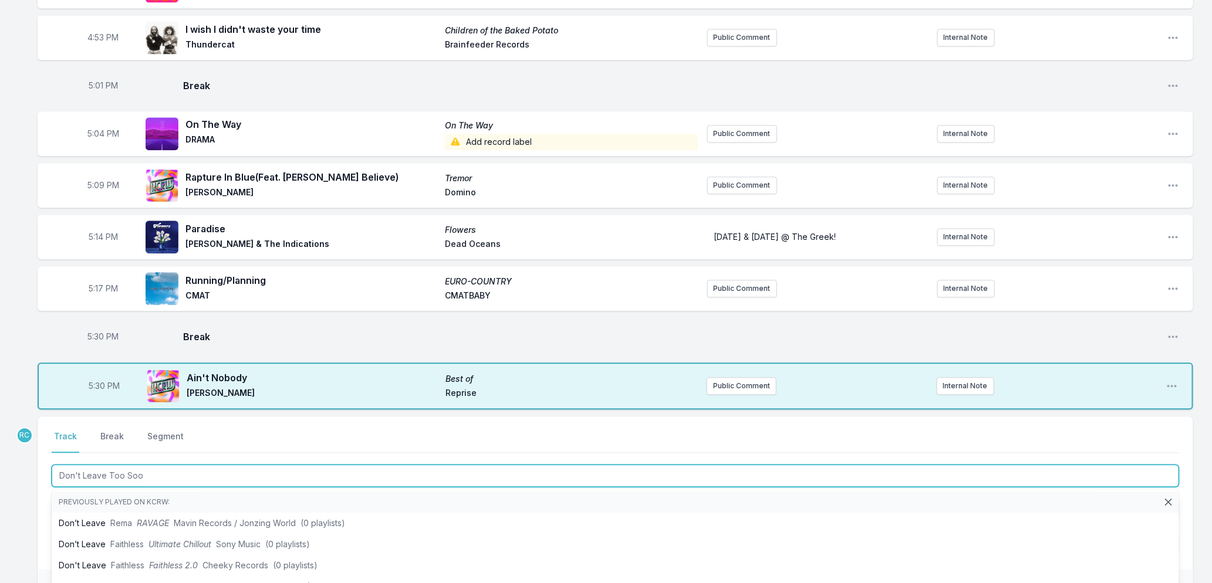
type input "Don't Leave Too Soon"
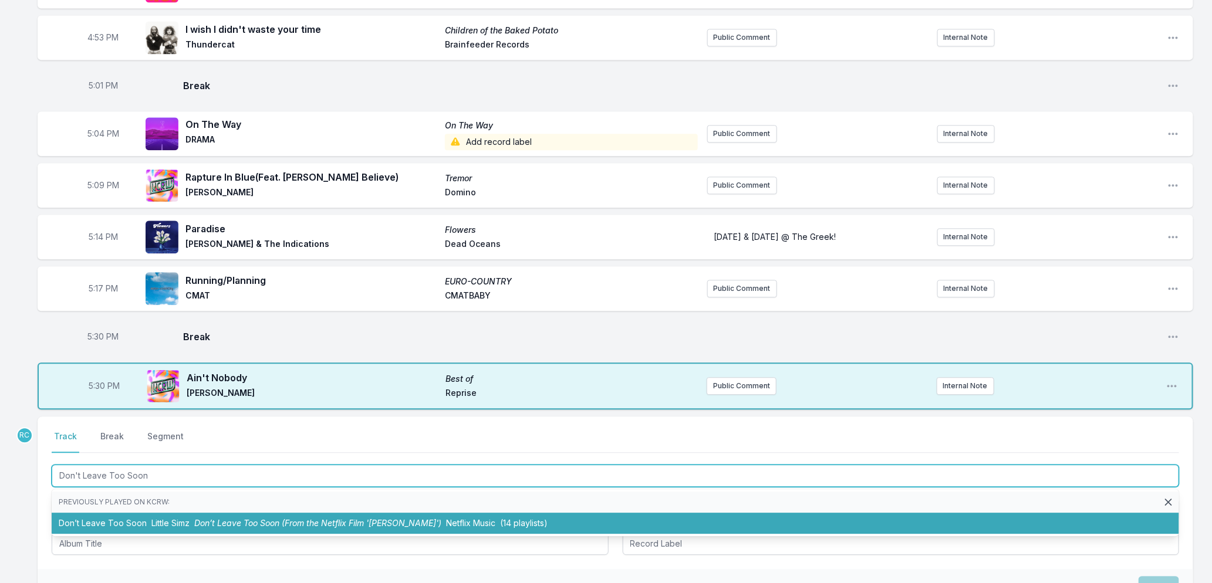
click at [179, 518] on span "Little Simz" at bounding box center [170, 523] width 38 height 10
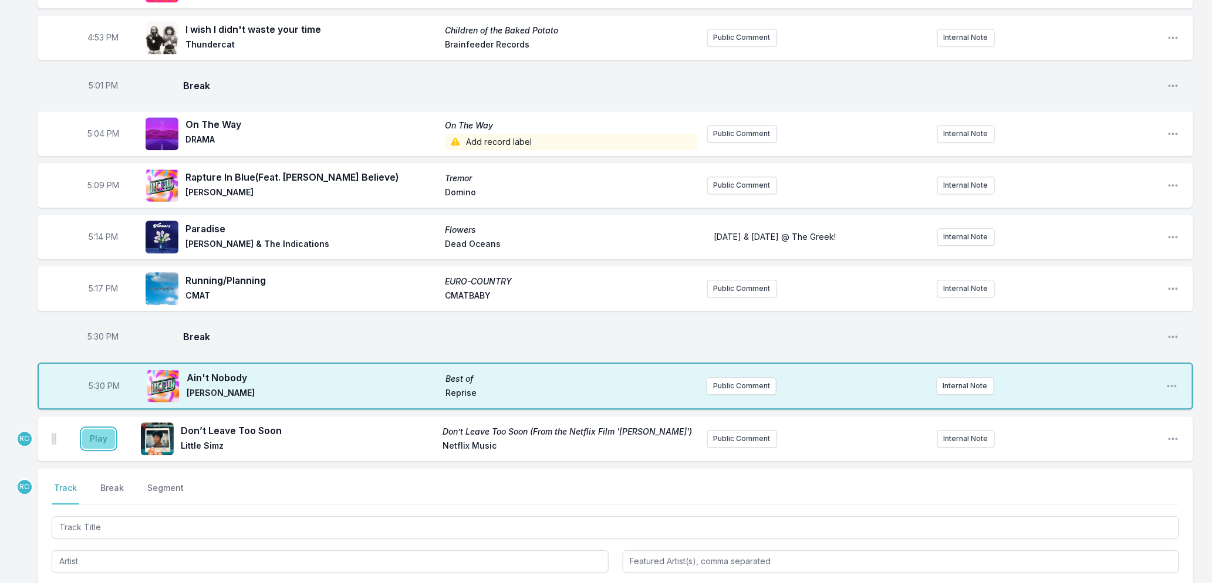
click at [107, 436] on button "Play" at bounding box center [98, 439] width 33 height 20
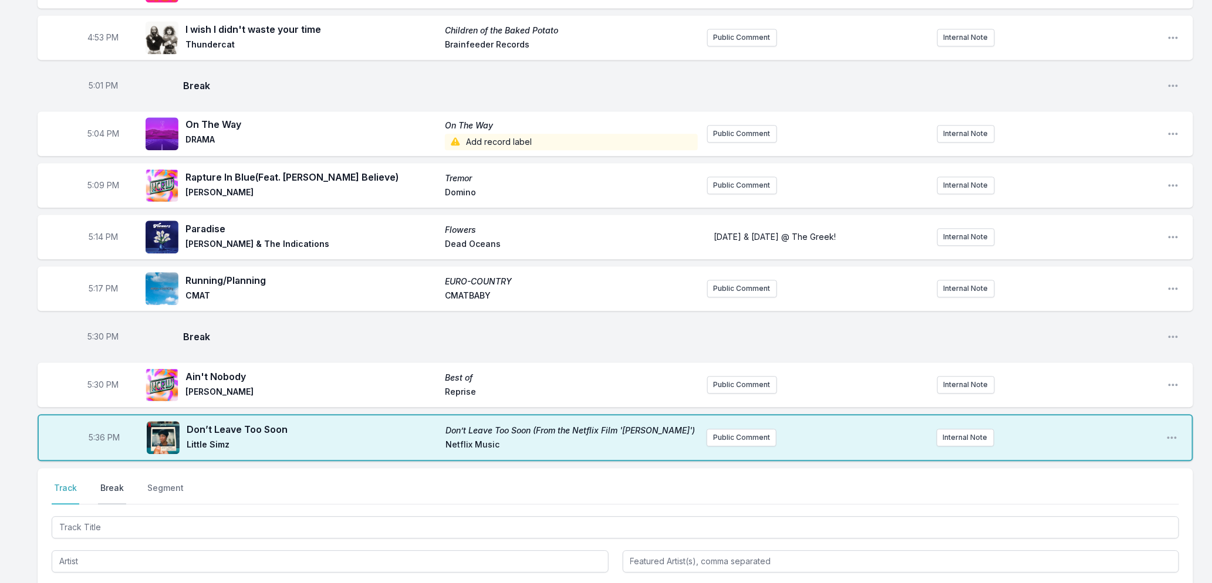
click at [103, 486] on button "Break" at bounding box center [112, 493] width 28 height 22
click at [1167, 549] on button "Save" at bounding box center [1158, 560] width 40 height 22
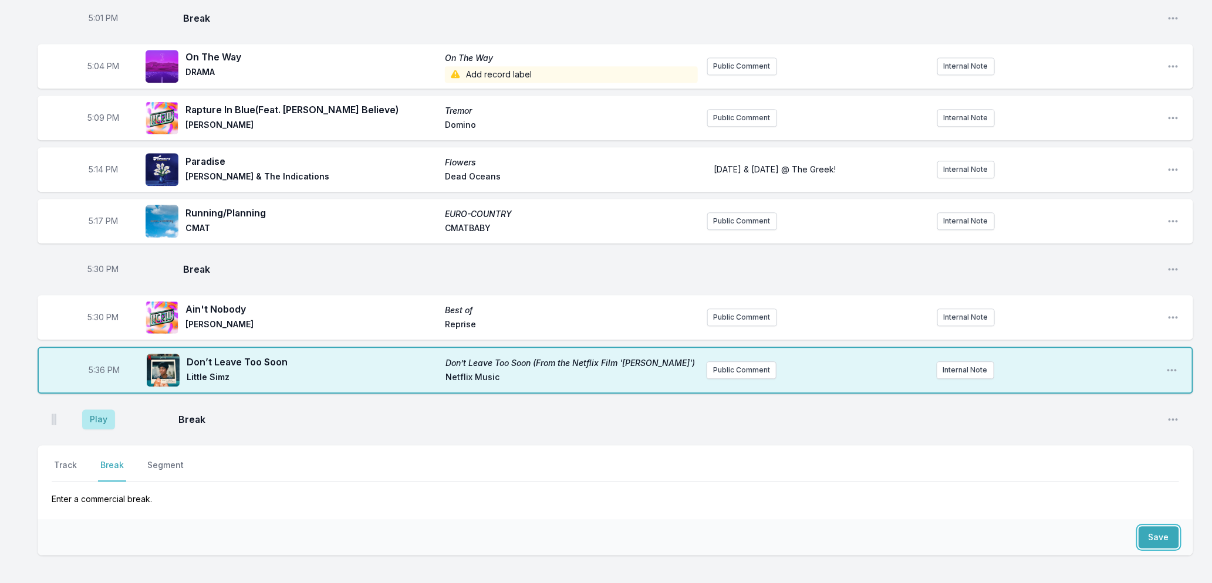
scroll to position [1440, 0]
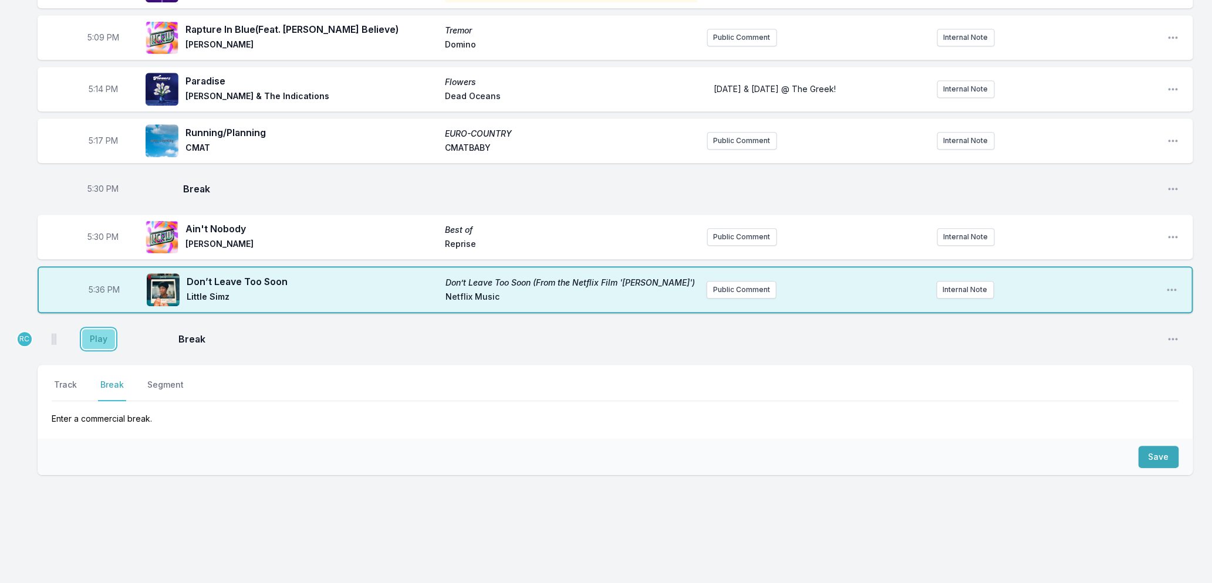
click at [110, 329] on button "Play" at bounding box center [98, 339] width 33 height 20
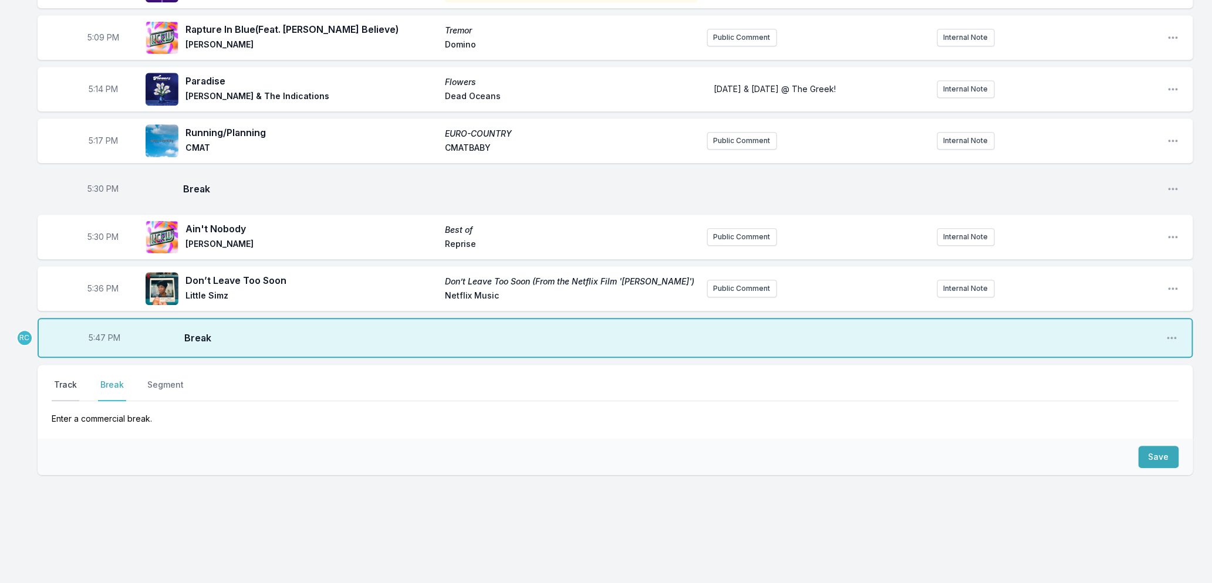
click at [60, 383] on button "Track" at bounding box center [66, 390] width 28 height 22
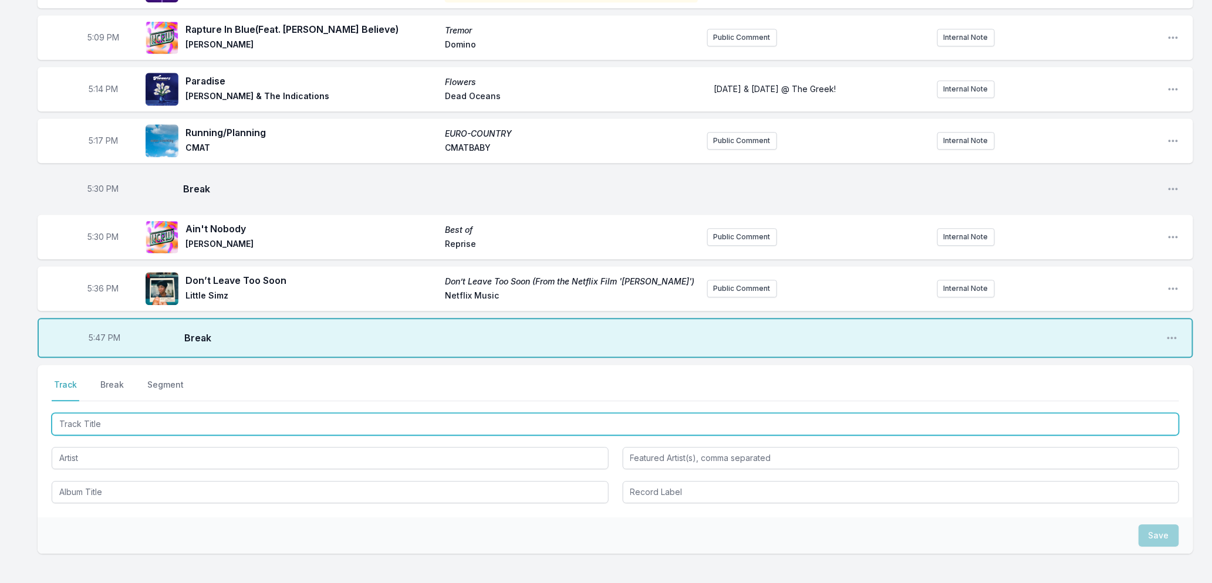
click at [98, 419] on input "Track Title" at bounding box center [615, 424] width 1127 height 22
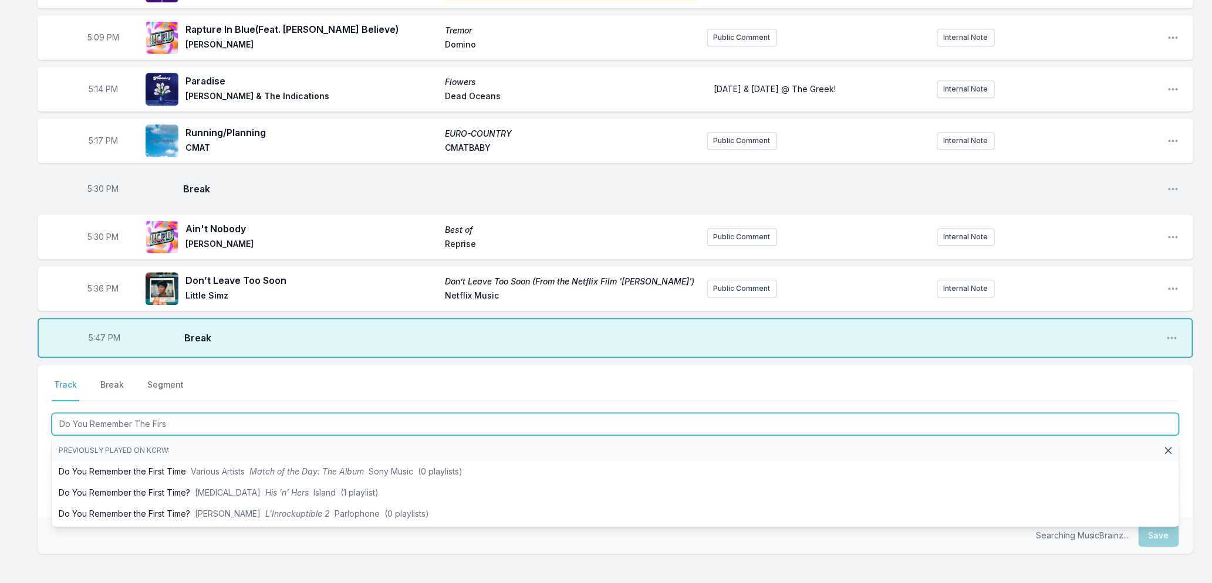
type input "Do You Remember The First"
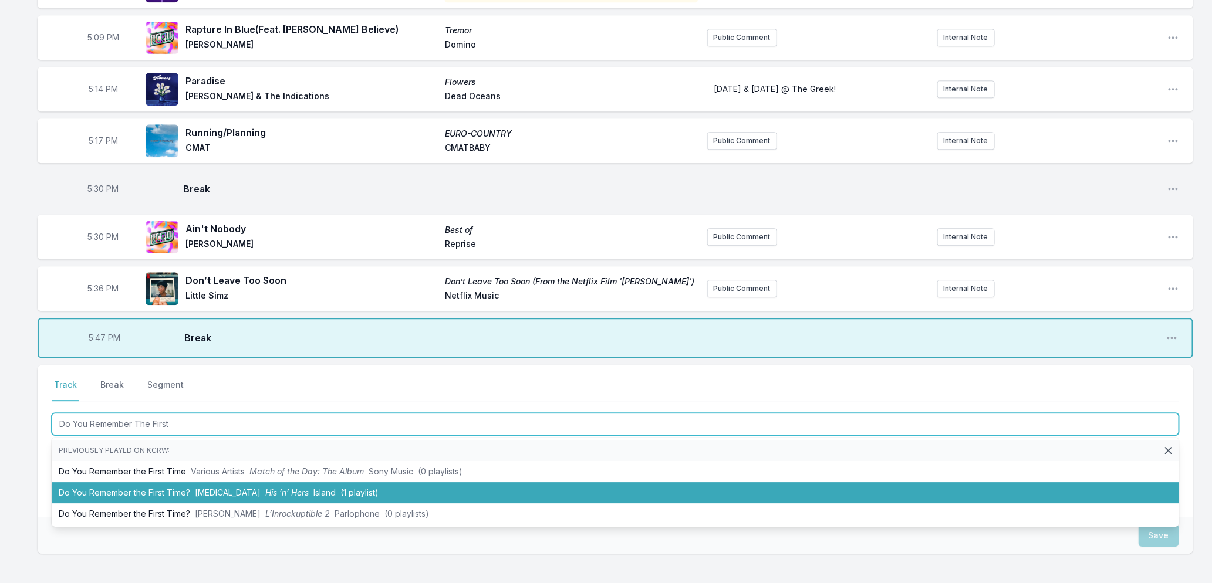
click at [156, 495] on li "Do You Remember the First Time? Pulp His ’n’ Hers Island (1 playlist)" at bounding box center [615, 492] width 1127 height 21
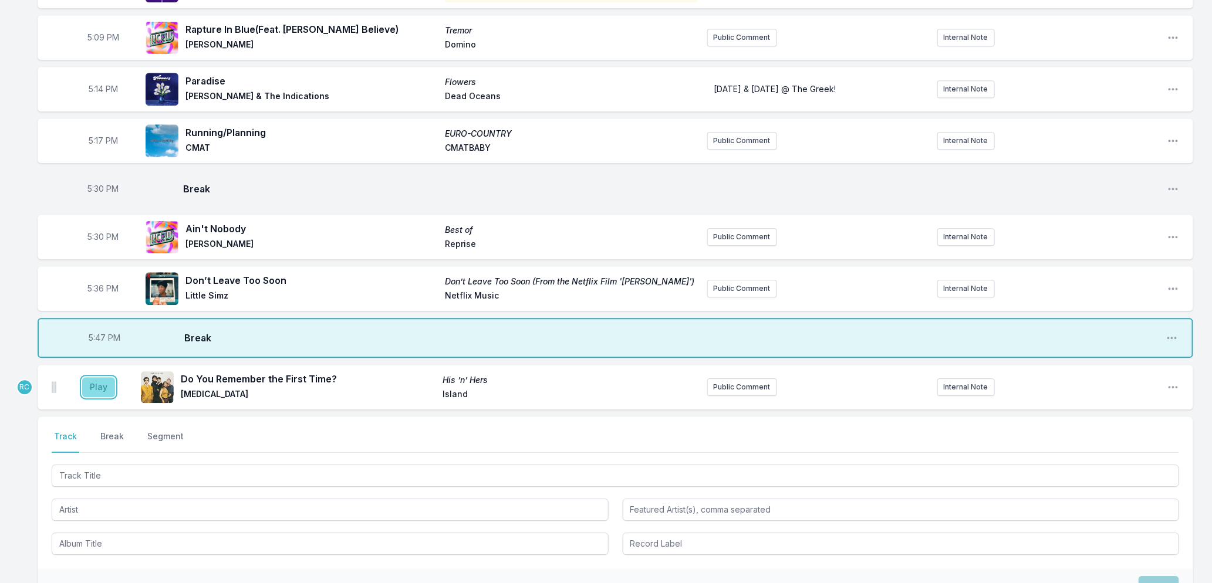
click at [97, 383] on button "Play" at bounding box center [98, 387] width 33 height 20
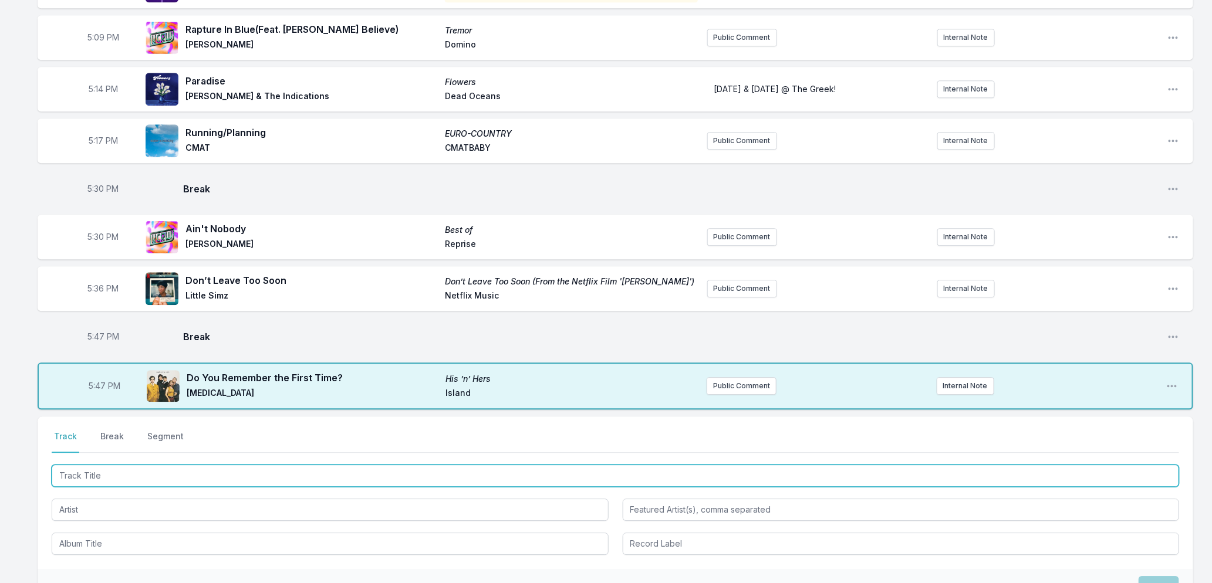
click at [137, 470] on input "Track Title" at bounding box center [615, 476] width 1127 height 22
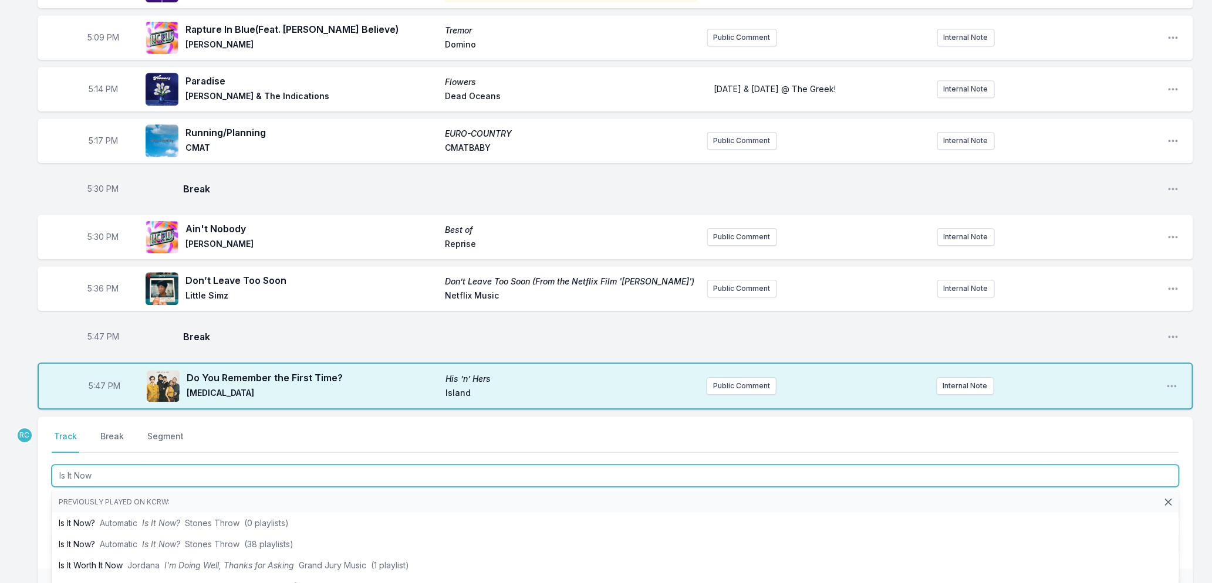
type input "Is It Now?"
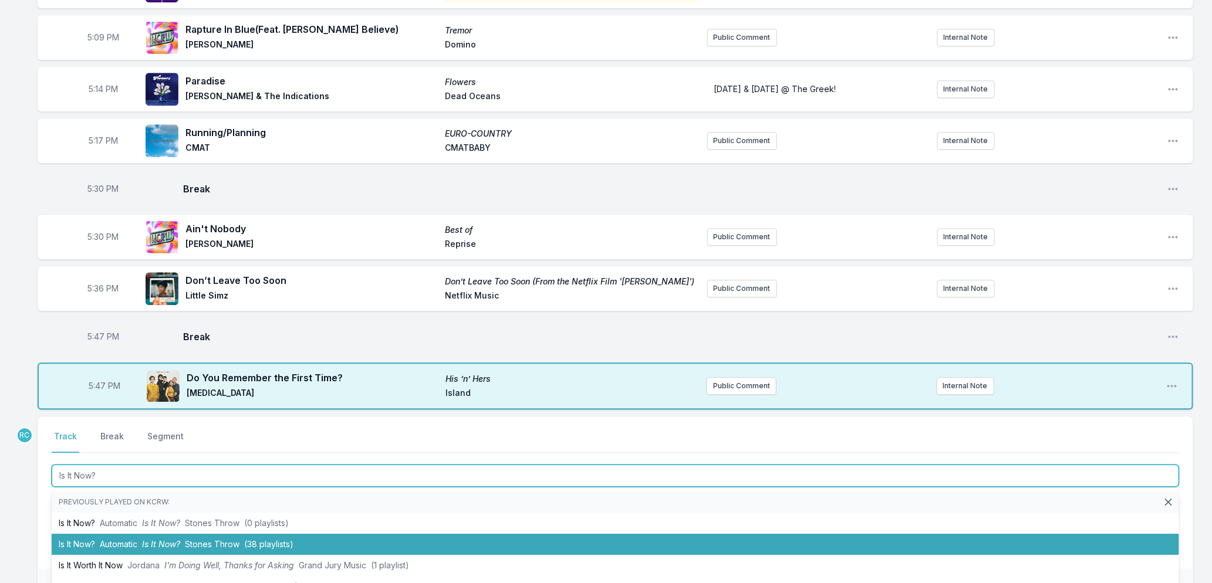
click at [221, 539] on span "Stones Throw" at bounding box center [212, 544] width 55 height 10
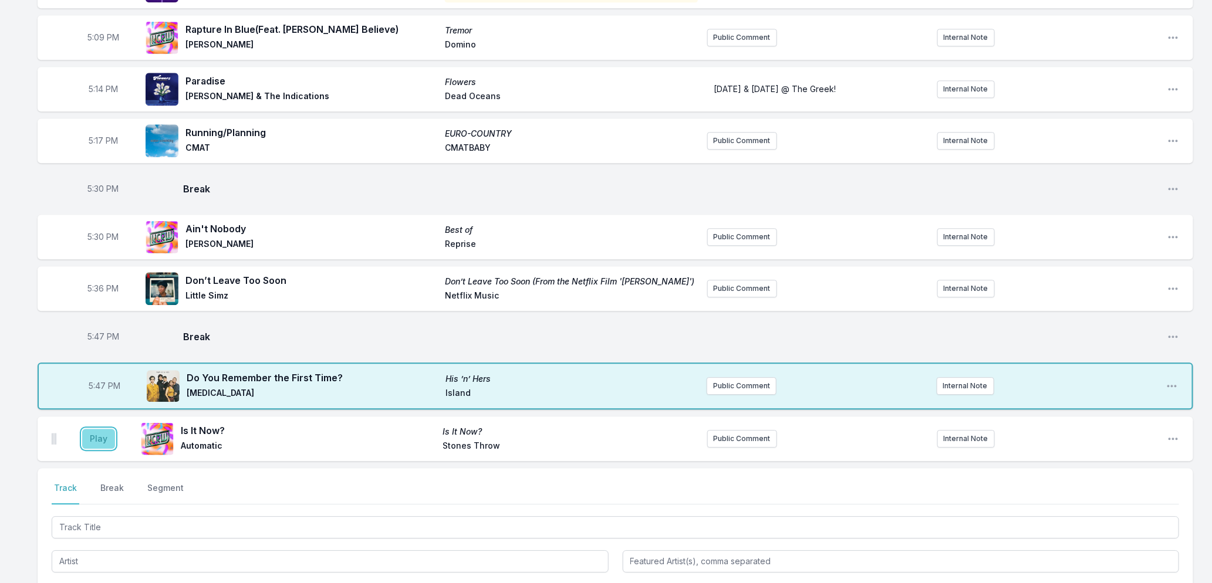
click at [91, 438] on button "Play" at bounding box center [98, 439] width 33 height 20
